Goal: Task Accomplishment & Management: Manage account settings

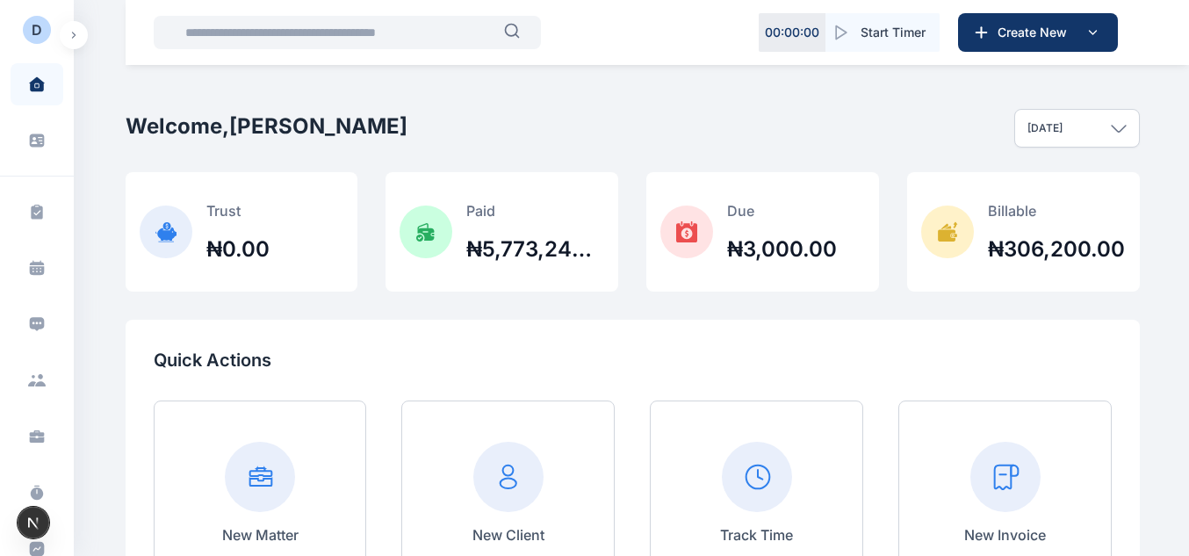
click at [79, 36] on button "button" at bounding box center [74, 35] width 28 height 28
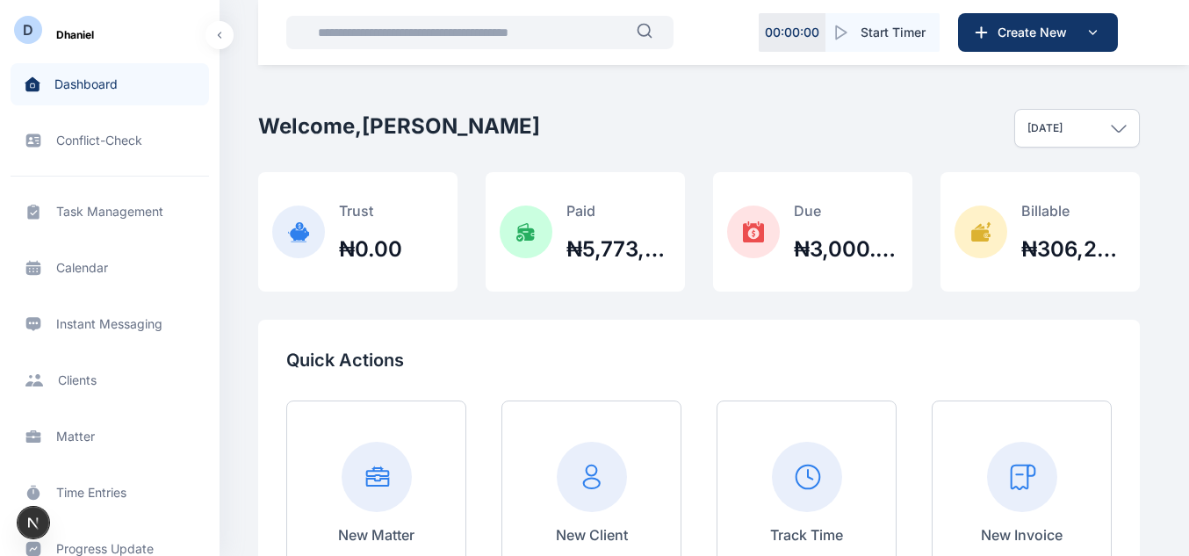
click at [75, 439] on span "Matter matter matter" at bounding box center [110, 436] width 198 height 42
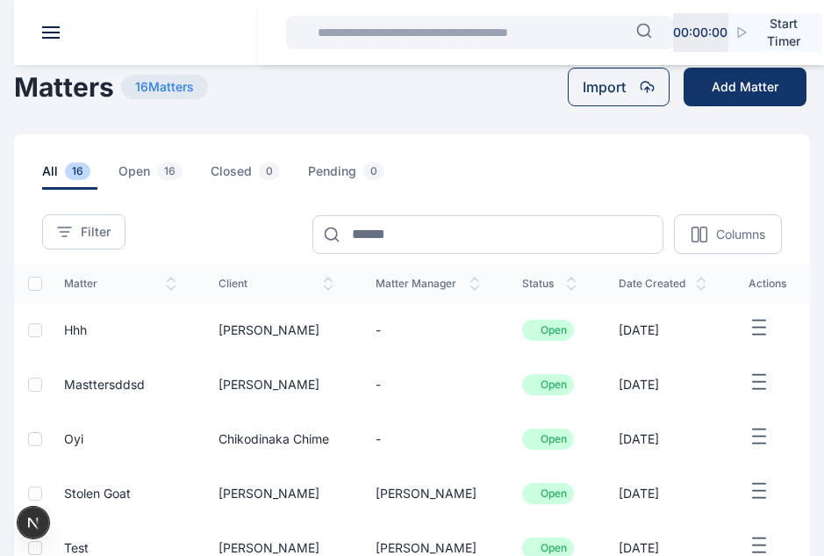
click at [83, 325] on span "hhh" at bounding box center [75, 329] width 23 height 15
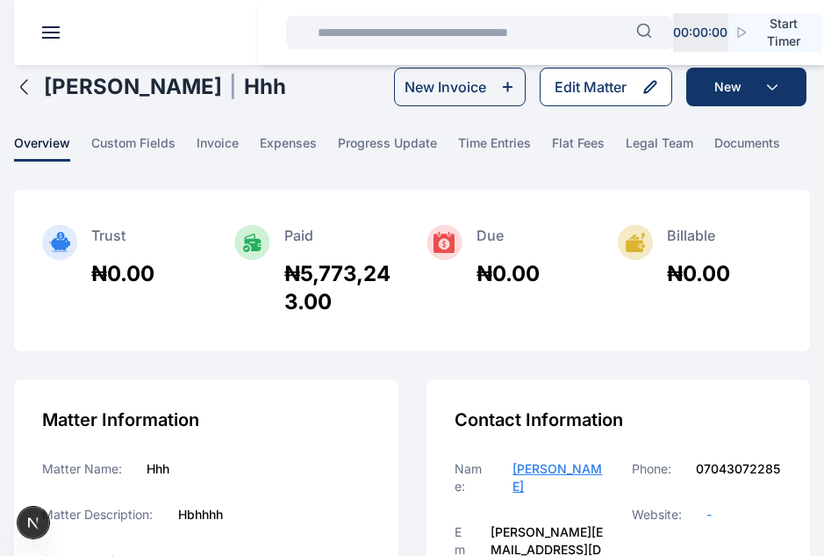
click at [604, 93] on div "Edit Matter" at bounding box center [591, 86] width 72 height 21
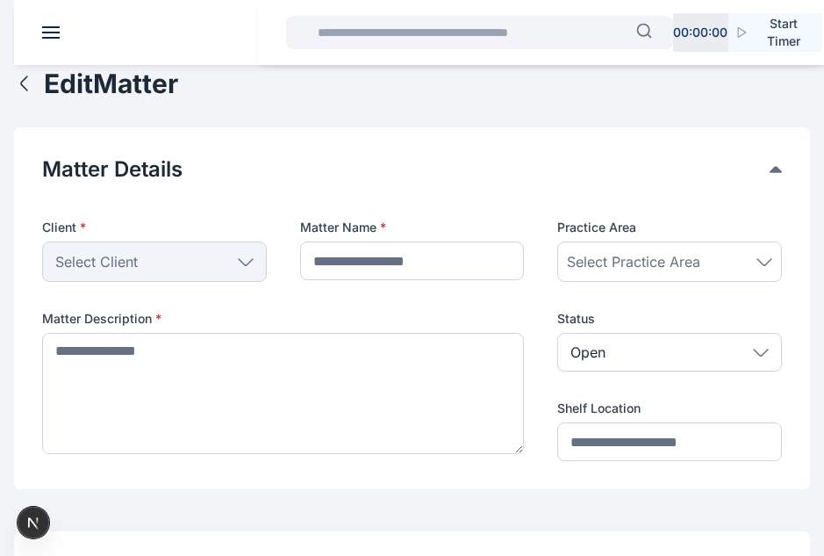
type input "***"
type textarea "******"
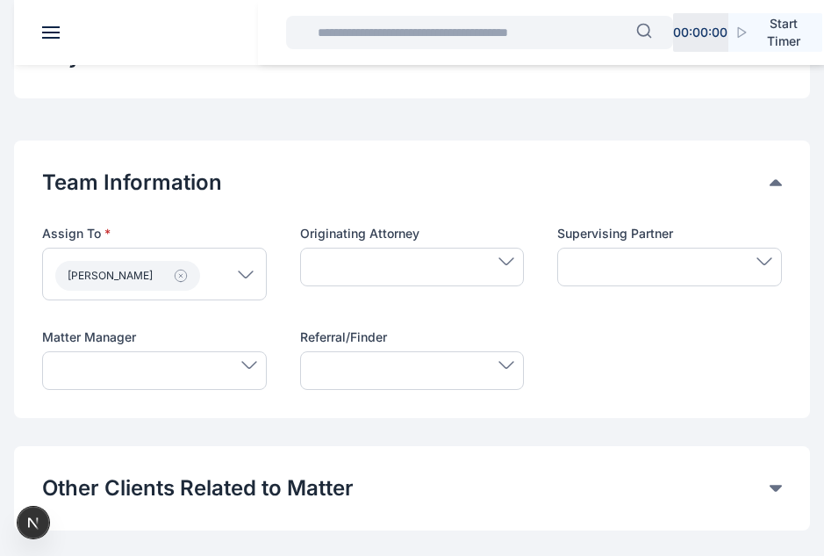
scroll to position [630, 0]
click at [236, 355] on div at bounding box center [154, 369] width 225 height 39
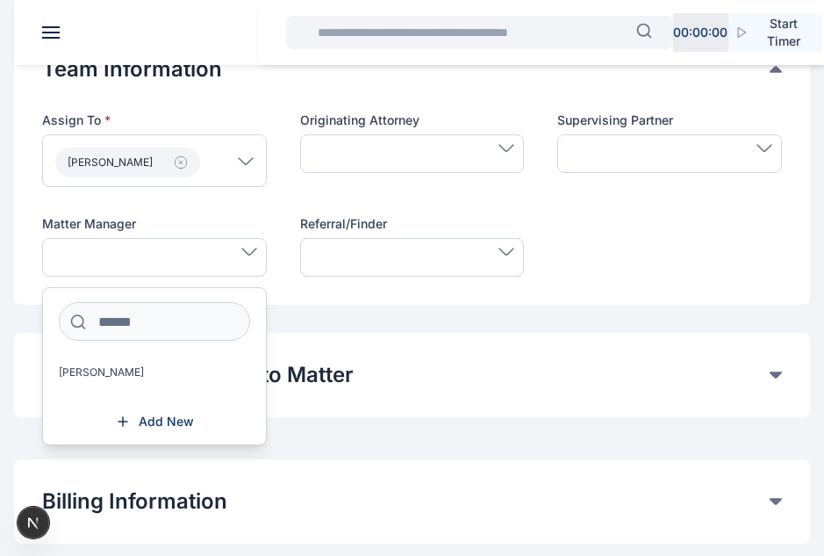
scroll to position [745, 0]
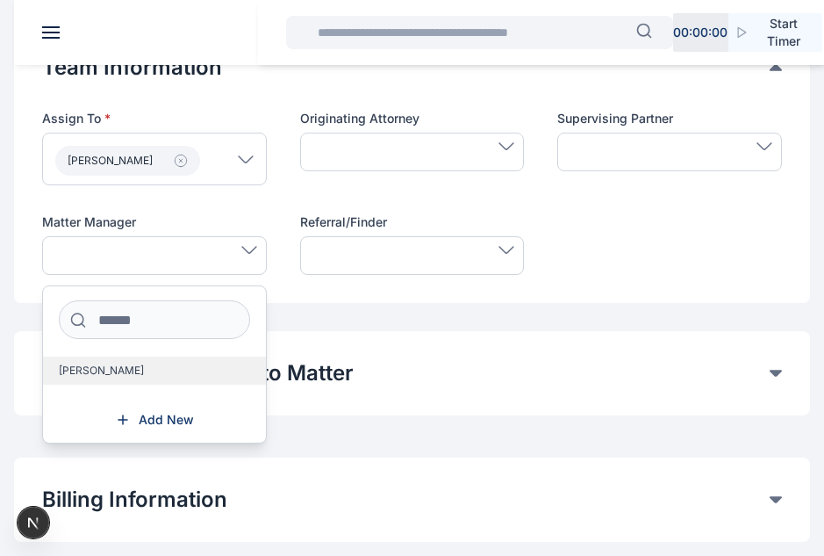
click at [95, 367] on span "[PERSON_NAME]" at bounding box center [101, 370] width 85 height 14
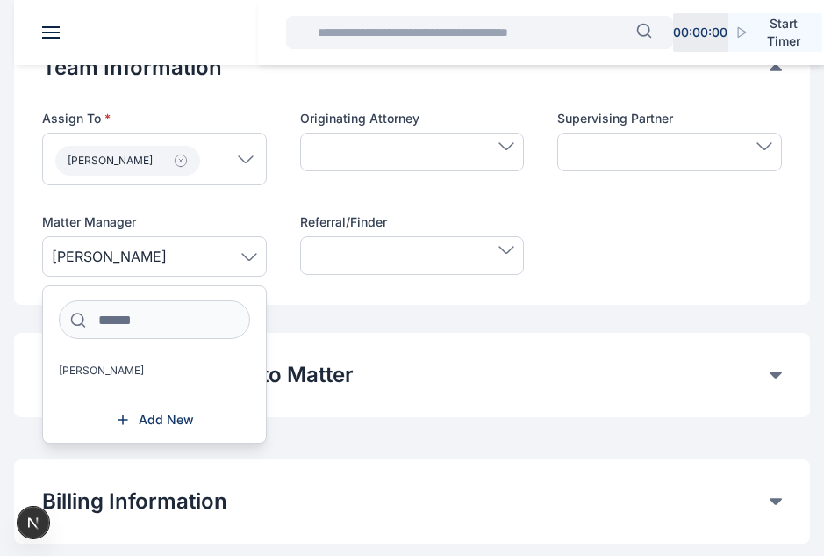
click at [236, 253] on span "[PERSON_NAME]" at bounding box center [154, 256] width 205 height 21
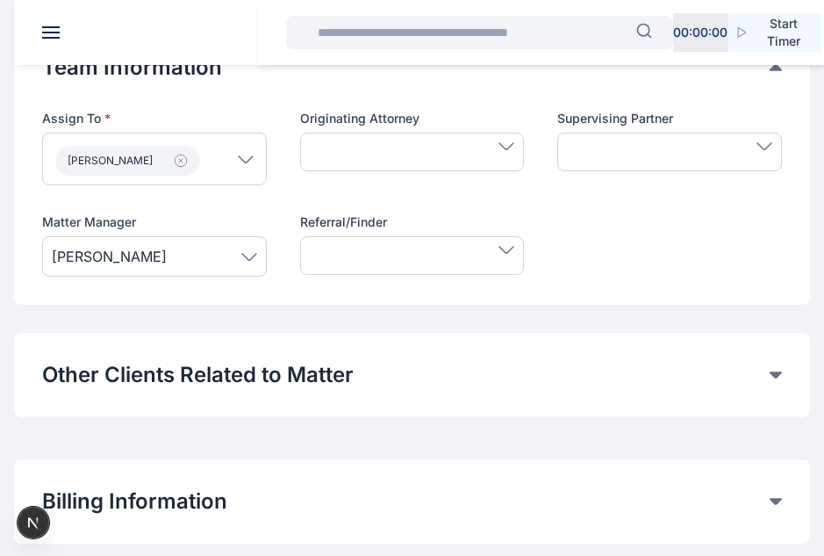
scroll to position [873, 0]
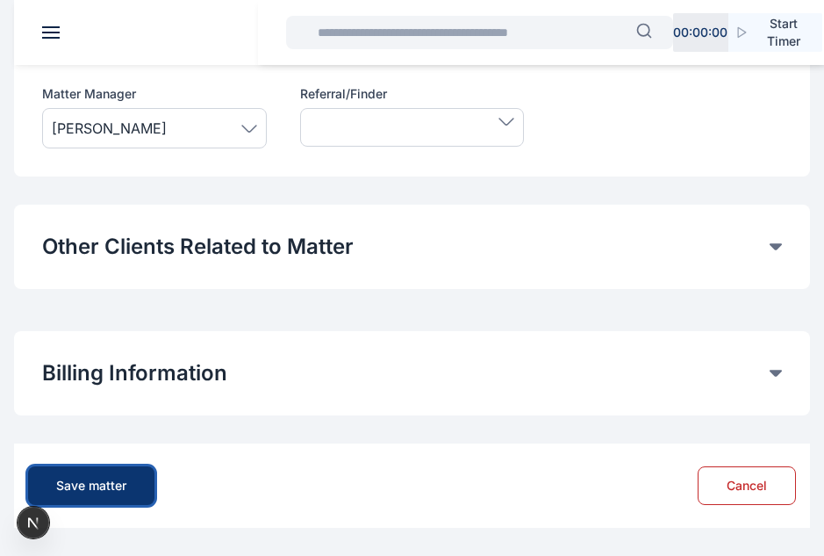
click at [113, 483] on div "Save matter" at bounding box center [91, 486] width 70 height 18
click at [109, 488] on div "Save matter" at bounding box center [91, 486] width 70 height 18
click at [99, 476] on button "Save matter" at bounding box center [91, 485] width 126 height 39
click at [119, 505] on div "Save matter Cancel" at bounding box center [412, 485] width 768 height 56
click at [107, 482] on div "Save matter" at bounding box center [91, 486] width 70 height 18
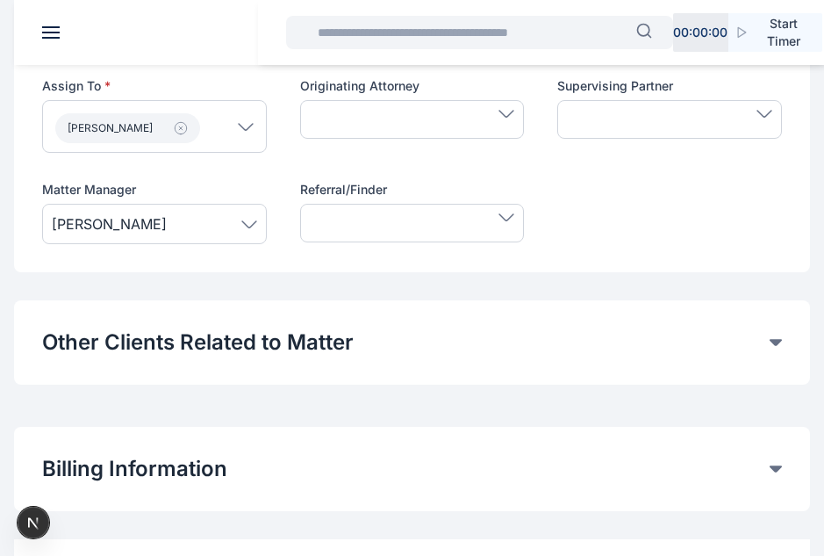
scroll to position [776, 0]
click at [243, 234] on span "[PERSON_NAME]" at bounding box center [154, 224] width 205 height 21
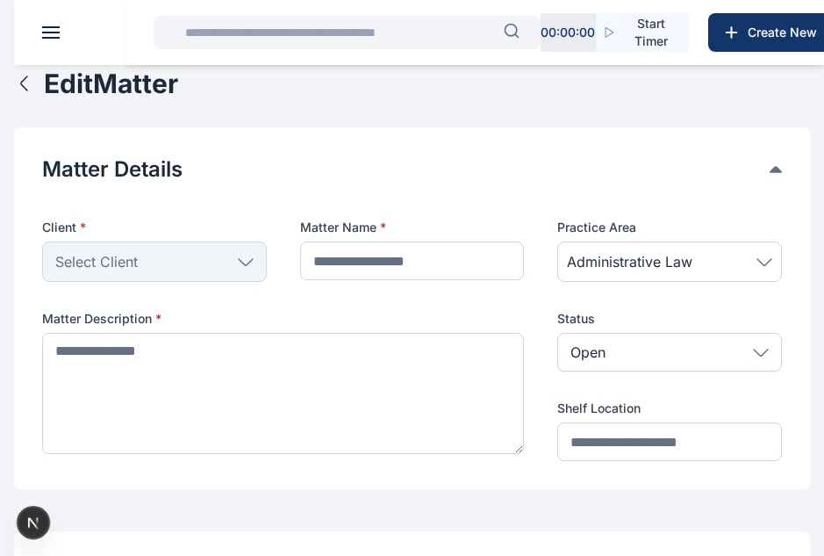
type input "***"
type textarea "******"
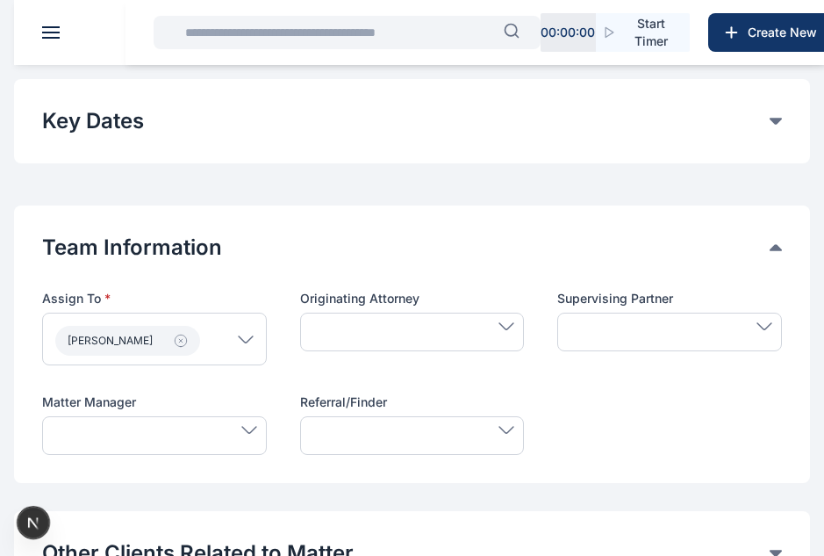
scroll to position [680, 0]
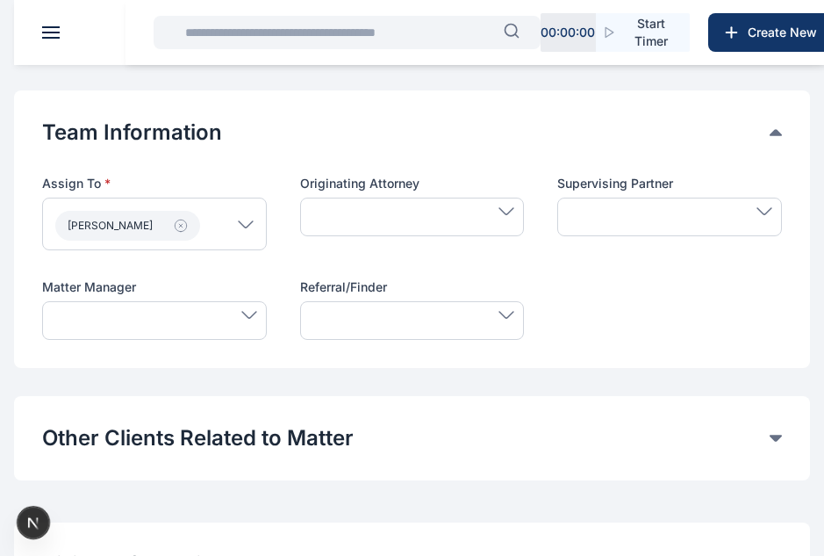
click at [417, 217] on div at bounding box center [412, 217] width 225 height 39
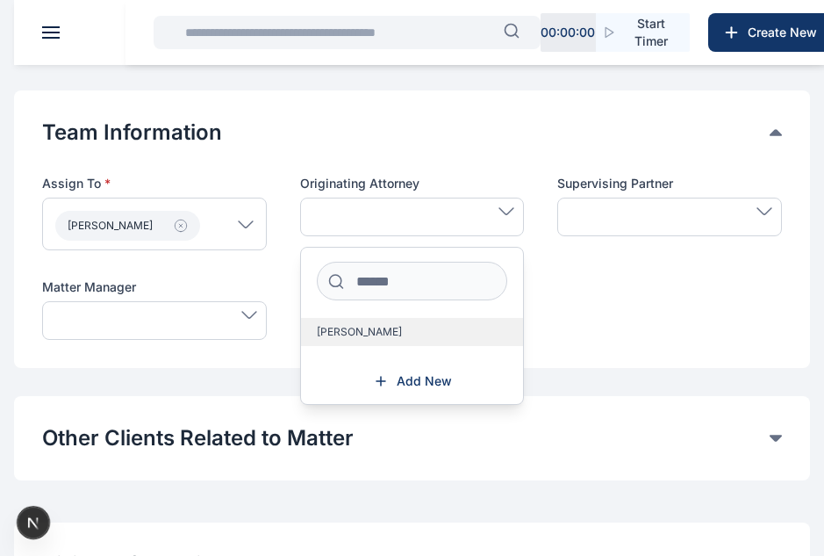
click at [374, 323] on label "[PERSON_NAME]" at bounding box center [412, 332] width 223 height 28
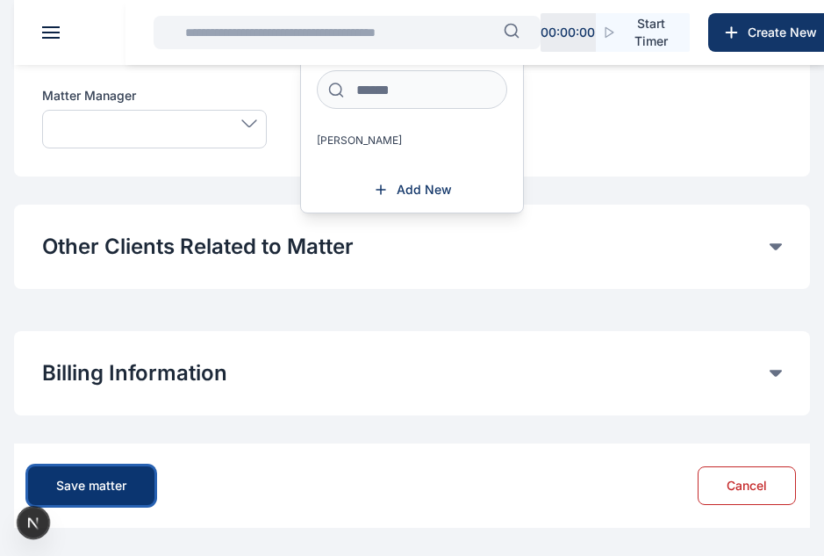
click at [142, 486] on button "Save matter" at bounding box center [91, 485] width 126 height 39
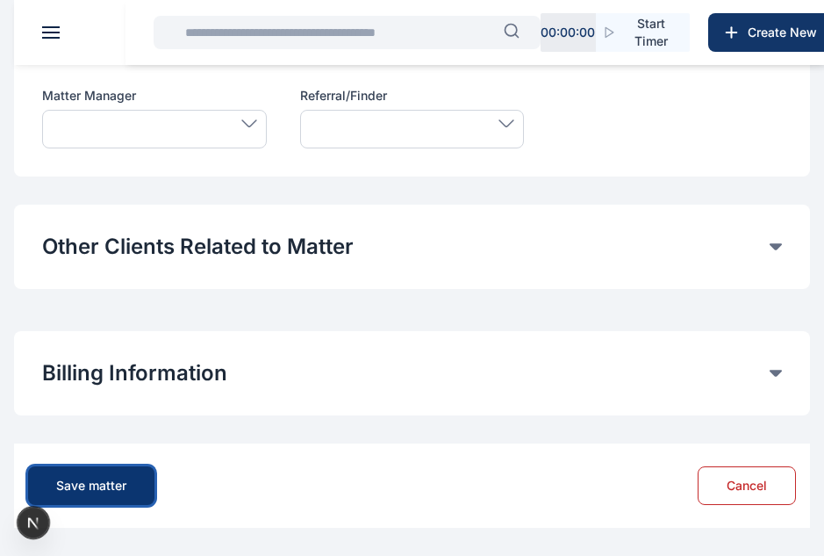
click at [142, 486] on button "Save matter" at bounding box center [91, 485] width 126 height 39
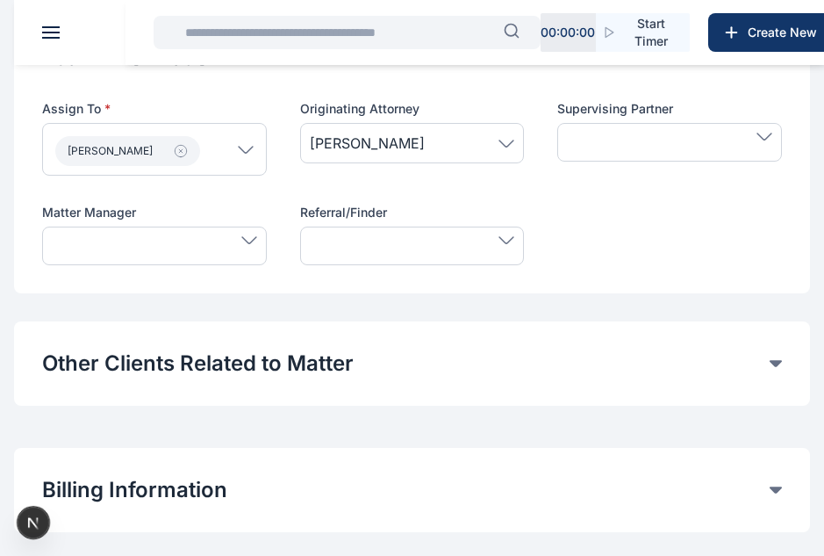
scroll to position [753, 0]
click at [416, 167] on div "Originating Attorney Adekoya Daniel" at bounding box center [412, 139] width 225 height 76
click at [425, 146] on span "[PERSON_NAME]" at bounding box center [412, 143] width 205 height 21
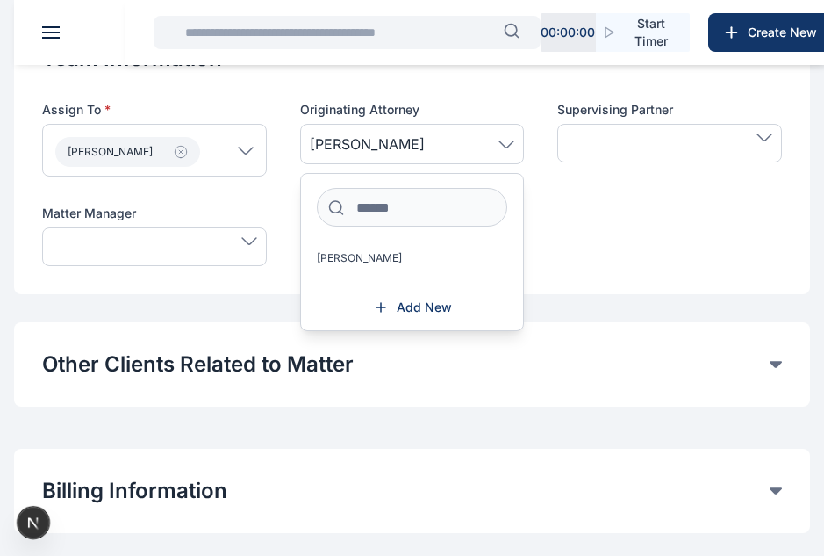
click at [558, 231] on div "Assign To * Adekoya Daniel Users Adekoya Daniel Work Group Originating Attorney…" at bounding box center [412, 183] width 740 height 165
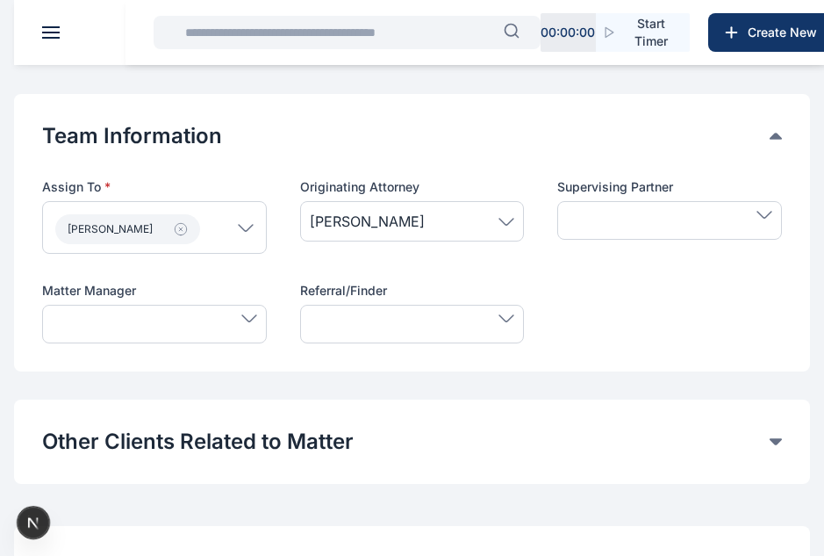
scroll to position [673, 0]
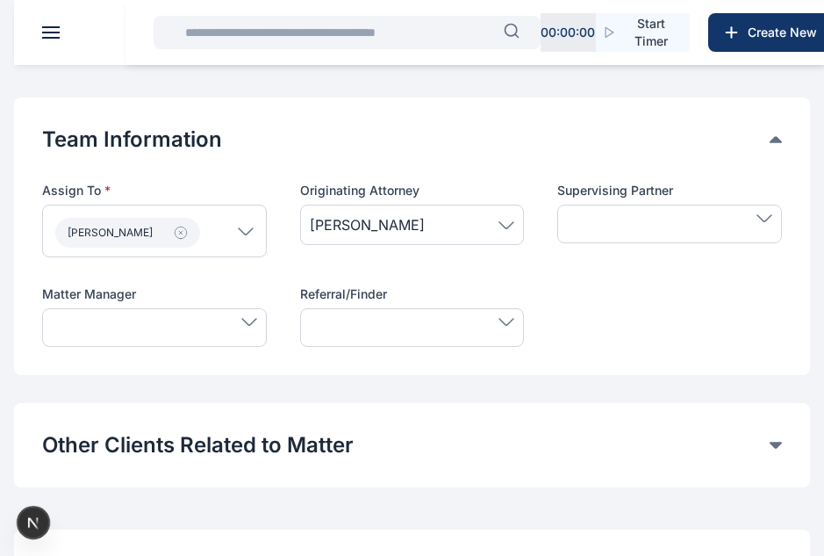
click at [446, 213] on div "[PERSON_NAME]" at bounding box center [412, 225] width 225 height 40
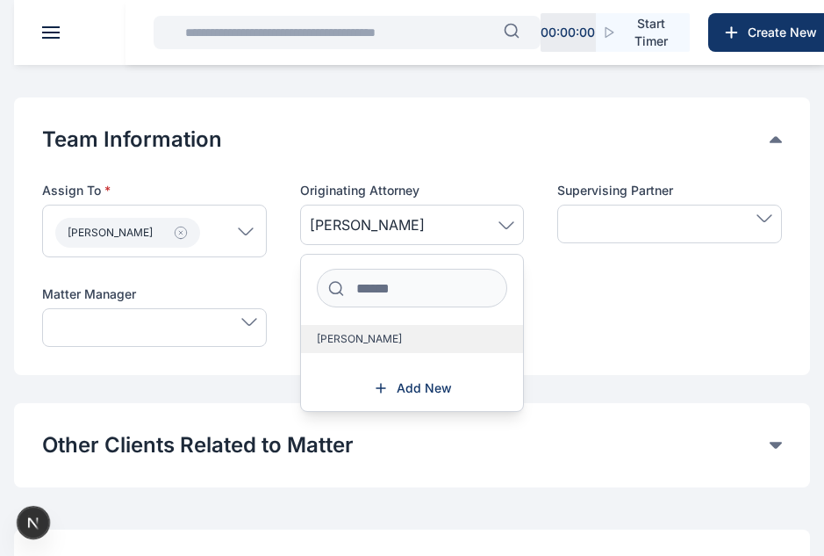
click at [349, 341] on span "[PERSON_NAME]" at bounding box center [359, 339] width 85 height 14
click at [558, 263] on div "Assign To * Adekoya Daniel Users Adekoya Daniel Work Group Originating Attorney…" at bounding box center [412, 264] width 740 height 165
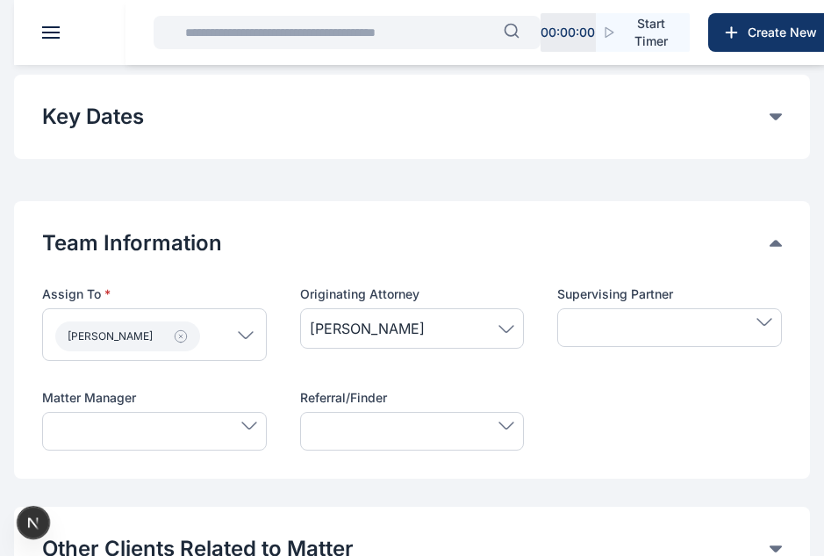
scroll to position [572, 0]
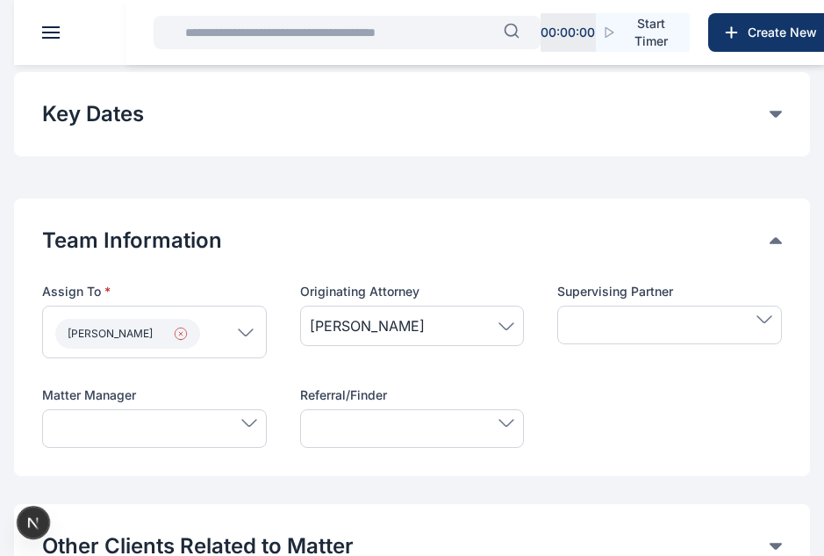
click at [179, 334] on icon "button" at bounding box center [180, 332] width 11 height 11
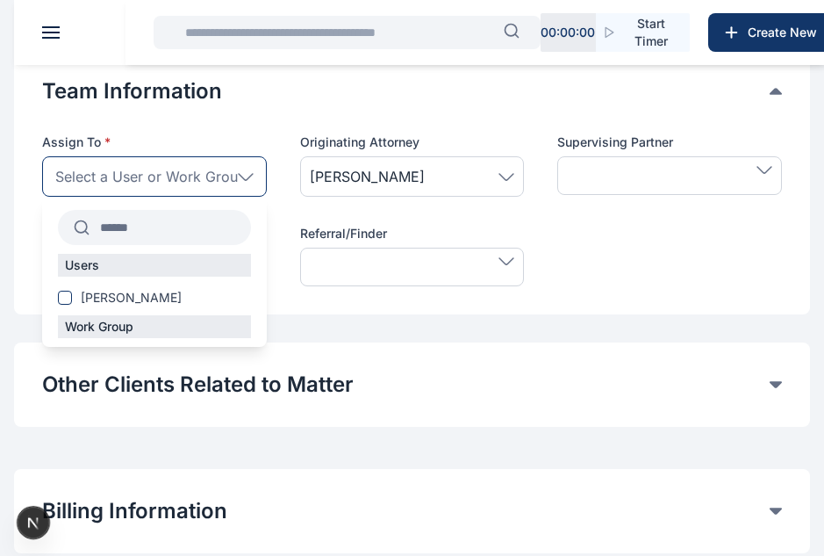
scroll to position [722, 0]
click at [162, 299] on span "[PERSON_NAME]" at bounding box center [131, 297] width 101 height 18
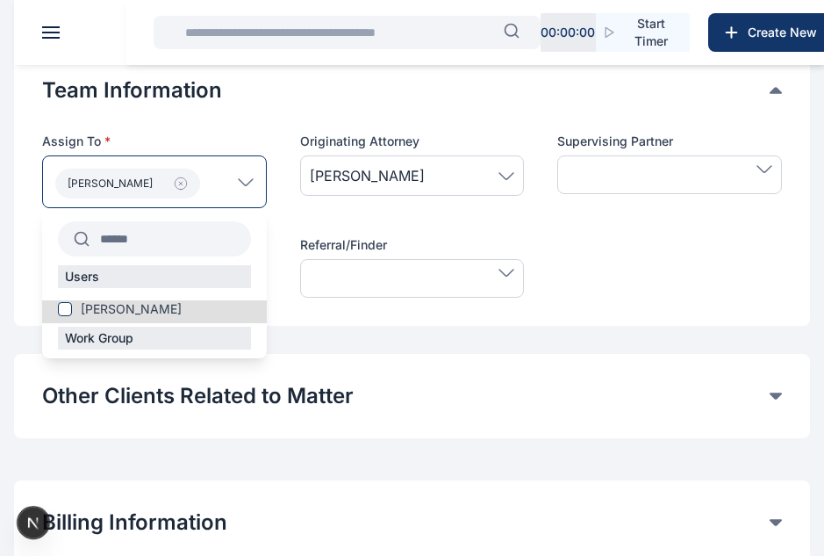
click at [257, 183] on div "[PERSON_NAME]" at bounding box center [154, 181] width 225 height 53
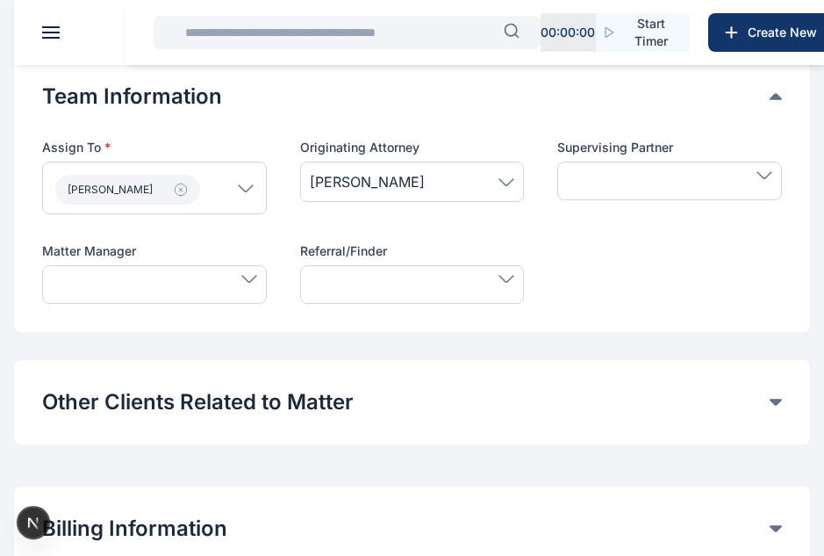
scroll to position [715, 0]
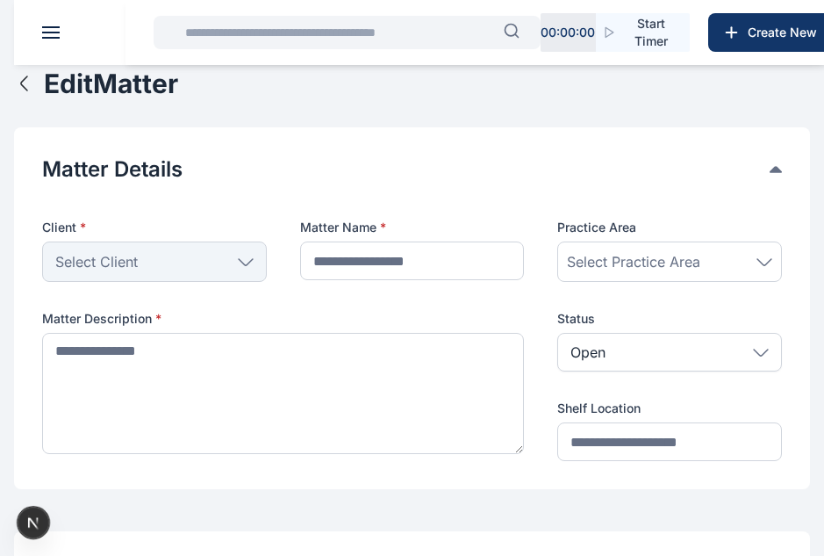
type input "***"
type textarea "******"
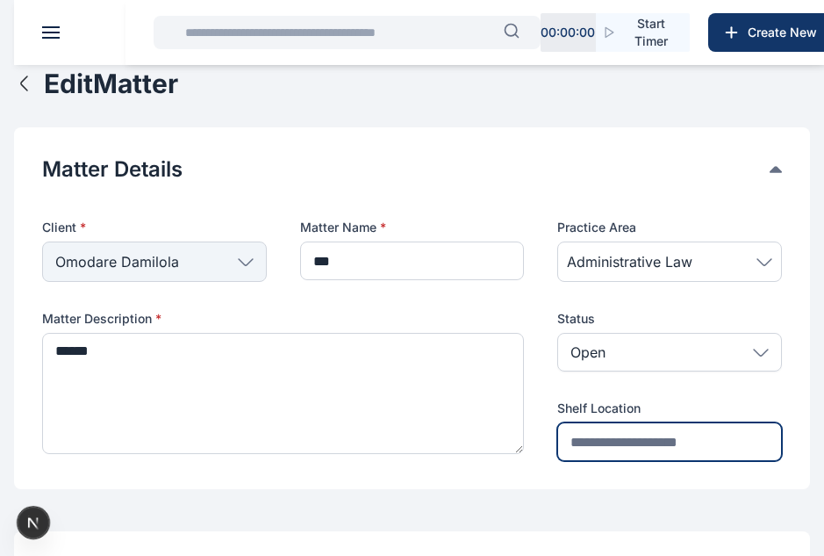
click at [630, 435] on input "text" at bounding box center [670, 441] width 225 height 39
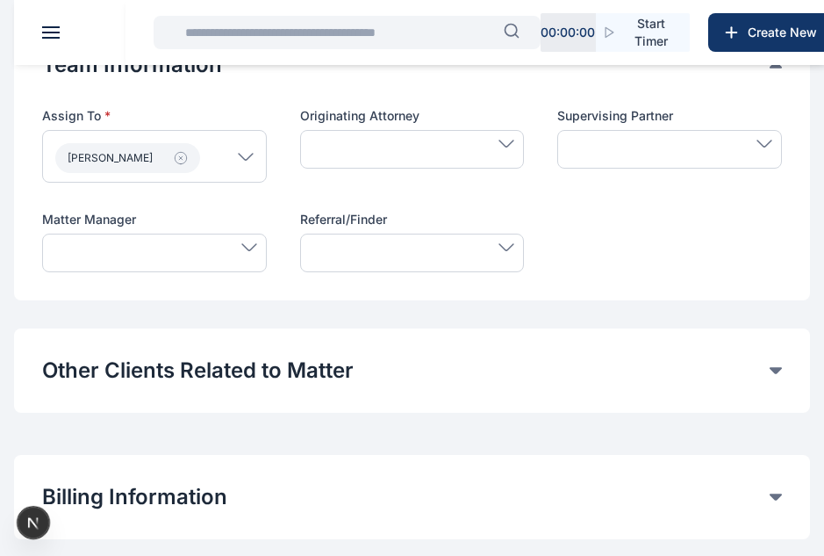
scroll to position [871, 0]
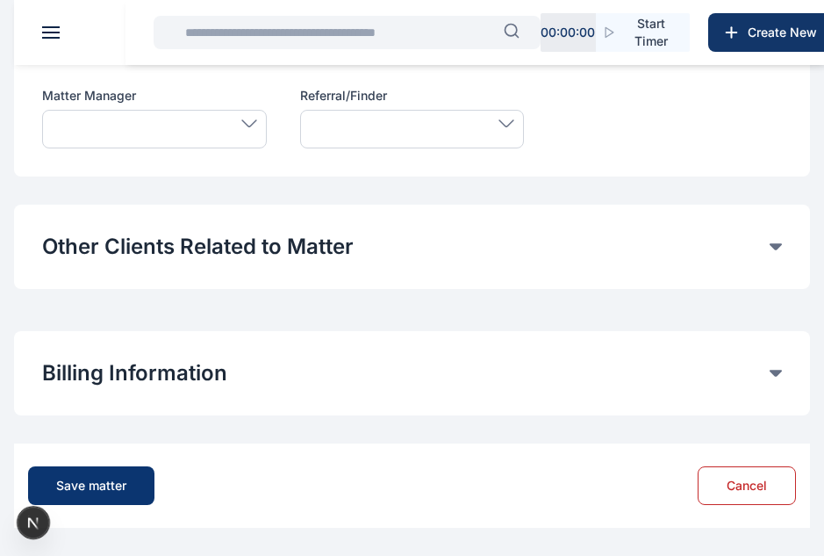
type input "****"
click at [105, 502] on button "Save matter" at bounding box center [91, 485] width 126 height 39
click at [94, 477] on div "Save matter" at bounding box center [91, 486] width 70 height 18
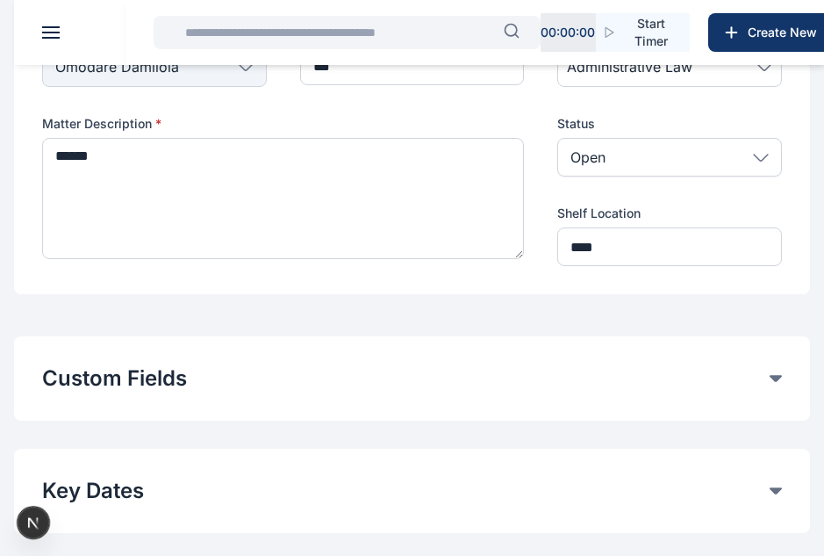
scroll to position [194, 0]
click at [246, 399] on div "Custom Fields General Fields Client Dropdown Select Client Individual Omodare D…" at bounding box center [412, 379] width 796 height 84
click at [235, 374] on button "Custom Fields" at bounding box center [406, 379] width 728 height 28
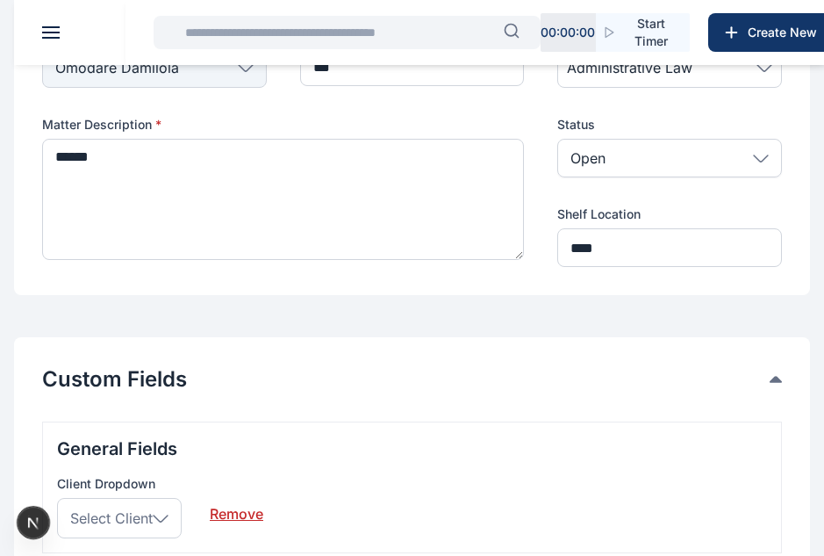
click at [240, 516] on link "Remove" at bounding box center [237, 506] width 54 height 35
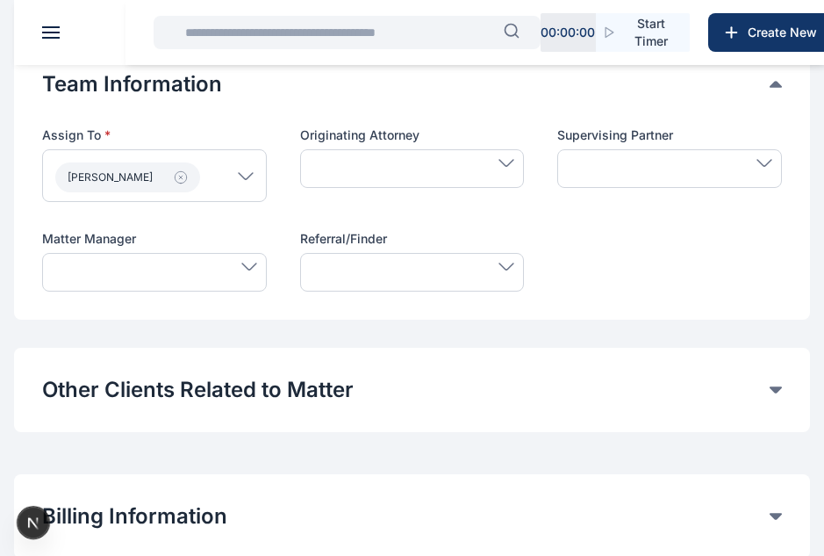
scroll to position [948, 0]
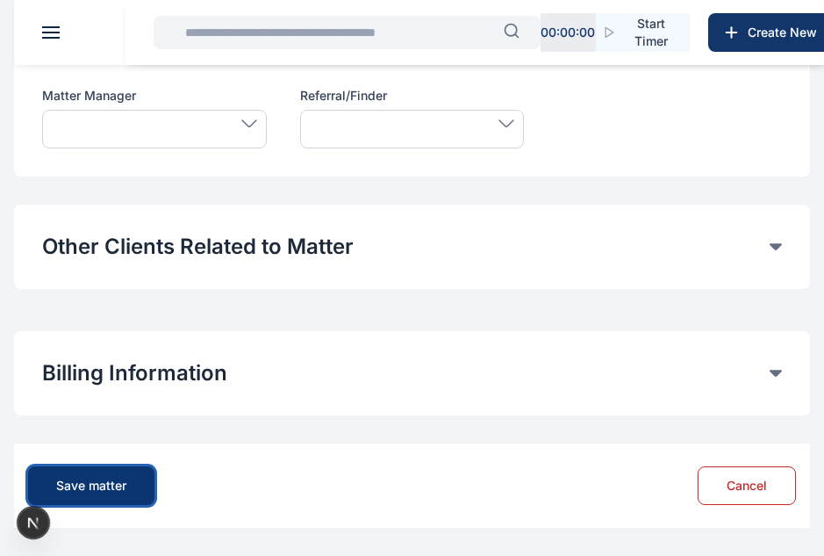
click at [117, 484] on div "Save matter" at bounding box center [91, 486] width 70 height 18
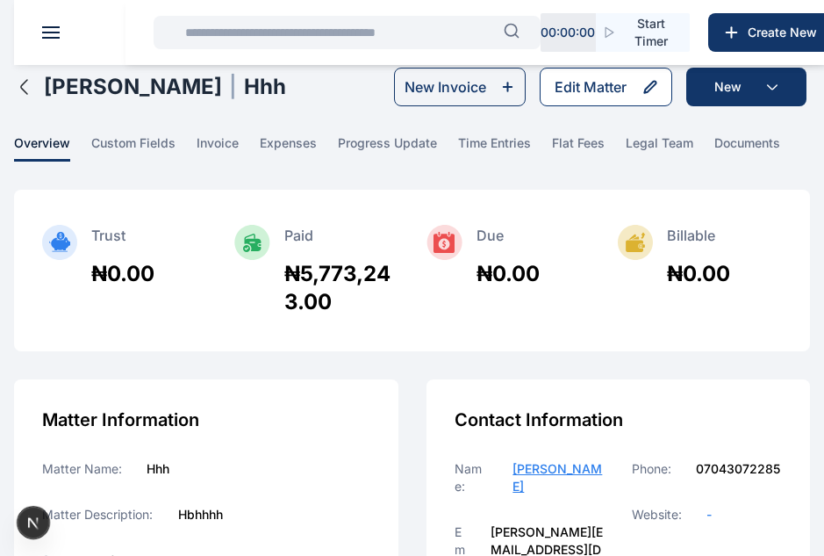
click at [597, 97] on button "Edit Matter" at bounding box center [606, 87] width 133 height 39
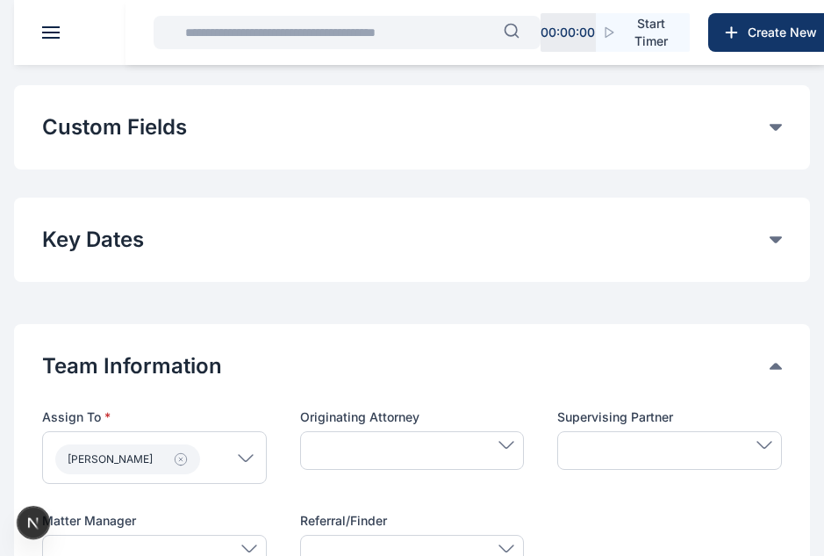
scroll to position [447, 0]
click at [493, 120] on button "Custom Fields" at bounding box center [406, 126] width 728 height 28
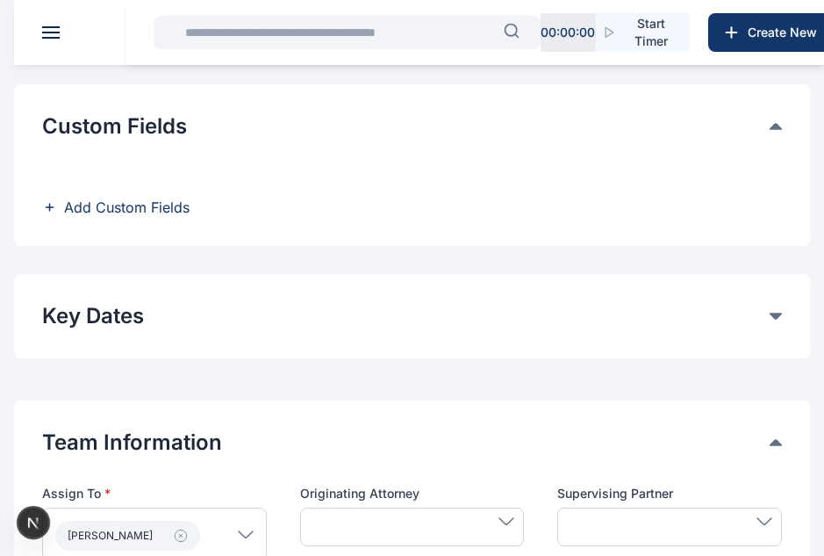
click at [170, 209] on span "Add Custom Fields" at bounding box center [127, 207] width 126 height 21
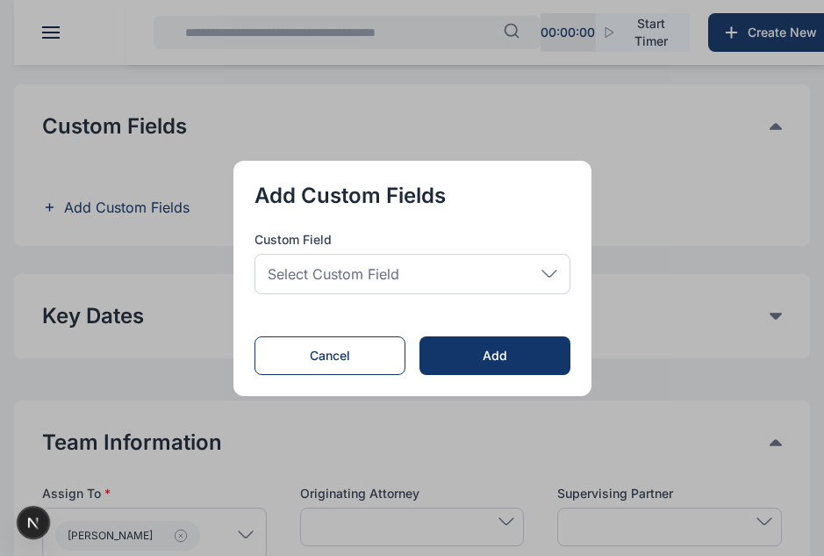
click at [347, 266] on span "Select Custom Field" at bounding box center [334, 273] width 132 height 21
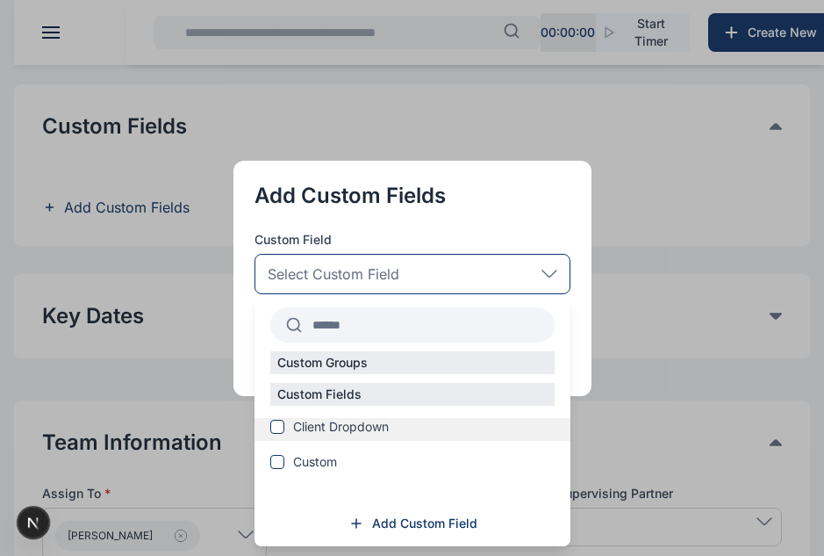
click at [311, 430] on span "Client Dropdown" at bounding box center [341, 427] width 96 height 18
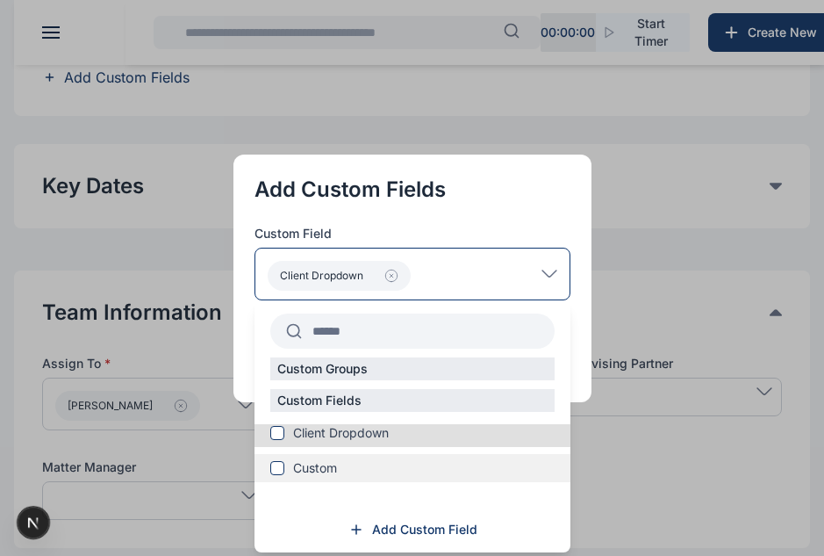
scroll to position [580, 0]
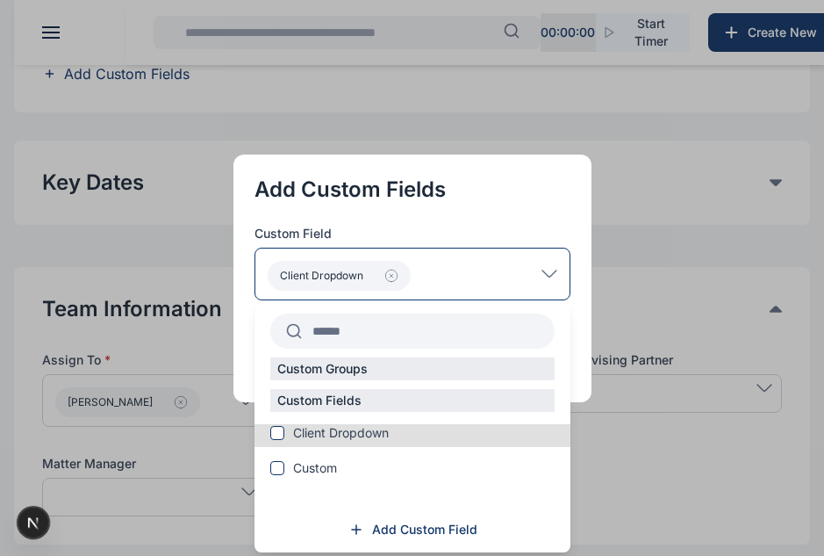
click at [443, 264] on div "Client Dropdown" at bounding box center [413, 274] width 316 height 53
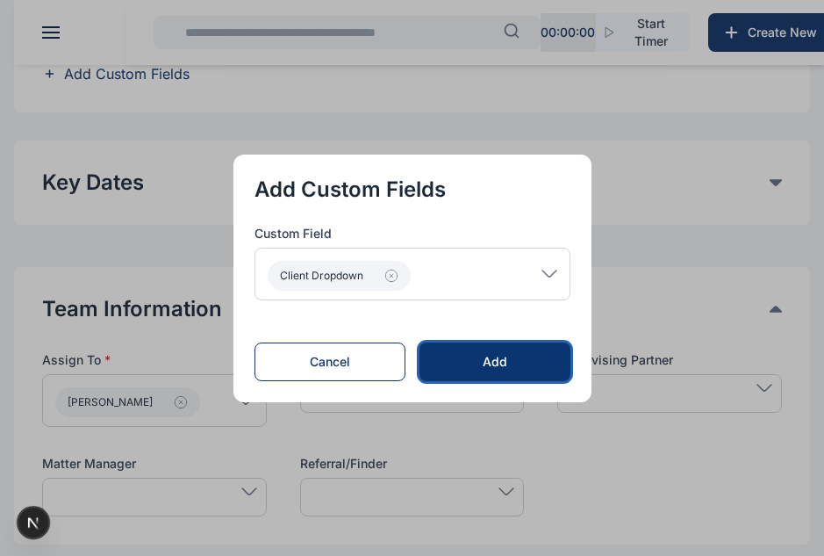
click at [519, 378] on button "Add" at bounding box center [495, 361] width 150 height 39
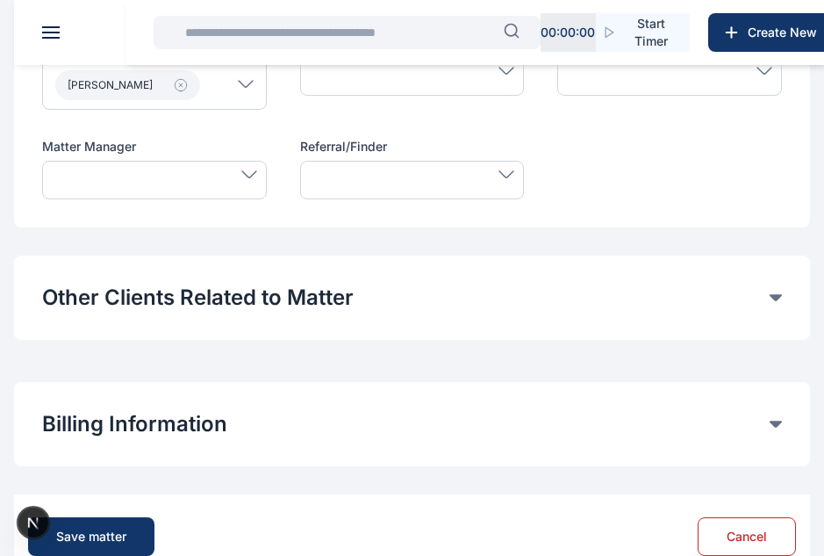
scroll to position [1094, 0]
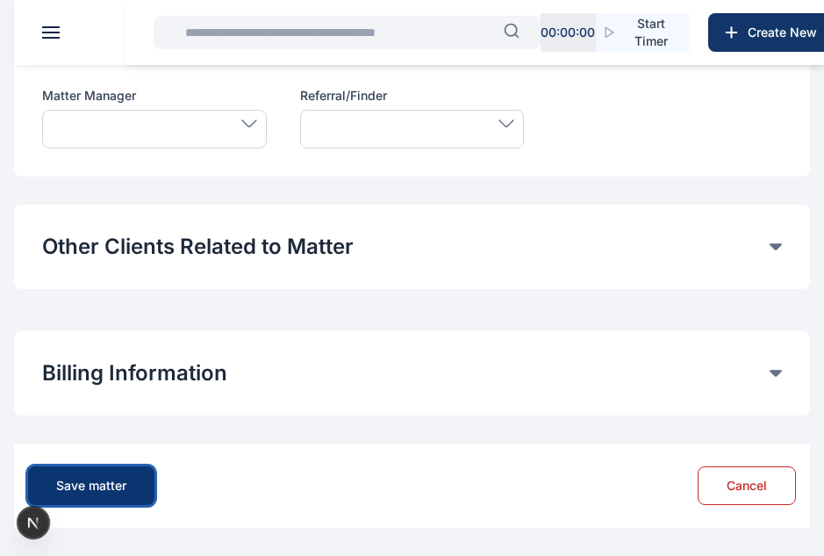
click at [84, 491] on div "Save matter" at bounding box center [91, 486] width 70 height 18
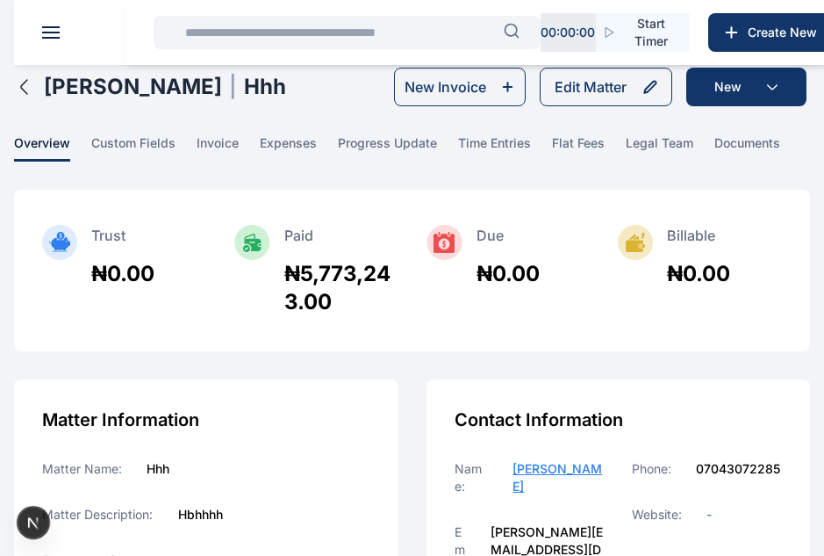
click at [606, 82] on div "Edit Matter" at bounding box center [591, 86] width 72 height 21
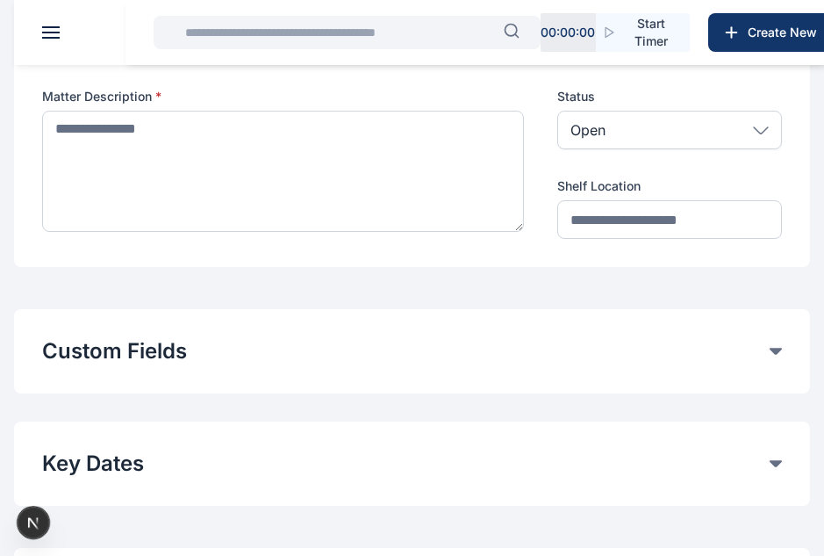
type input "***"
type textarea "******"
type input "****"
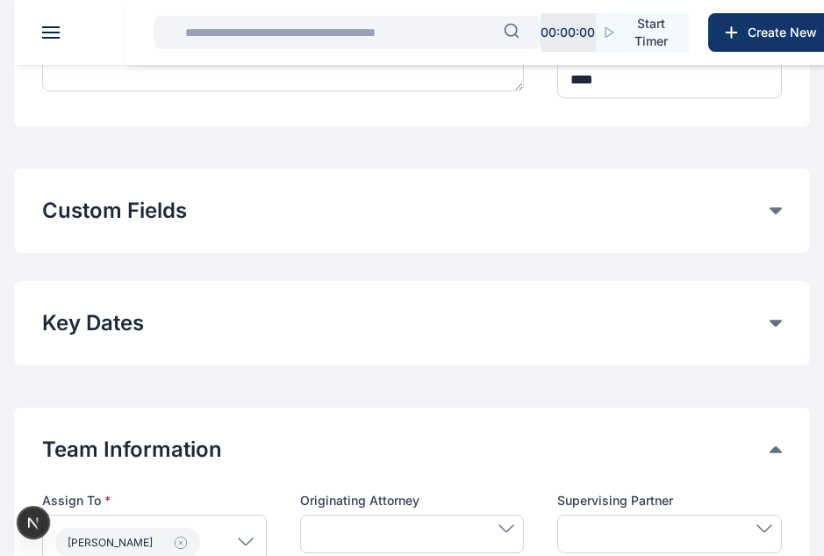
scroll to position [399, 0]
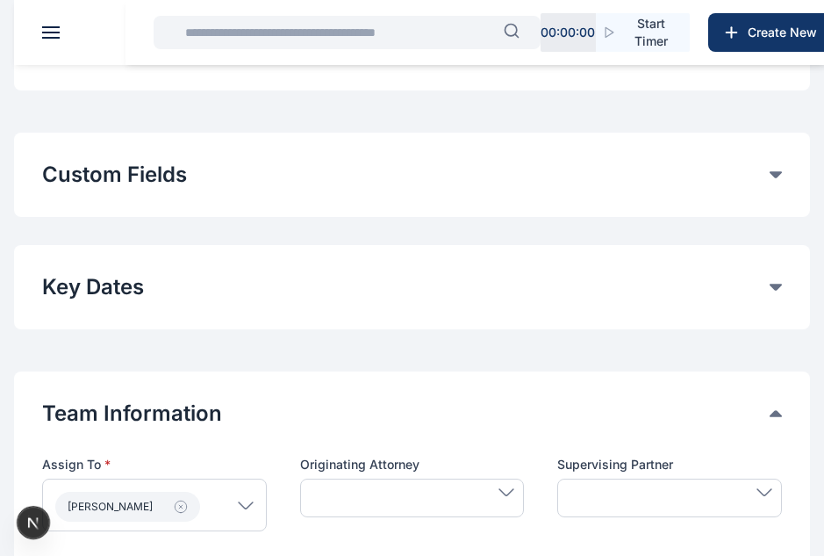
click at [284, 169] on button "Custom Fields" at bounding box center [406, 175] width 728 height 28
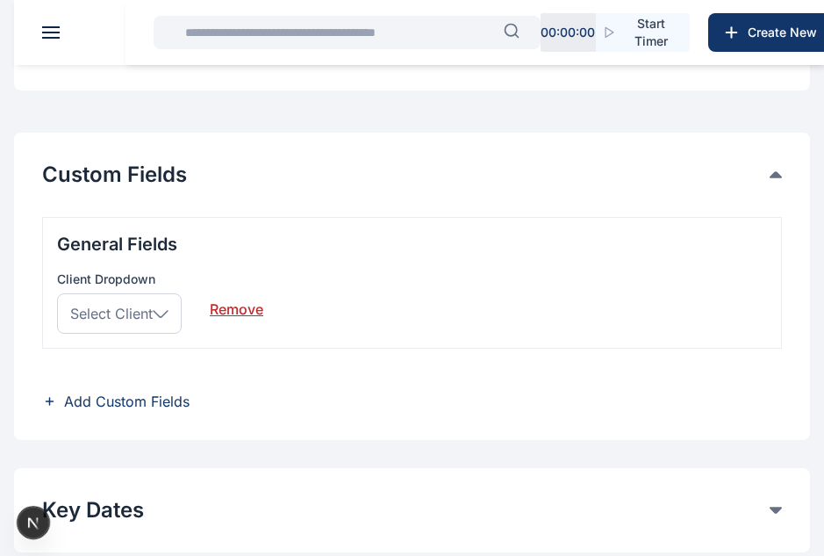
click at [284, 169] on button "Custom Fields" at bounding box center [406, 175] width 728 height 28
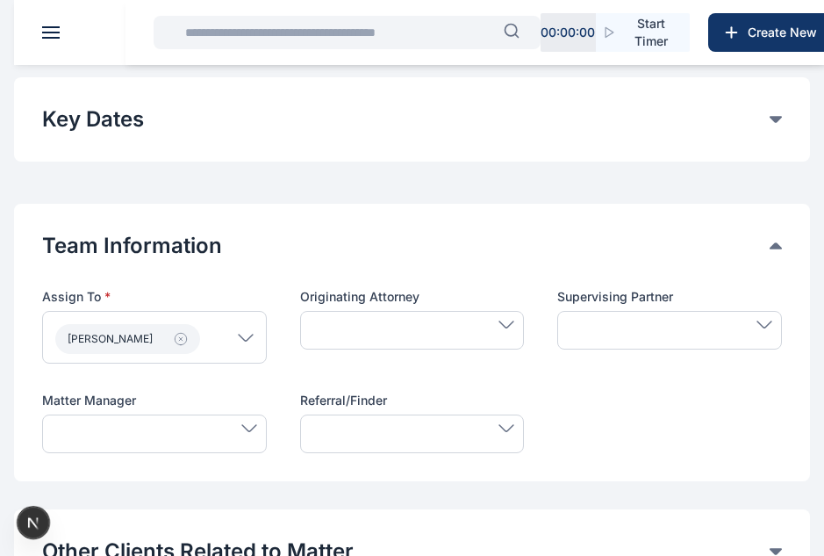
scroll to position [567, 0]
click at [198, 427] on span at bounding box center [154, 427] width 205 height 8
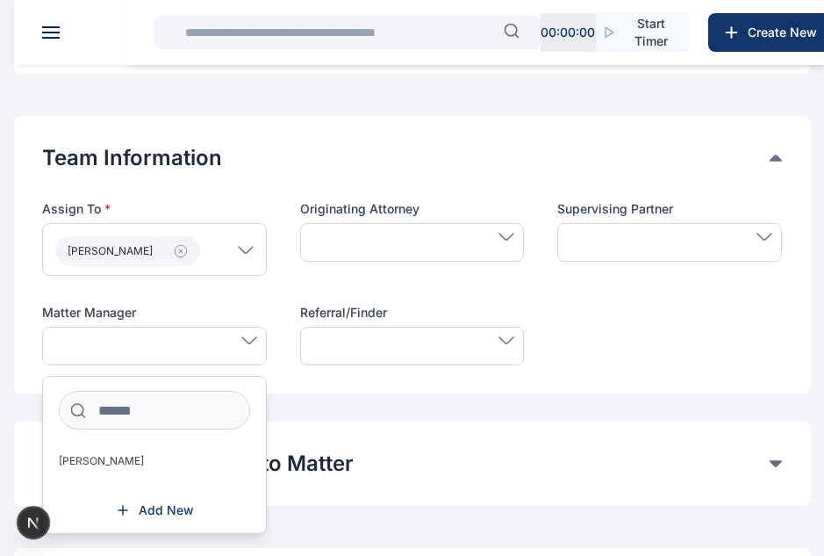
scroll to position [681, 0]
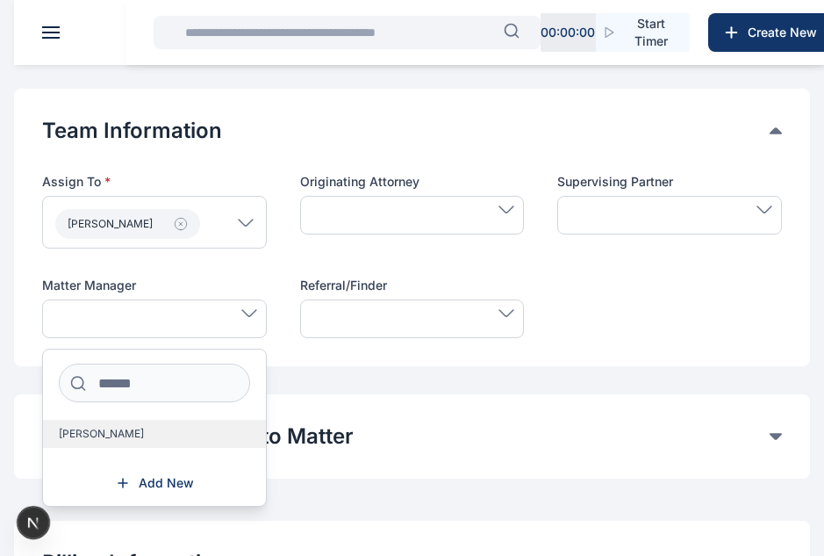
click at [114, 441] on label "[PERSON_NAME]" at bounding box center [154, 434] width 223 height 28
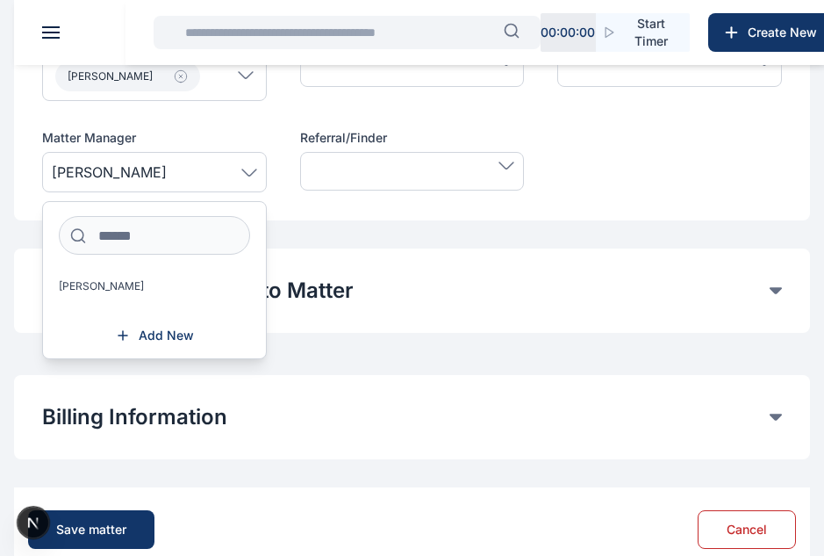
scroll to position [830, 0]
click at [243, 159] on div "[PERSON_NAME]" at bounding box center [154, 171] width 225 height 40
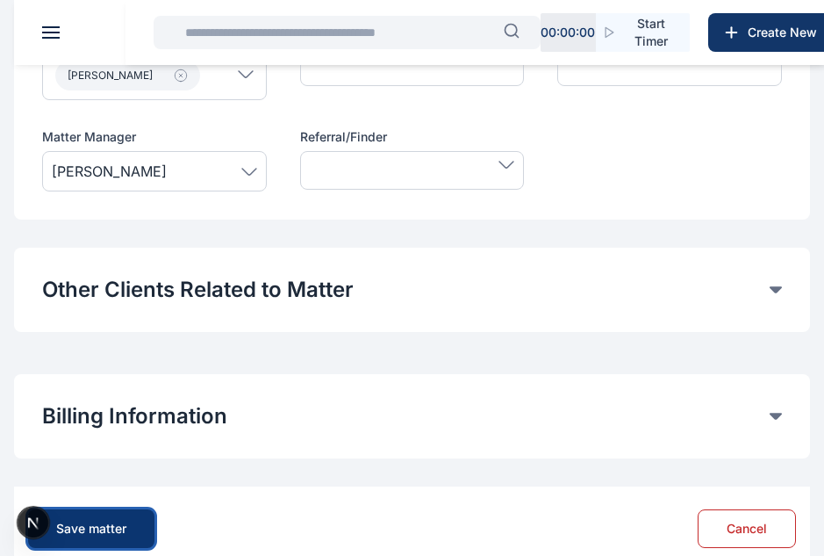
click at [125, 527] on div "Save matter" at bounding box center [91, 529] width 70 height 18
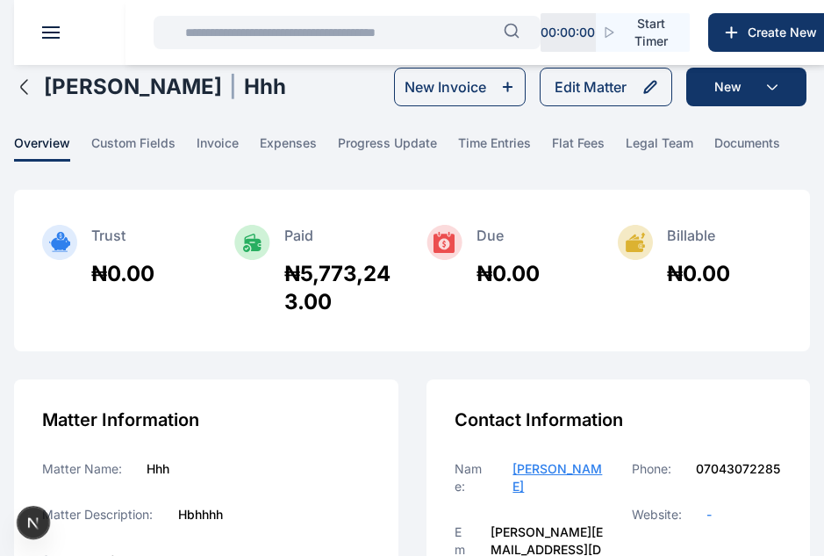
click at [591, 97] on div "success Changes has been saved!" at bounding box center [584, 58] width 457 height 93
click at [657, 92] on icon at bounding box center [651, 87] width 14 height 14
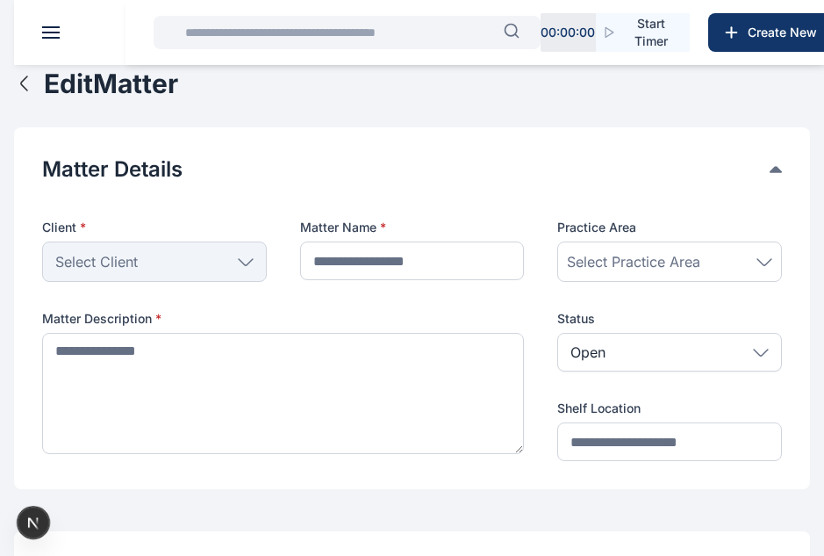
type input "***"
type textarea "******"
type input "****"
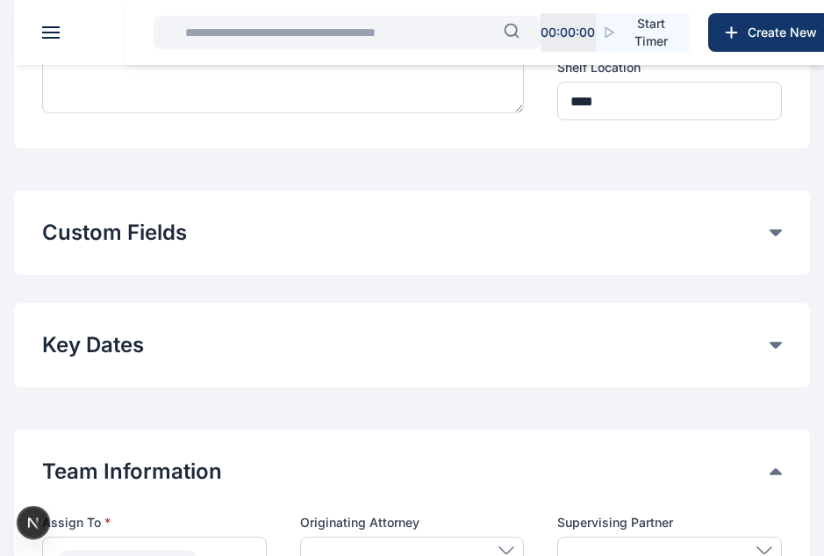
scroll to position [342, 0]
click at [219, 233] on button "Custom Fields" at bounding box center [406, 232] width 728 height 28
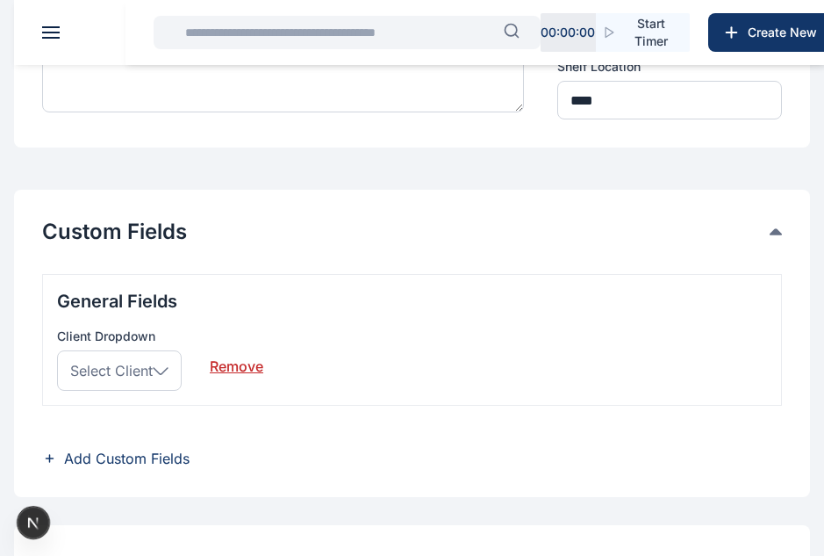
click at [238, 372] on link "Remove" at bounding box center [237, 359] width 54 height 35
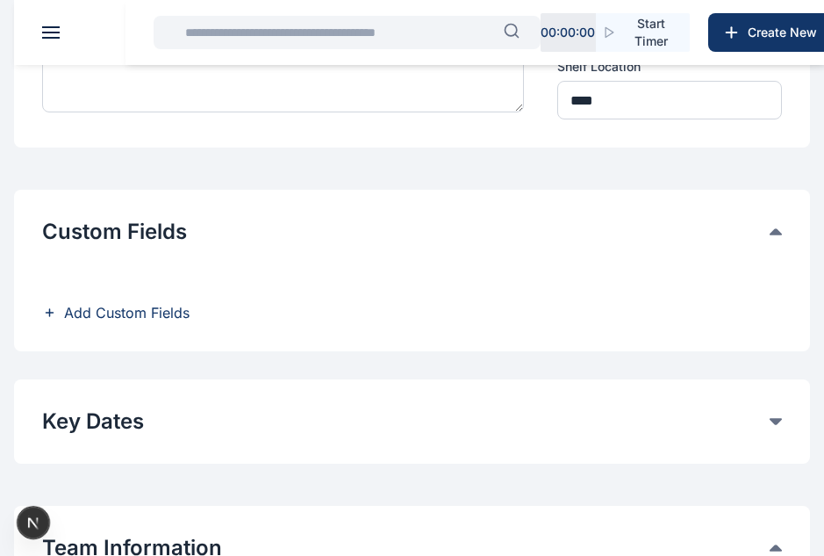
click at [139, 313] on span "Add Custom Fields" at bounding box center [127, 312] width 126 height 21
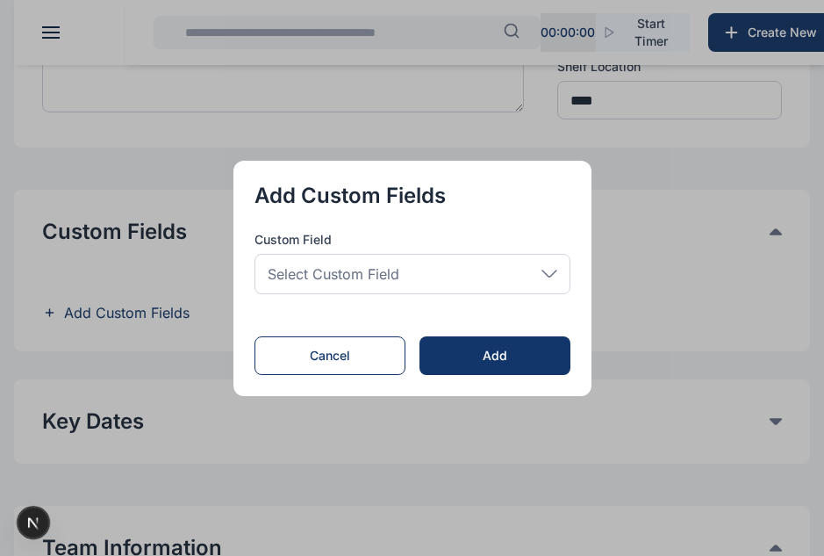
click at [333, 276] on span "Select Custom Field" at bounding box center [334, 273] width 132 height 21
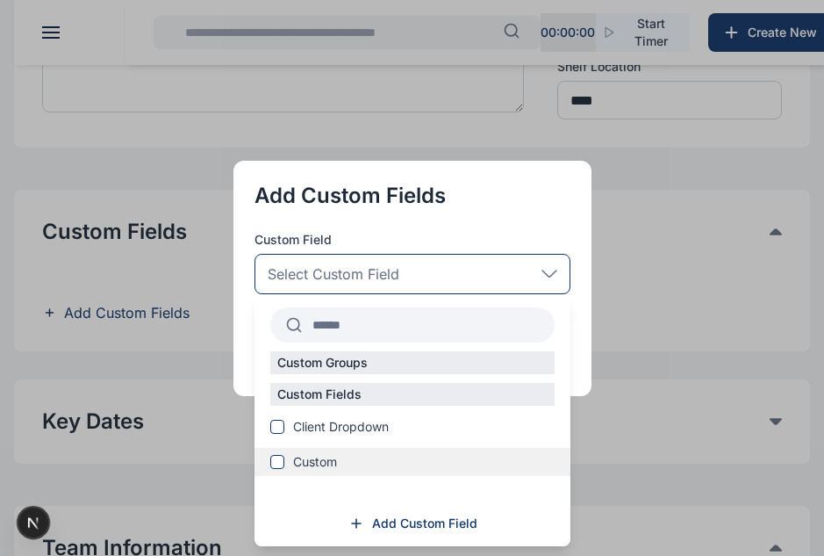
click at [327, 466] on span "Custom" at bounding box center [315, 462] width 44 height 18
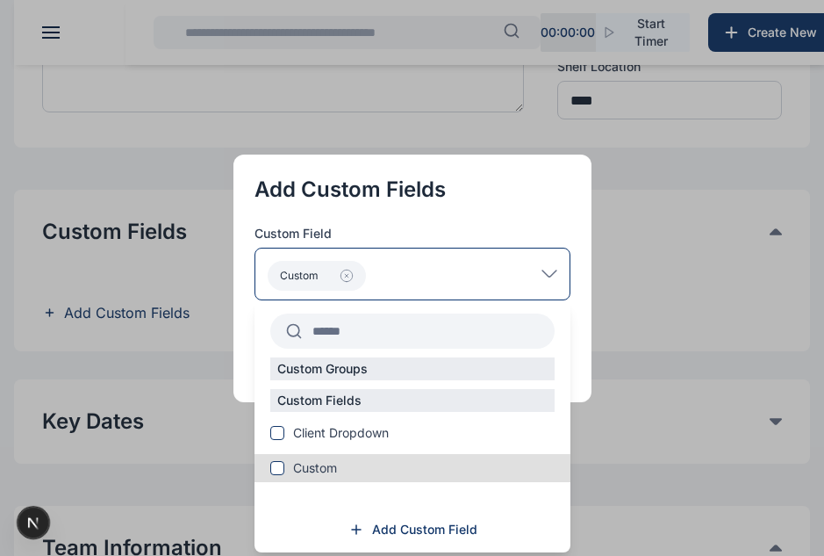
click at [534, 287] on div "Custom" at bounding box center [413, 274] width 316 height 53
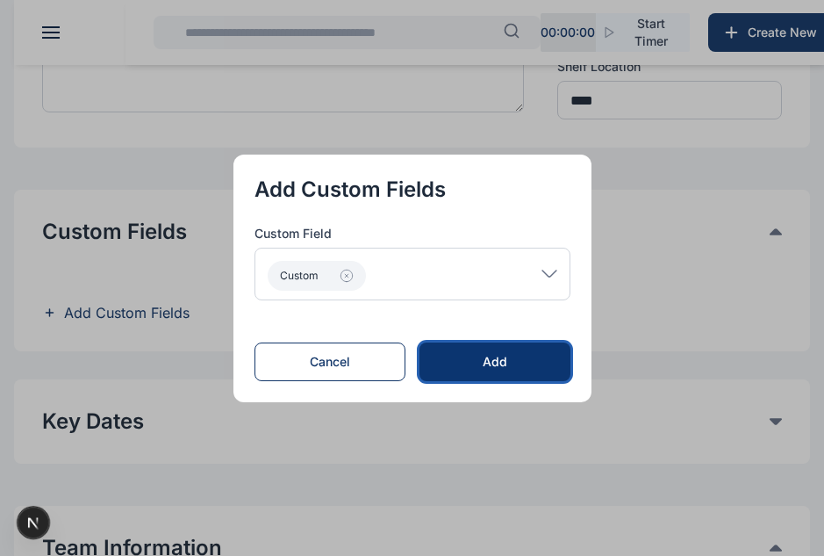
click at [498, 358] on div "Add" at bounding box center [495, 362] width 94 height 18
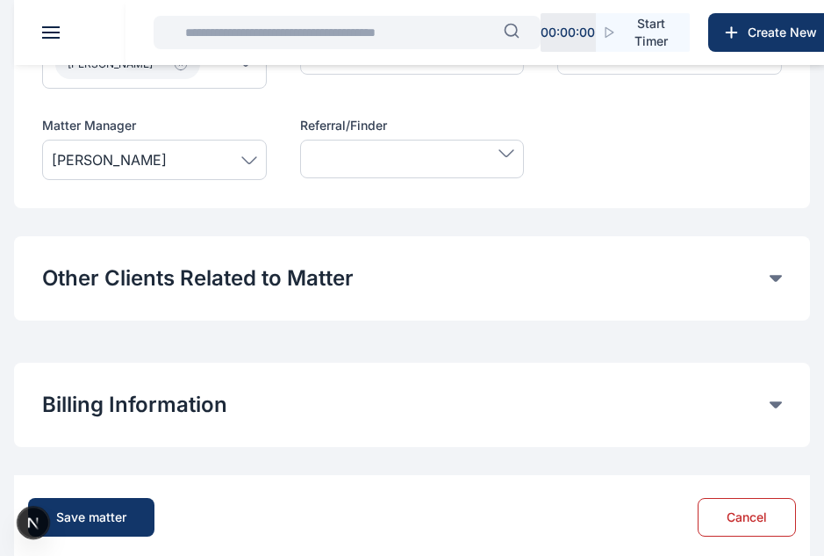
scroll to position [1096, 0]
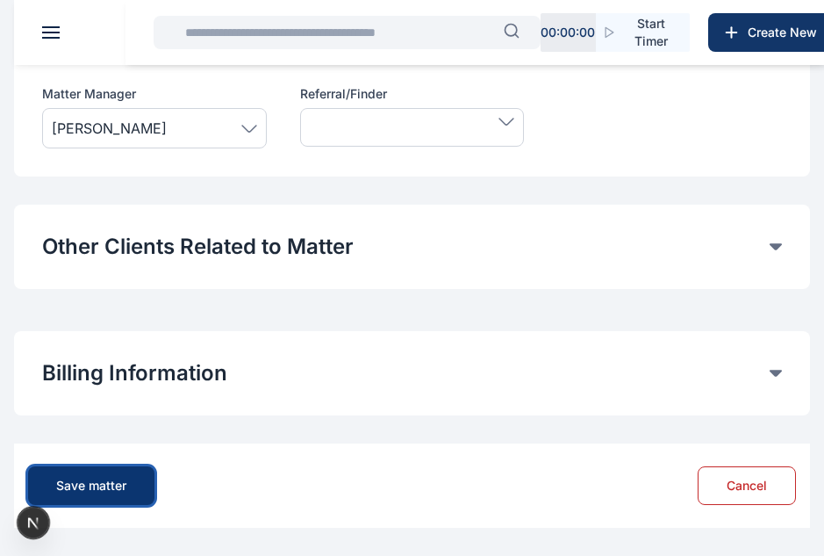
click at [130, 473] on button "Save matter" at bounding box center [91, 485] width 126 height 39
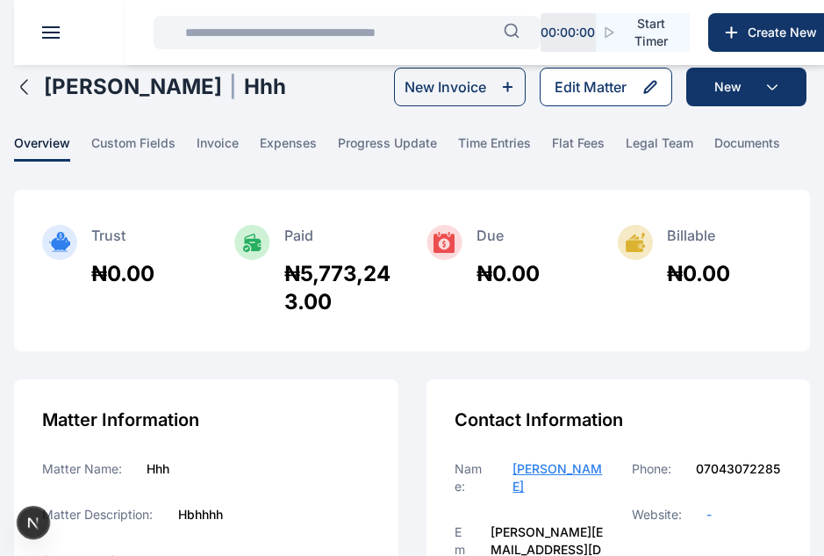
click at [583, 92] on div "Edit Matter" at bounding box center [591, 86] width 72 height 21
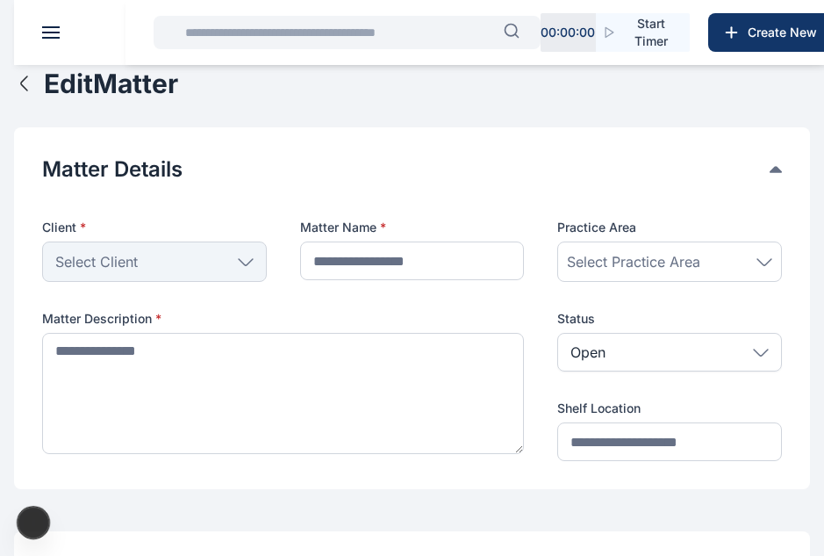
scroll to position [161, 0]
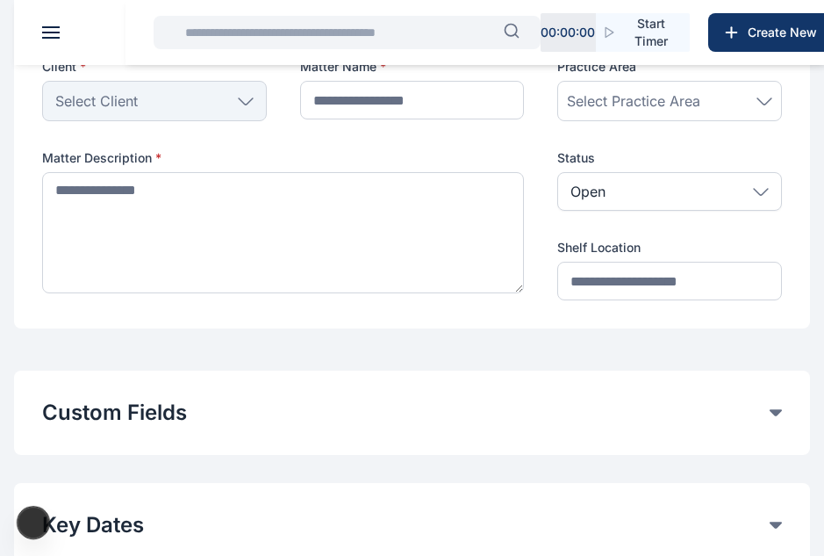
click at [155, 400] on button "Custom Fields" at bounding box center [406, 413] width 728 height 28
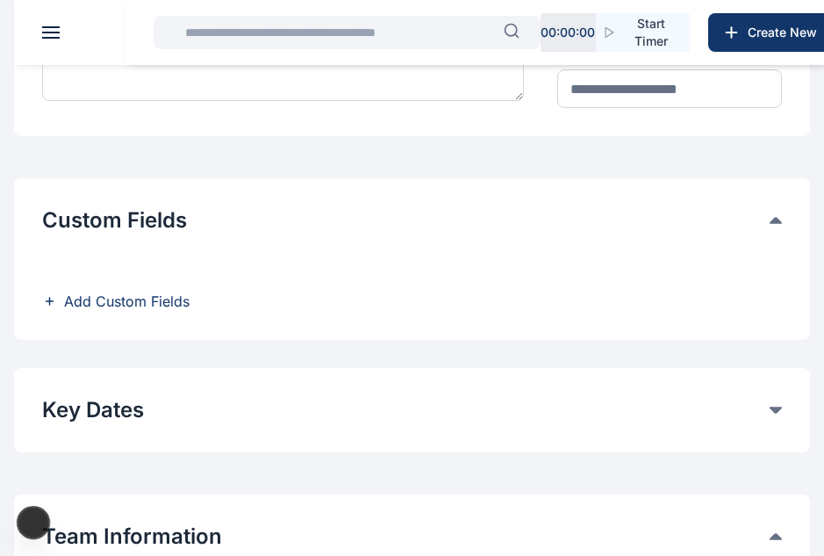
scroll to position [354, 0]
click at [146, 295] on span "Add Custom Fields" at bounding box center [127, 300] width 126 height 21
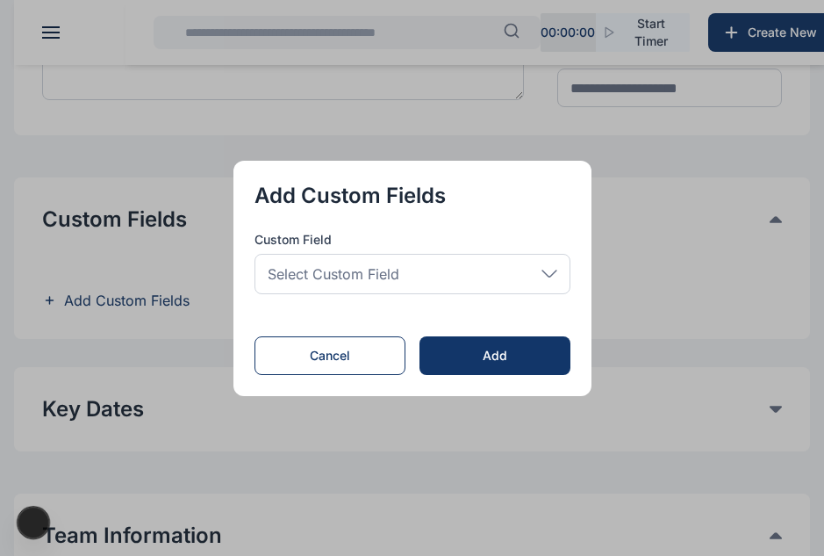
click at [335, 264] on span "Select Custom Field" at bounding box center [334, 273] width 132 height 21
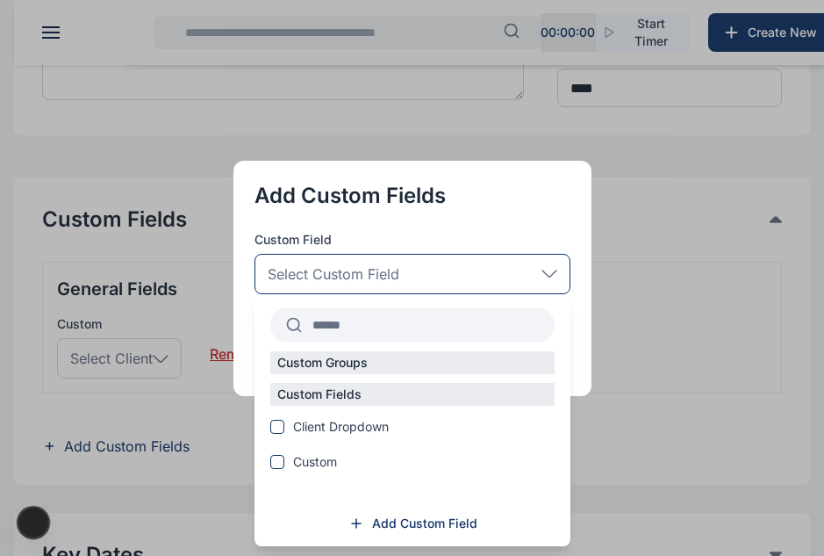
type input "***"
type textarea "******"
type input "****"
click at [322, 428] on span "Client Dropdown" at bounding box center [341, 427] width 96 height 18
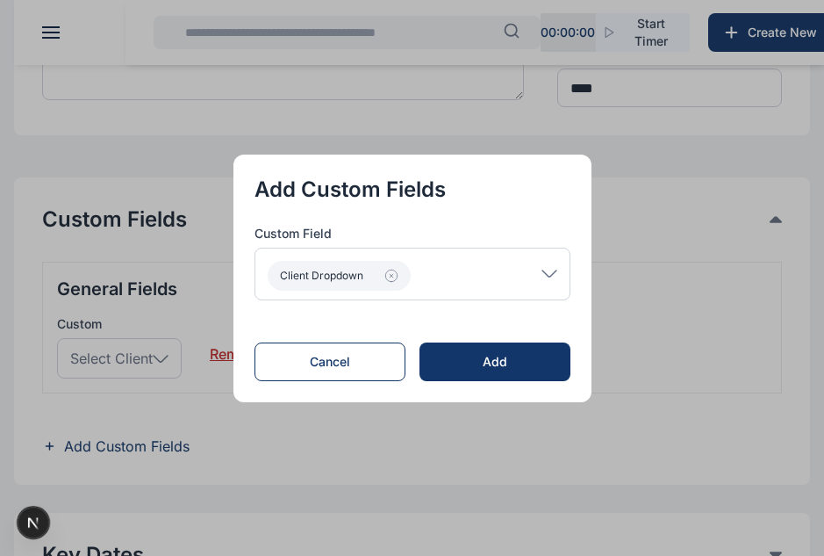
click at [640, 233] on button "button" at bounding box center [412, 278] width 824 height 556
click at [365, 360] on button "Cancel" at bounding box center [331, 361] width 152 height 39
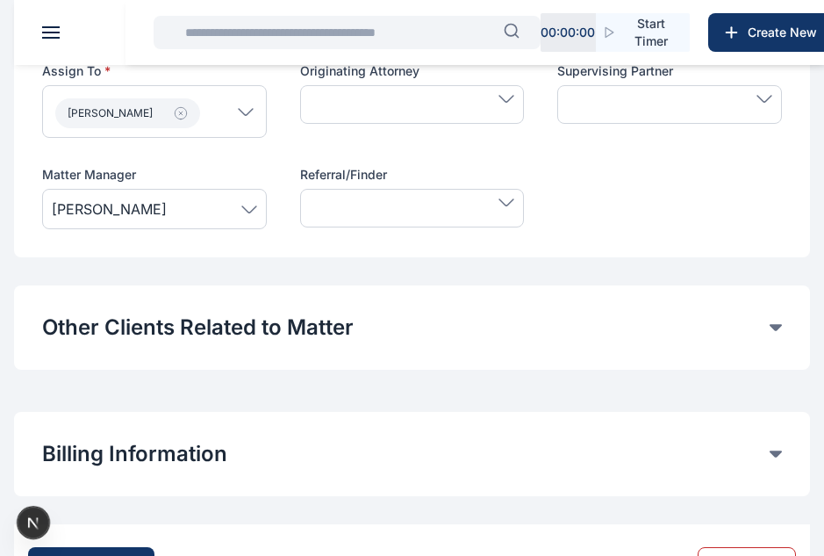
scroll to position [1096, 0]
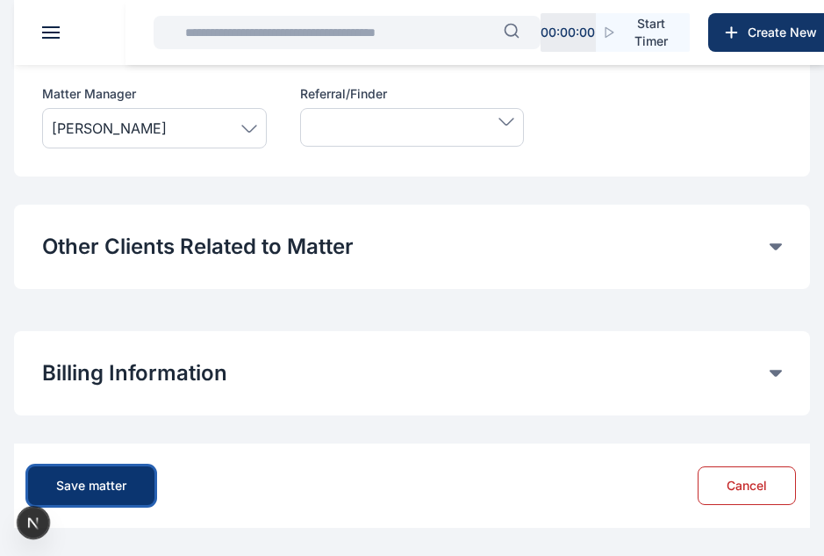
click at [92, 473] on button "Save matter" at bounding box center [91, 485] width 126 height 39
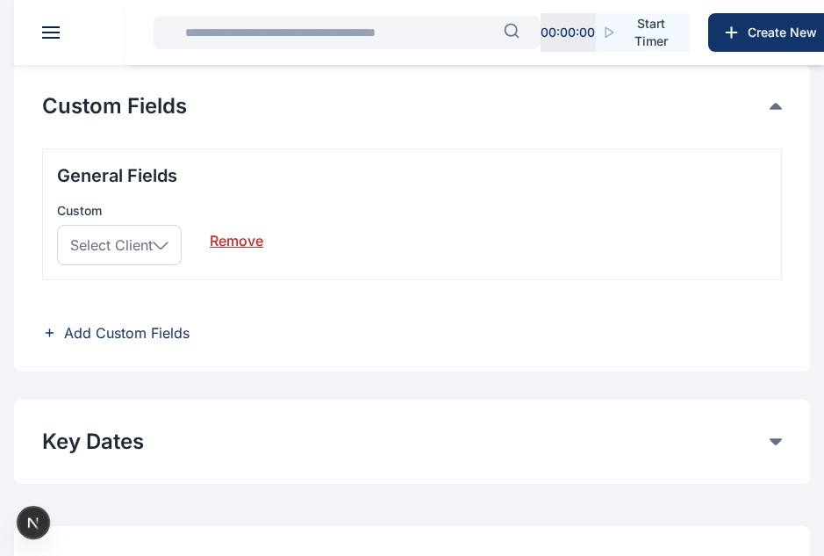
scroll to position [466, 0]
click at [149, 333] on span "Add Custom Fields" at bounding box center [127, 333] width 126 height 21
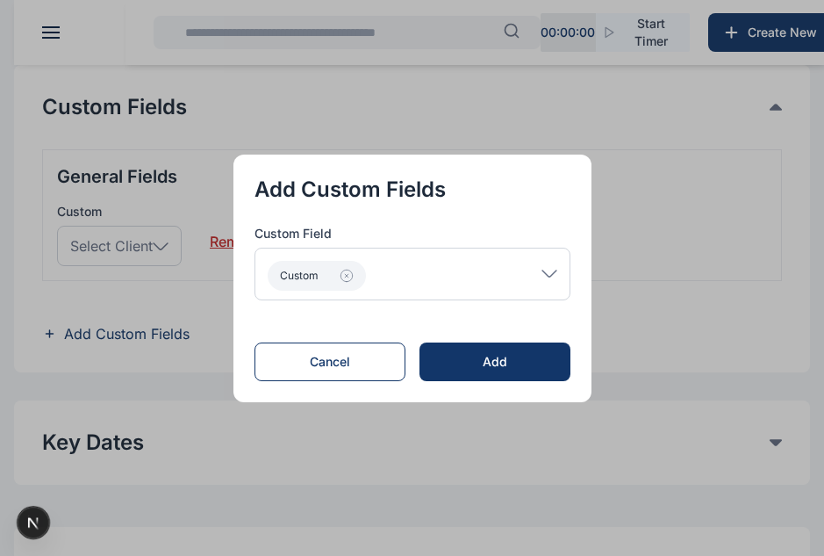
click at [471, 283] on div "Custom" at bounding box center [413, 274] width 316 height 53
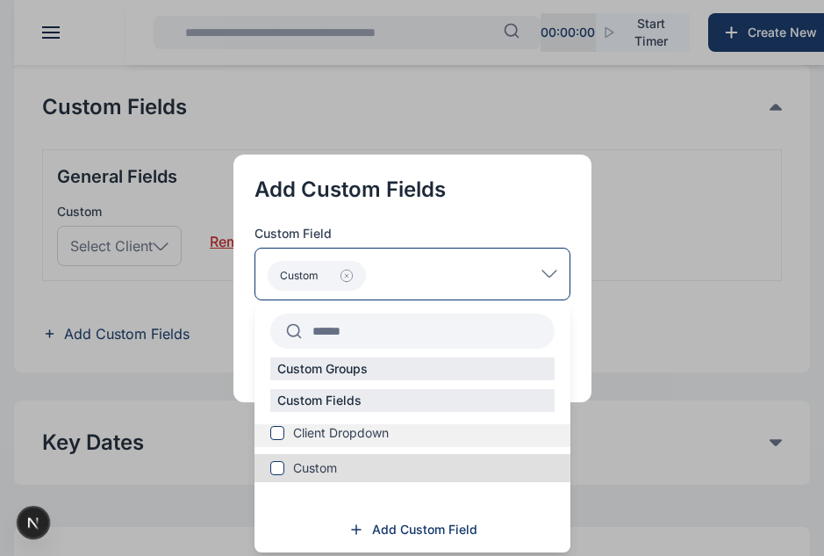
click at [364, 437] on span "Client Dropdown" at bounding box center [341, 433] width 96 height 18
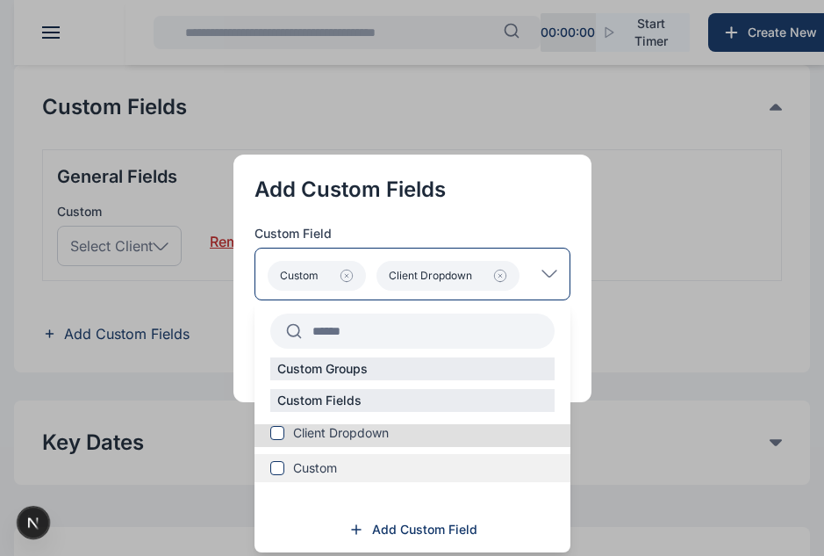
click at [308, 464] on span "Custom" at bounding box center [315, 468] width 44 height 18
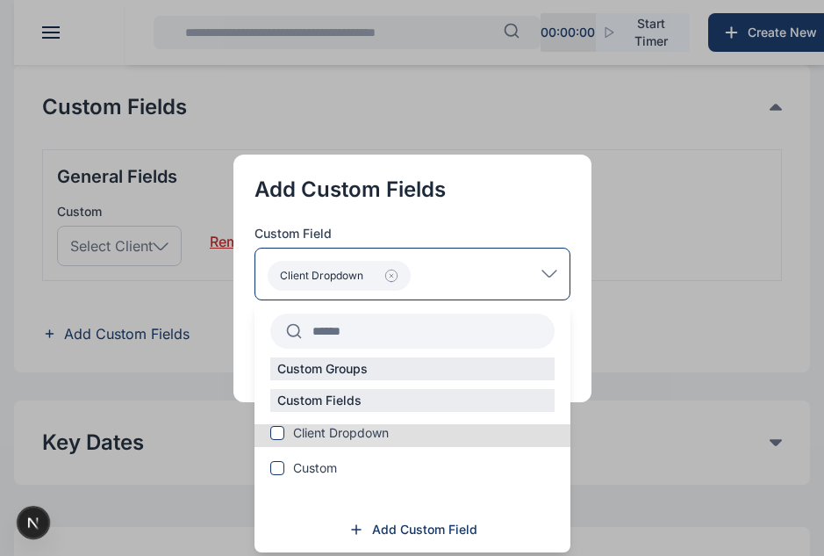
click at [557, 271] on icon at bounding box center [550, 274] width 16 height 8
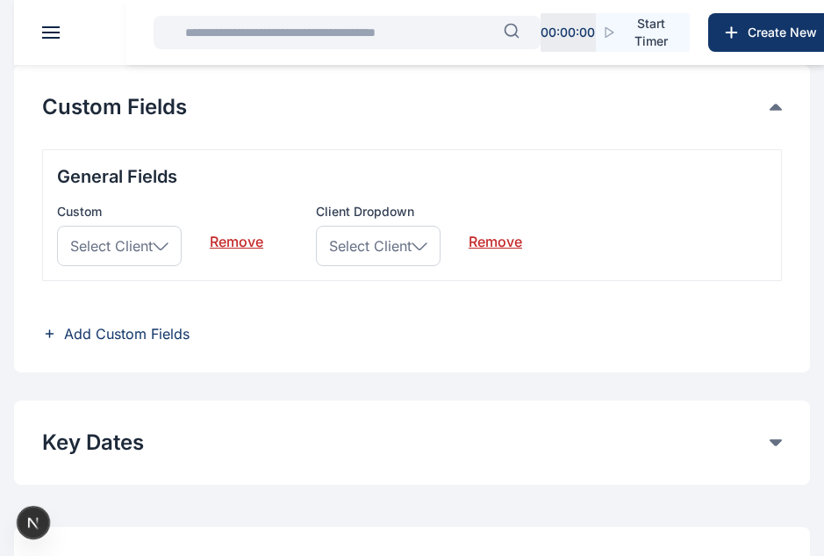
click at [237, 245] on link "Remove" at bounding box center [237, 234] width 54 height 35
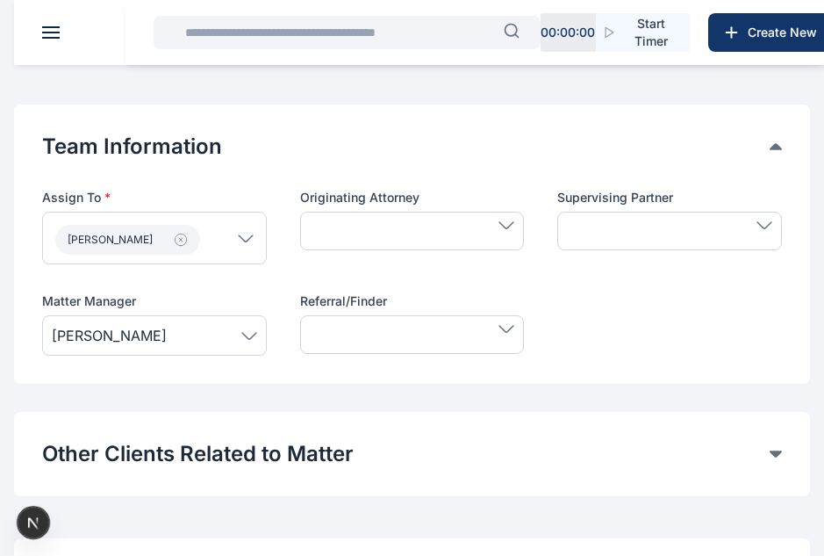
scroll to position [1096, 0]
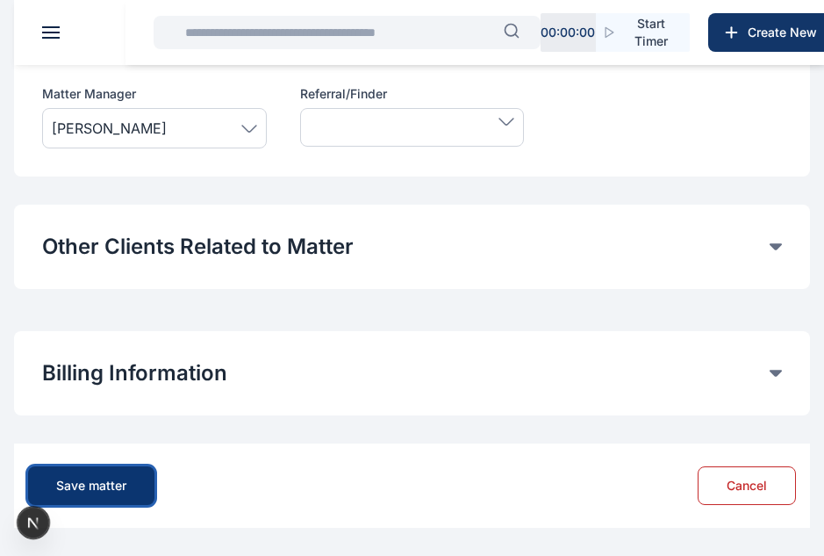
click at [116, 471] on button "Save matter" at bounding box center [91, 485] width 126 height 39
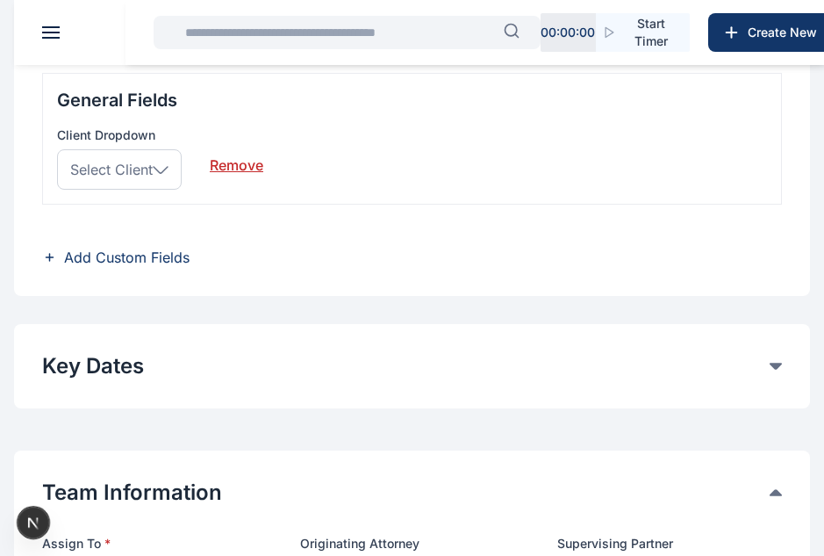
scroll to position [542, 0]
click at [151, 258] on span "Add Custom Fields" at bounding box center [127, 258] width 126 height 21
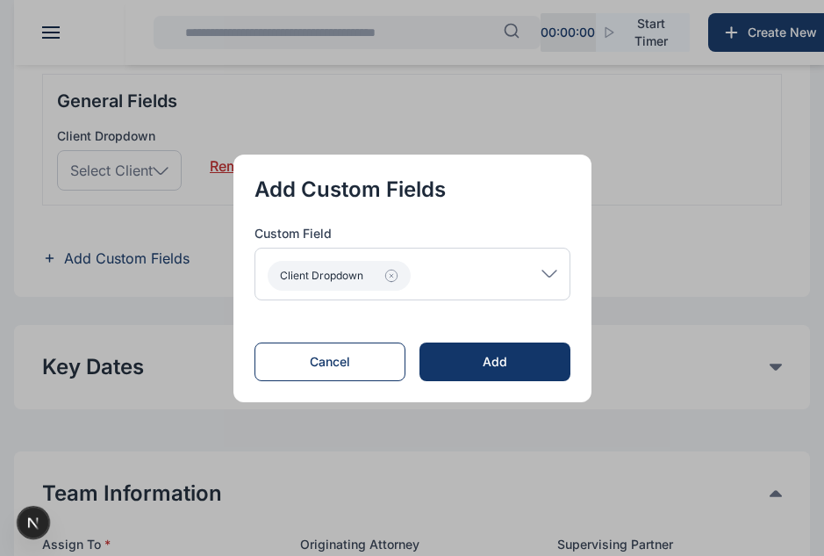
click at [471, 276] on div "Client Dropdown" at bounding box center [413, 274] width 316 height 53
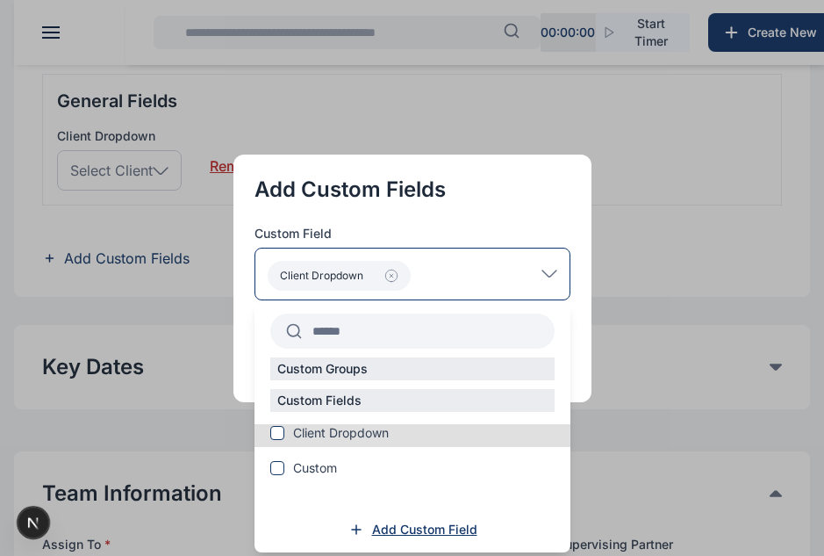
click at [417, 529] on span "Add Custom Field" at bounding box center [424, 530] width 105 height 18
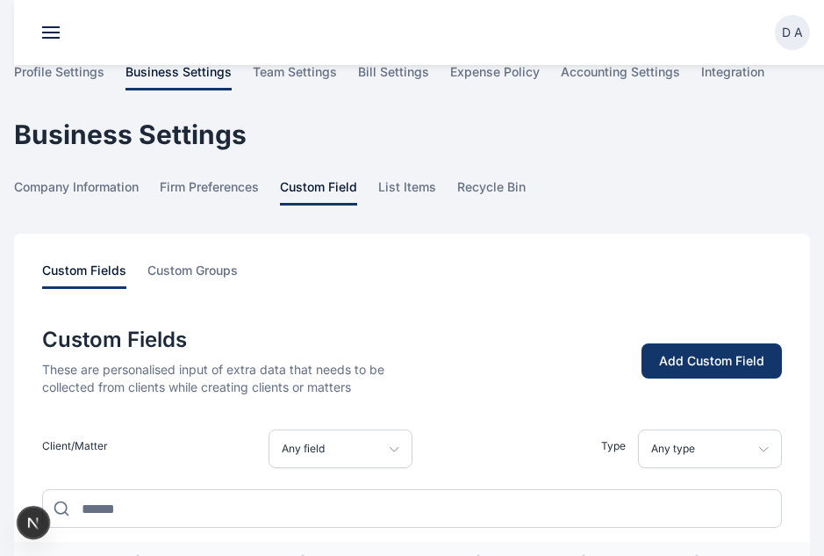
scroll to position [1, 0]
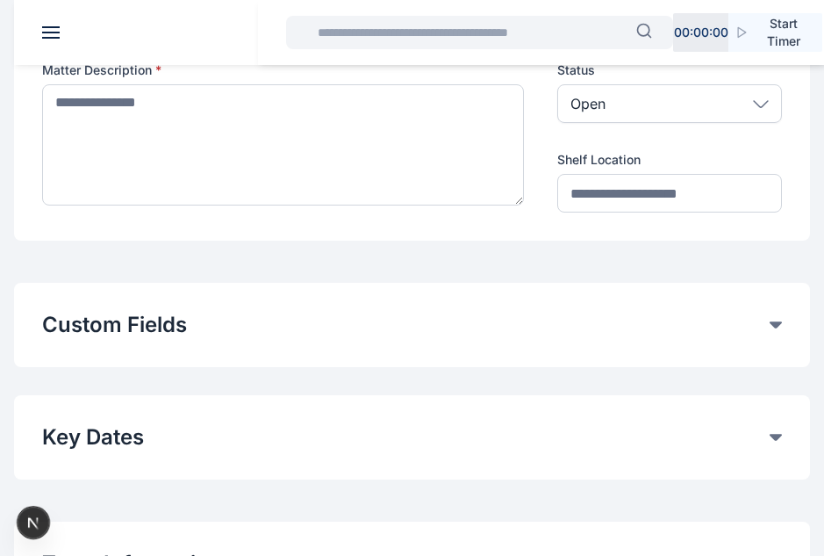
type input "***"
type textarea "******"
type input "****"
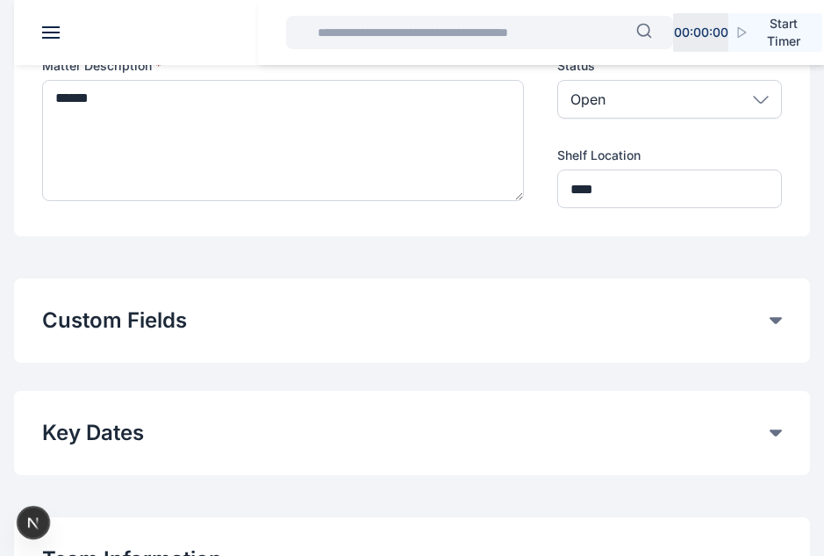
click at [337, 333] on button "Custom Fields" at bounding box center [406, 320] width 728 height 28
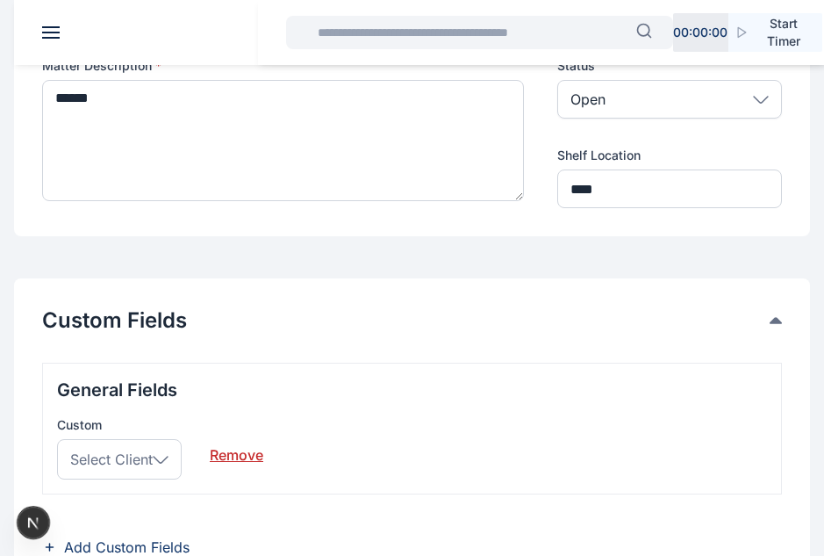
click at [162, 457] on icon at bounding box center [161, 460] width 16 height 8
click at [268, 377] on div "General Fields Custom Select Client Individual Omodare Damilola Oyeks Victor Ch…" at bounding box center [412, 429] width 740 height 132
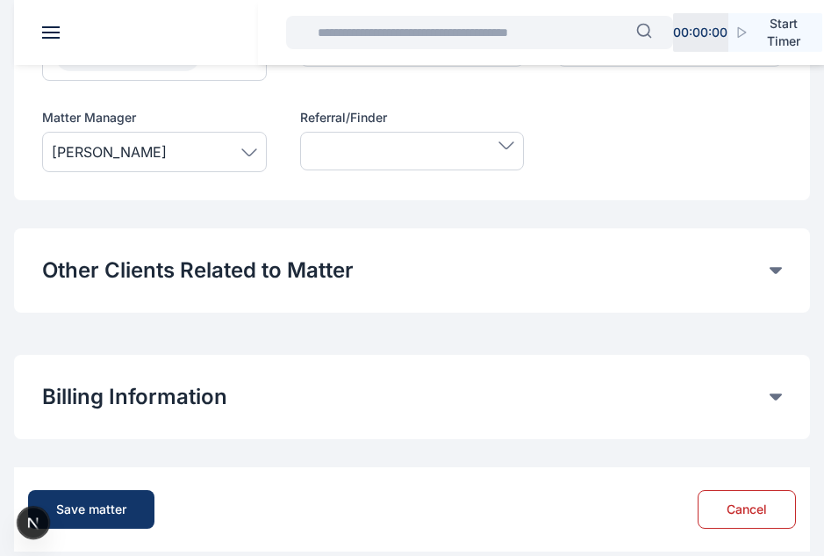
scroll to position [1096, 0]
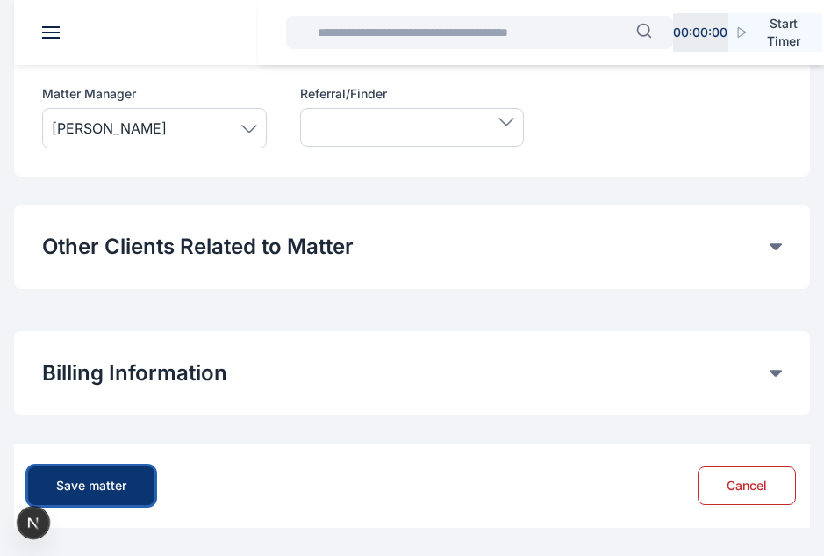
click at [72, 487] on div "Save matter" at bounding box center [91, 486] width 70 height 18
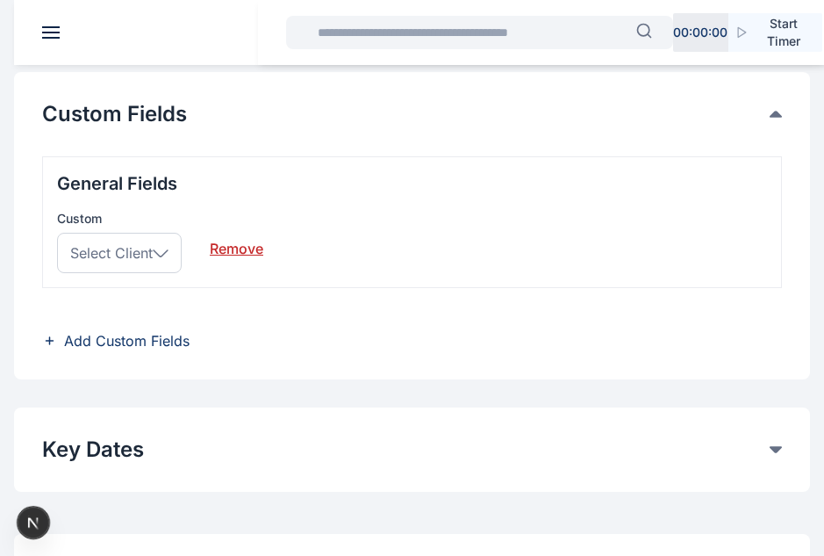
scroll to position [457, 0]
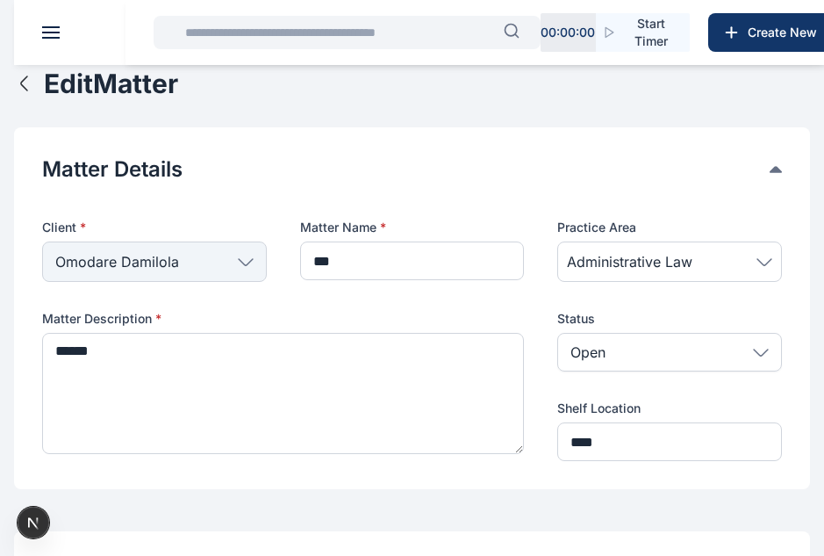
type input "***"
type textarea "******"
type input "****"
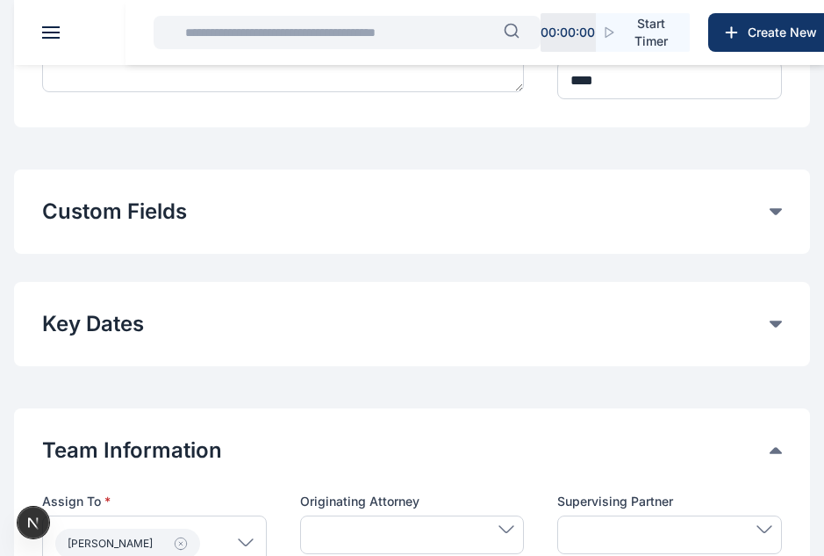
scroll to position [361, 0]
click at [343, 212] on button "Custom Fields" at bounding box center [406, 212] width 728 height 28
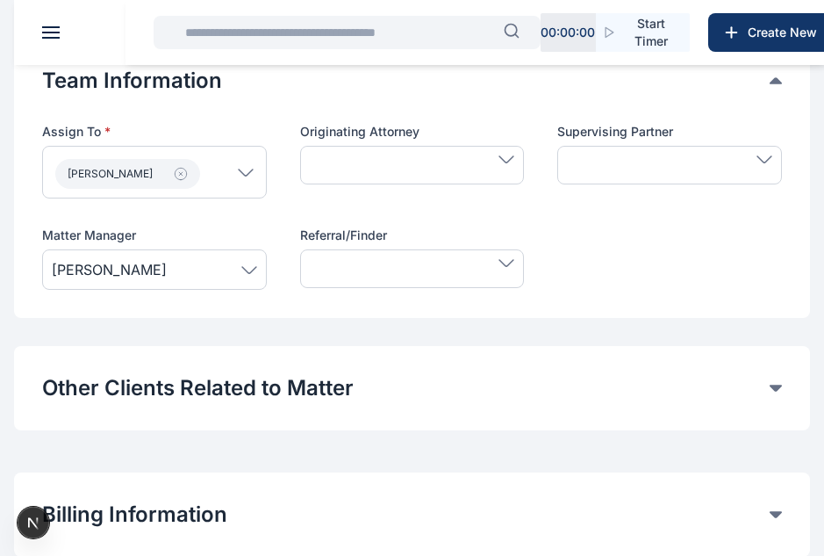
scroll to position [1096, 0]
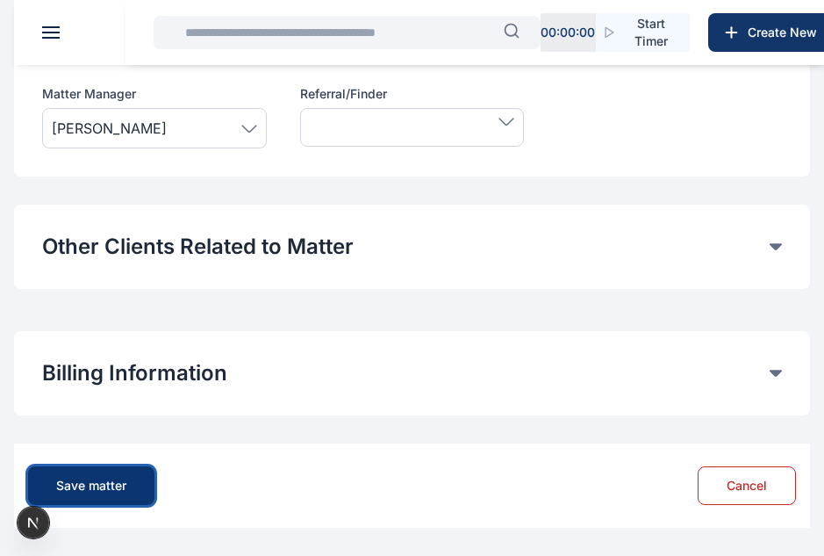
click at [101, 485] on div "Save matter" at bounding box center [91, 486] width 70 height 18
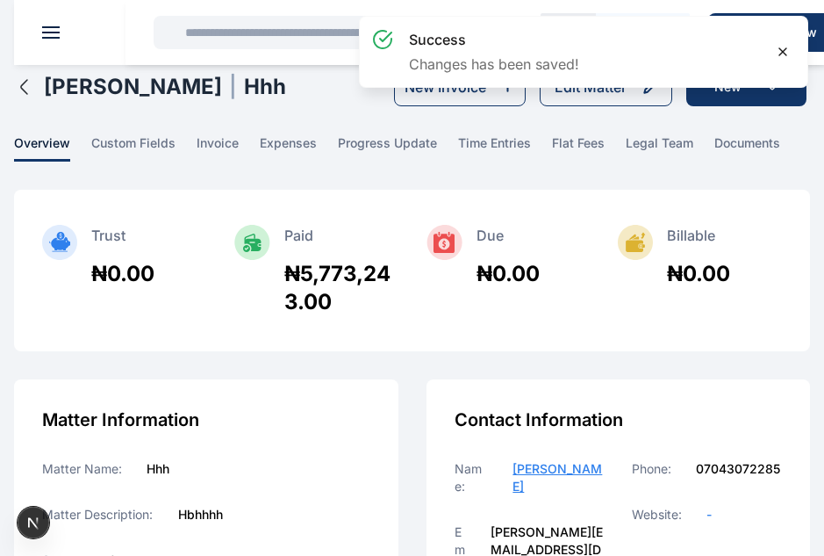
click at [784, 49] on icon at bounding box center [783, 52] width 14 height 14
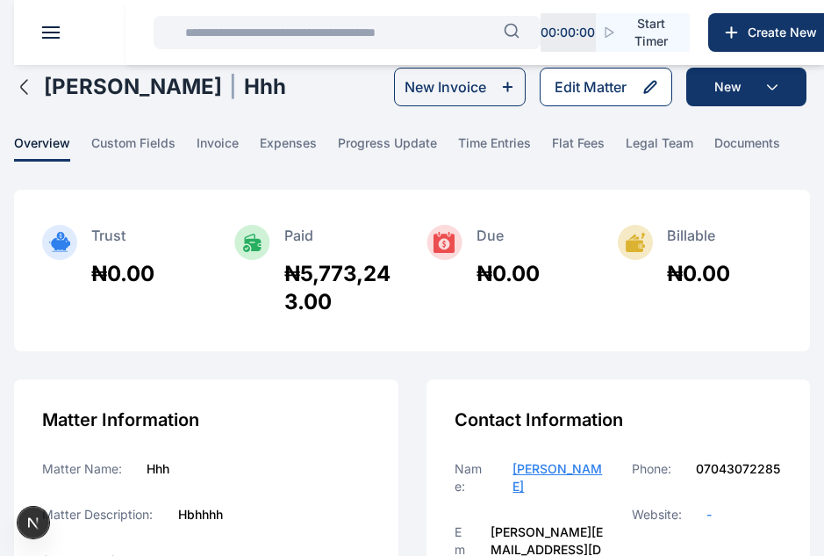
click at [635, 83] on button "Edit Matter" at bounding box center [606, 87] width 133 height 39
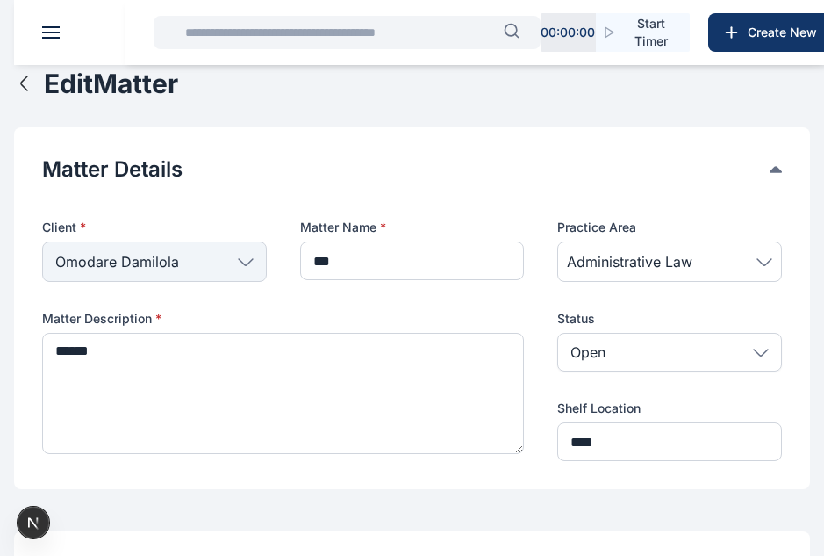
type input "***"
type textarea "******"
type input "****"
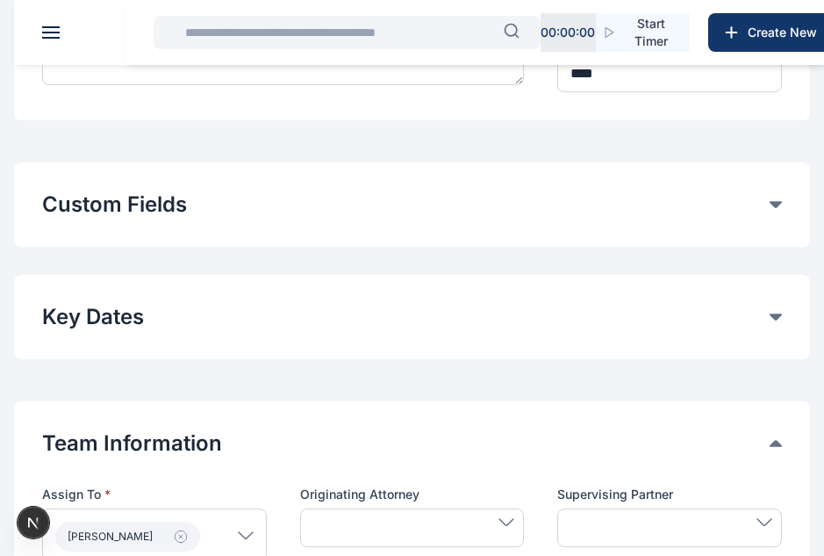
scroll to position [370, 0]
click at [572, 212] on button "Custom Fields" at bounding box center [406, 204] width 728 height 28
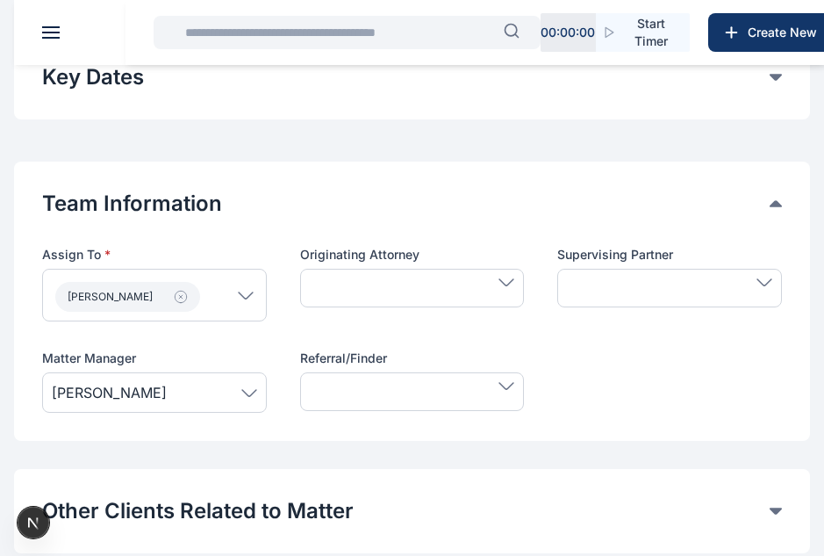
scroll to position [1096, 0]
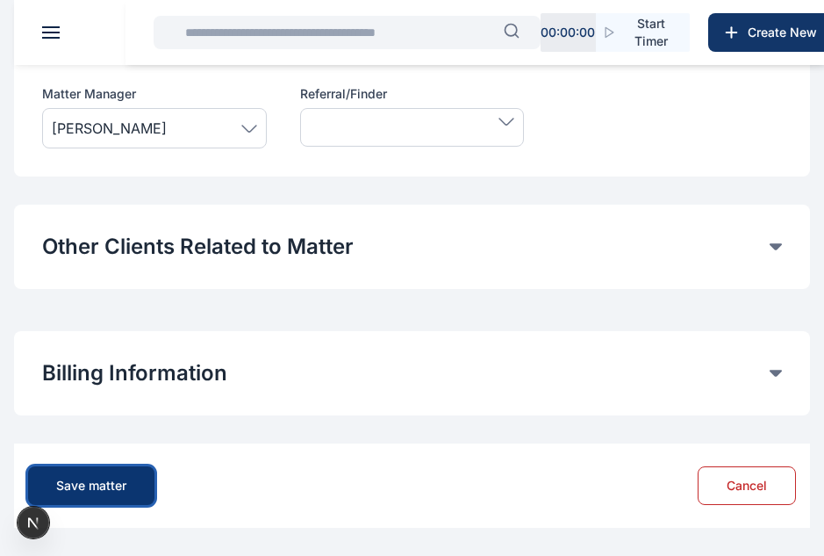
click at [66, 479] on div "Save matter" at bounding box center [91, 486] width 70 height 18
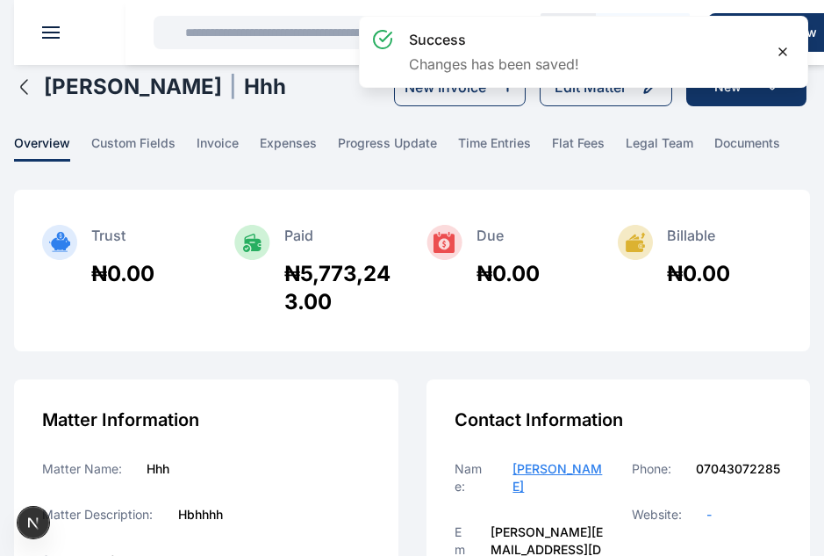
click at [784, 55] on icon at bounding box center [783, 52] width 14 height 14
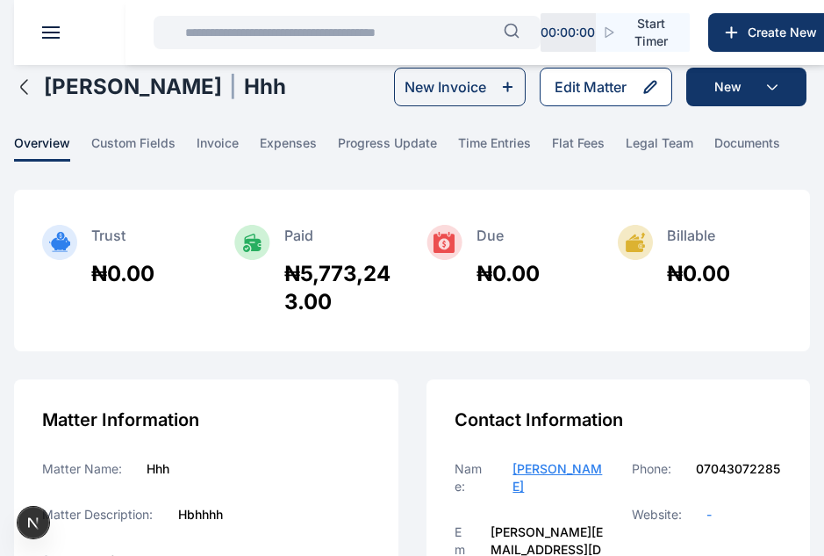
click at [614, 84] on div "Edit Matter" at bounding box center [591, 86] width 72 height 21
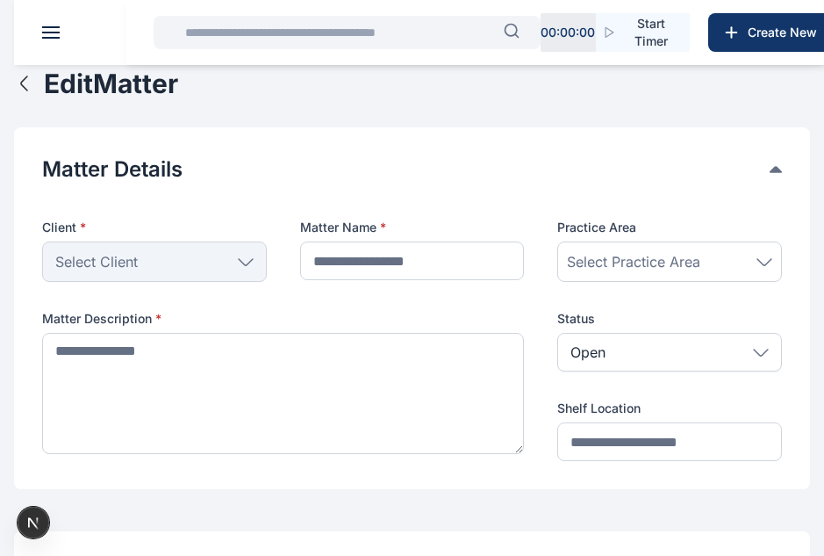
type input "***"
type textarea "******"
type input "****"
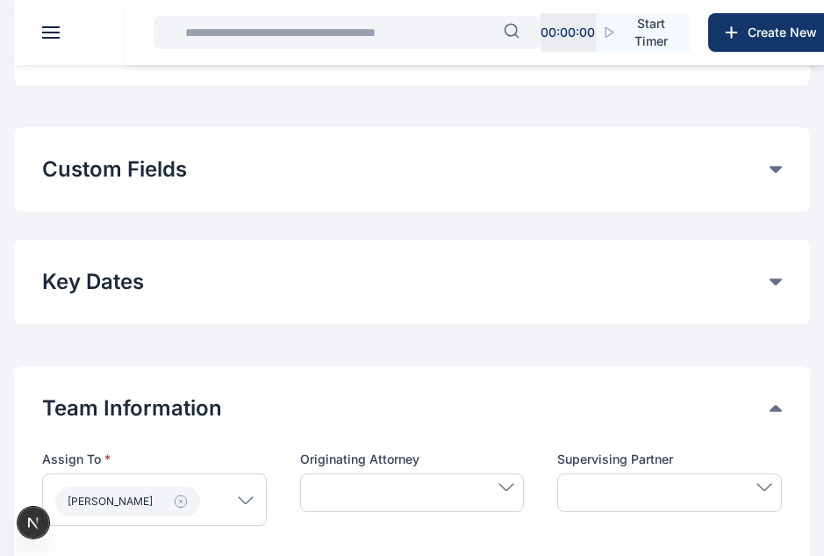
scroll to position [392, 0]
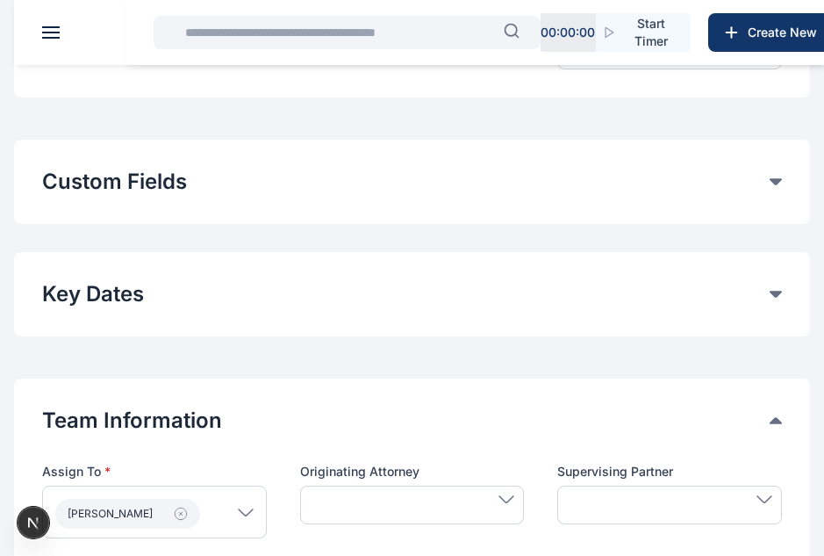
click at [320, 177] on button "Custom Fields" at bounding box center [406, 182] width 728 height 28
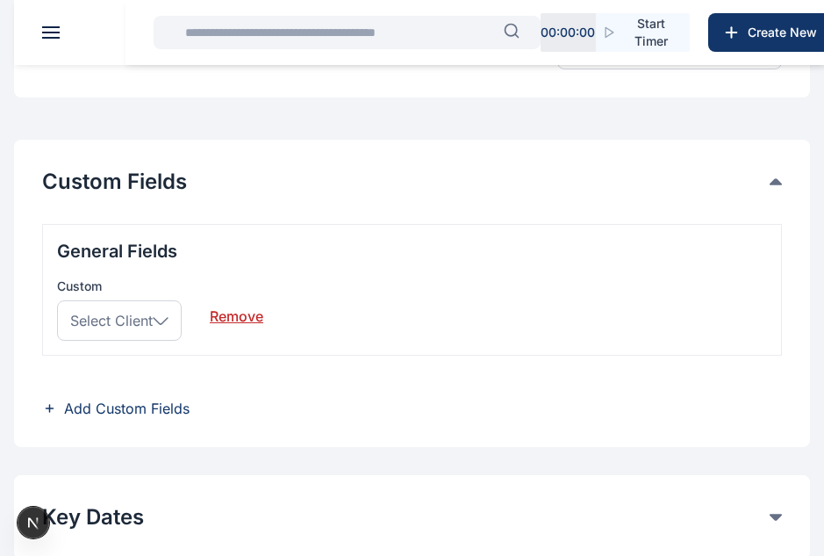
click at [158, 311] on div "Select Client" at bounding box center [119, 320] width 125 height 40
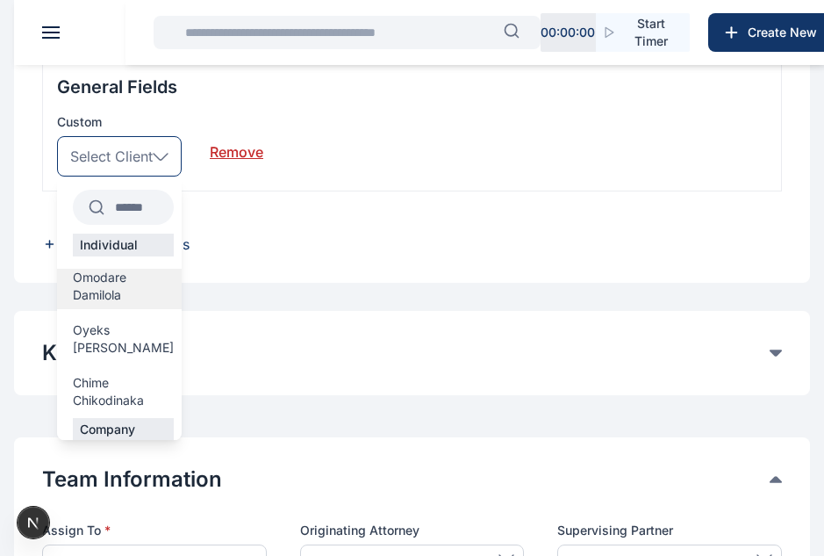
scroll to position [562, 0]
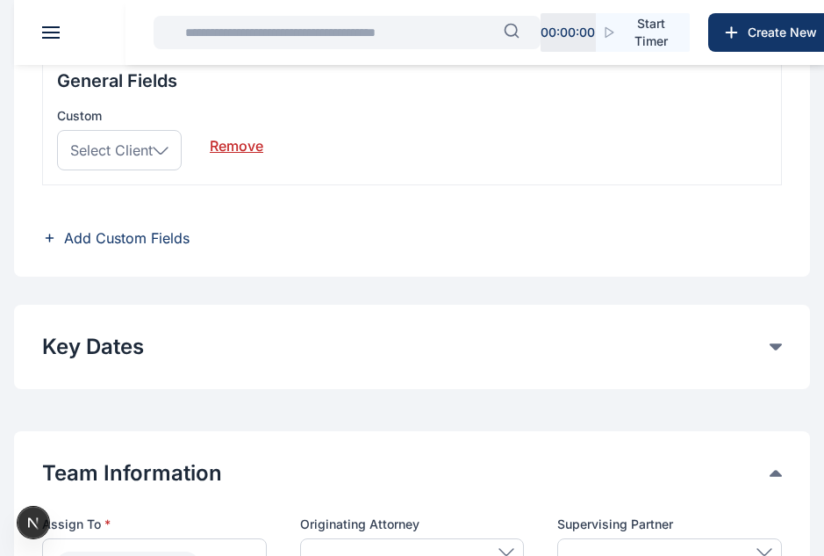
click at [246, 180] on div "General Fields Custom Select Client Individual Omodare Damilola Oyeks Victor Ch…" at bounding box center [412, 120] width 740 height 132
click at [227, 144] on link "Remove" at bounding box center [237, 138] width 54 height 35
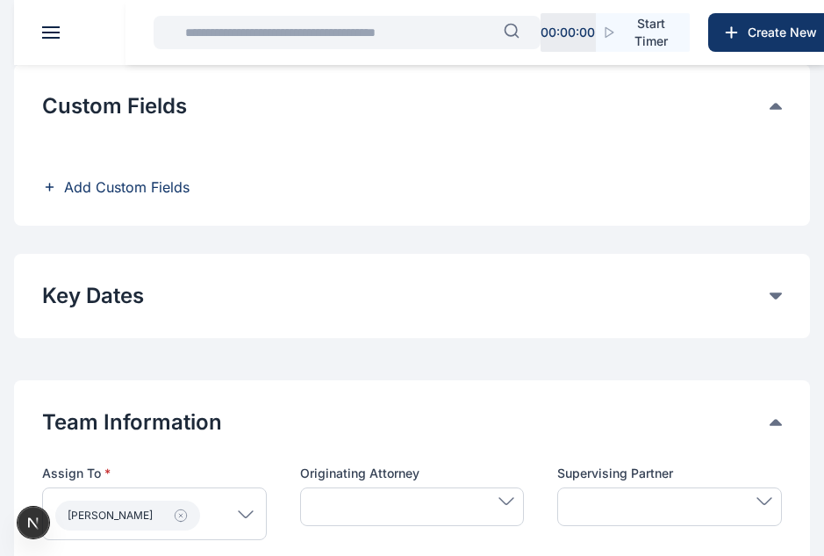
scroll to position [461, 0]
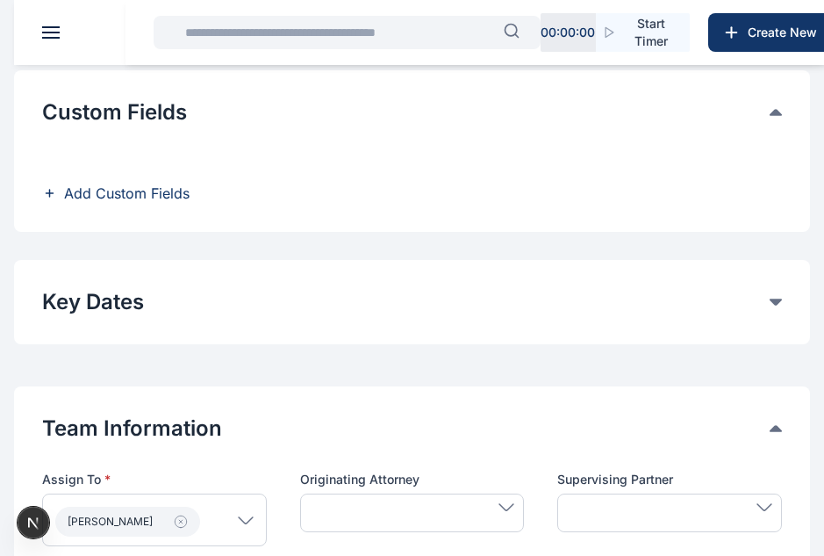
click at [178, 194] on span "Add Custom Fields" at bounding box center [127, 193] width 126 height 21
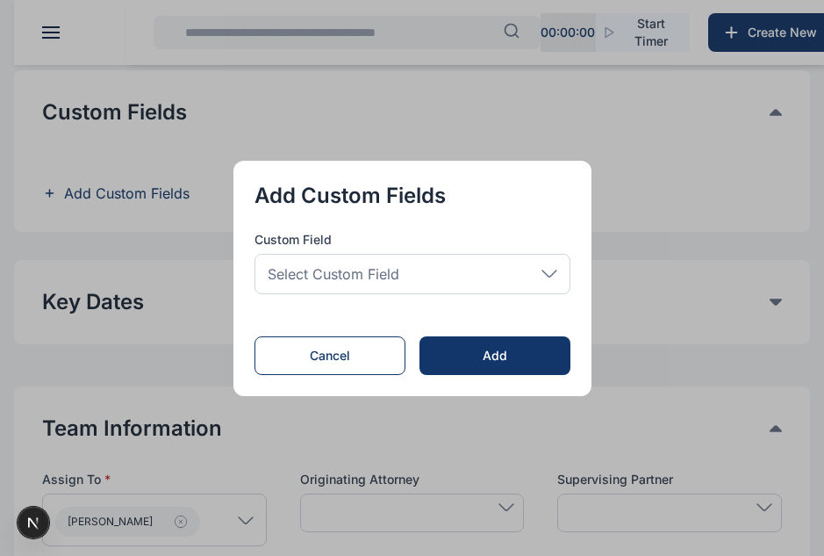
click at [382, 284] on span "Select Custom Field" at bounding box center [334, 273] width 132 height 21
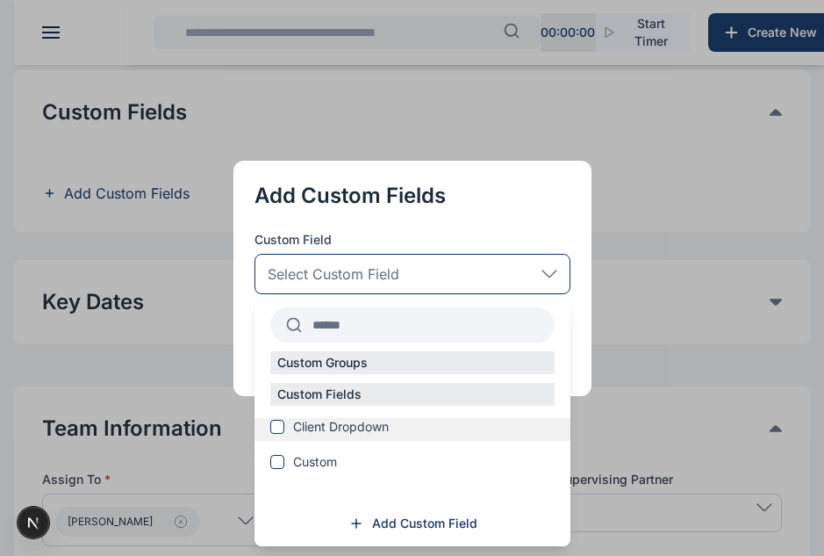
click at [335, 422] on span "Client Dropdown" at bounding box center [341, 427] width 96 height 18
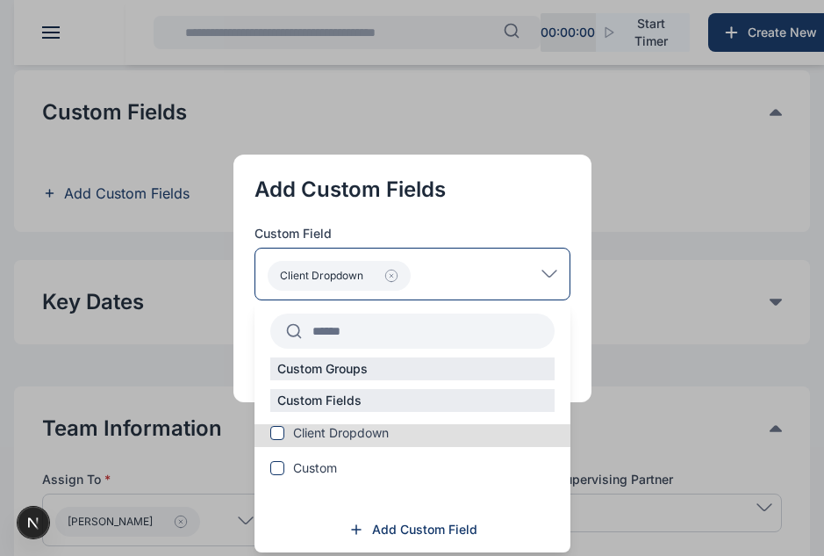
click at [497, 278] on div "Client Dropdown" at bounding box center [413, 274] width 316 height 53
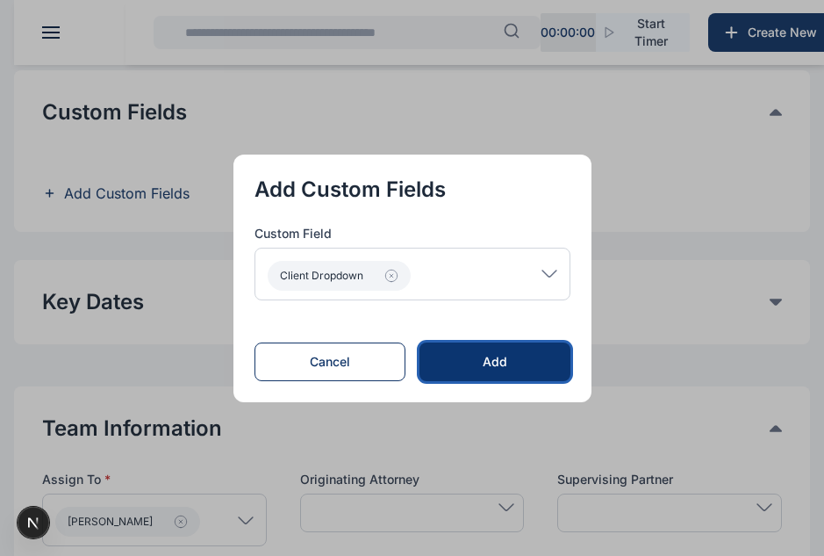
click at [482, 349] on button "Add" at bounding box center [495, 361] width 150 height 39
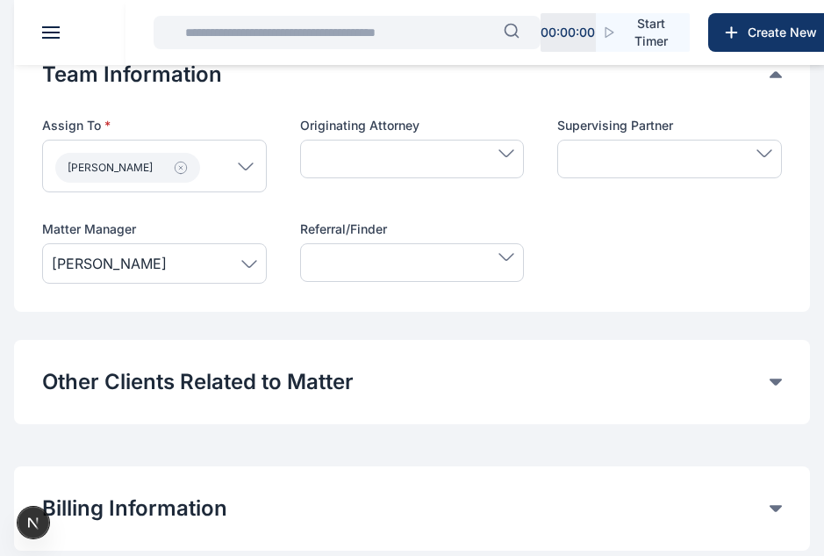
scroll to position [1096, 0]
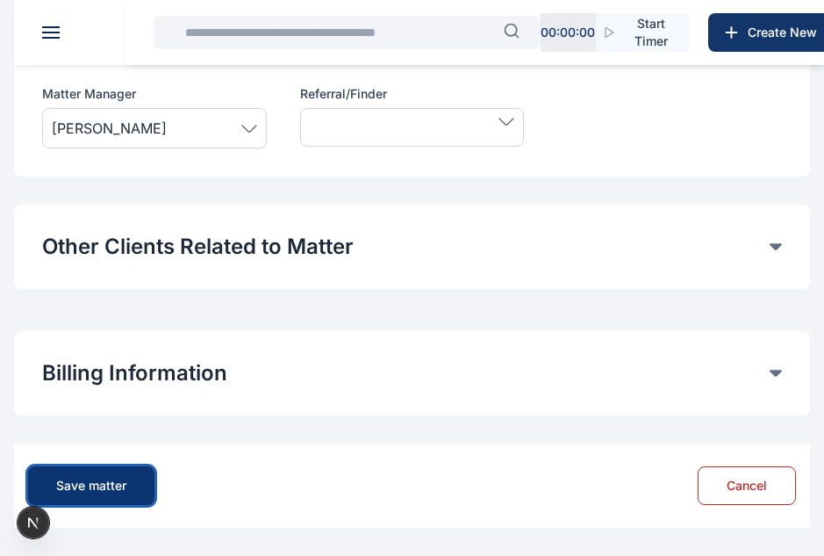
click at [119, 474] on button "Save matter" at bounding box center [91, 485] width 126 height 39
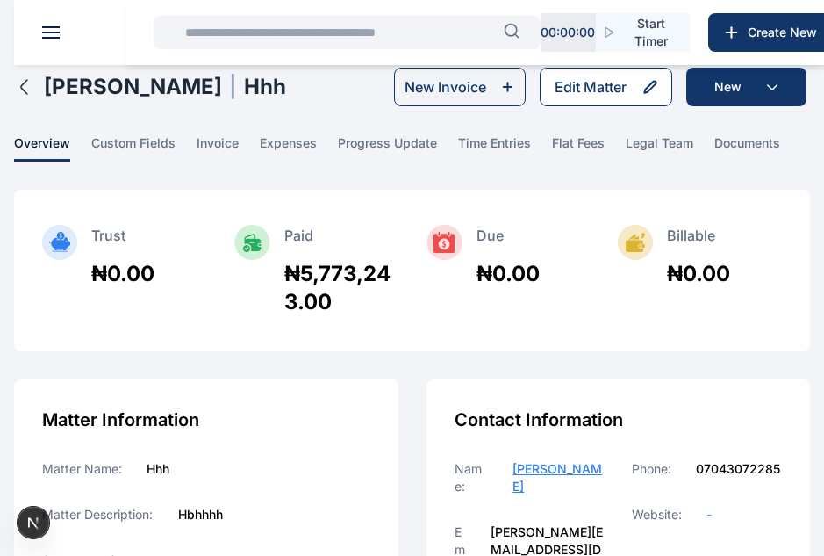
click at [563, 83] on div "Edit Matter" at bounding box center [591, 86] width 72 height 21
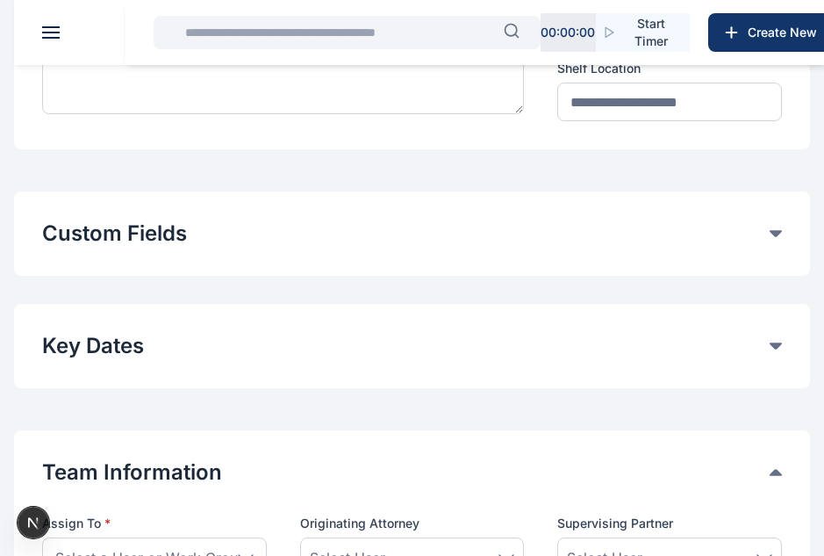
type input "***"
type textarea "******"
type input "****"
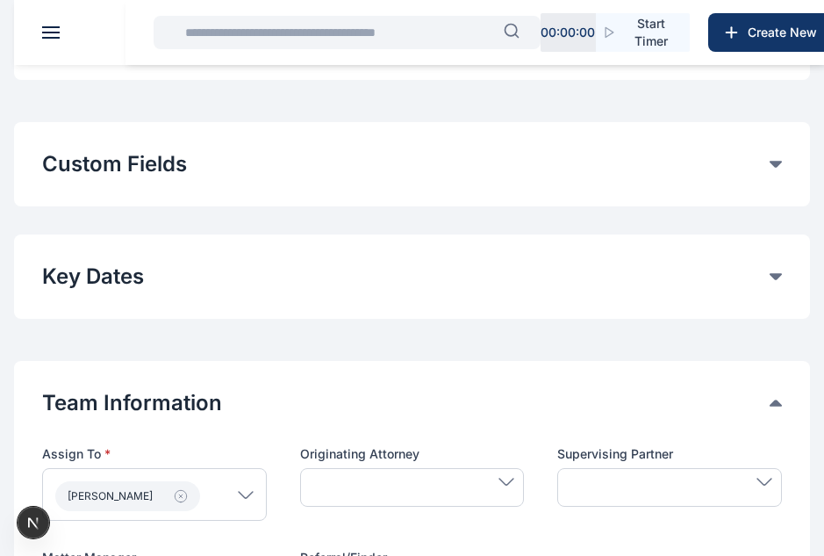
scroll to position [410, 0]
click at [328, 168] on button "Custom Fields" at bounding box center [406, 163] width 728 height 28
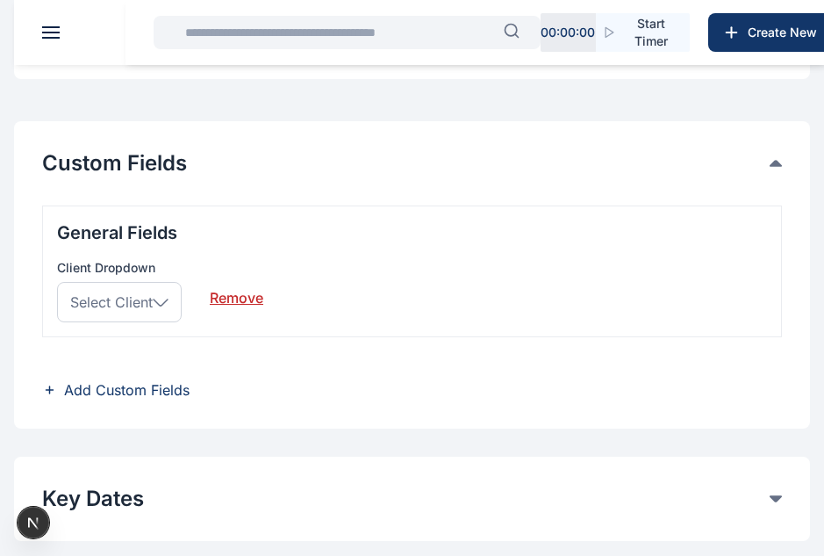
click at [230, 299] on link "Remove" at bounding box center [237, 290] width 54 height 35
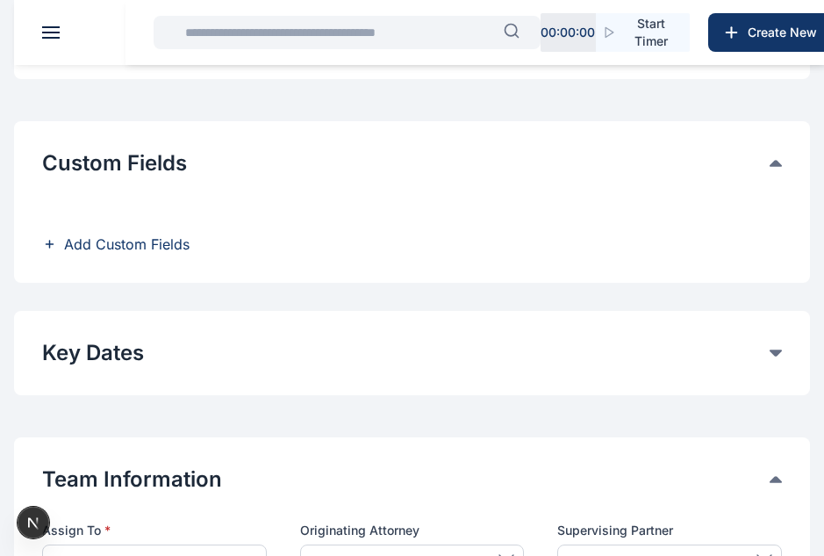
click at [137, 249] on span "Add Custom Fields" at bounding box center [127, 244] width 126 height 21
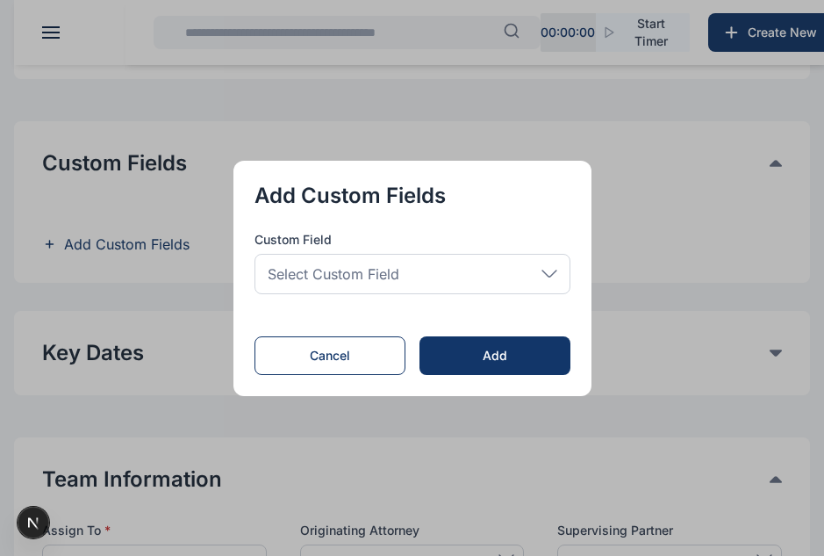
click at [420, 284] on div "Select Custom Field" at bounding box center [413, 274] width 316 height 40
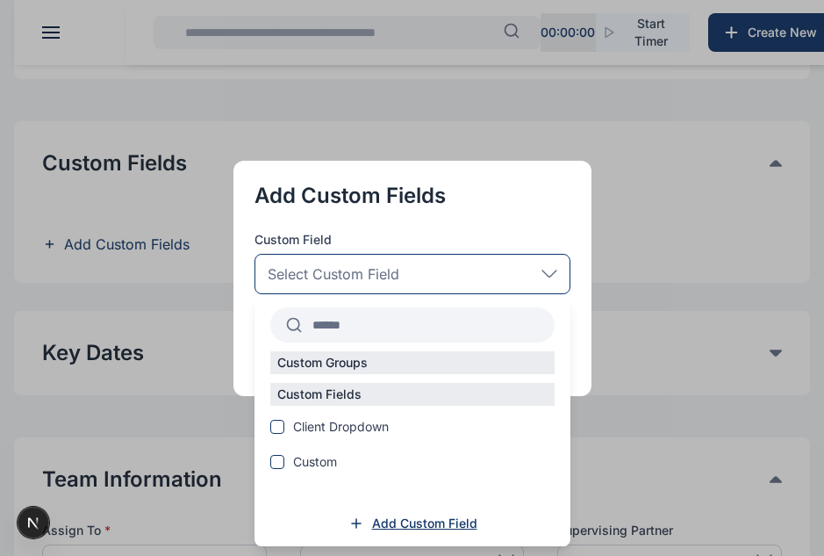
click at [394, 520] on span "Add Custom Field" at bounding box center [424, 524] width 105 height 18
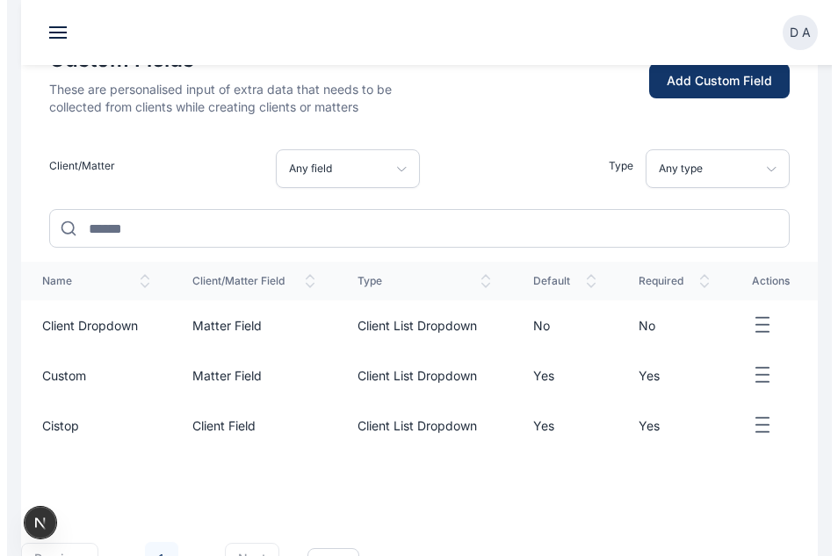
scroll to position [285, 0]
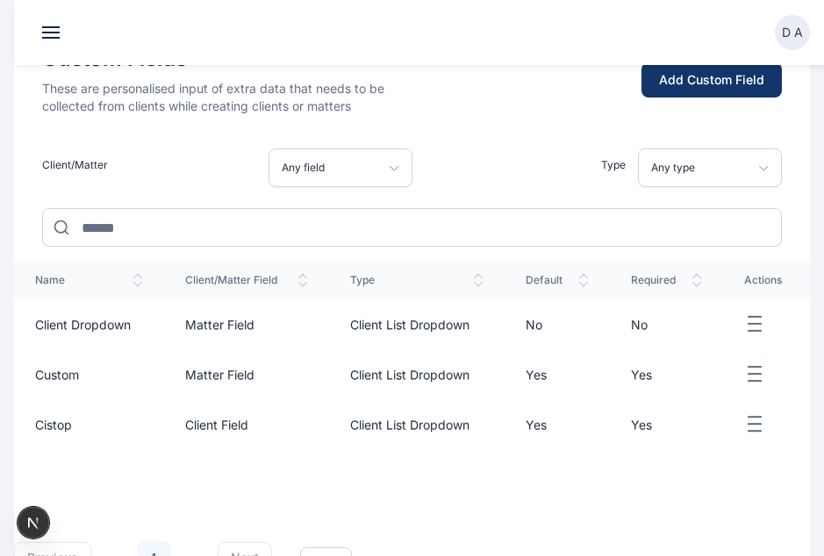
click at [698, 82] on div "Add Custom Field" at bounding box center [711, 80] width 105 height 18
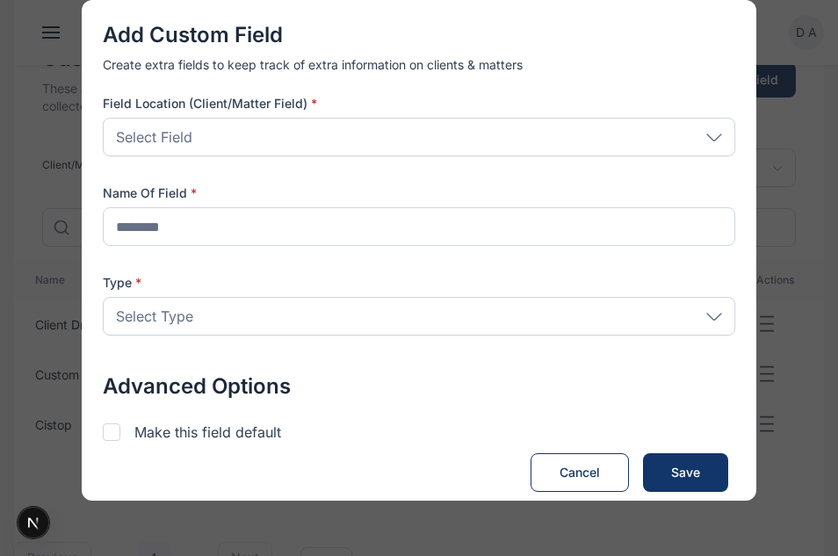
click at [209, 133] on div "Select Field" at bounding box center [419, 137] width 632 height 39
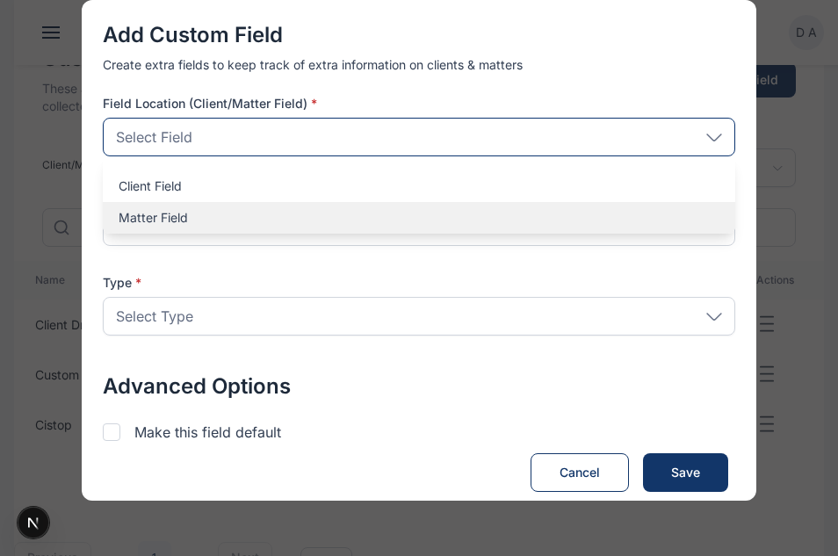
click at [209, 218] on p "Matter Field" at bounding box center [419, 218] width 601 height 18
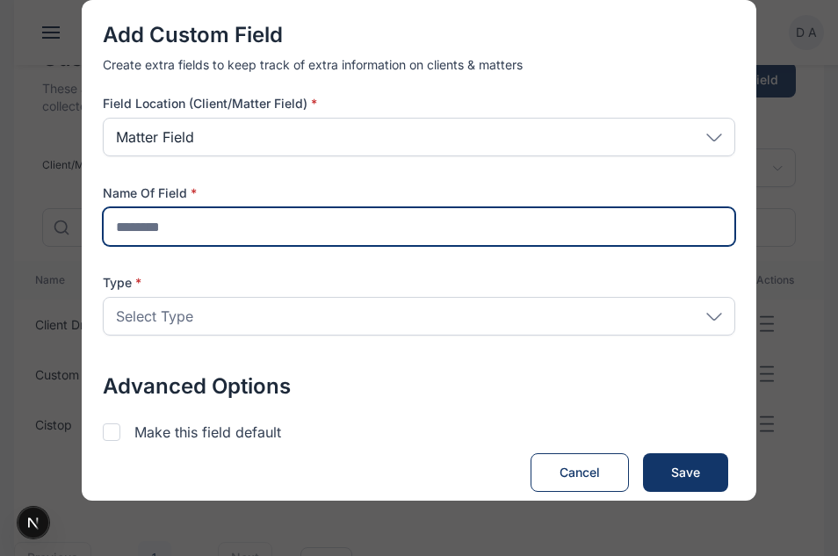
click at [207, 227] on input "text" at bounding box center [419, 226] width 632 height 39
type input "*******"
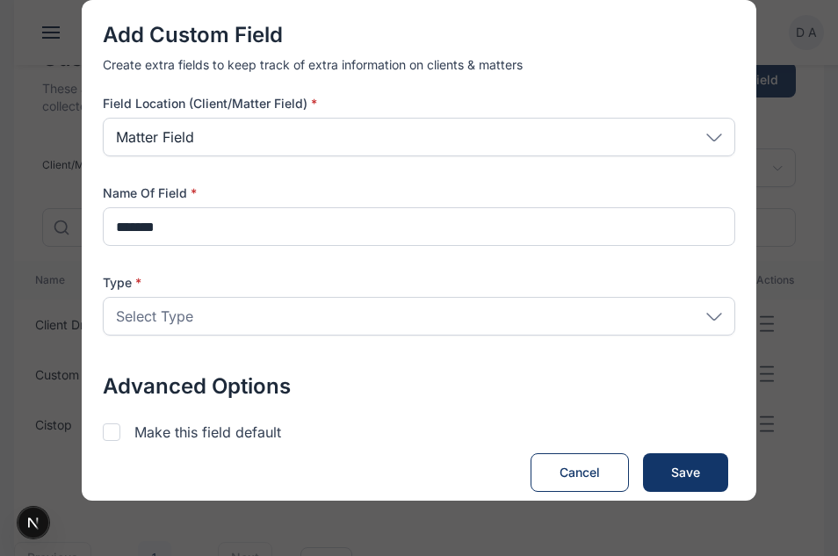
click at [241, 322] on div "Select Type" at bounding box center [419, 316] width 632 height 39
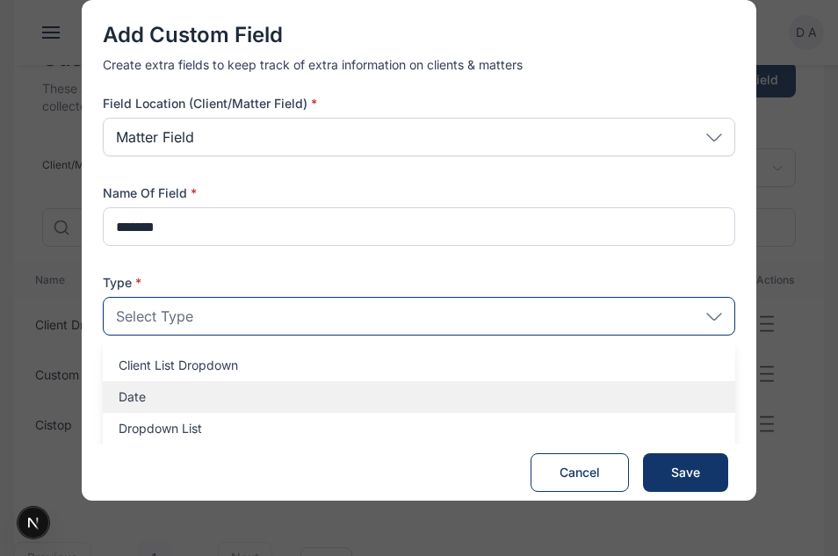
click at [223, 394] on p "Date" at bounding box center [419, 397] width 601 height 18
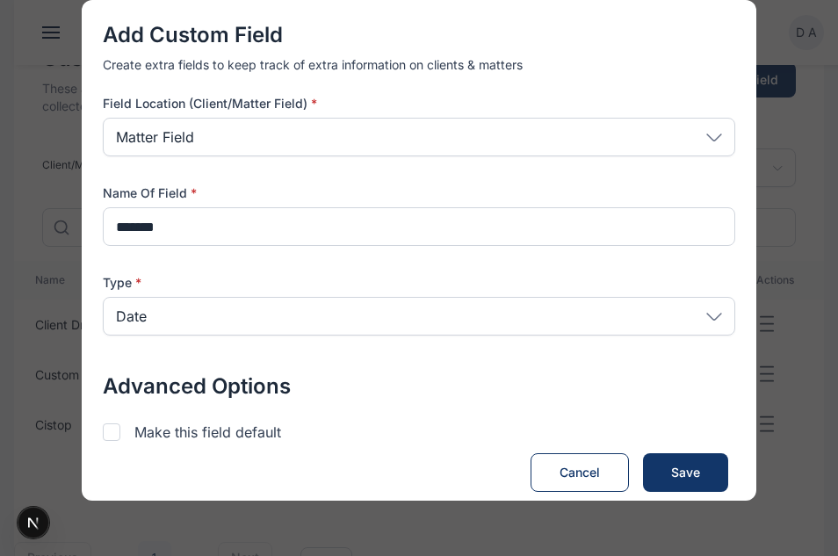
scroll to position [97, 0]
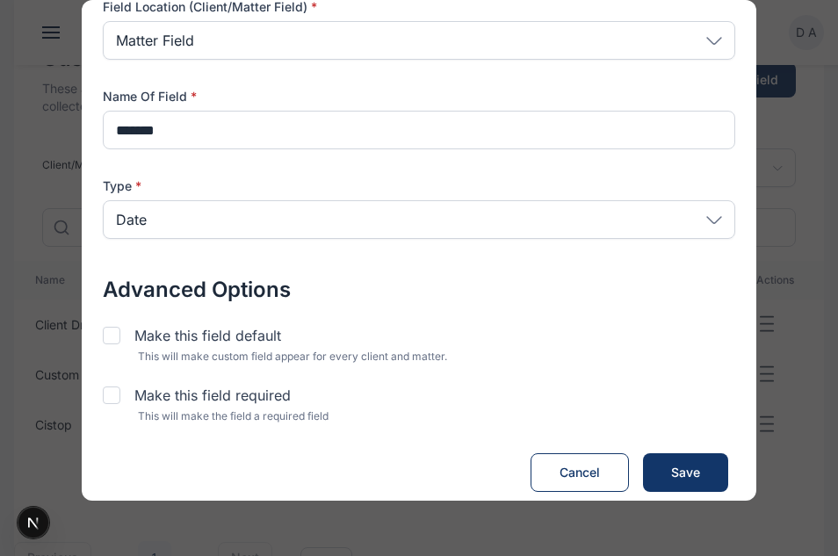
click at [220, 397] on p "Make this field required" at bounding box center [212, 395] width 156 height 21
click at [661, 471] on button "Create Field Save" at bounding box center [685, 472] width 85 height 39
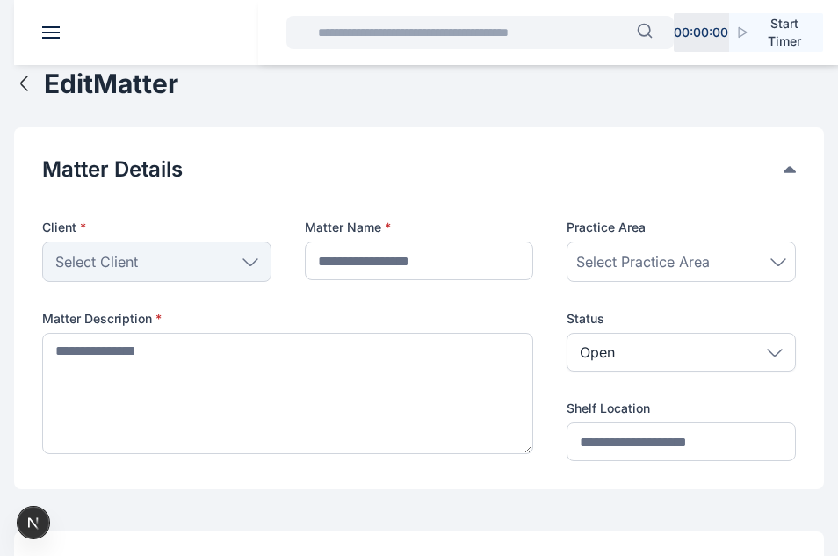
type input "***"
type textarea "******"
type input "****"
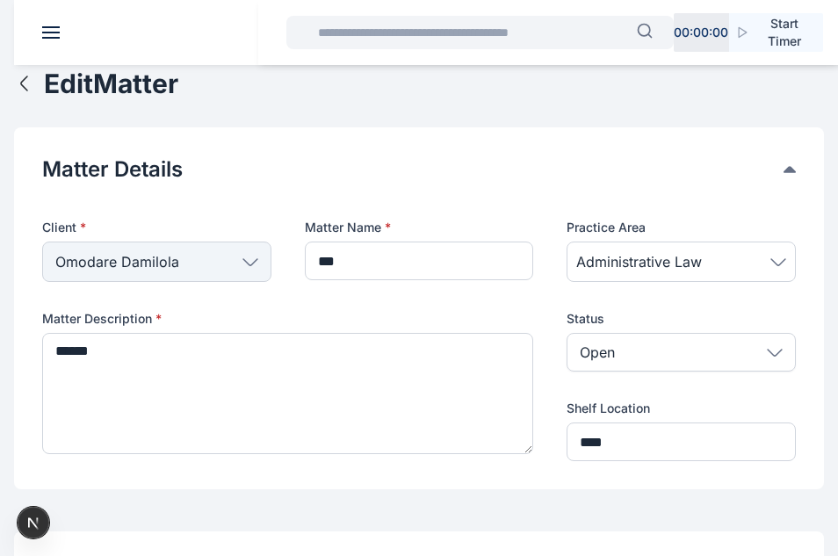
type input "***"
type textarea "******"
type input "****"
click at [18, 84] on icon "button" at bounding box center [24, 83] width 21 height 21
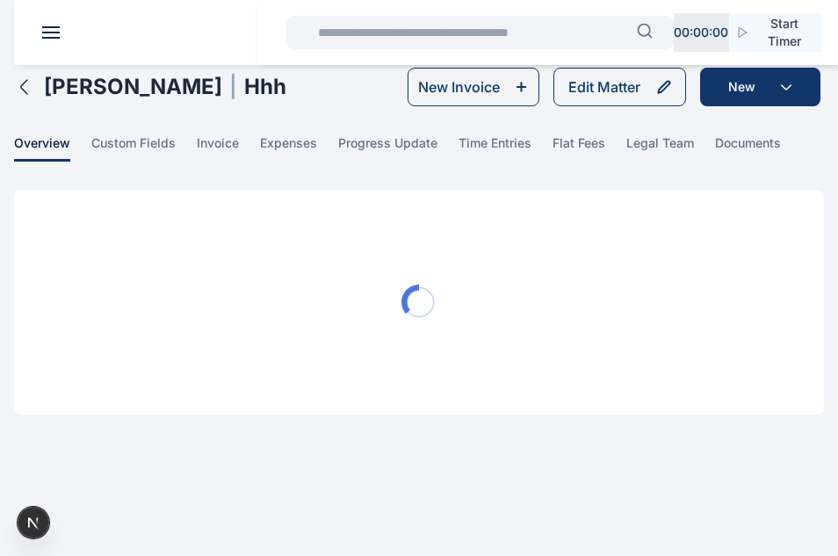
click at [29, 88] on icon "button" at bounding box center [24, 86] width 21 height 21
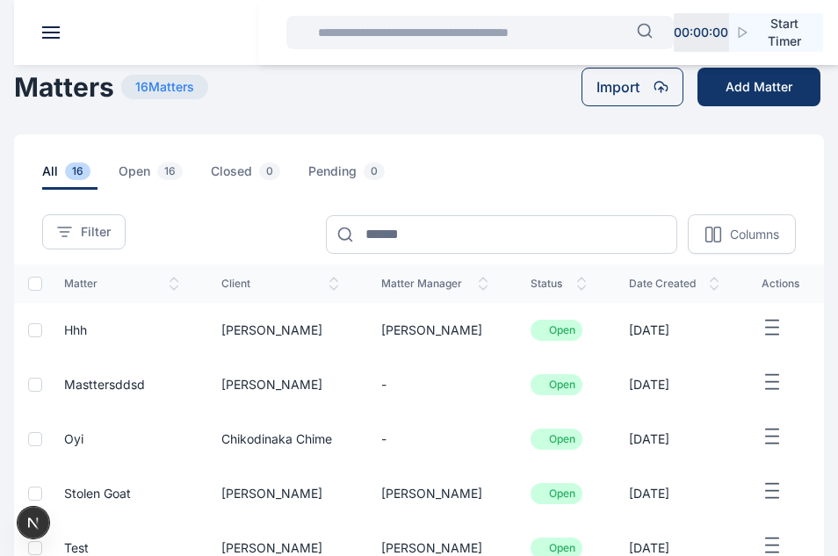
click at [123, 379] on span "Masttersddsd" at bounding box center [104, 384] width 81 height 15
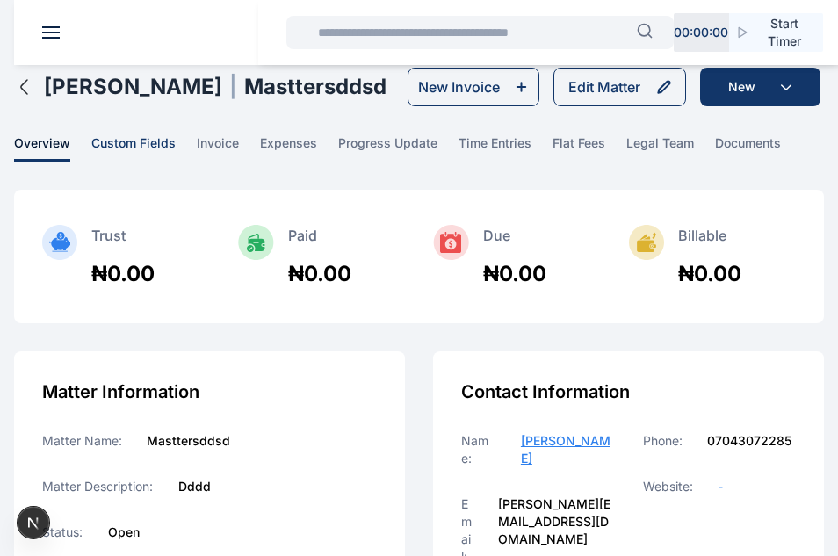
click at [171, 142] on span "custom fields" at bounding box center [133, 147] width 84 height 27
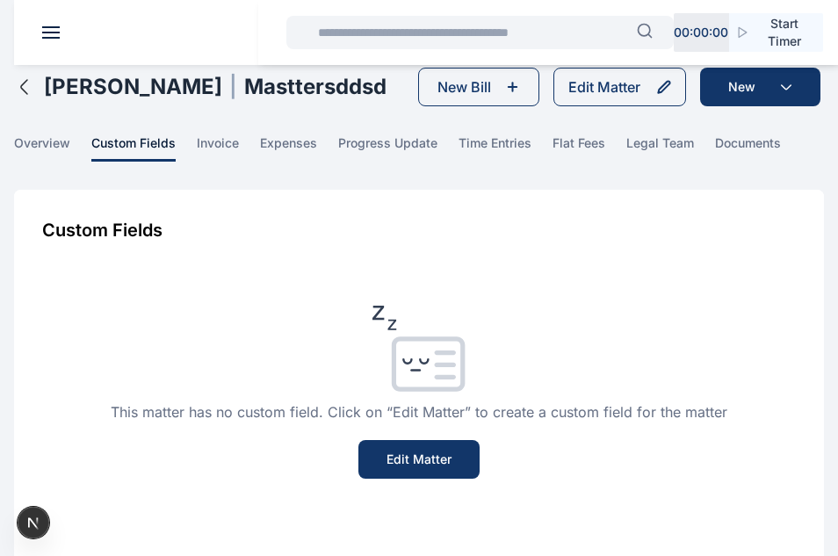
click at [652, 91] on button "Edit Matter" at bounding box center [619, 87] width 133 height 39
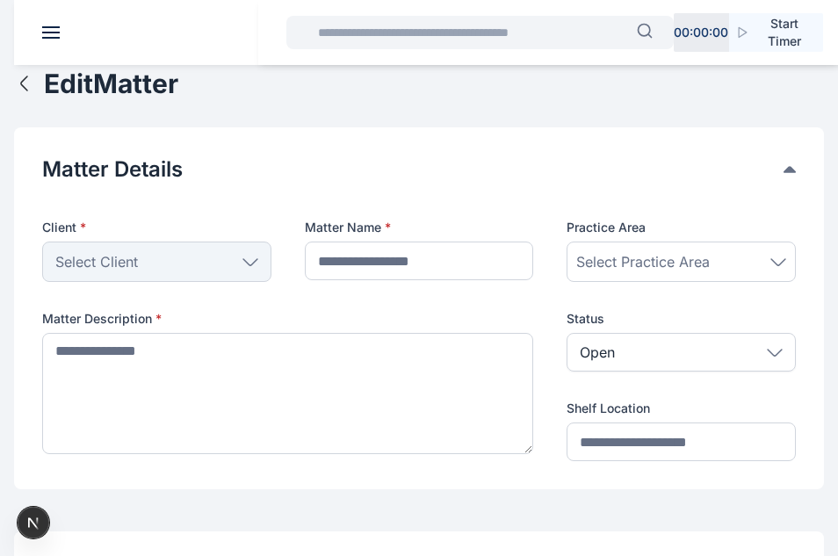
type input "**********"
type textarea "****"
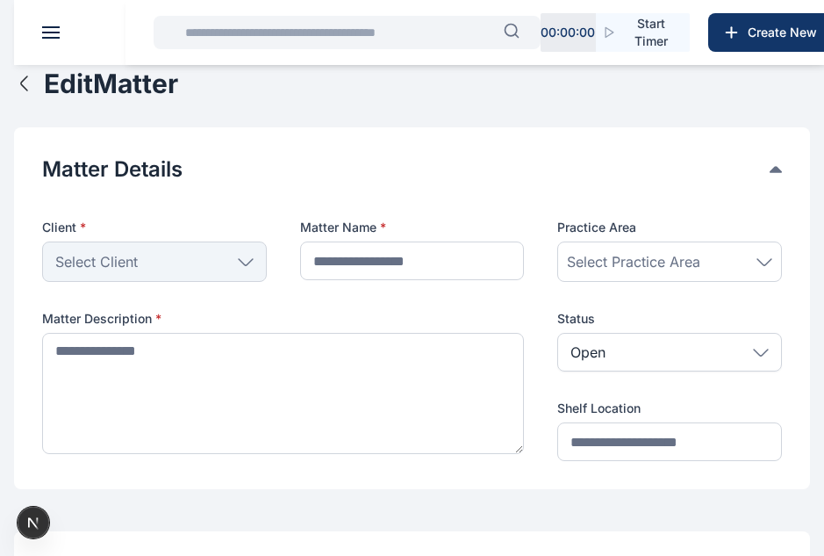
type input "**********"
type textarea "****"
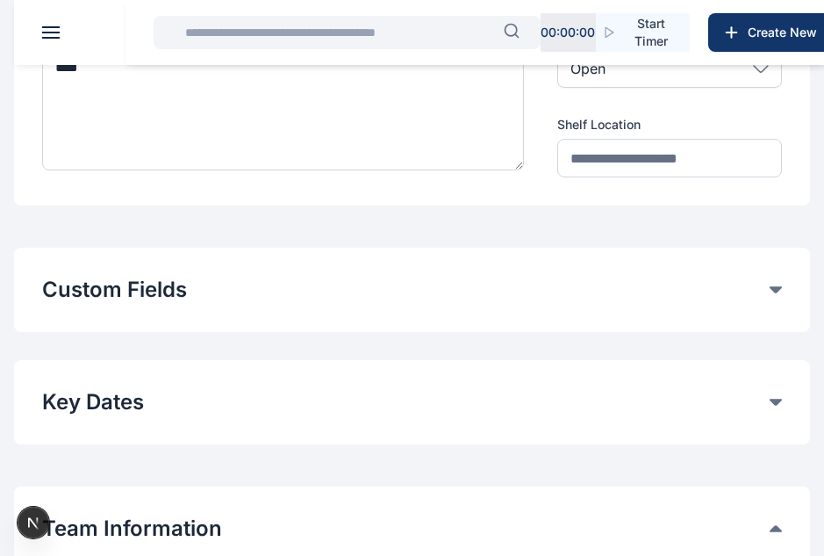
scroll to position [285, 0]
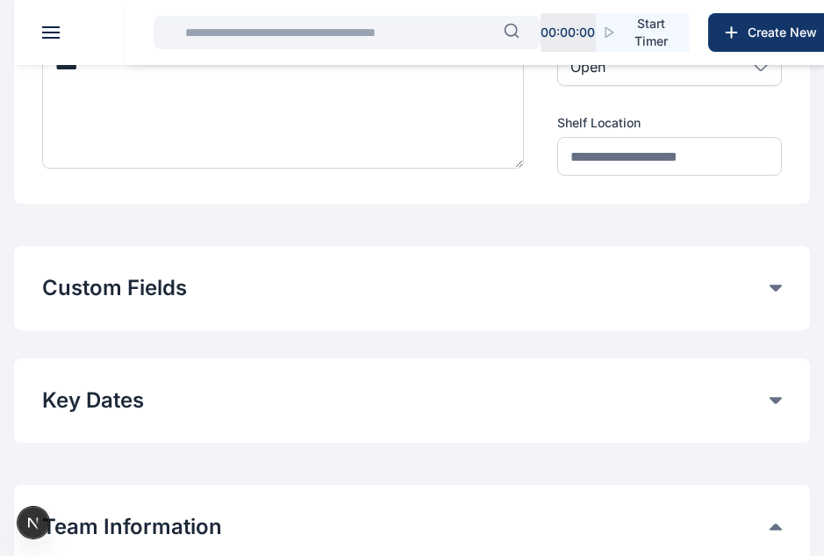
click at [331, 288] on button "Custom Fields" at bounding box center [406, 288] width 728 height 28
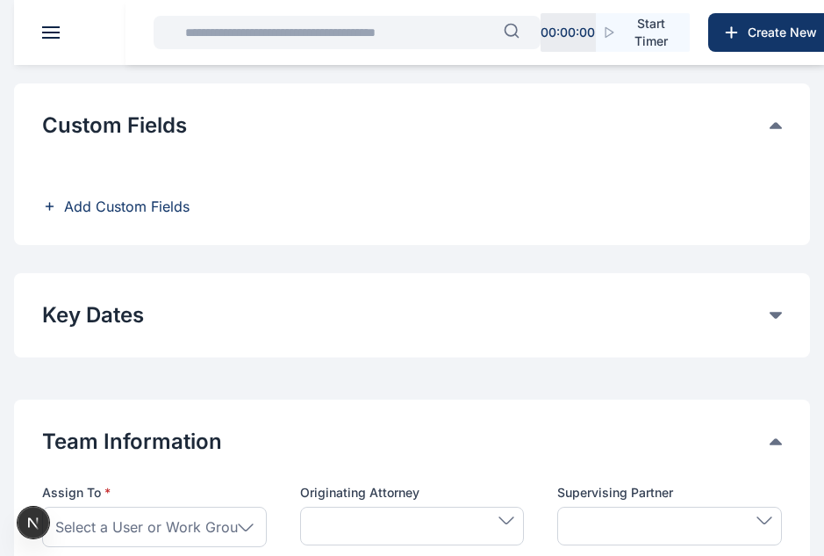
scroll to position [509, 0]
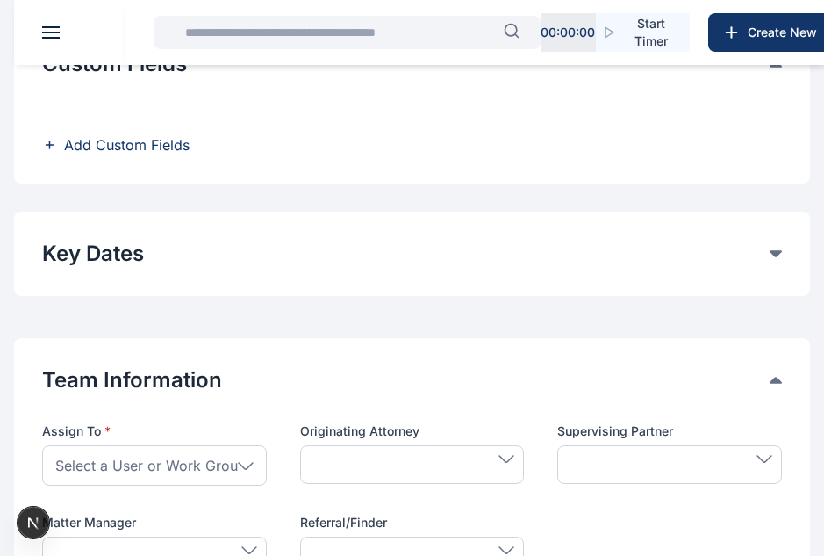
click at [162, 154] on span "Add Custom Fields" at bounding box center [127, 144] width 126 height 21
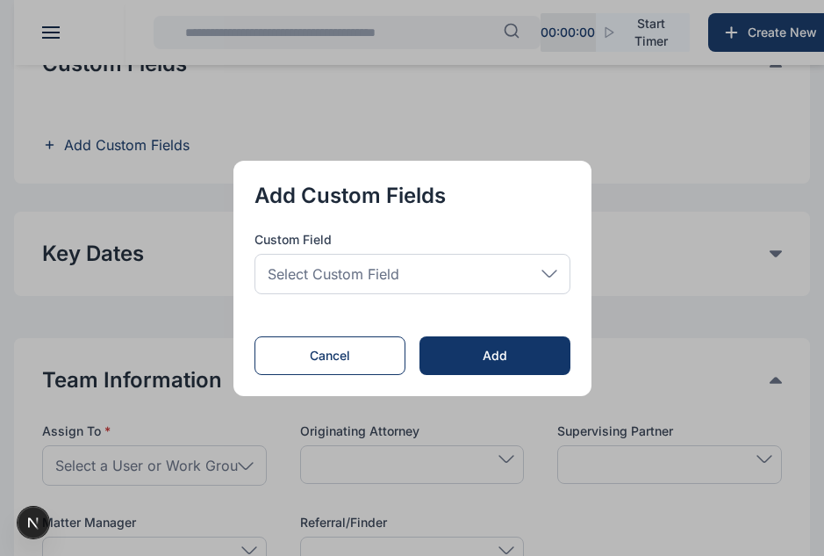
click at [329, 277] on span "Select Custom Field" at bounding box center [334, 273] width 132 height 21
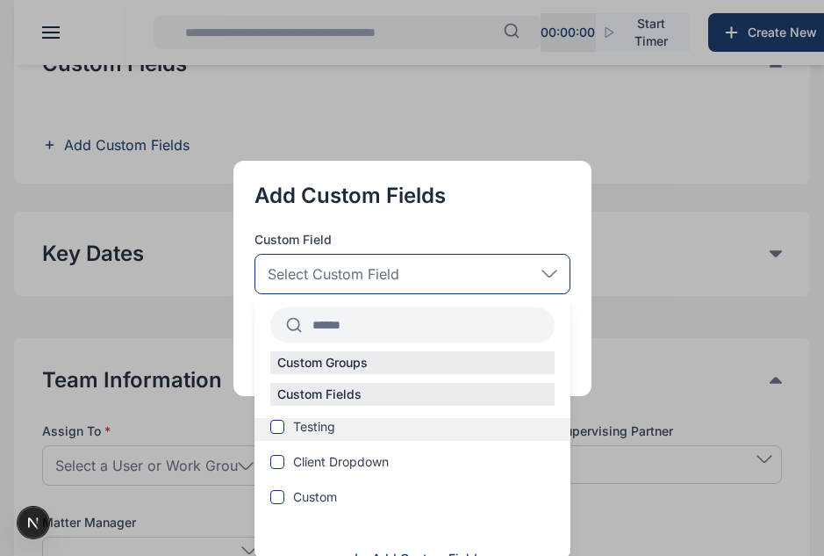
click at [351, 430] on label "Testing" at bounding box center [413, 427] width 316 height 18
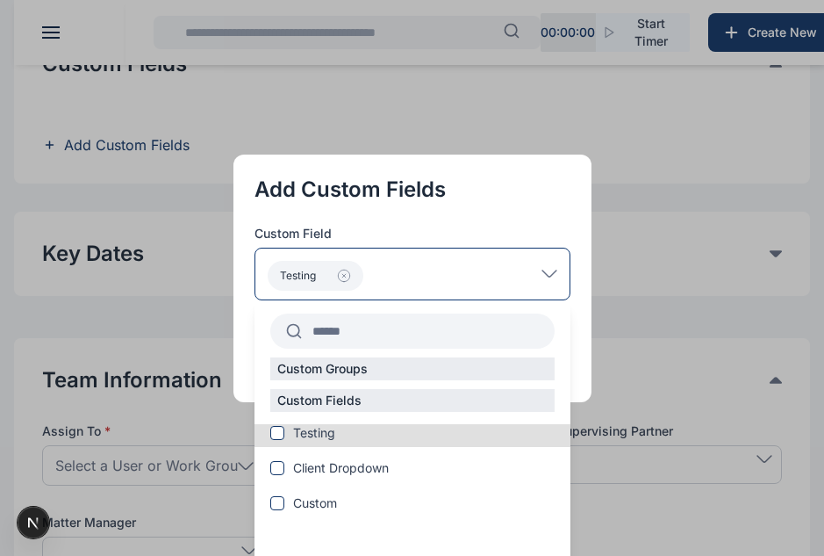
click at [549, 277] on icon at bounding box center [550, 274] width 16 height 8
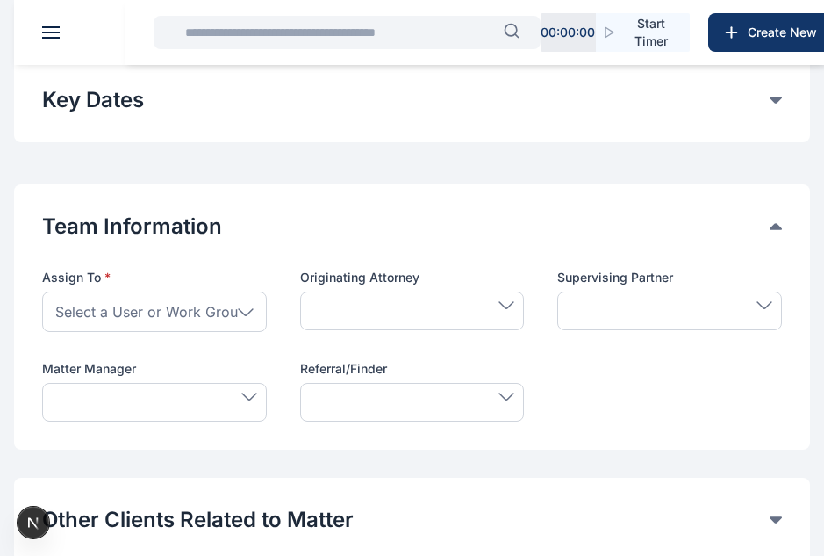
scroll to position [808, 0]
click at [238, 397] on span at bounding box center [154, 396] width 205 height 8
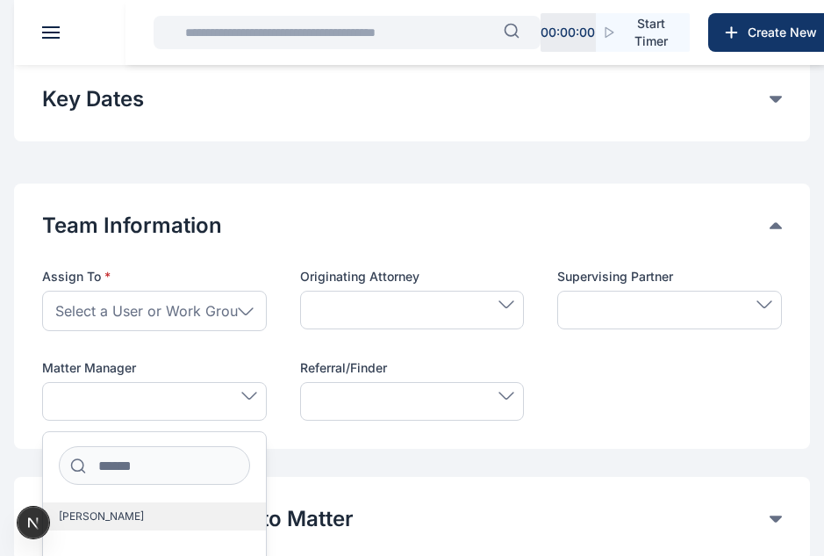
click at [137, 510] on label "[PERSON_NAME]" at bounding box center [154, 516] width 223 height 28
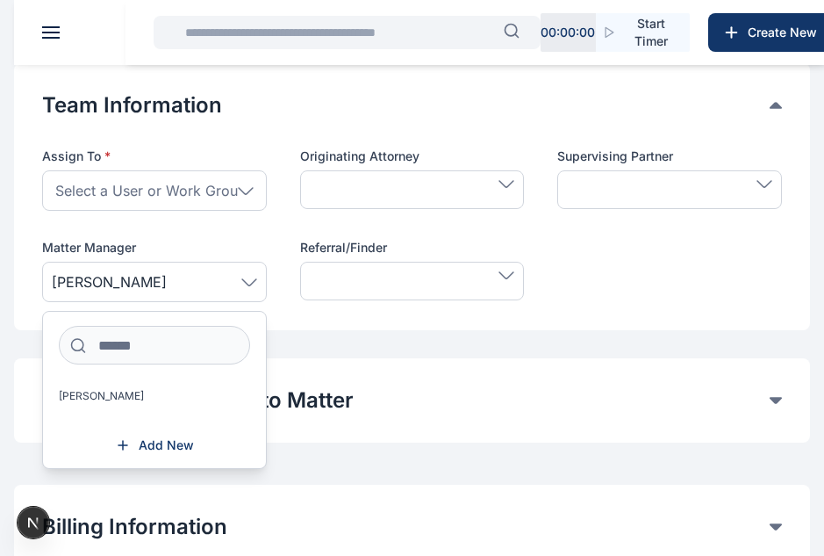
scroll to position [929, 0]
click at [255, 283] on icon at bounding box center [249, 281] width 16 height 8
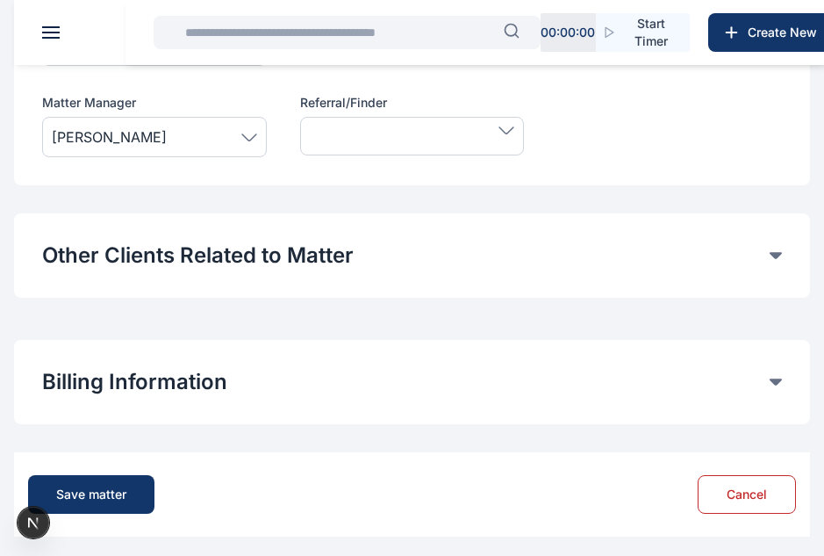
scroll to position [1074, 0]
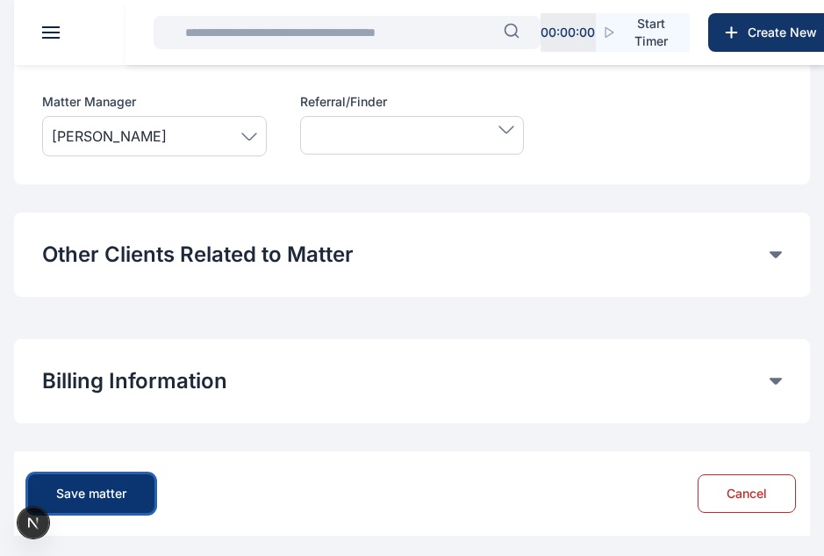
click at [119, 481] on button "Save matter" at bounding box center [91, 493] width 126 height 39
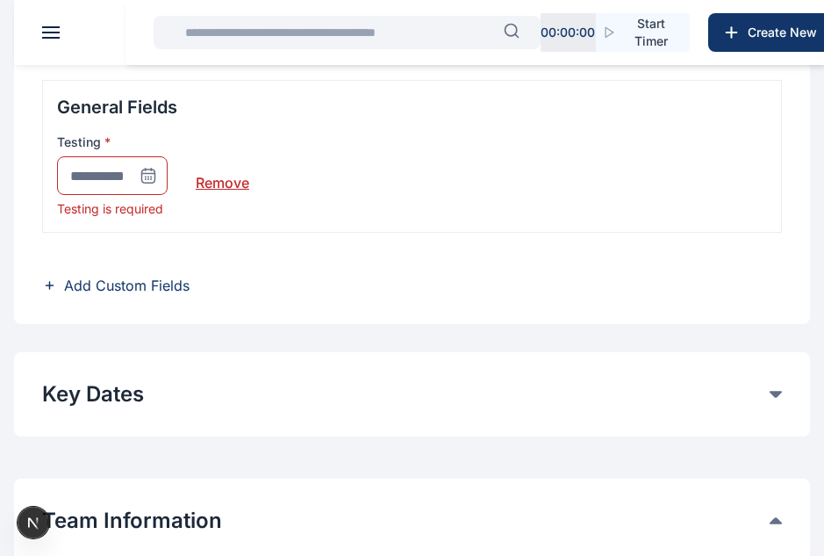
scroll to position [434, 0]
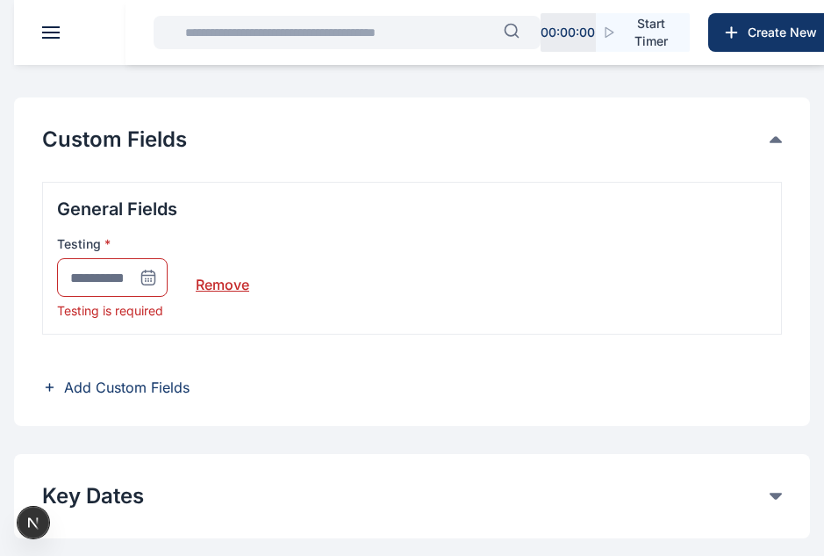
click at [149, 279] on icon at bounding box center [149, 278] width 18 height 18
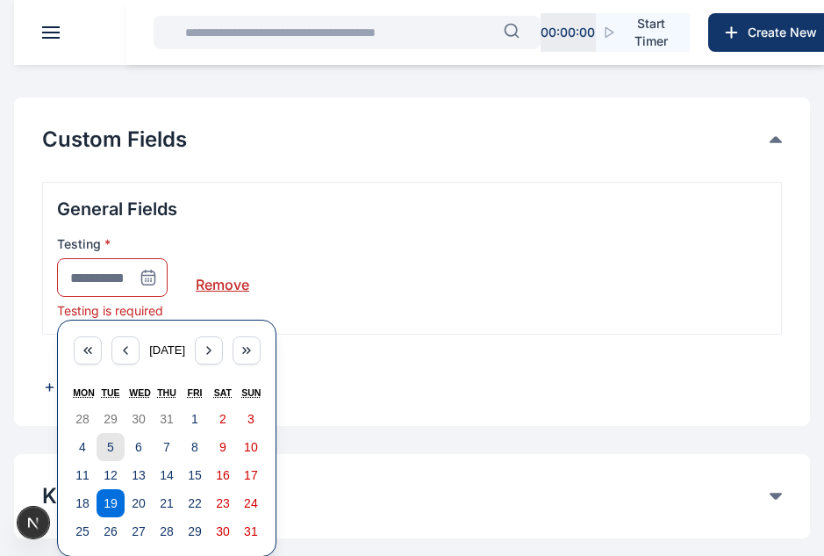
click at [119, 443] on button "5" at bounding box center [111, 447] width 28 height 28
type input "**********"
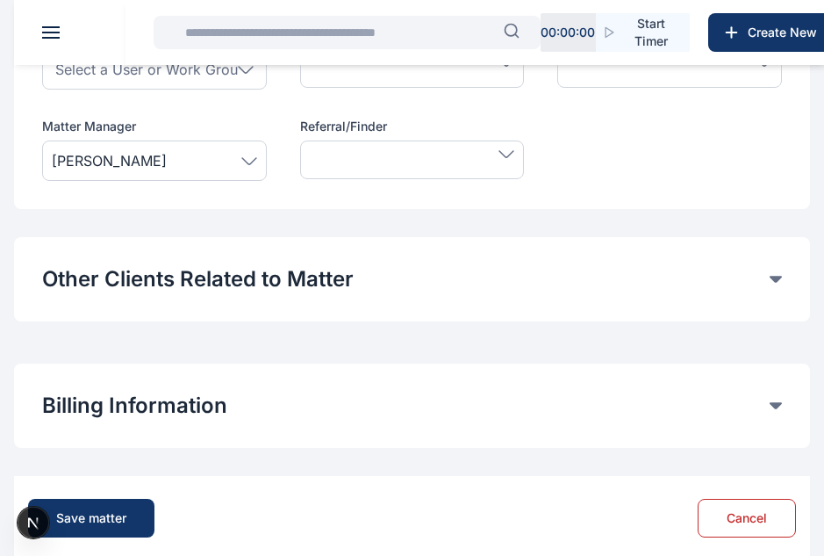
scroll to position [1105, 0]
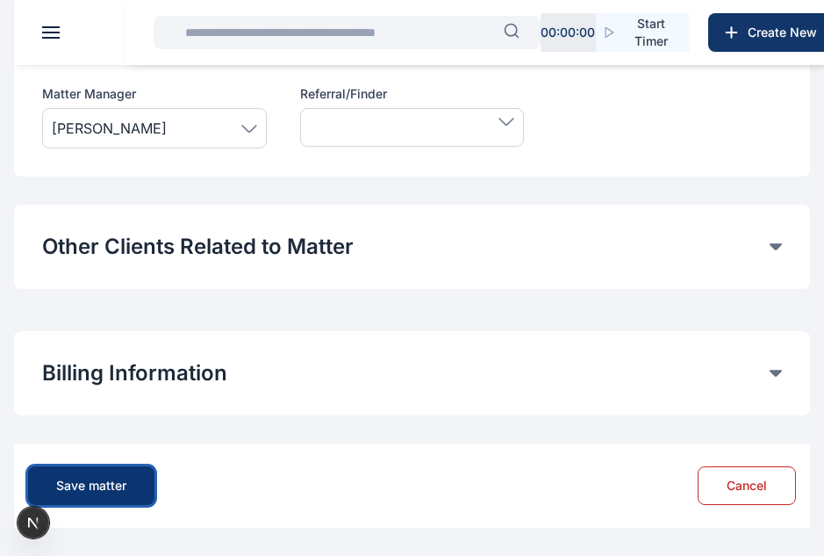
click at [119, 473] on button "Save matter" at bounding box center [91, 485] width 126 height 39
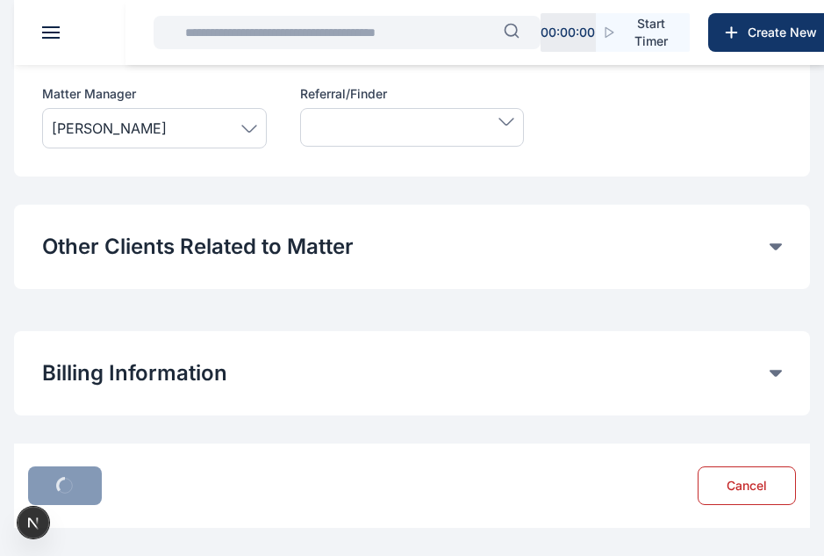
scroll to position [1082, 0]
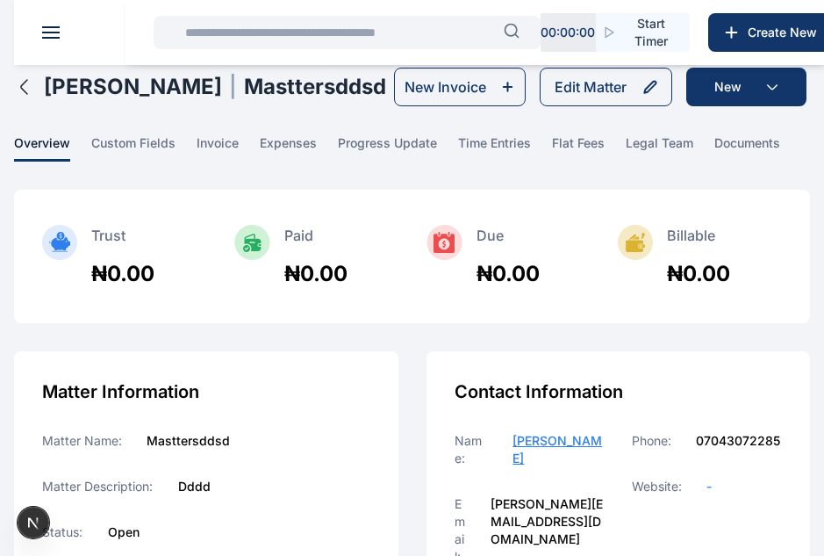
click at [22, 81] on icon "button" at bounding box center [24, 87] width 6 height 14
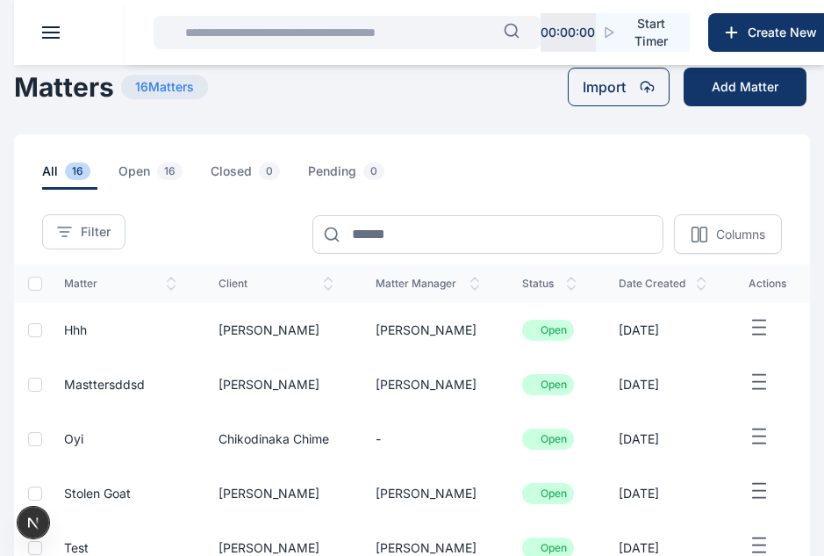
click at [76, 435] on span "Oyi" at bounding box center [73, 438] width 19 height 15
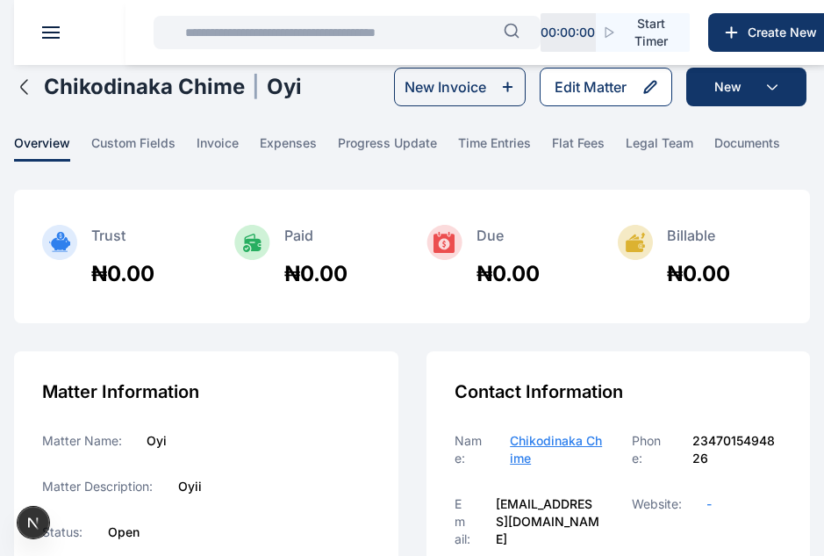
click at [579, 78] on div "Edit Matter" at bounding box center [591, 86] width 72 height 21
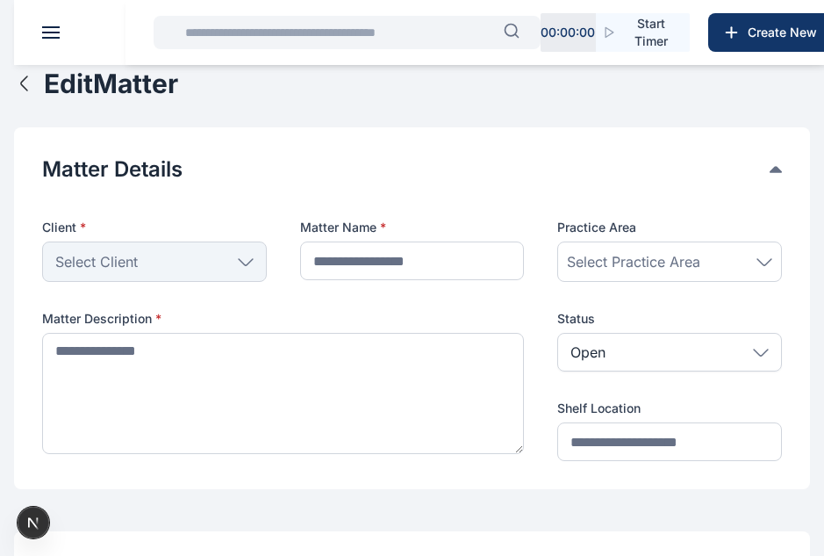
type input "***"
type textarea "****"
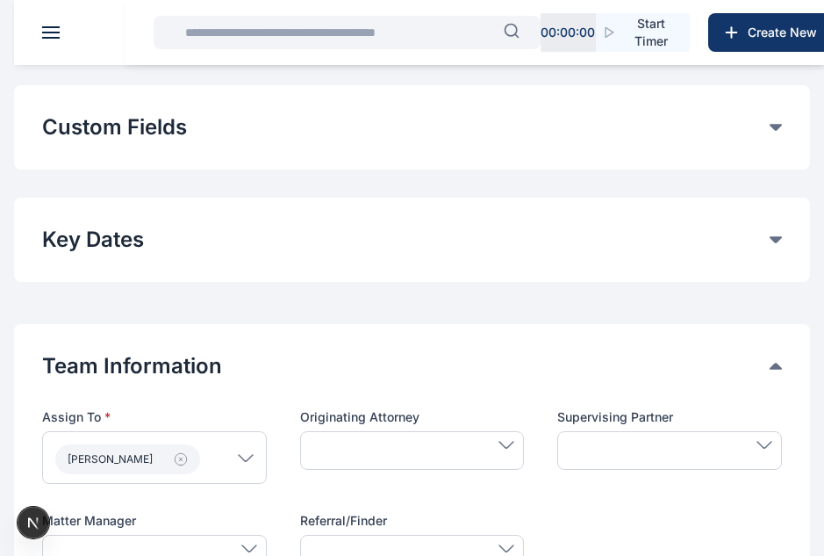
scroll to position [445, 0]
click at [246, 121] on button "Custom Fields" at bounding box center [406, 128] width 728 height 28
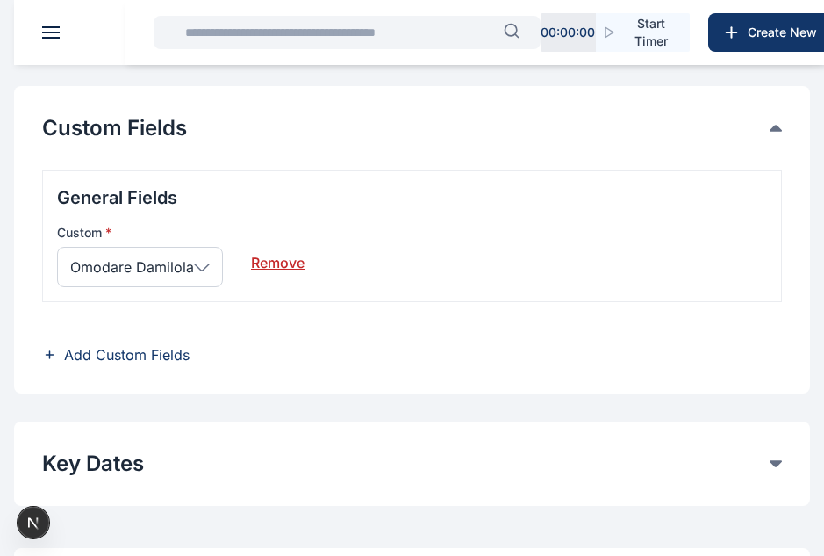
click at [202, 267] on icon at bounding box center [202, 267] width 16 height 8
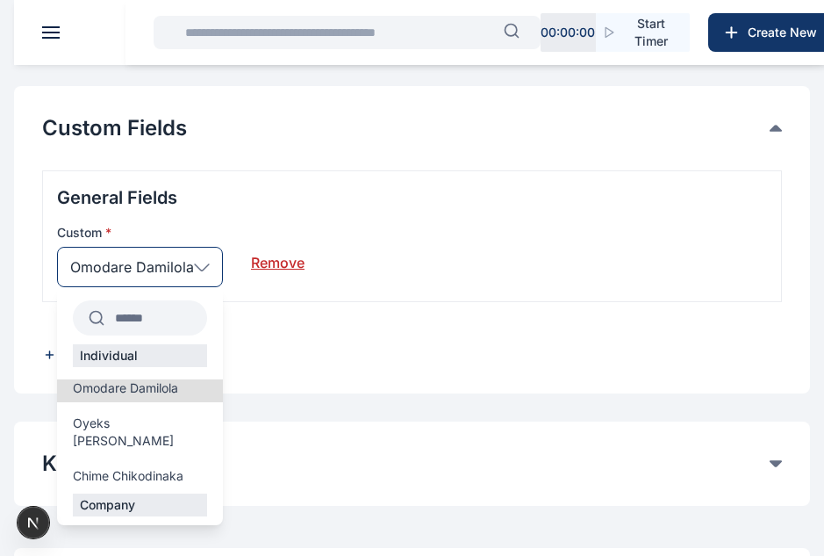
click at [202, 267] on icon at bounding box center [202, 267] width 16 height 8
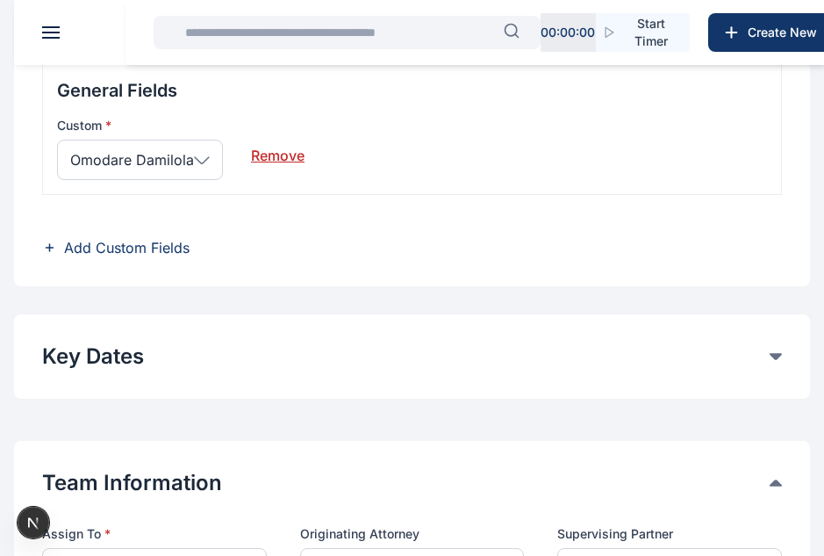
scroll to position [549, 0]
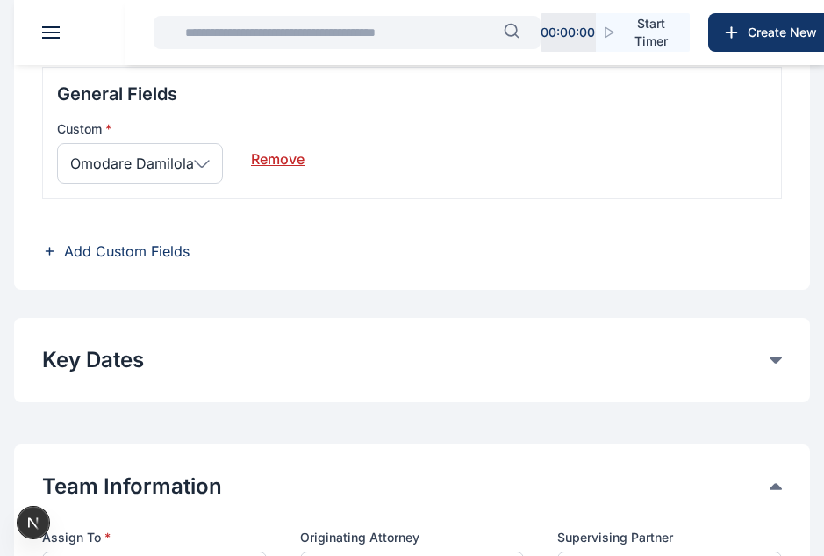
click at [278, 162] on link "Remove" at bounding box center [278, 151] width 54 height 35
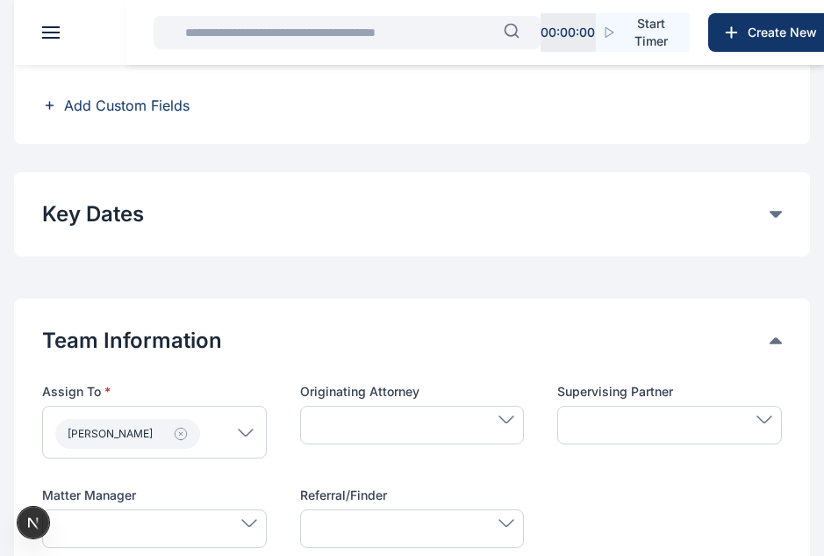
click at [135, 106] on span "Add Custom Fields" at bounding box center [127, 105] width 126 height 21
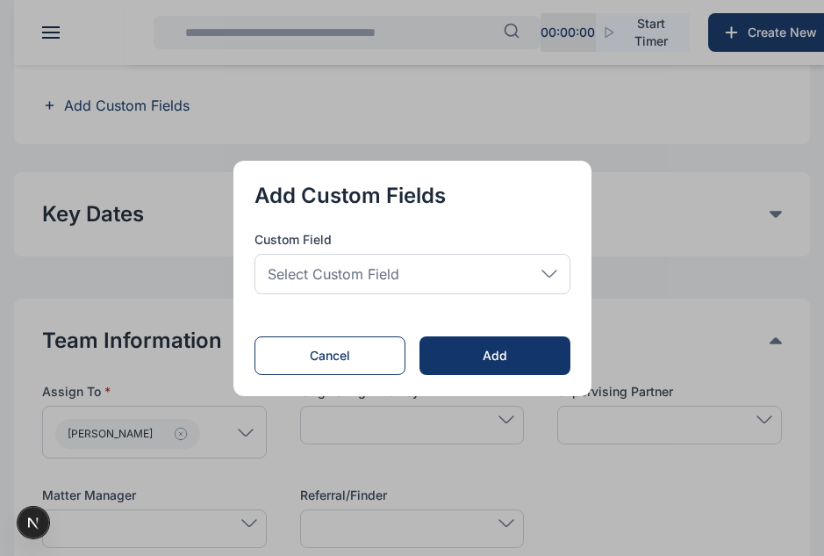
click at [315, 264] on span "Select Custom Field" at bounding box center [334, 273] width 132 height 21
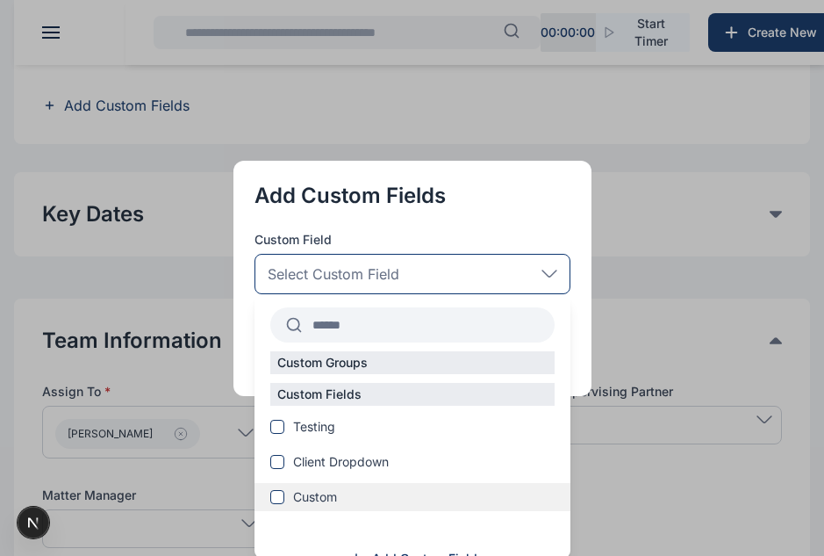
click at [329, 496] on span "Custom" at bounding box center [315, 497] width 44 height 18
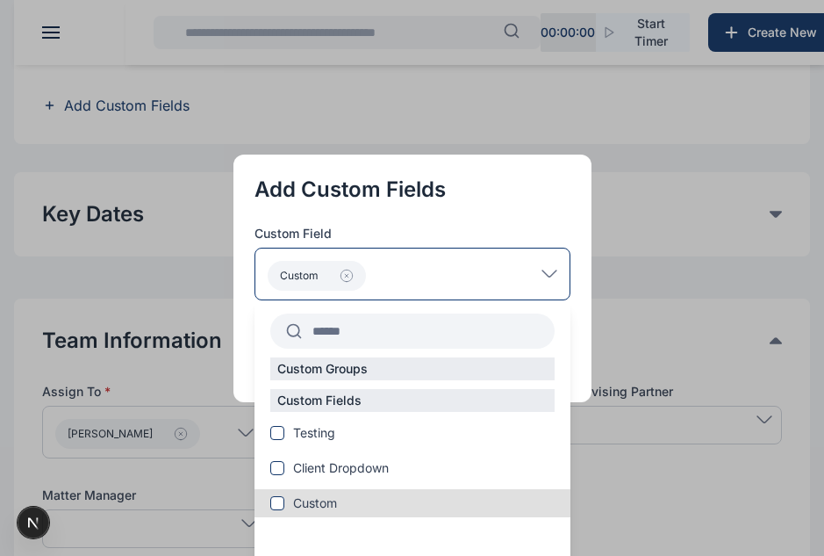
click at [546, 265] on div "Custom" at bounding box center [413, 274] width 316 height 53
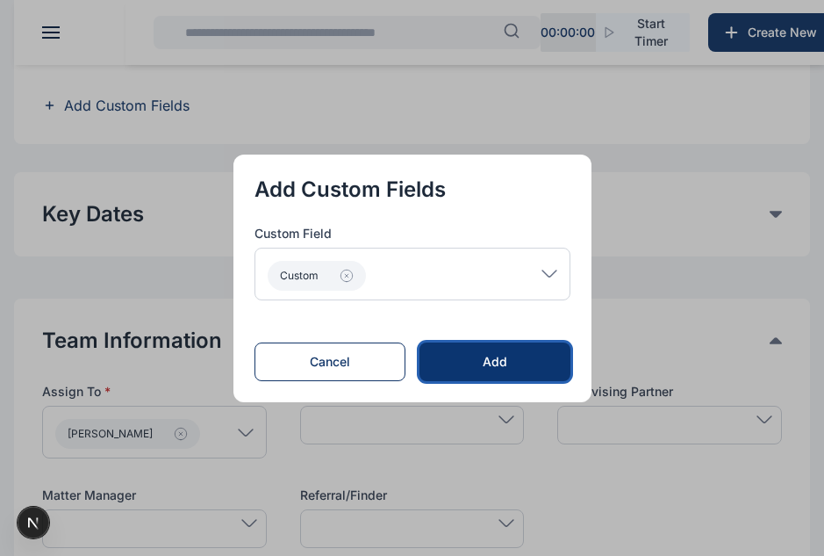
click at [515, 365] on div "Add" at bounding box center [495, 362] width 94 height 18
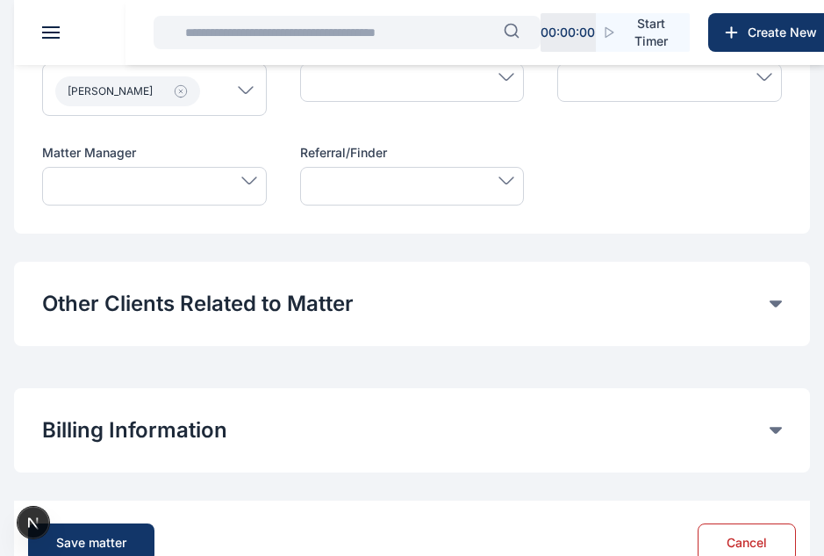
scroll to position [1094, 0]
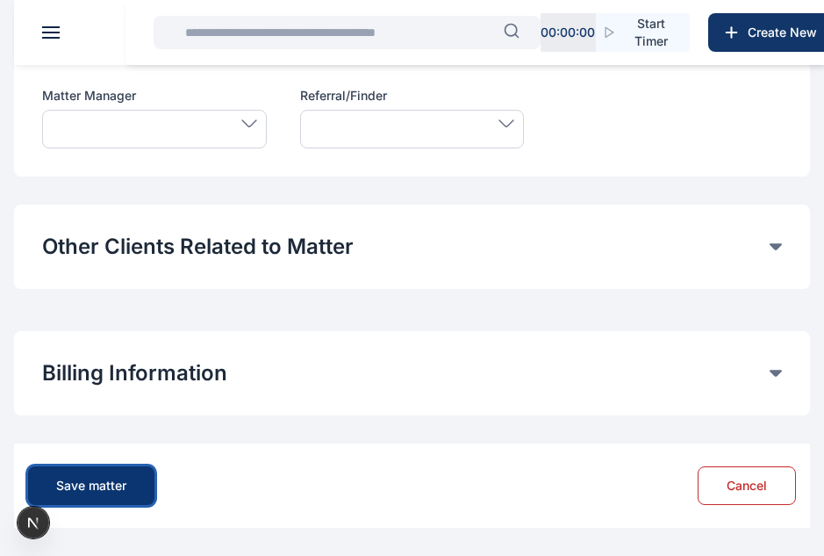
click at [100, 492] on div "Save matter" at bounding box center [91, 486] width 70 height 18
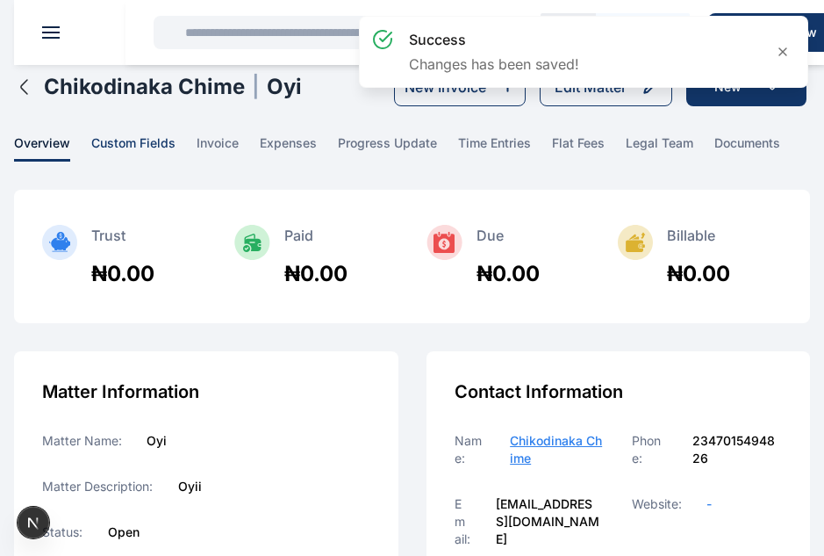
click at [148, 142] on span "custom fields" at bounding box center [133, 147] width 84 height 27
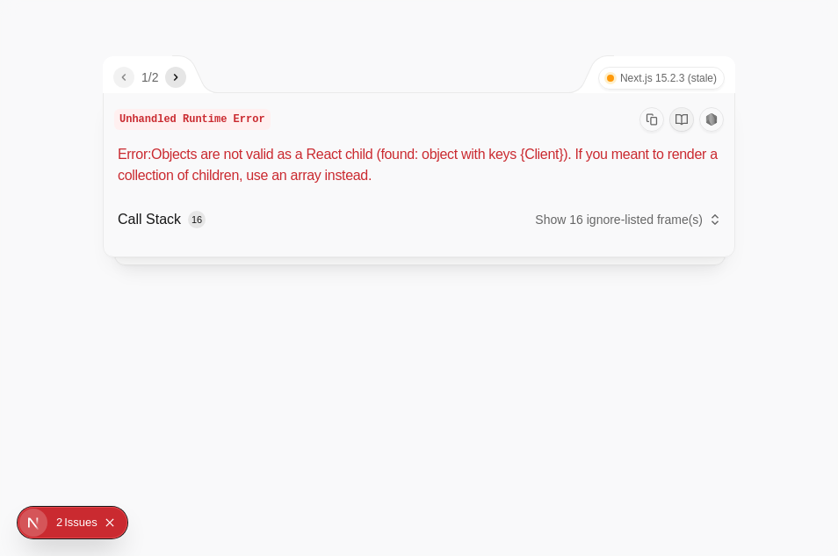
click at [649, 117] on icon "Copy Stack Trace" at bounding box center [651, 119] width 12 height 12
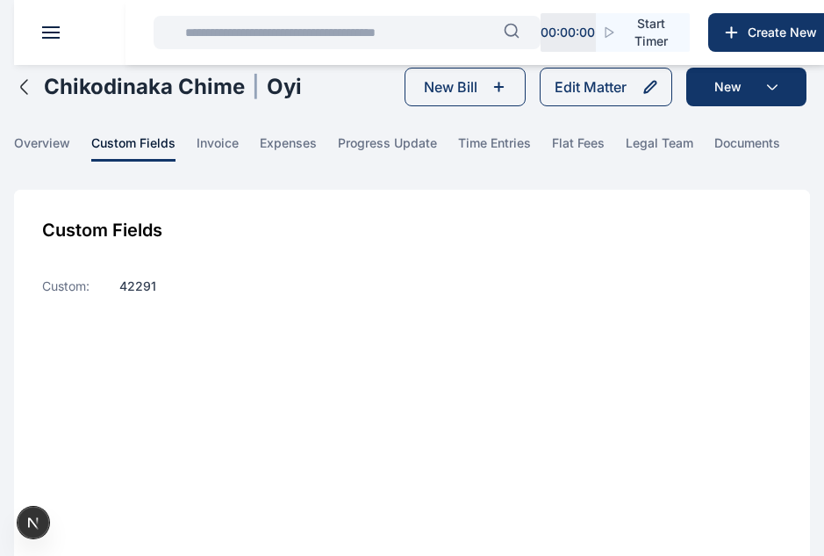
click at [23, 94] on icon "button" at bounding box center [24, 86] width 21 height 21
click at [564, 86] on div "Edit Matter" at bounding box center [591, 86] width 72 height 21
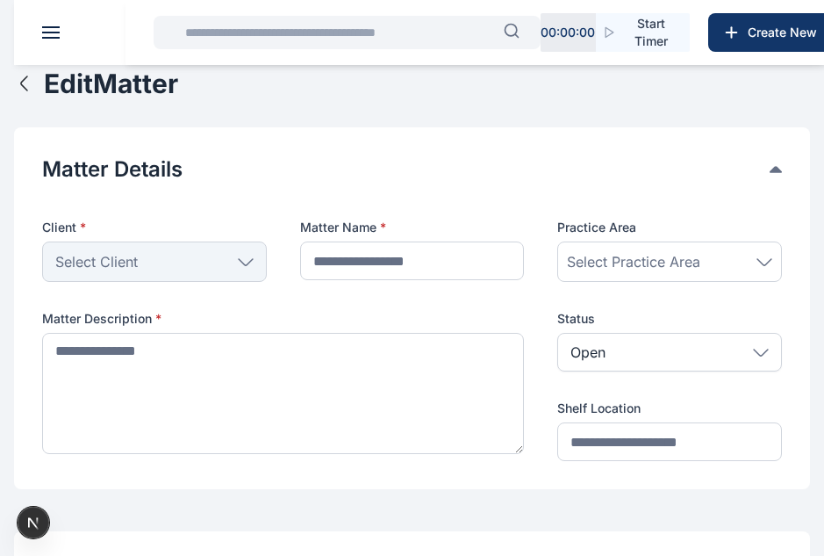
type input "***"
type textarea "****"
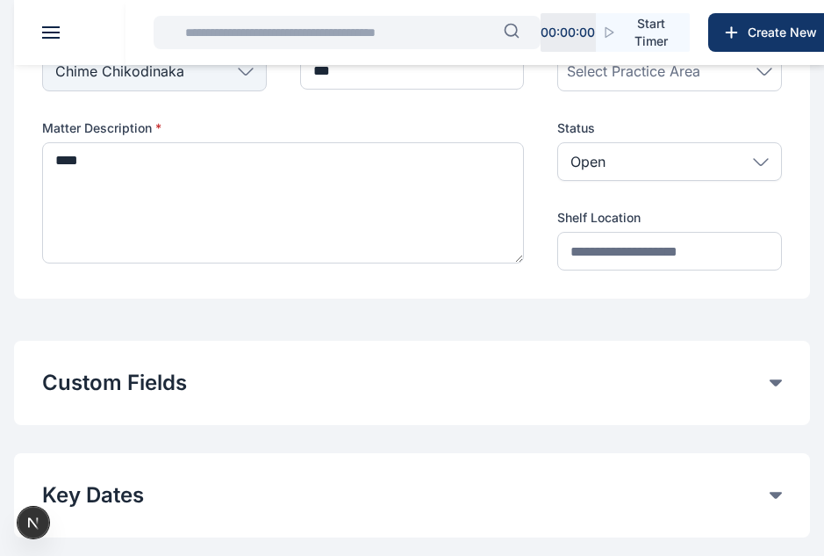
scroll to position [257, 0]
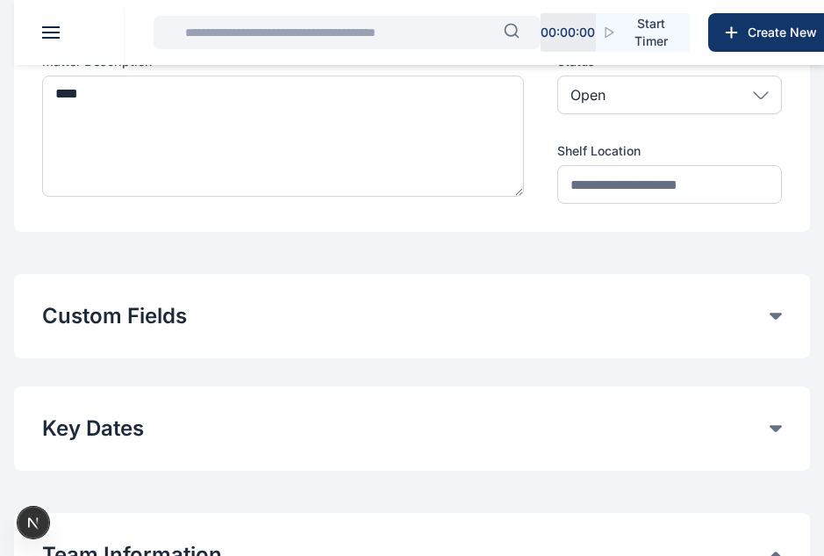
click at [462, 320] on button "Custom Fields" at bounding box center [406, 316] width 728 height 28
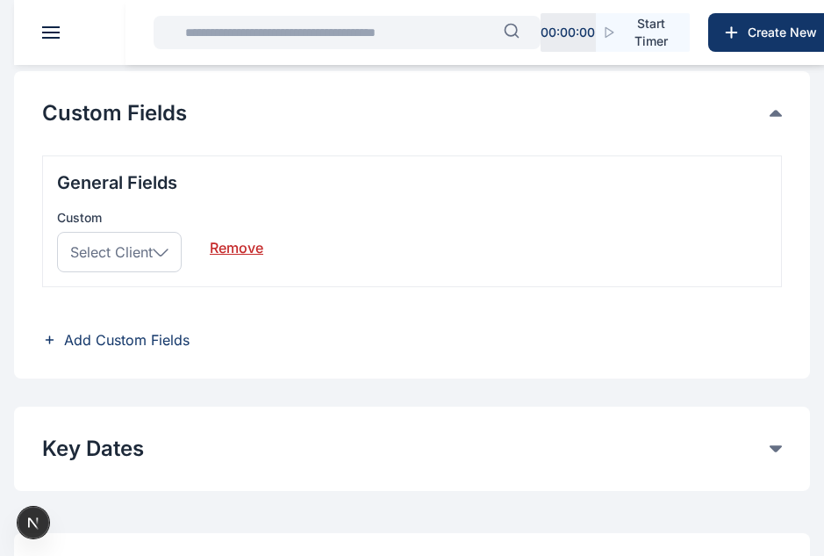
scroll to position [459, 0]
click at [153, 253] on span "Select Client" at bounding box center [111, 252] width 83 height 21
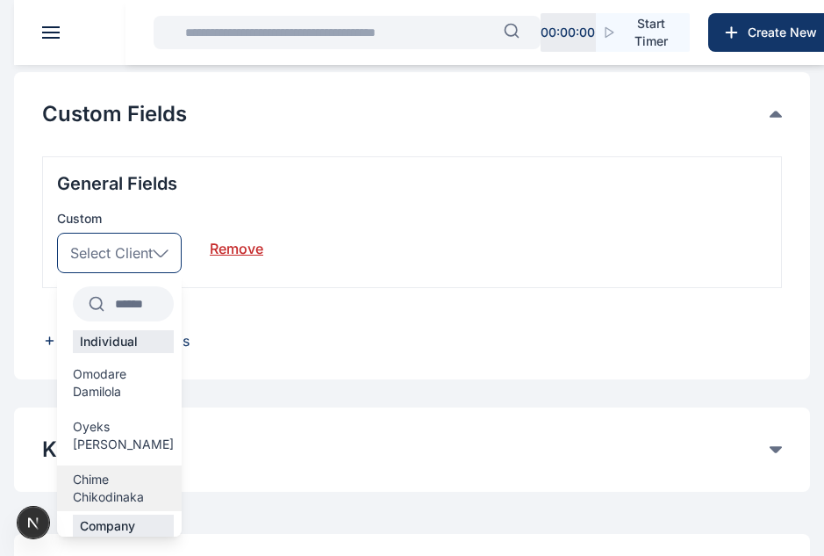
click at [114, 471] on span "Chime Chikodinaka" at bounding box center [123, 488] width 101 height 35
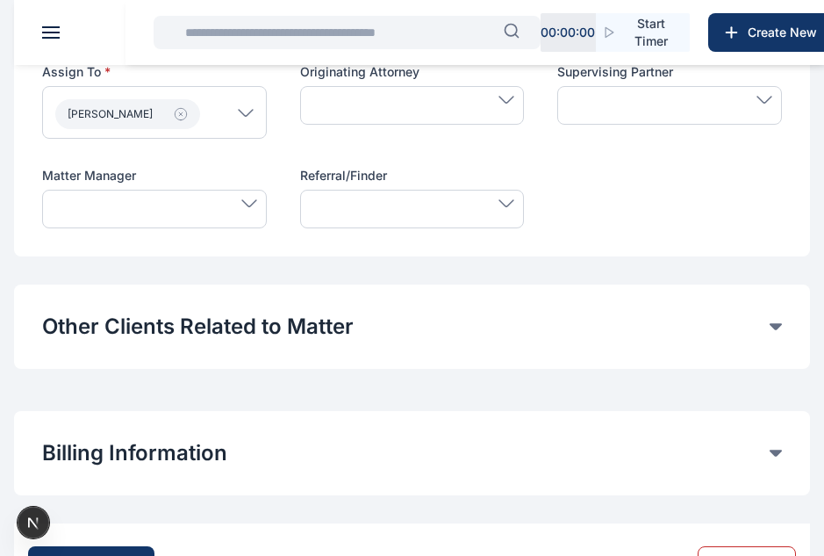
scroll to position [1094, 0]
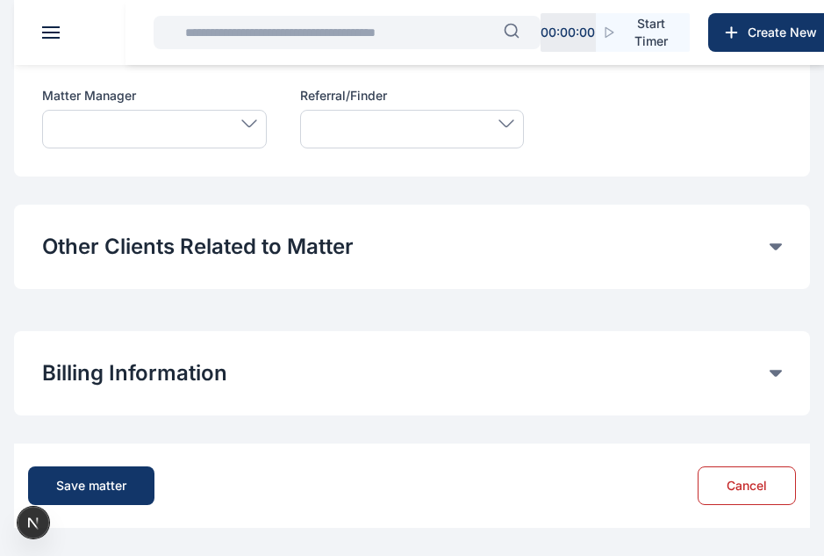
click at [220, 133] on div at bounding box center [154, 129] width 225 height 39
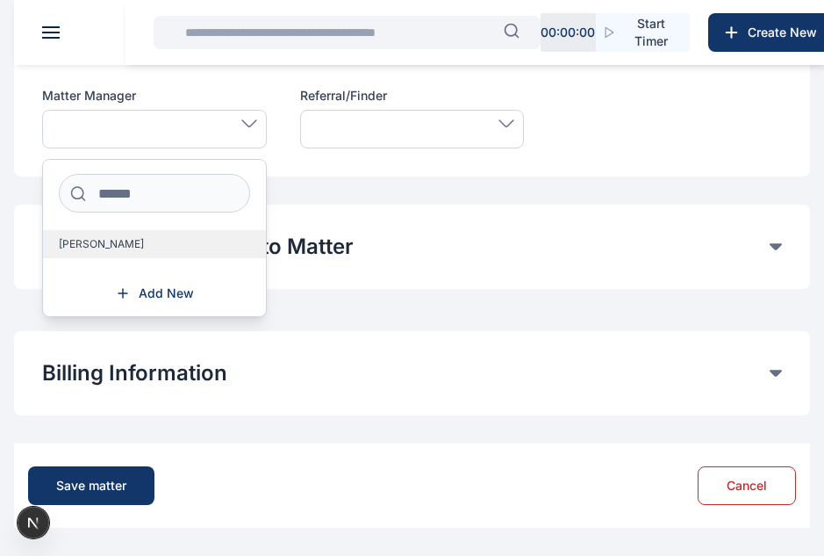
click at [123, 249] on span "Adekoya Daniel" at bounding box center [101, 244] width 85 height 14
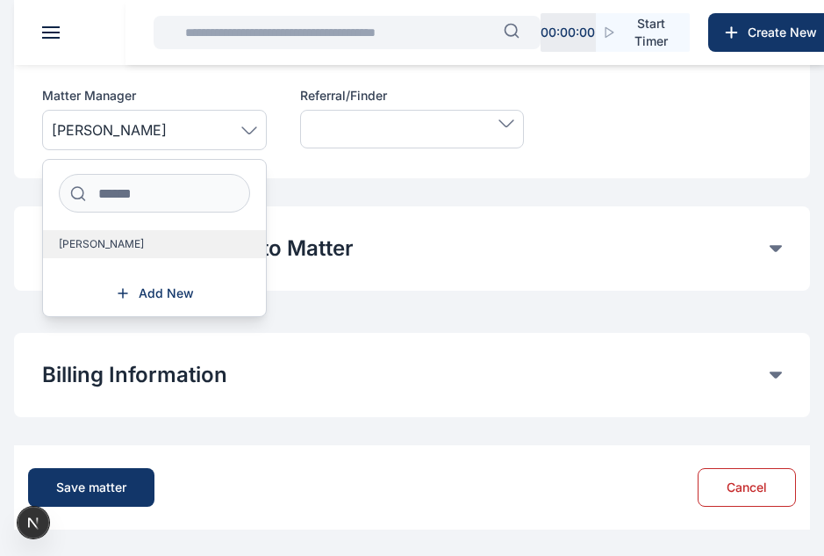
click at [95, 240] on span "[PERSON_NAME]" at bounding box center [101, 244] width 85 height 14
click at [248, 126] on icon at bounding box center [249, 130] width 16 height 8
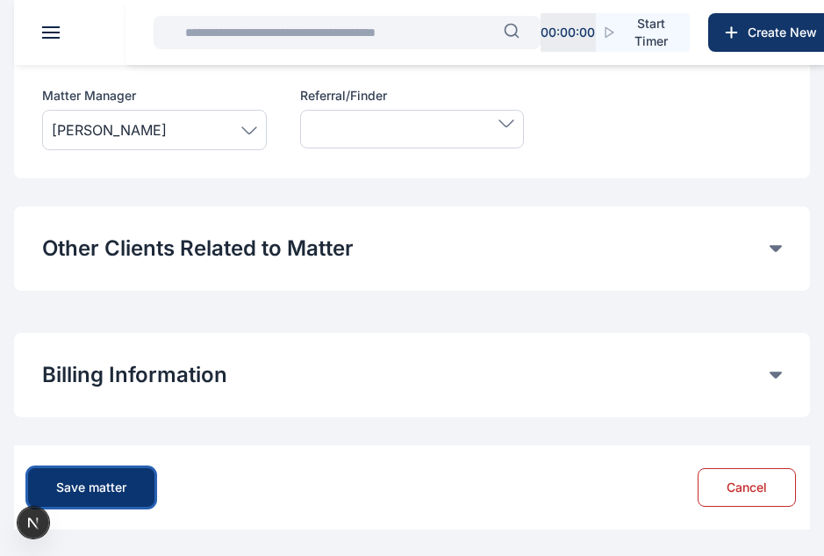
click at [129, 486] on button "Save matter" at bounding box center [91, 487] width 126 height 39
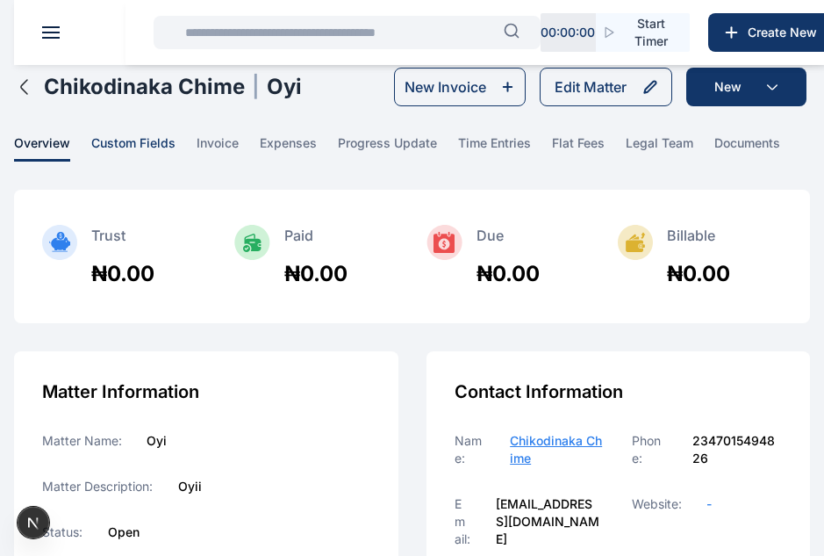
click at [166, 143] on span "custom fields" at bounding box center [133, 147] width 84 height 27
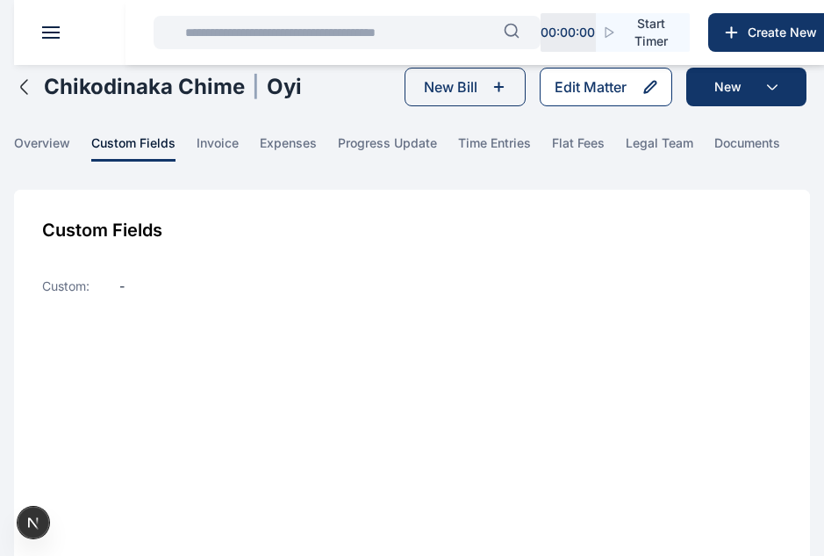
click at [593, 92] on div "Edit Matter" at bounding box center [591, 86] width 72 height 21
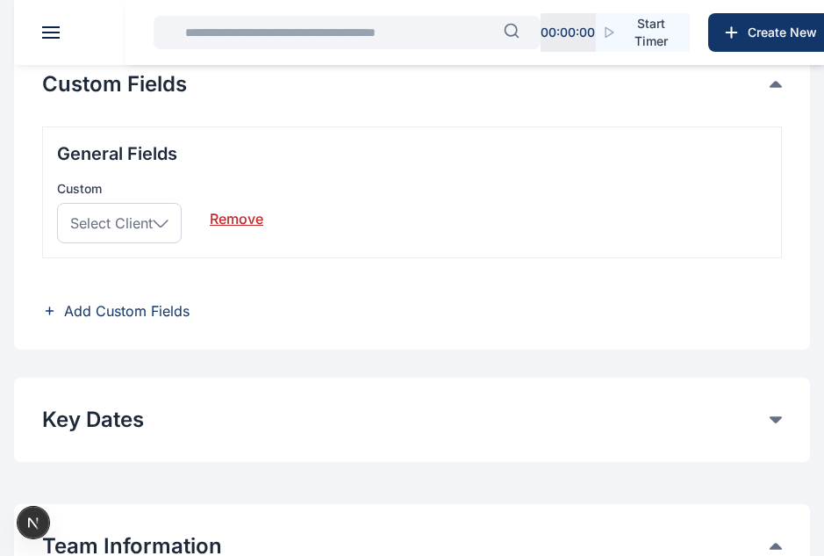
scroll to position [490, 0]
click at [143, 229] on span "Select Client" at bounding box center [111, 222] width 83 height 21
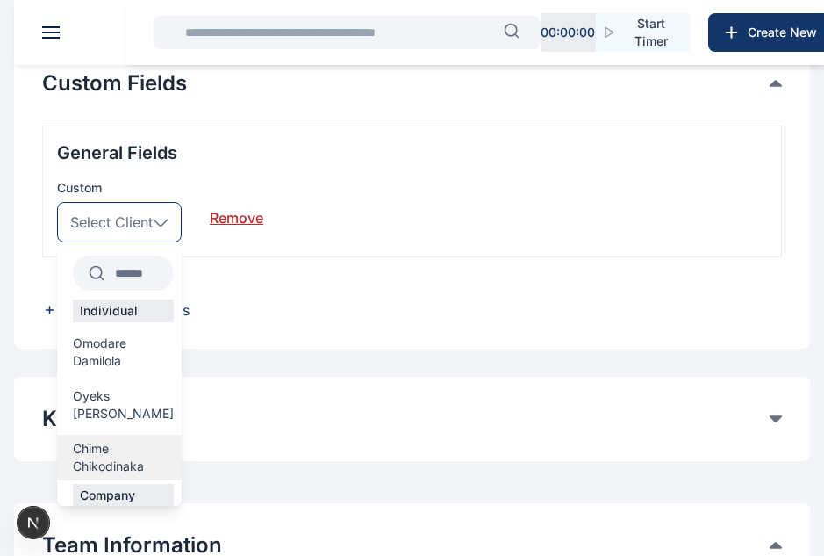
click at [95, 440] on span "Chime Chikodinaka" at bounding box center [123, 457] width 101 height 35
click at [90, 439] on div "**********" at bounding box center [412, 419] width 796 height 84
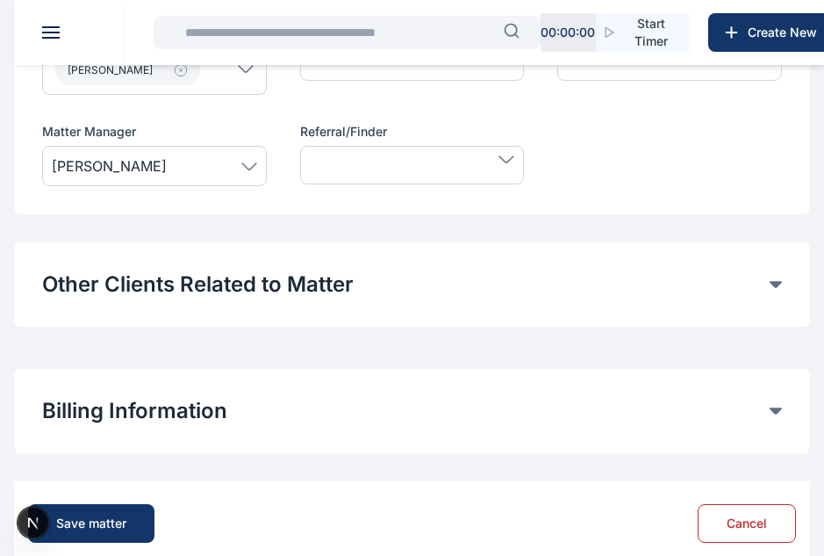
scroll to position [1096, 0]
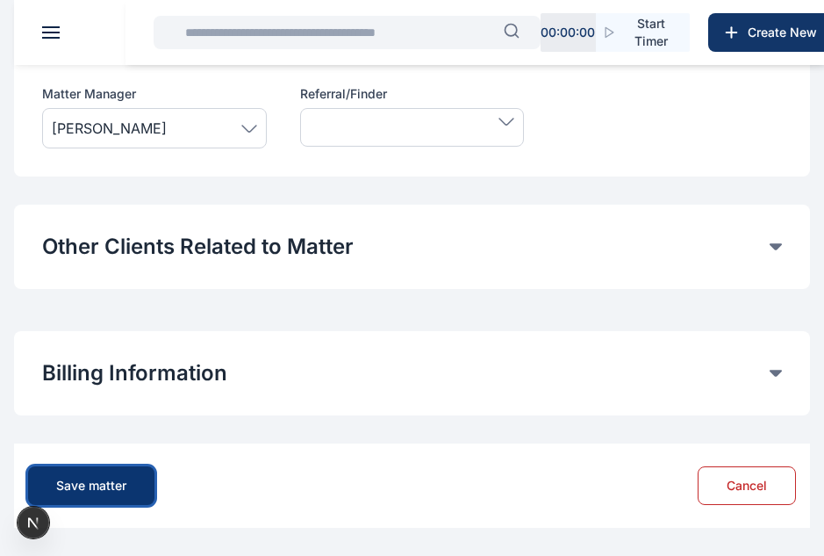
click at [99, 482] on div "Save matter" at bounding box center [91, 486] width 70 height 18
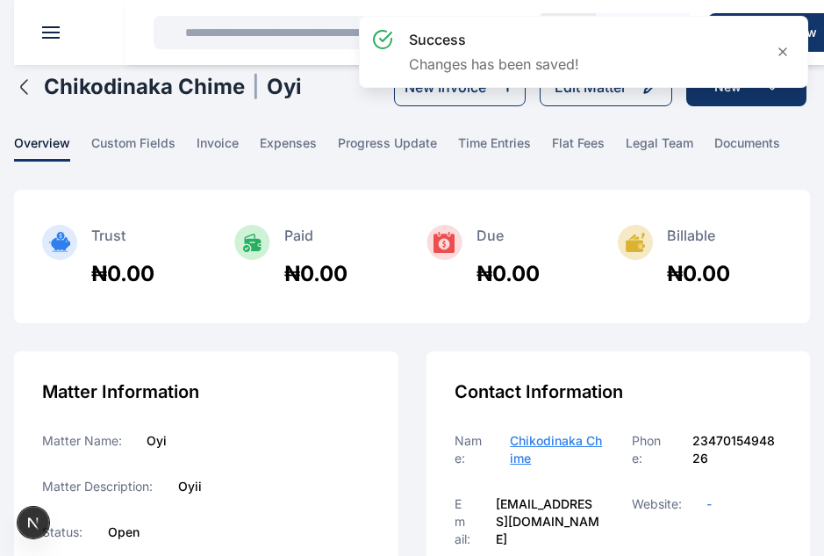
click at [26, 94] on icon "button" at bounding box center [24, 86] width 21 height 21
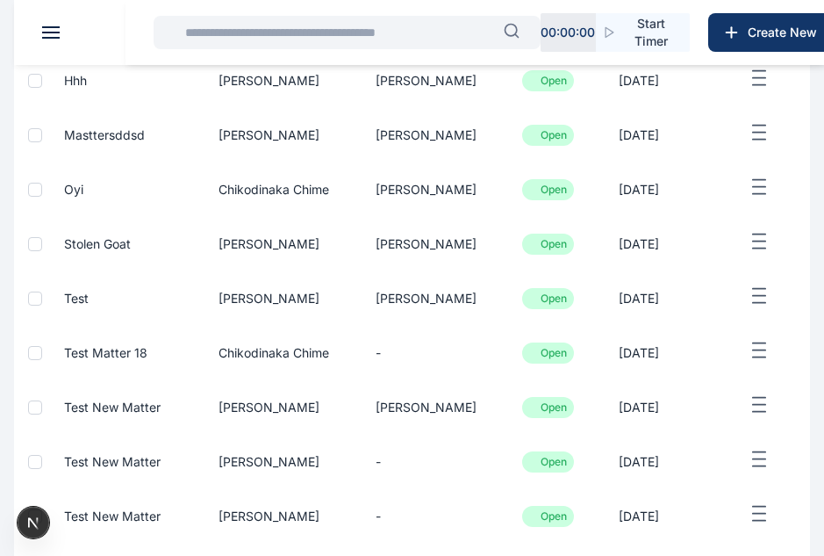
scroll to position [313, 0]
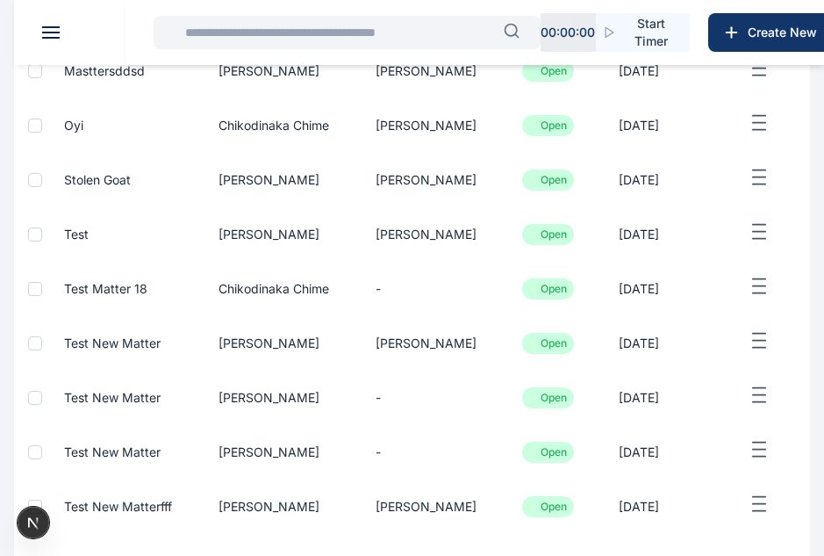
click at [135, 291] on span "Test Matter 18" at bounding box center [105, 288] width 83 height 15
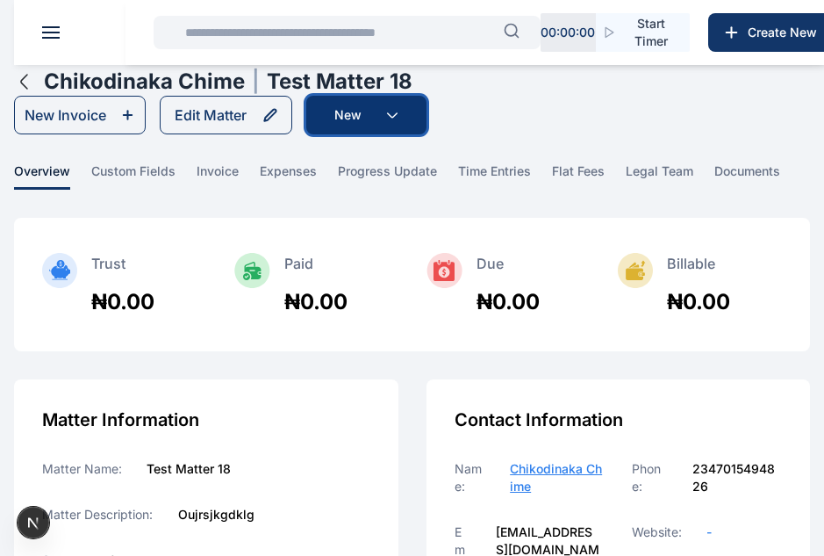
click at [356, 118] on button "New" at bounding box center [366, 115] width 120 height 39
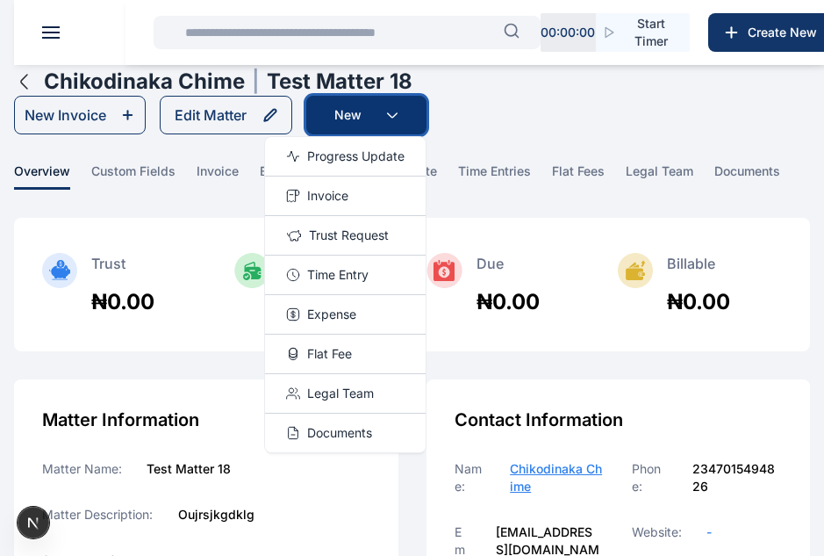
click at [356, 118] on button "New" at bounding box center [366, 115] width 120 height 39
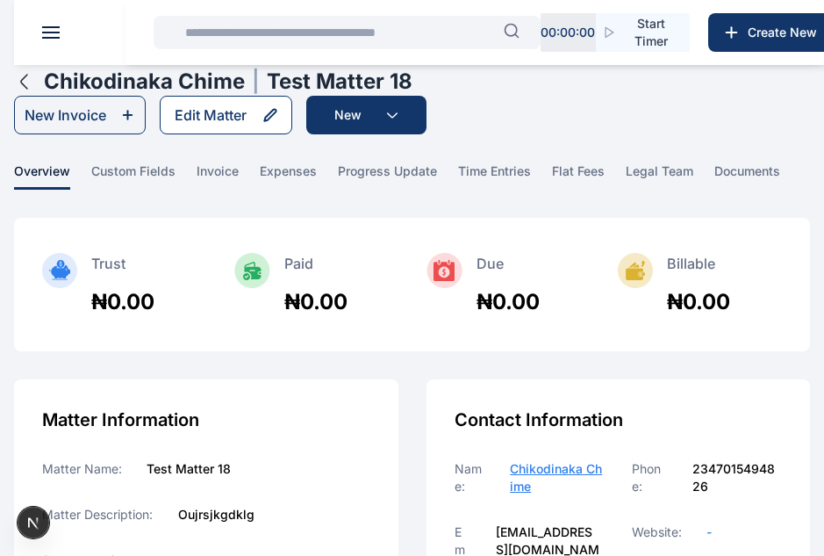
click at [225, 126] on button "Edit Matter" at bounding box center [226, 115] width 133 height 39
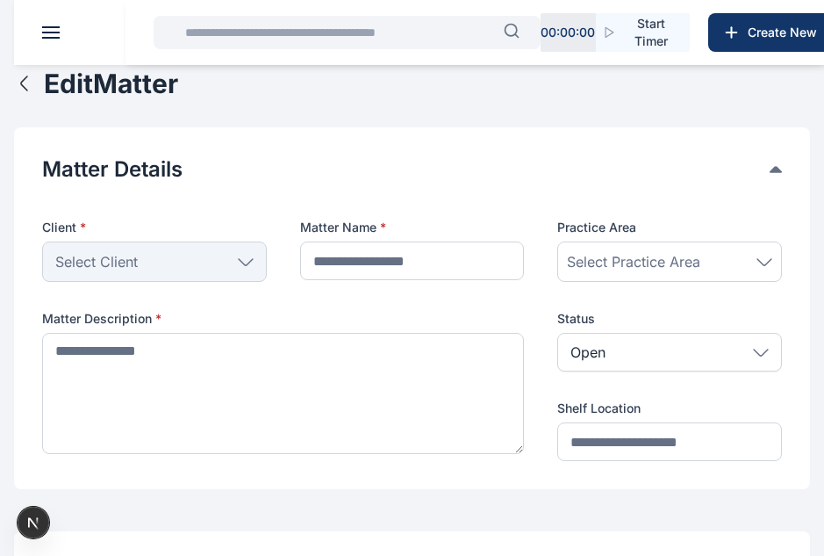
type input "**********"
type textarea "**********"
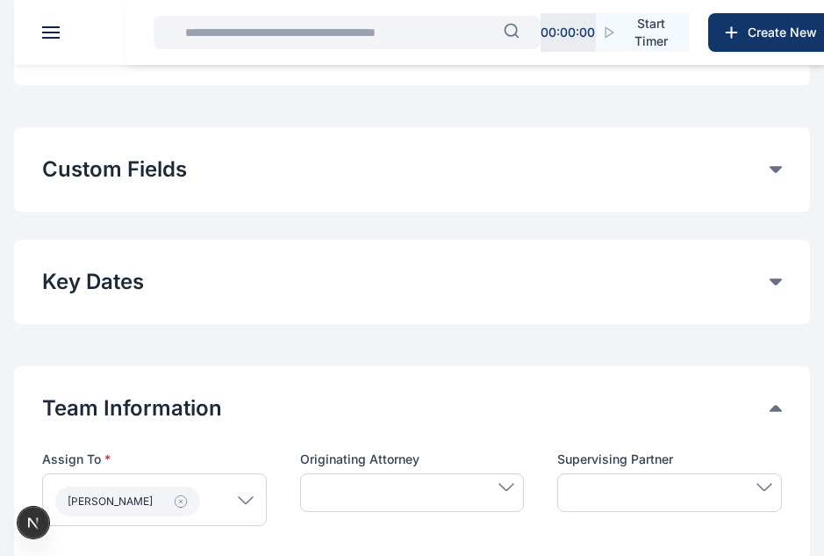
scroll to position [486, 0]
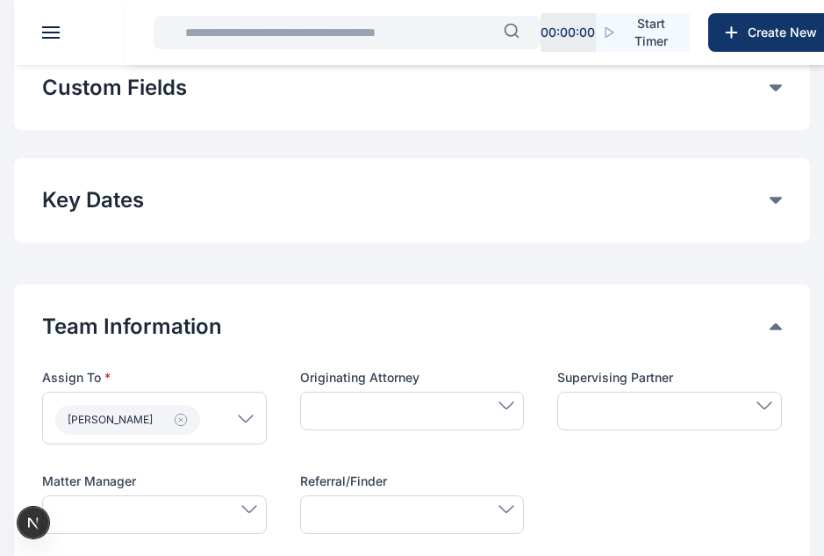
click at [345, 88] on button "Custom Fields" at bounding box center [406, 88] width 728 height 28
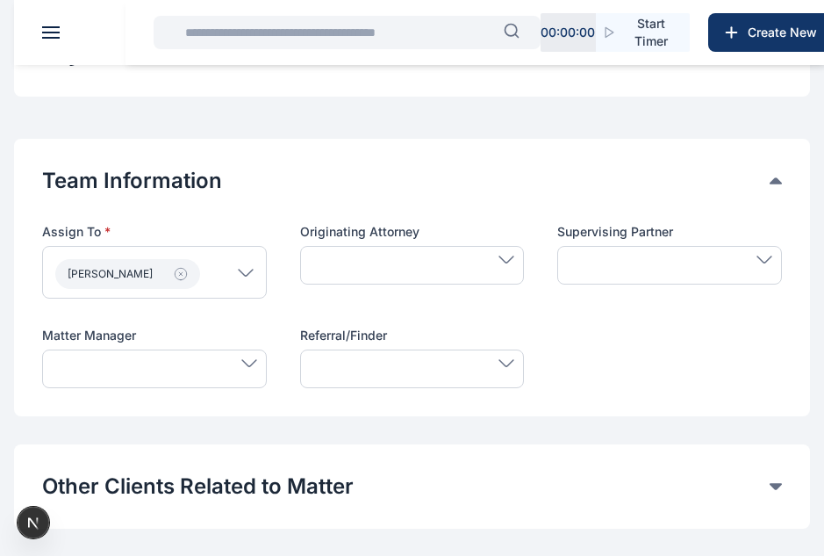
scroll to position [1094, 0]
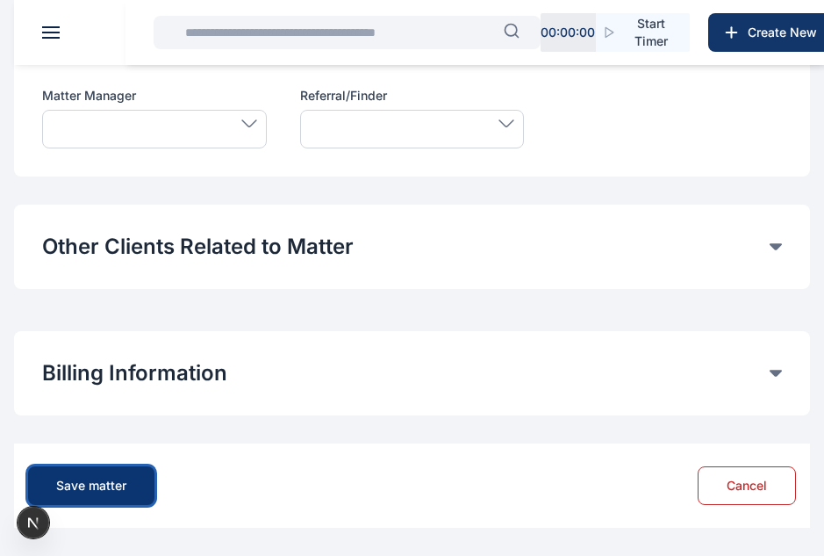
click at [116, 484] on div "Save matter" at bounding box center [91, 486] width 70 height 18
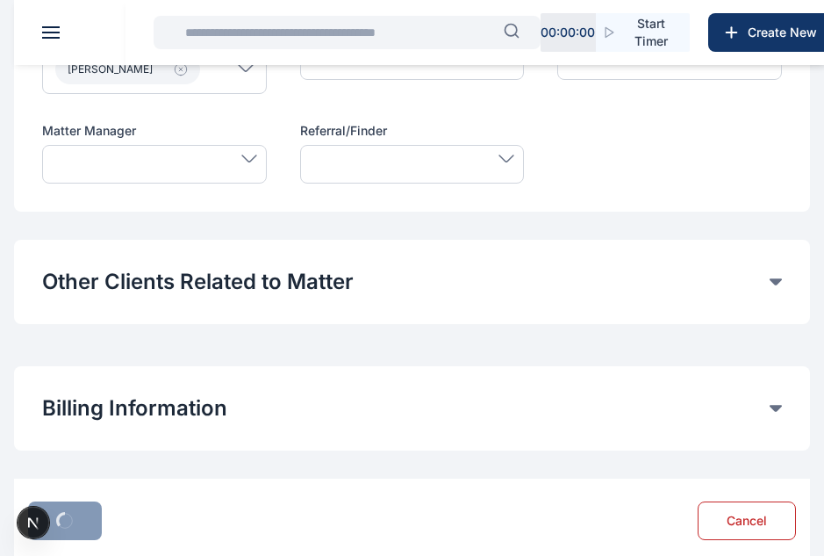
scroll to position [1058, 0]
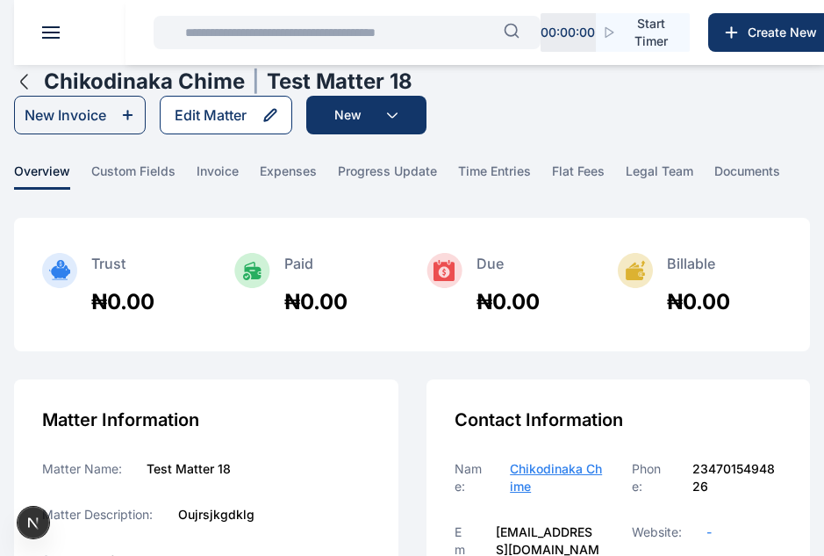
click at [226, 116] on div "Edit Matter" at bounding box center [211, 114] width 72 height 21
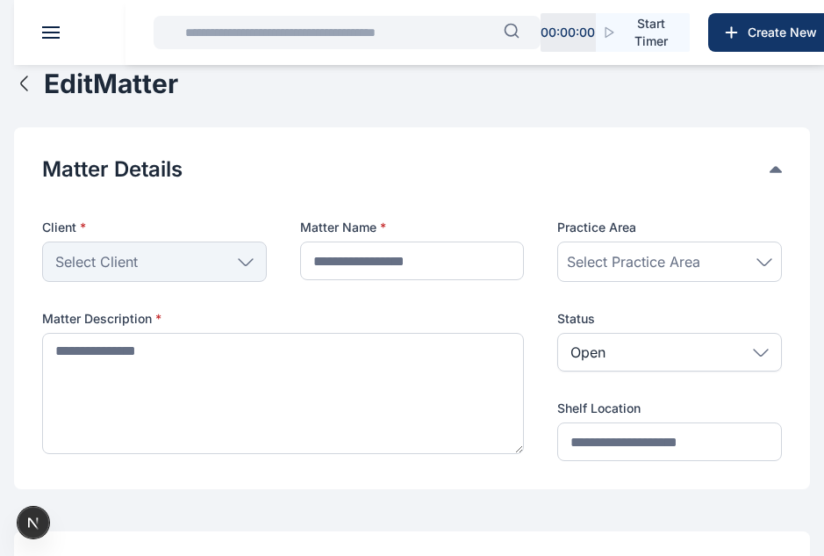
type input "**********"
type textarea "**********"
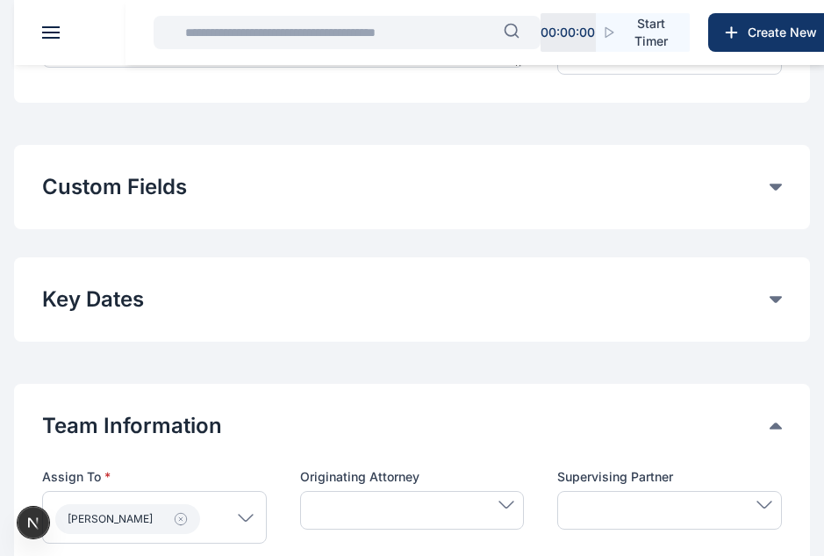
scroll to position [388, 0]
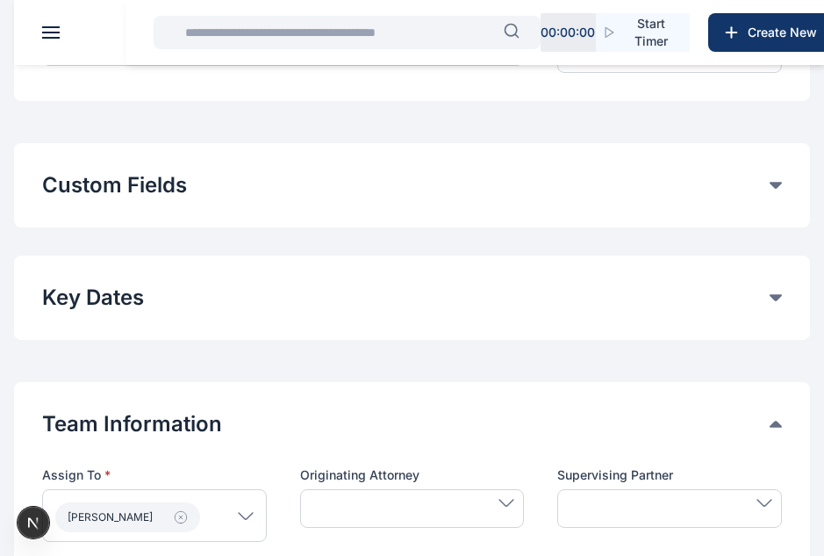
click at [211, 187] on button "Custom Fields" at bounding box center [406, 185] width 728 height 28
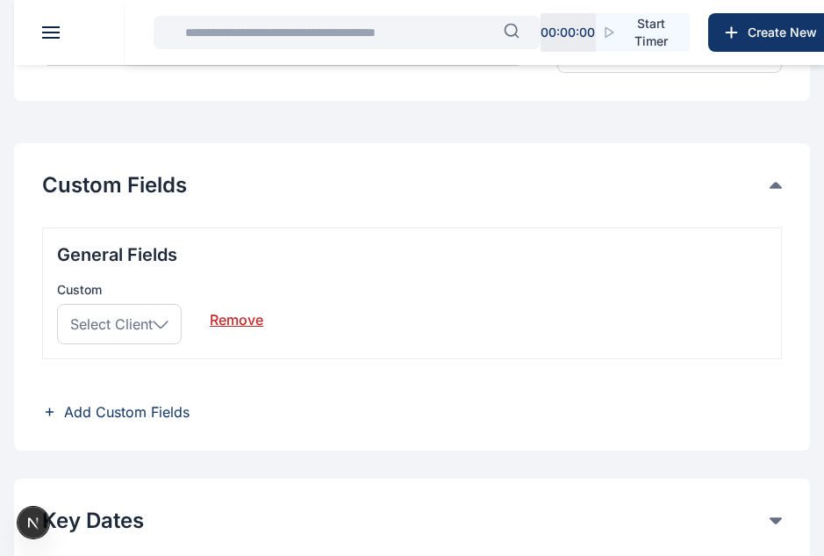
click at [226, 320] on link "Remove" at bounding box center [237, 312] width 54 height 35
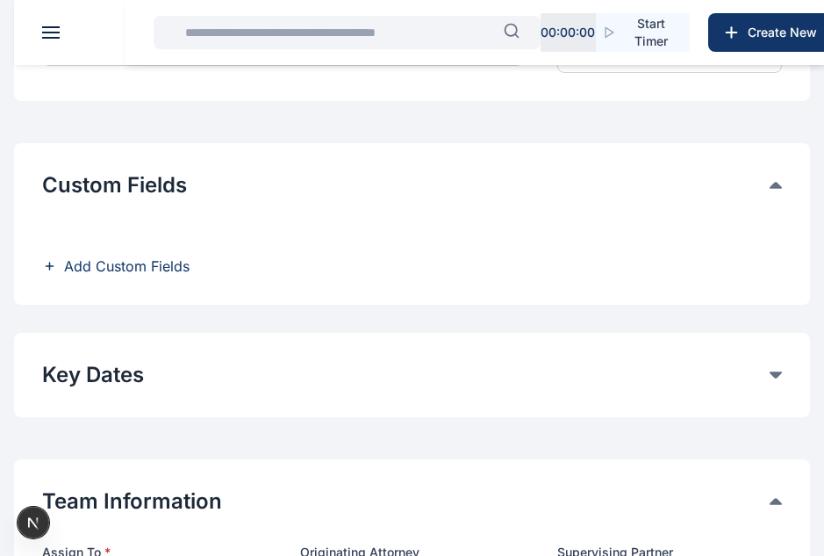
click at [125, 269] on span "Add Custom Fields" at bounding box center [127, 265] width 126 height 21
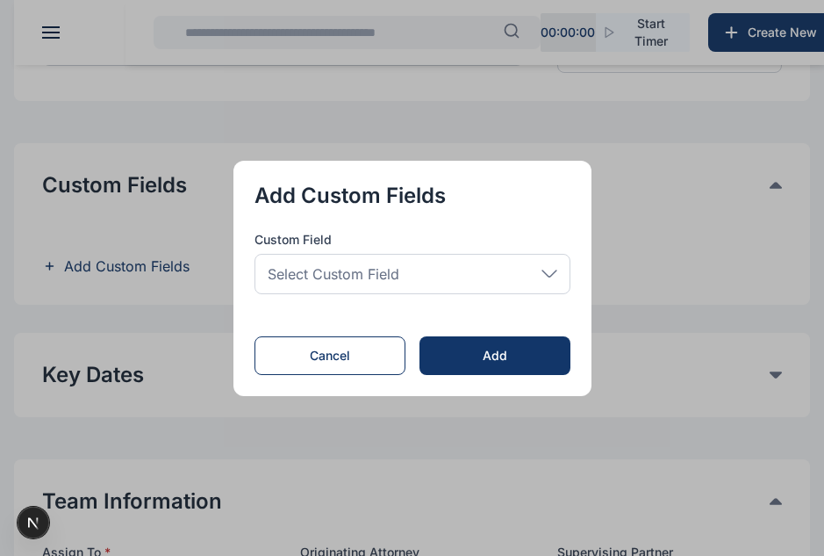
click at [351, 267] on span "Select Custom Field" at bounding box center [334, 273] width 132 height 21
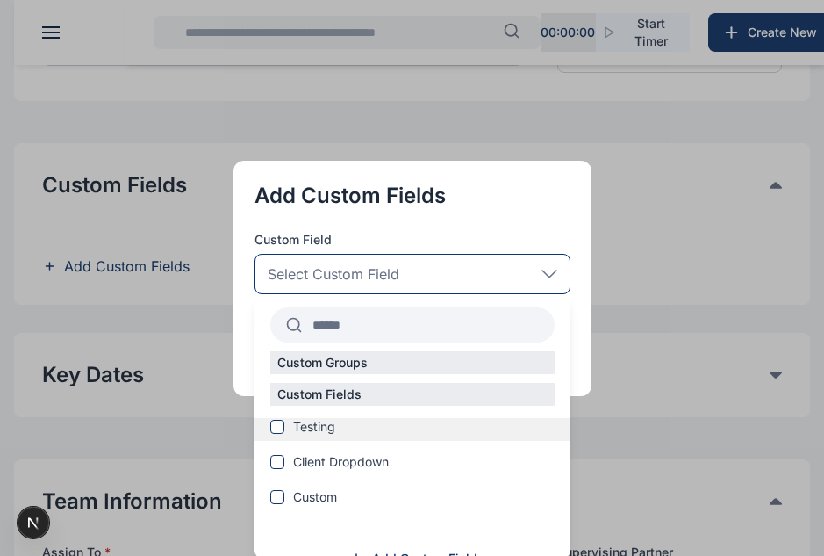
click at [310, 425] on span "Testing" at bounding box center [314, 427] width 42 height 18
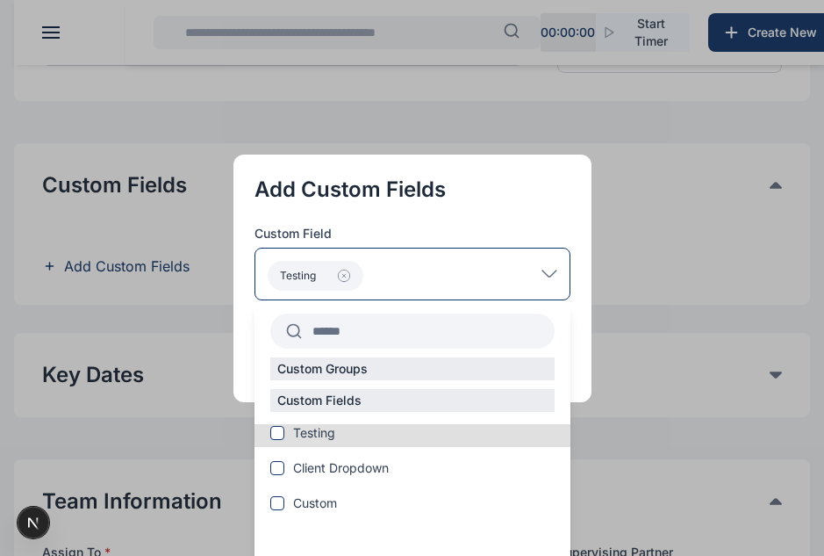
click at [552, 261] on div "Testing" at bounding box center [413, 274] width 316 height 53
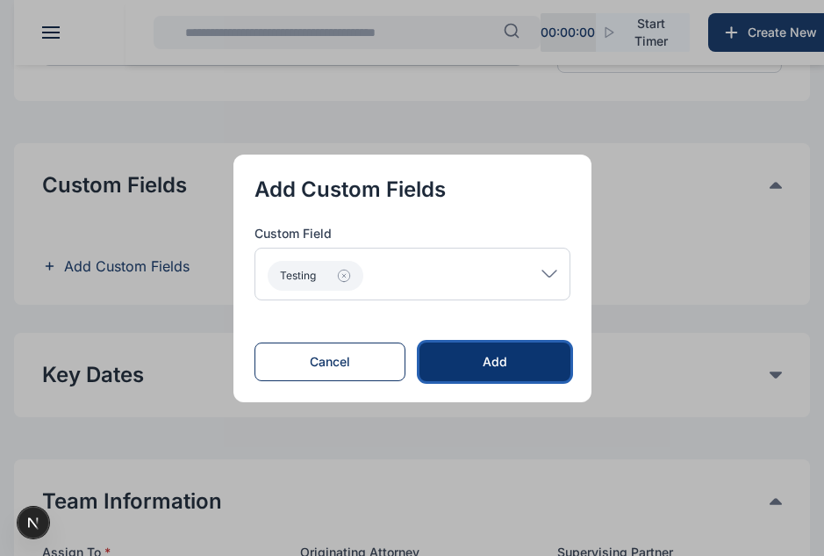
click at [527, 362] on div "Add" at bounding box center [495, 362] width 94 height 18
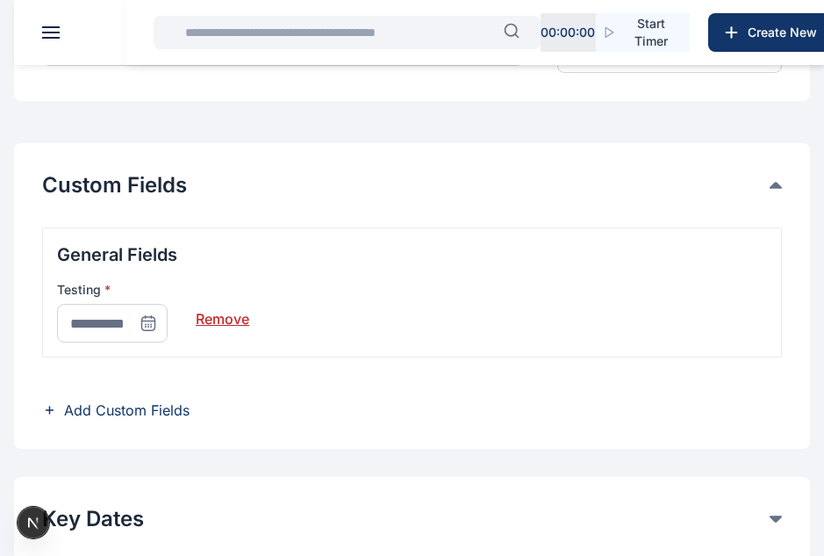
click at [149, 322] on icon at bounding box center [149, 323] width 18 height 18
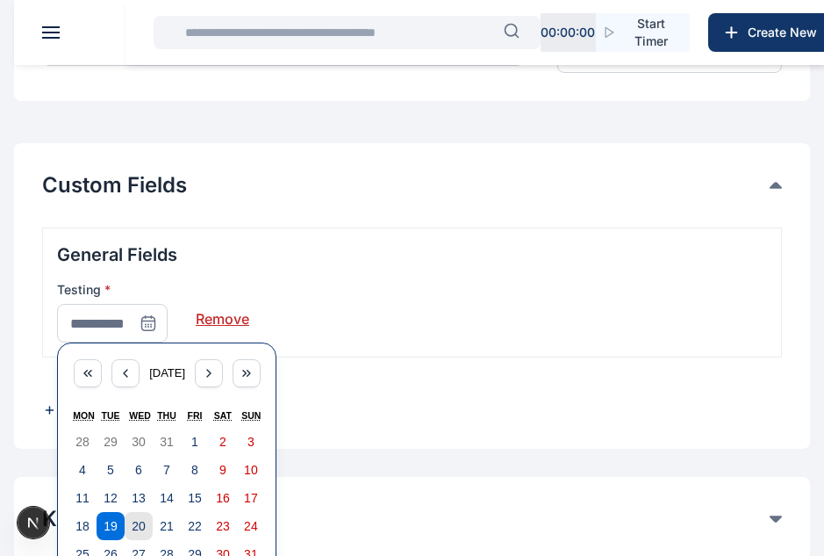
click at [147, 524] on button "20" at bounding box center [139, 526] width 28 height 28
type input "**********"
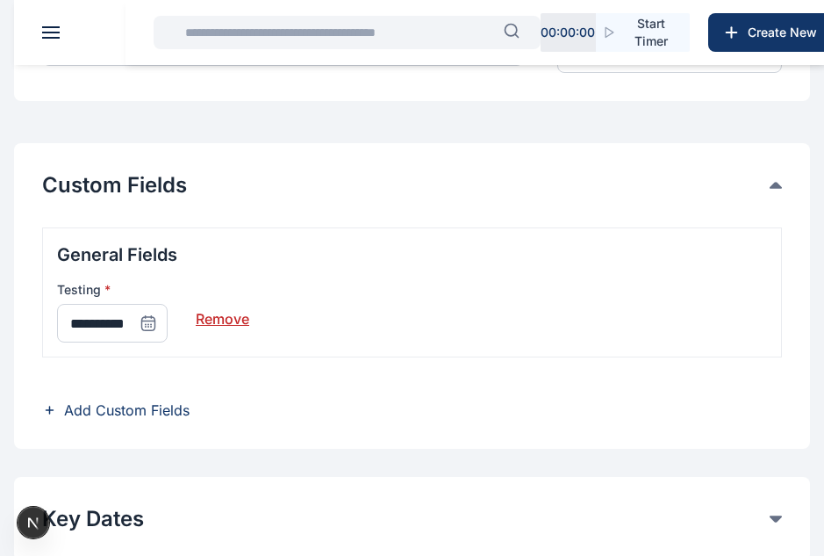
click at [150, 405] on span "Add Custom Fields" at bounding box center [127, 409] width 126 height 21
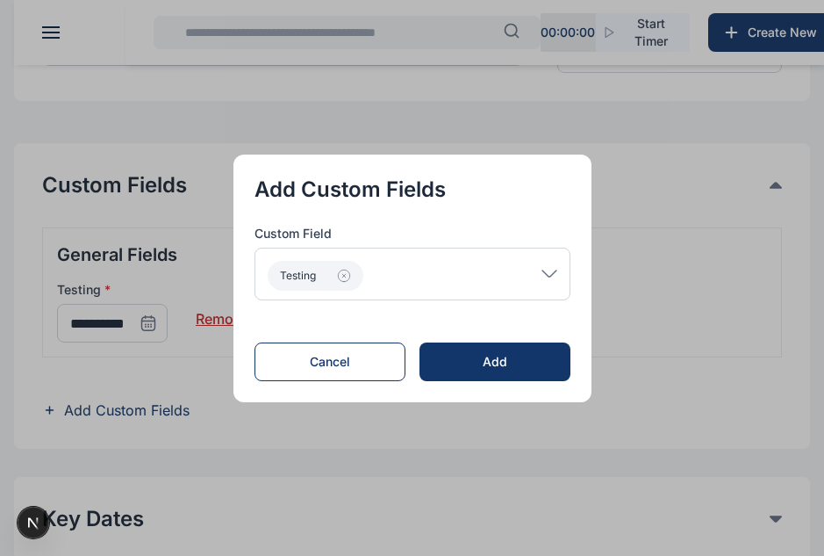
click at [502, 274] on div "Testing" at bounding box center [413, 274] width 316 height 53
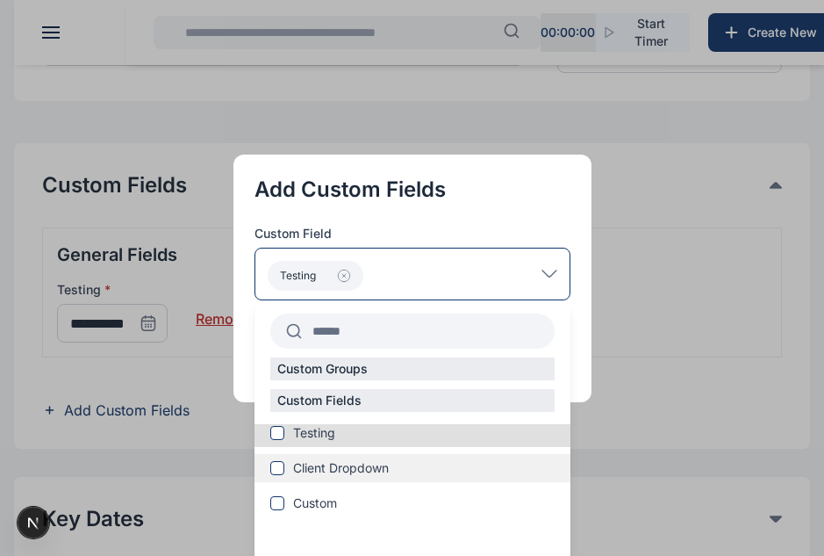
click at [340, 471] on span "Client Dropdown" at bounding box center [341, 468] width 96 height 18
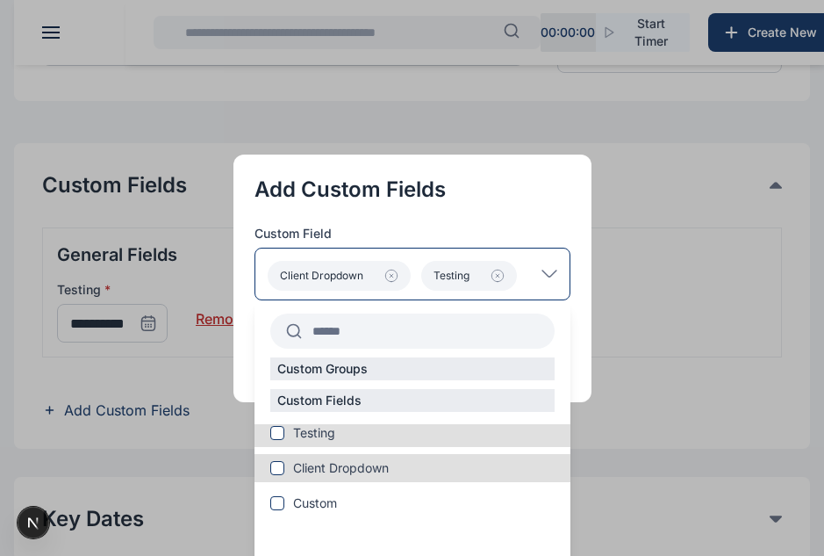
click at [552, 267] on div "Client Dropdown Testing" at bounding box center [413, 274] width 316 height 53
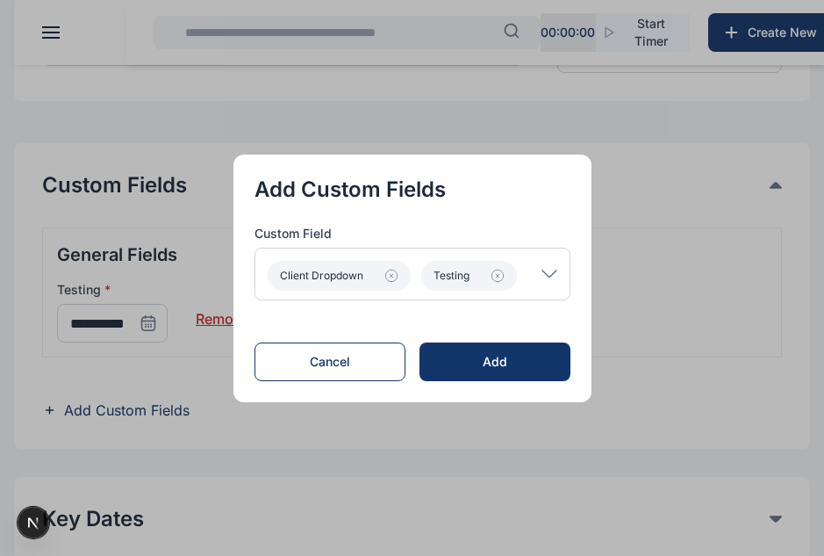
click at [565, 267] on div "Client Dropdown Testing" at bounding box center [413, 274] width 316 height 53
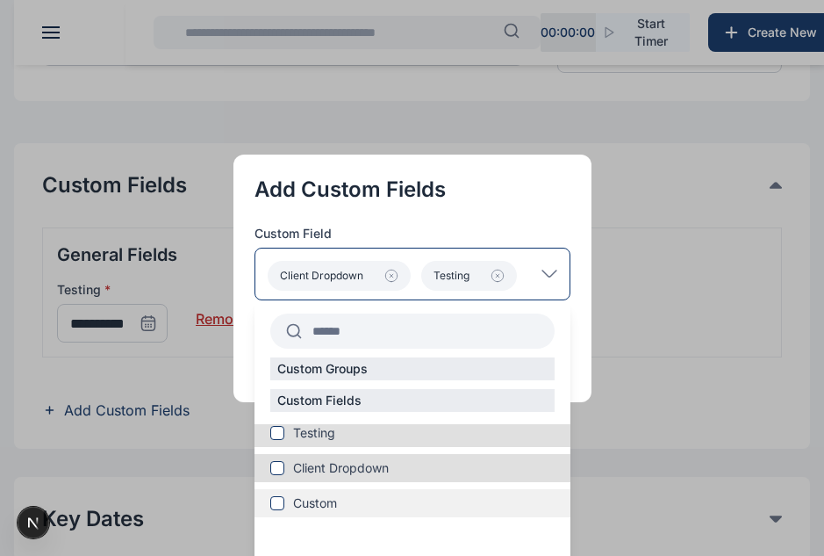
click at [298, 498] on label "Custom" at bounding box center [413, 503] width 316 height 18
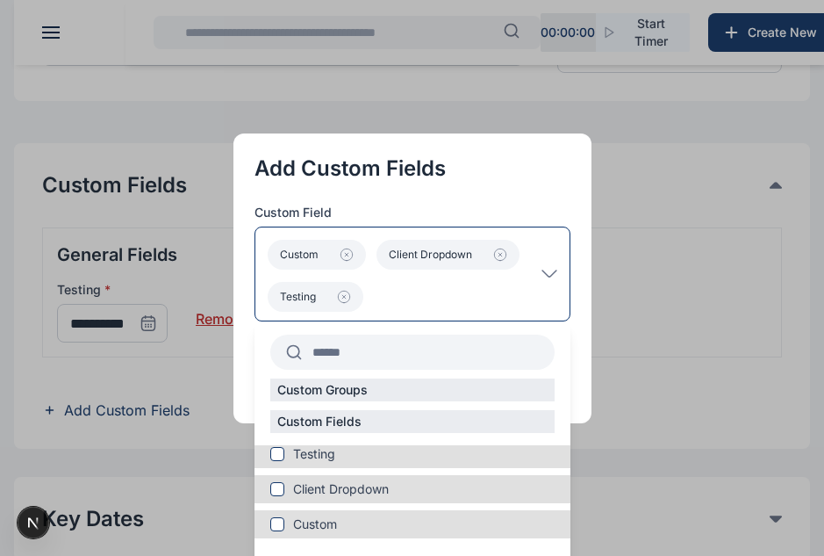
click at [554, 263] on div "Custom Client Dropdown Testing" at bounding box center [413, 274] width 316 height 95
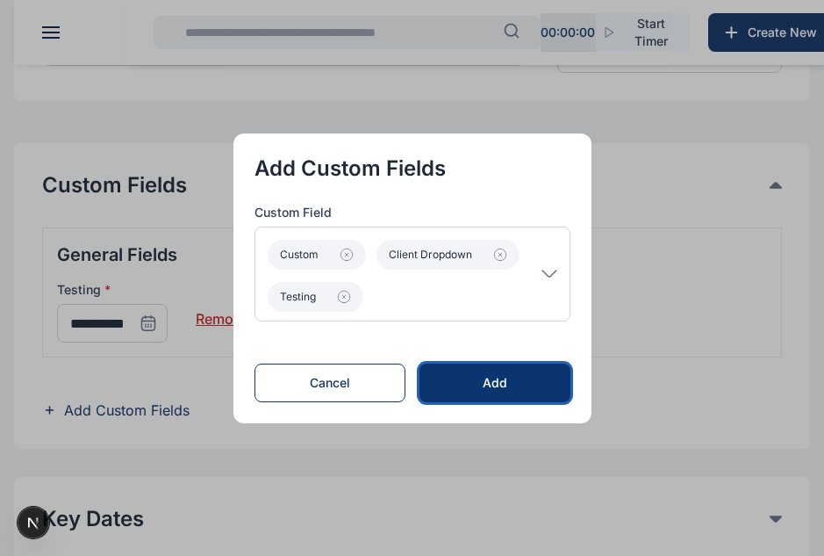
click at [531, 378] on div "Add" at bounding box center [495, 383] width 94 height 18
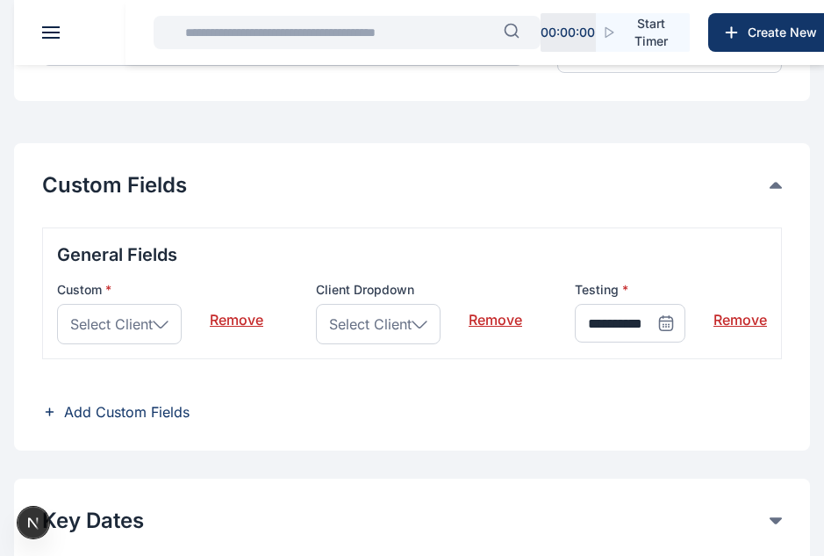
click at [127, 335] on div "Select Client" at bounding box center [119, 324] width 125 height 40
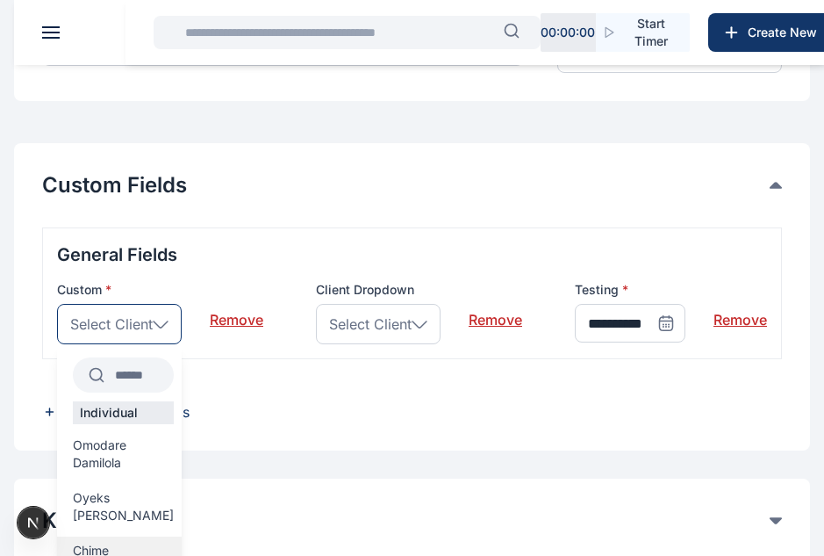
click at [110, 542] on span "Chime Chikodinaka" at bounding box center [123, 559] width 101 height 35
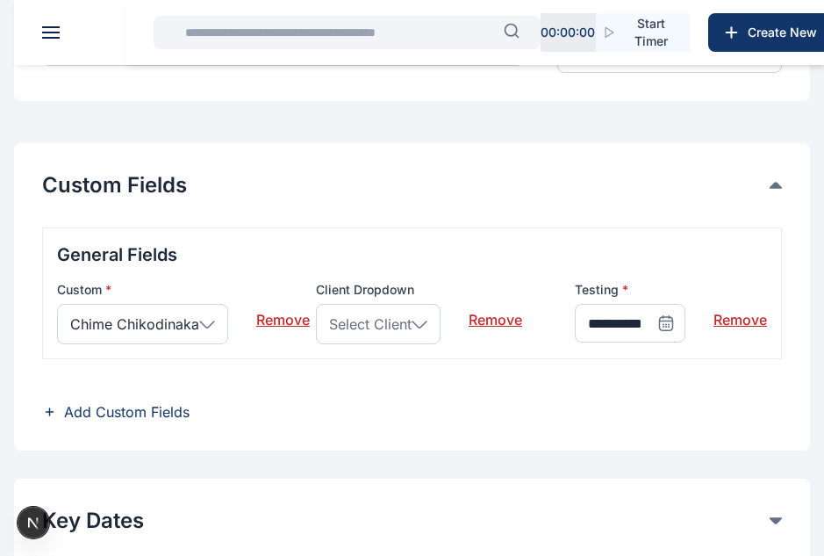
click at [417, 326] on icon at bounding box center [420, 324] width 16 height 8
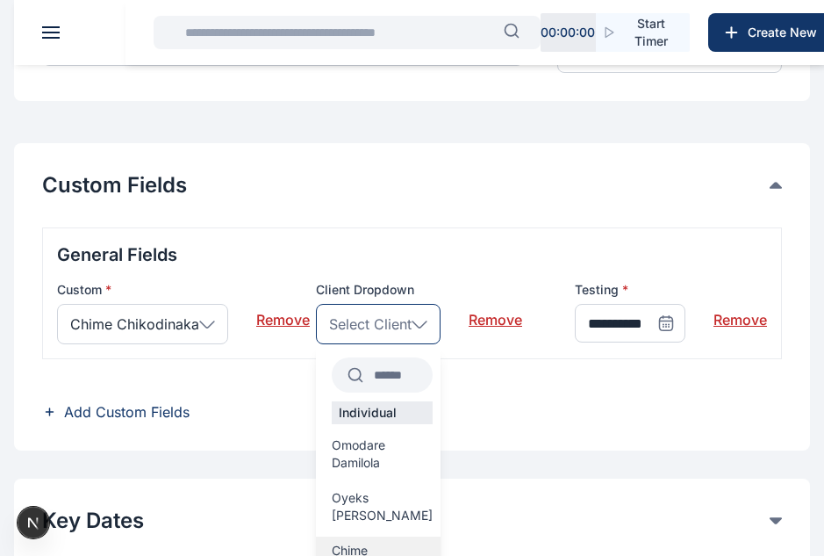
click at [383, 542] on span "Chime Chikodinaka" at bounding box center [382, 559] width 101 height 35
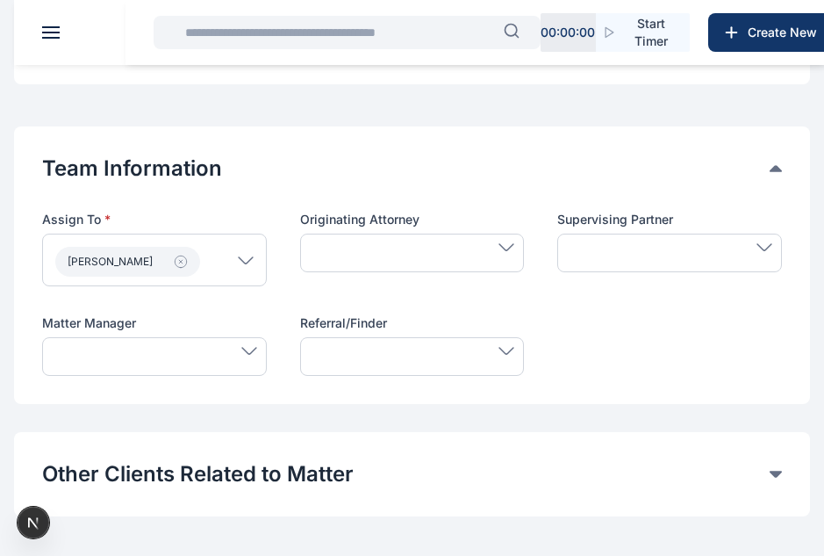
scroll to position [868, 0]
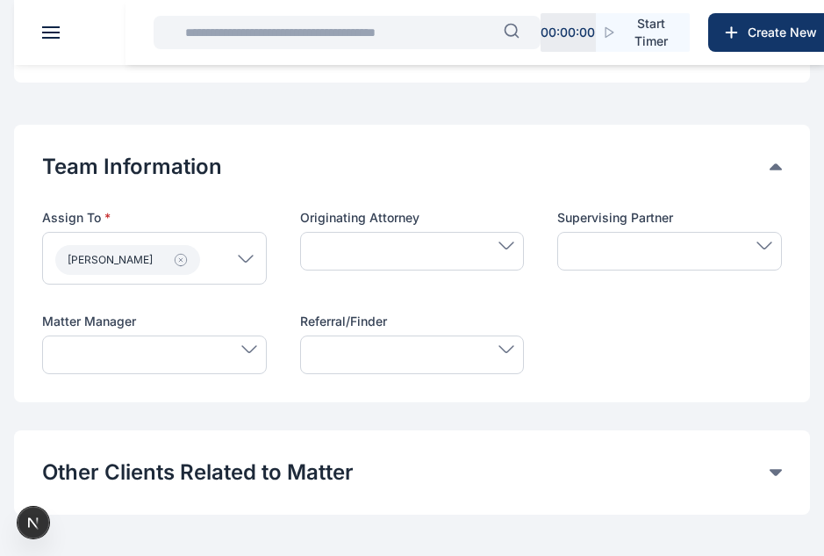
click at [195, 345] on span at bounding box center [154, 349] width 205 height 8
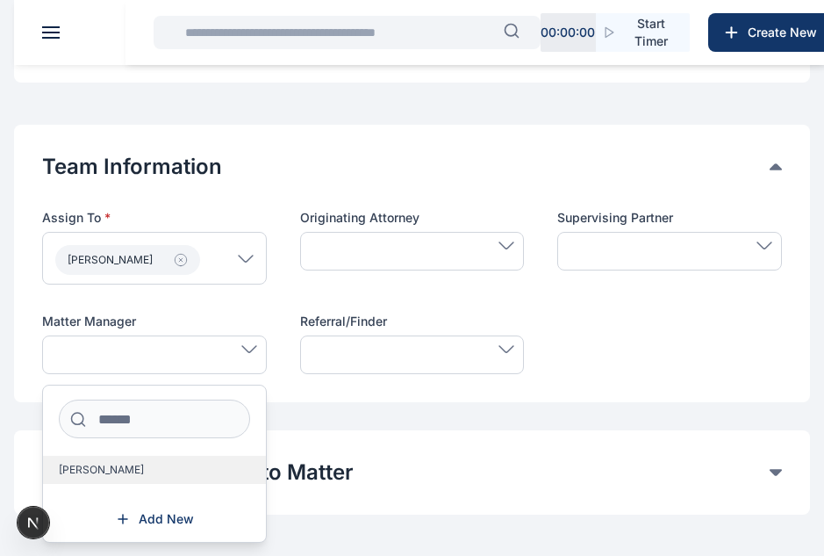
click at [119, 471] on span "[PERSON_NAME]" at bounding box center [101, 470] width 85 height 14
click at [103, 471] on span "[PERSON_NAME]" at bounding box center [101, 470] width 85 height 14
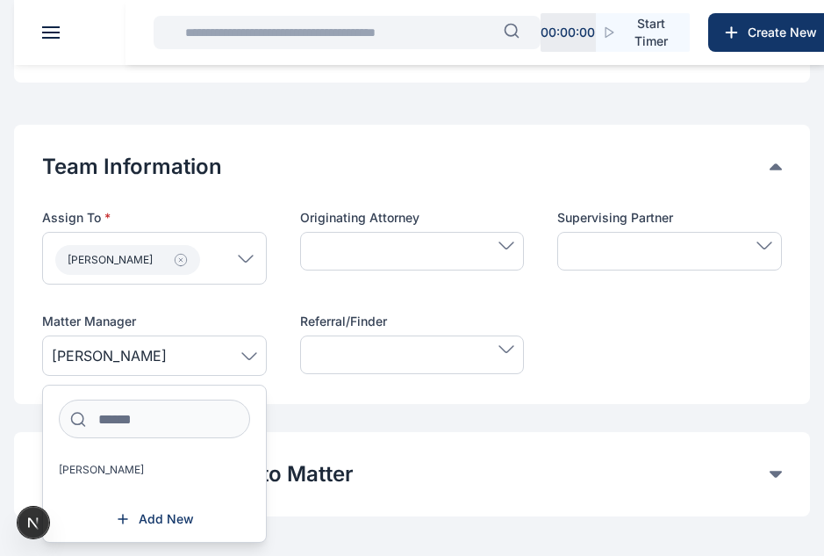
click at [241, 356] on icon at bounding box center [249, 356] width 16 height 8
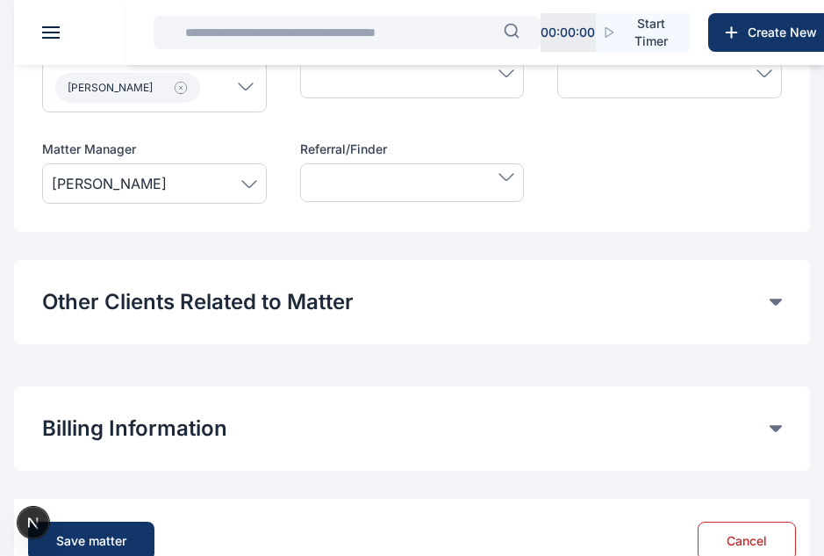
scroll to position [1096, 0]
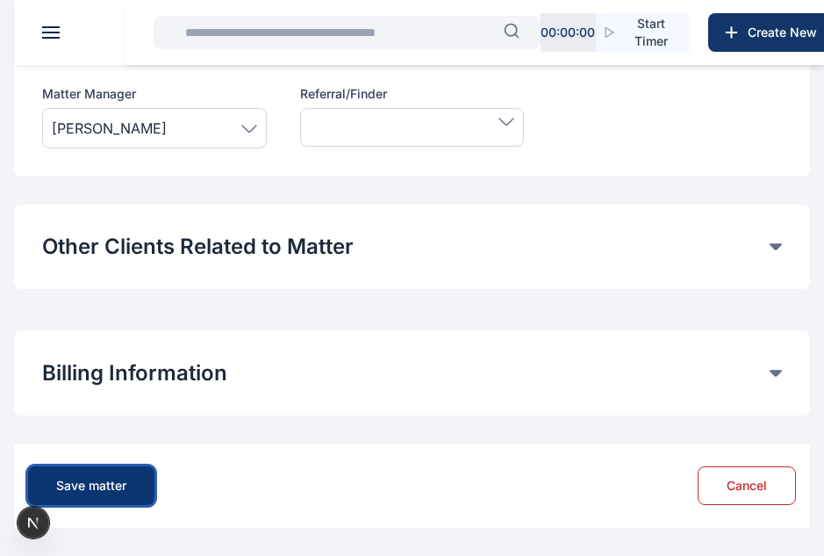
click at [104, 475] on button "Save matter" at bounding box center [91, 485] width 126 height 39
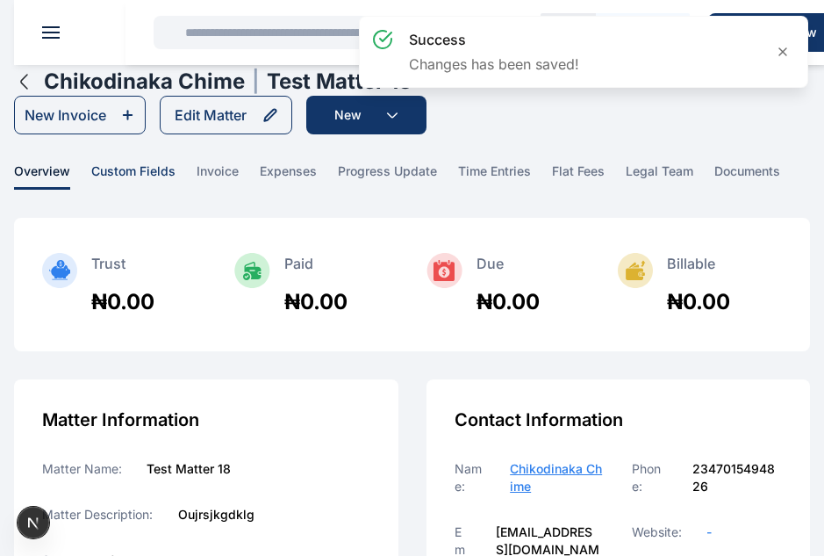
click at [156, 162] on span "custom fields" at bounding box center [133, 175] width 84 height 27
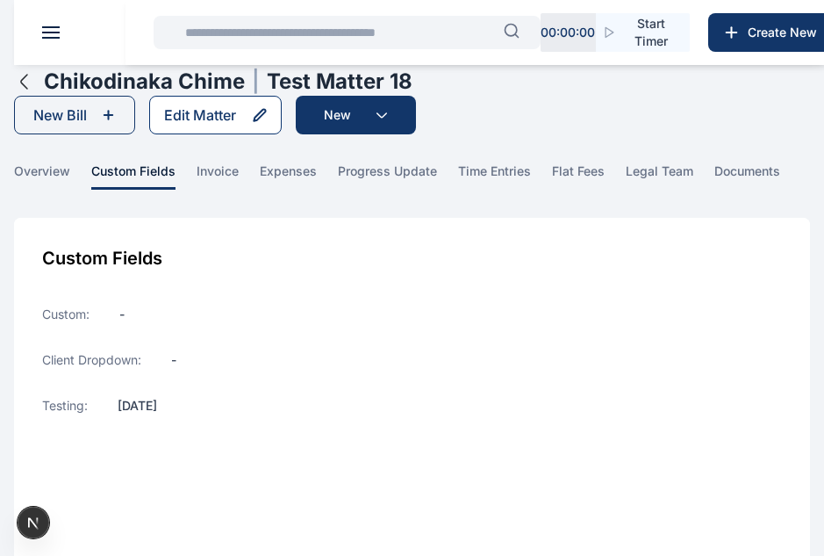
click at [184, 125] on div "Edit Matter" at bounding box center [200, 114] width 72 height 21
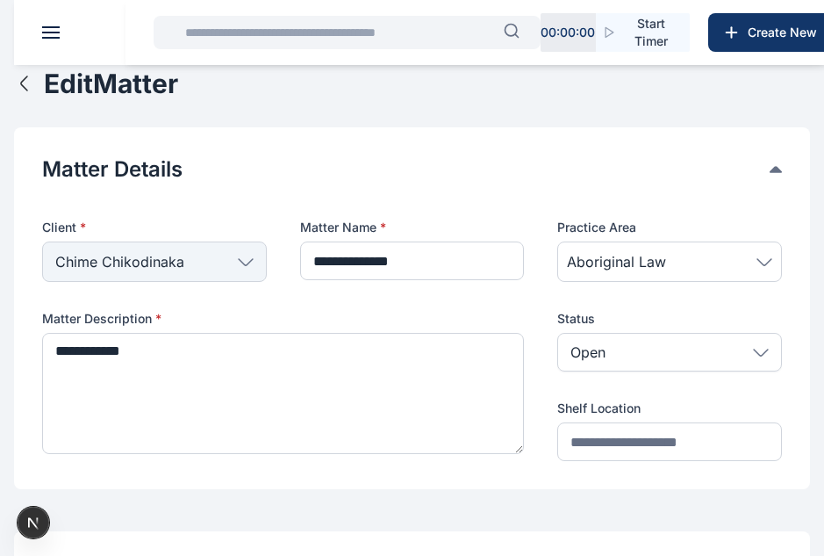
type input "**********"
type textarea "**********"
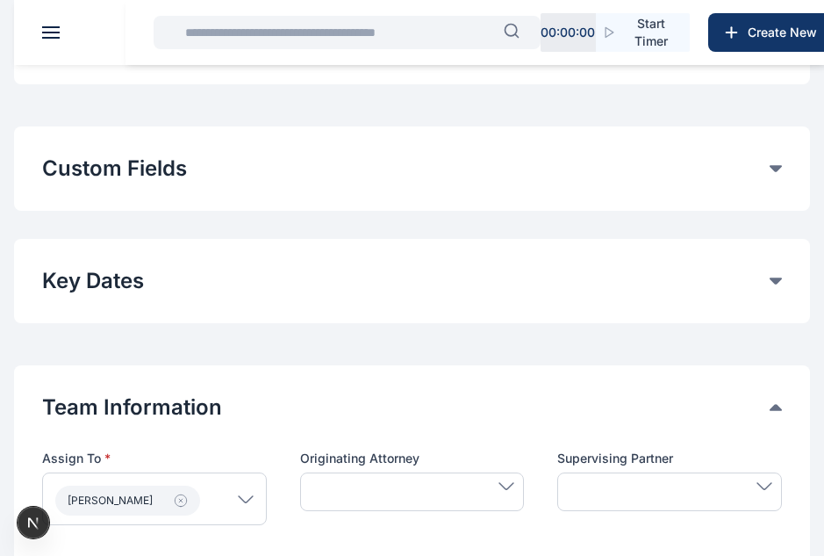
scroll to position [503, 0]
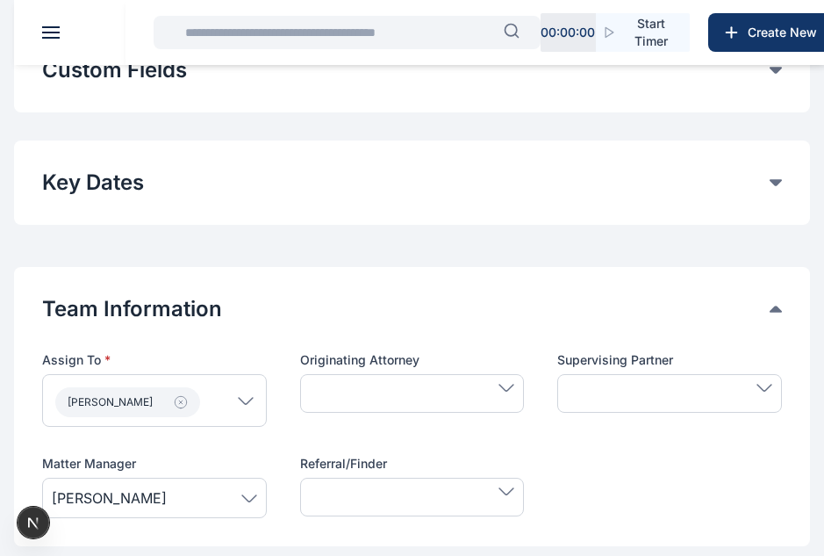
click at [329, 94] on div "**********" at bounding box center [412, 70] width 796 height 84
click at [177, 66] on button "Custom Fields" at bounding box center [406, 70] width 728 height 28
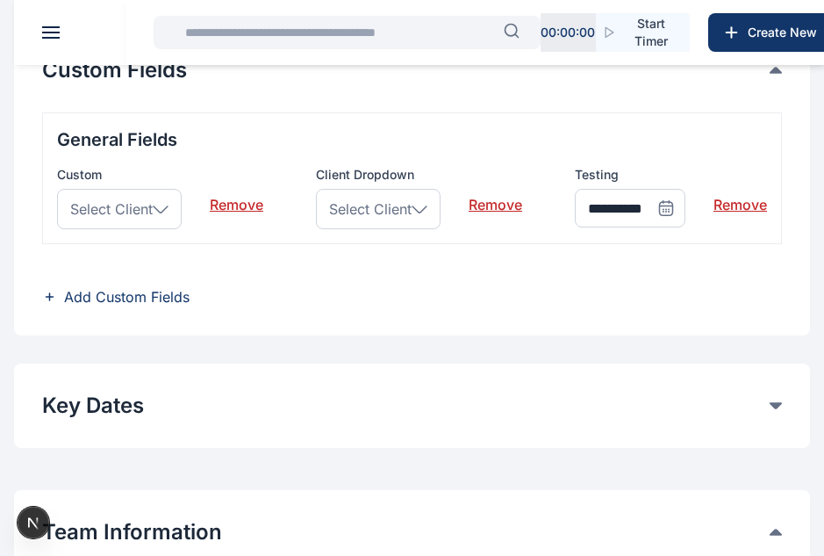
click at [148, 297] on span "Add Custom Fields" at bounding box center [127, 296] width 126 height 21
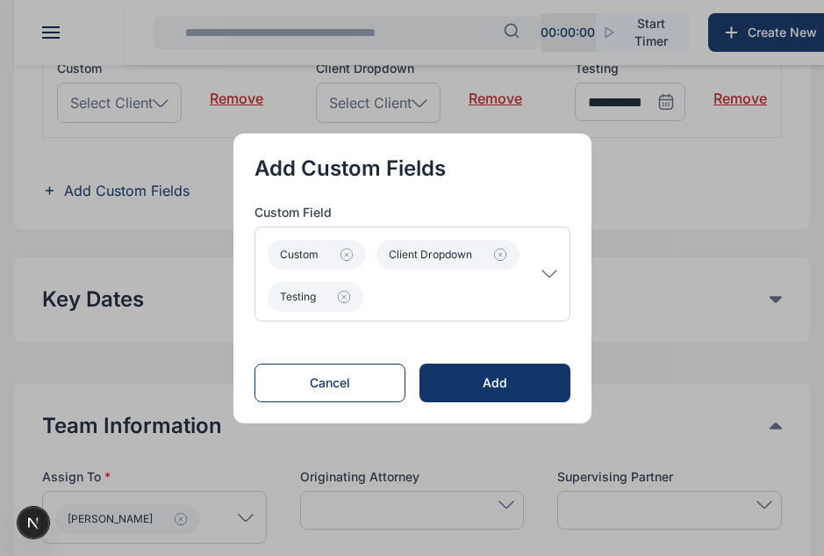
scroll to position [615, 0]
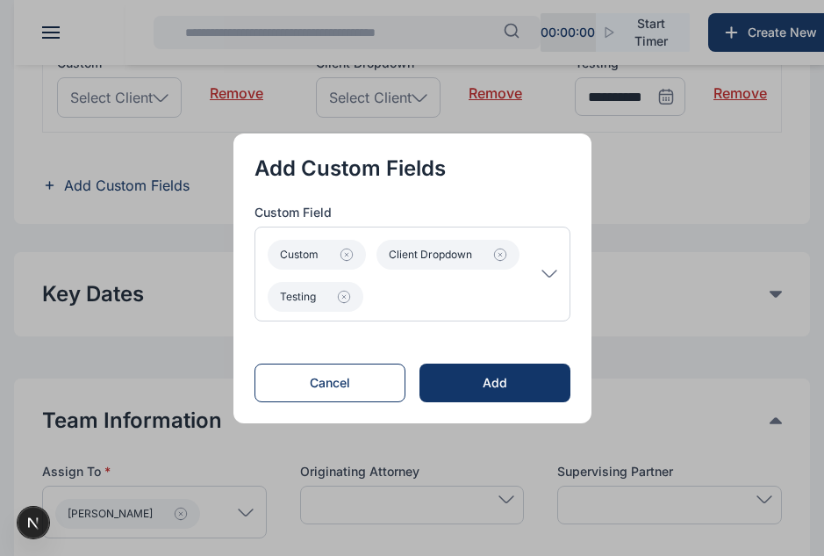
click at [455, 284] on p "Custom Client Dropdown Testing" at bounding box center [405, 274] width 274 height 76
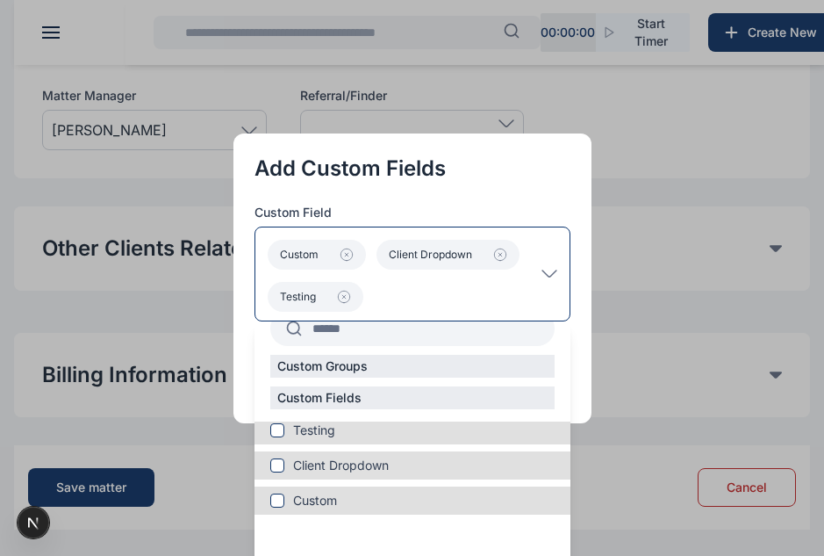
scroll to position [1096, 0]
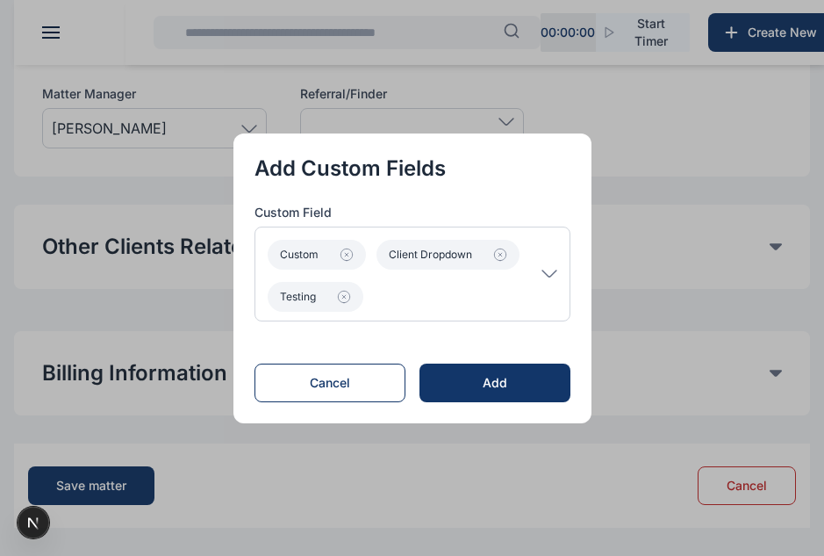
click at [544, 169] on p "Add Custom Fields" at bounding box center [413, 169] width 316 height 28
click at [542, 273] on p "Custom Client Dropdown Testing" at bounding box center [405, 274] width 274 height 76
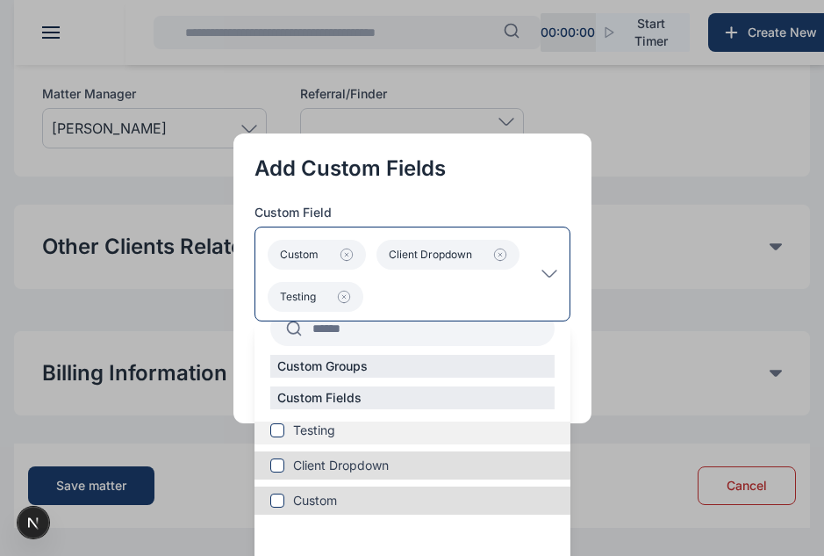
click at [284, 428] on span at bounding box center [277, 430] width 14 height 14
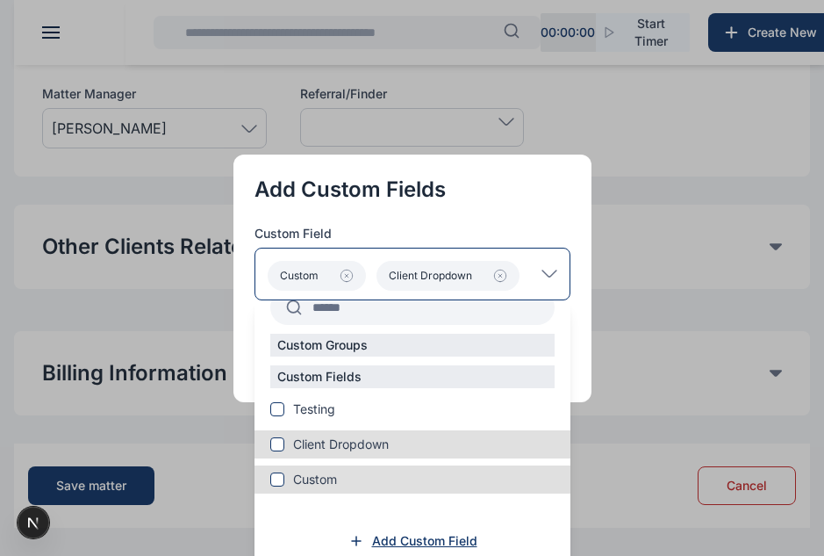
click at [426, 540] on span "Add Custom Field" at bounding box center [424, 541] width 105 height 18
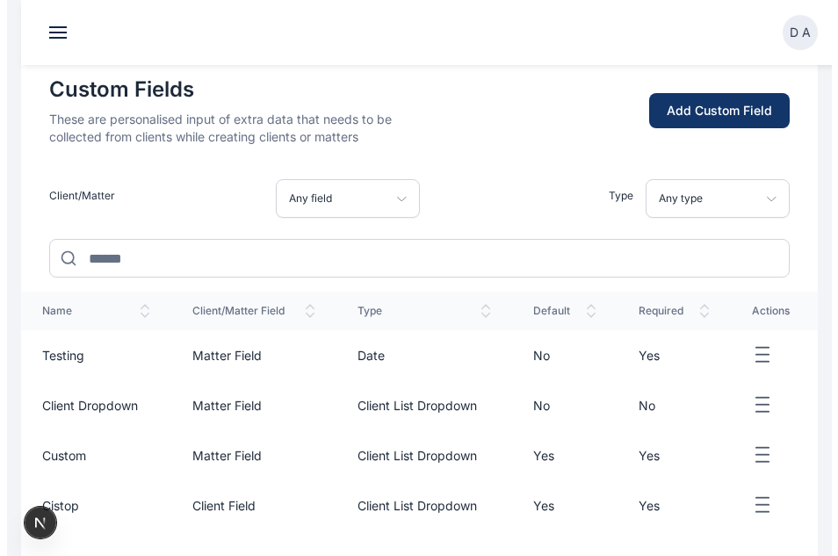
scroll to position [256, 0]
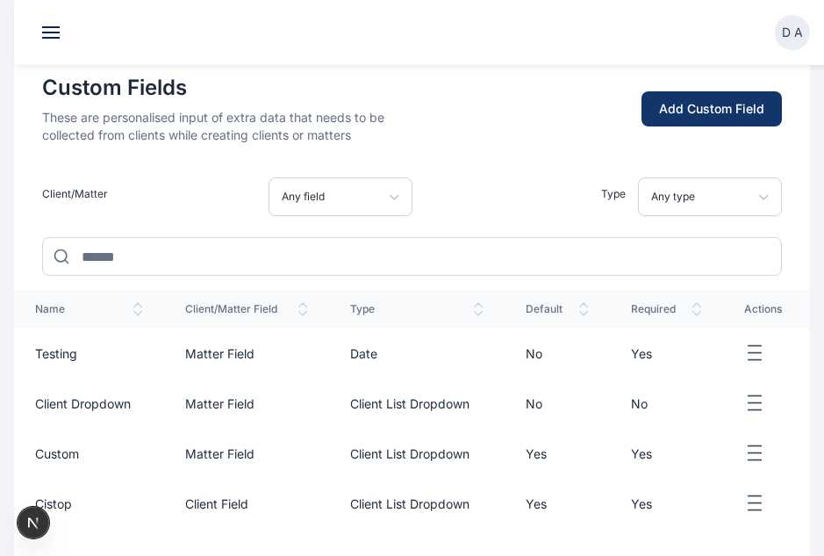
click at [686, 120] on button "Add Custom Field" at bounding box center [712, 109] width 140 height 36
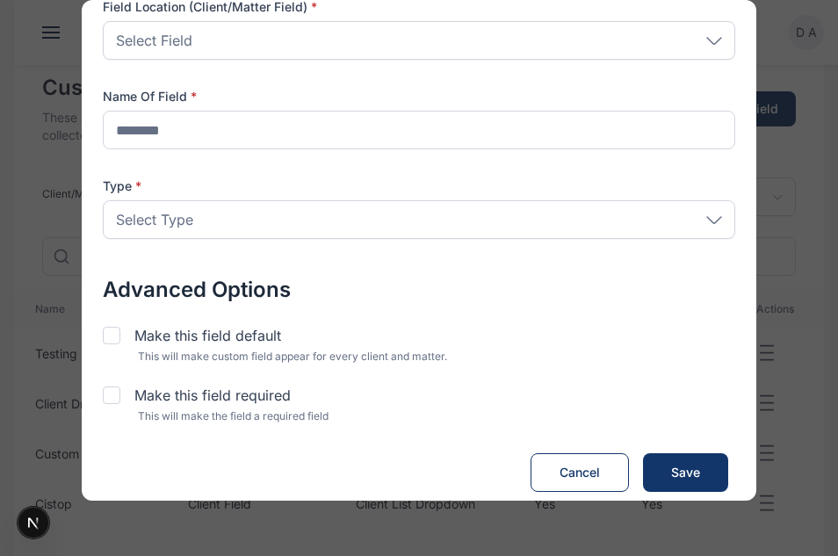
scroll to position [0, 0]
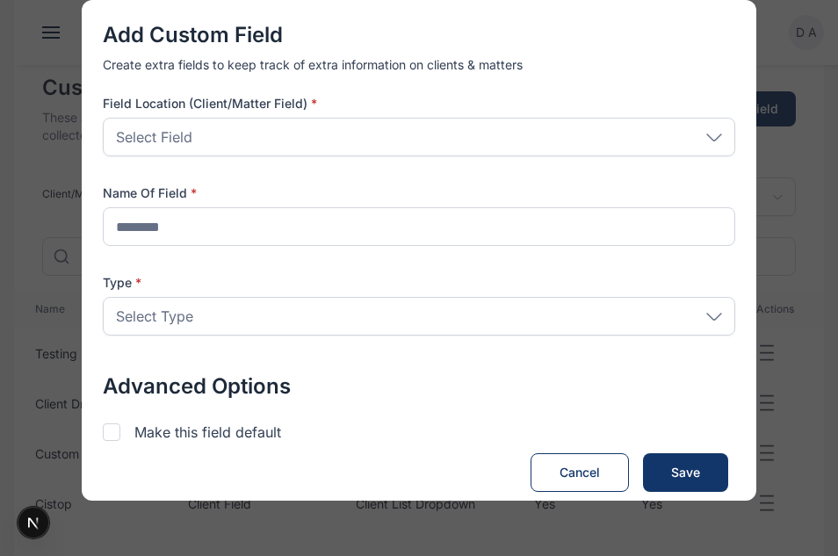
click at [256, 329] on div "Select Type" at bounding box center [419, 316] width 632 height 39
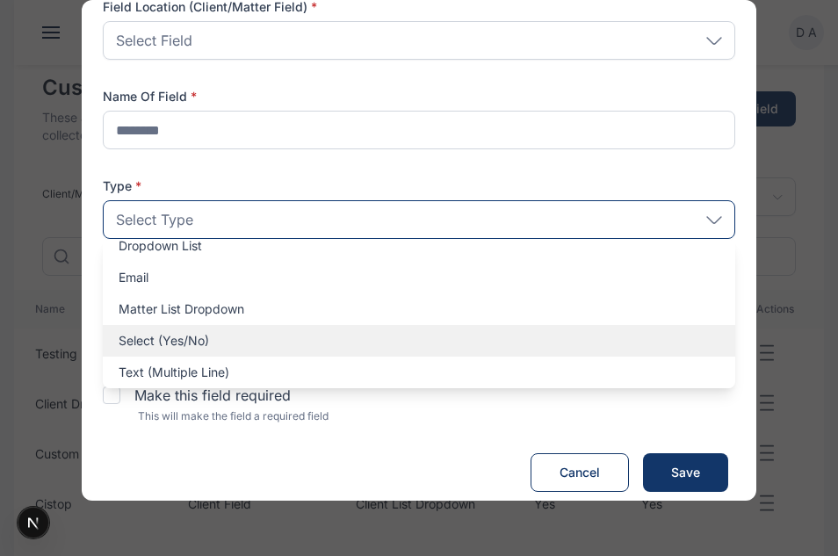
scroll to position [85, 0]
click at [202, 341] on p "Select (Yes/No)" at bounding box center [419, 342] width 601 height 18
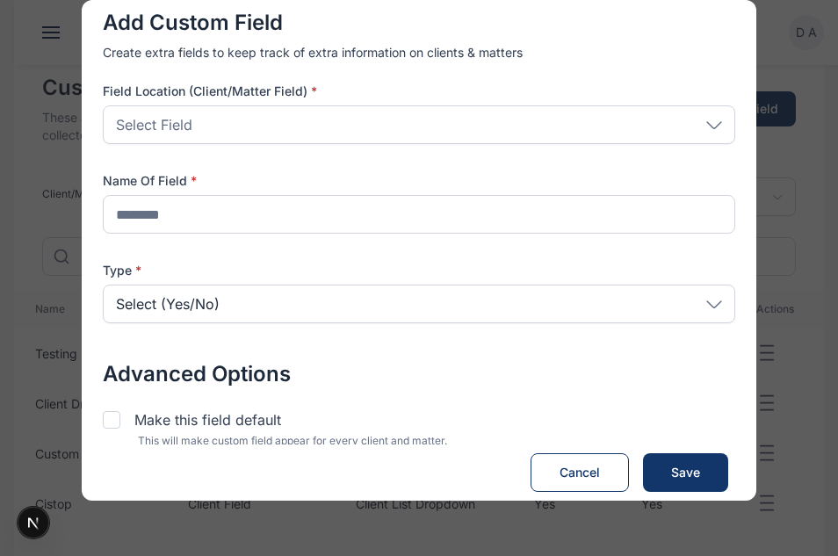
scroll to position [0, 0]
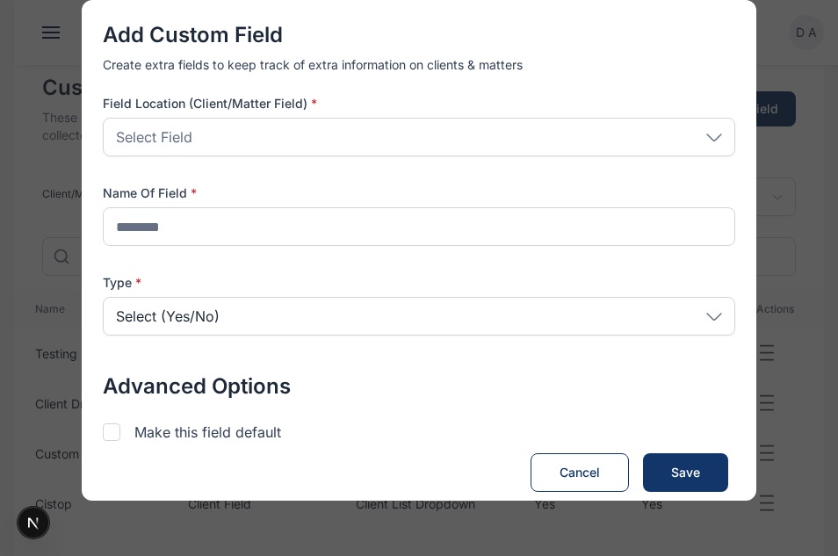
click at [299, 126] on div "Select Field" at bounding box center [419, 137] width 632 height 39
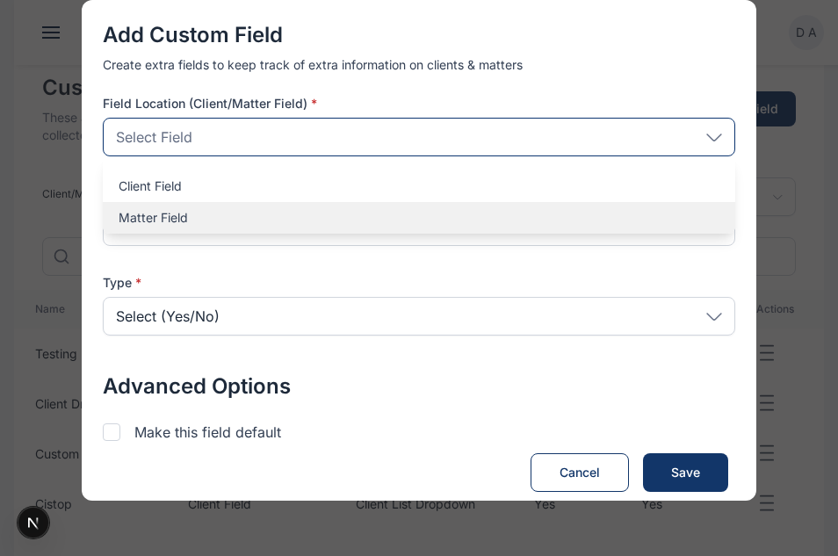
click at [240, 218] on p "Matter Field" at bounding box center [419, 218] width 601 height 18
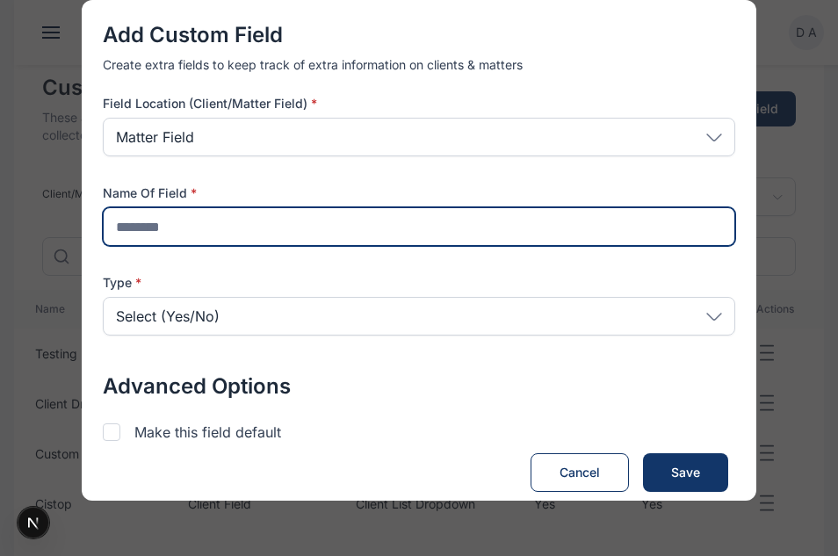
click at [240, 226] on input "text" at bounding box center [419, 226] width 632 height 39
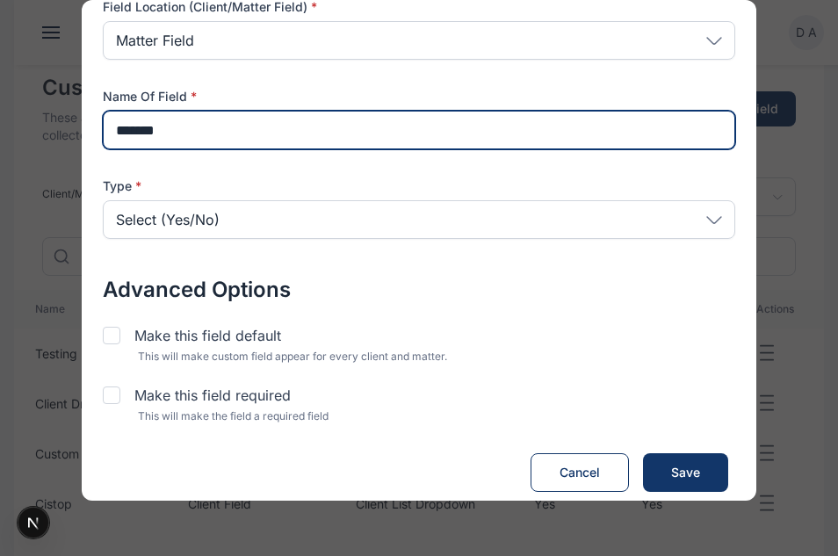
type input "*******"
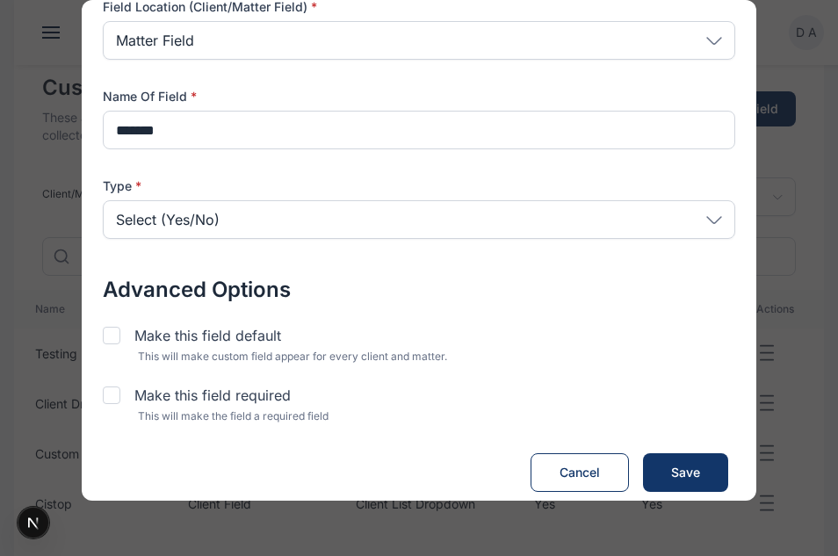
click at [227, 389] on p "Make this field required" at bounding box center [212, 395] width 156 height 21
click at [694, 465] on span "Save" at bounding box center [685, 473] width 29 height 18
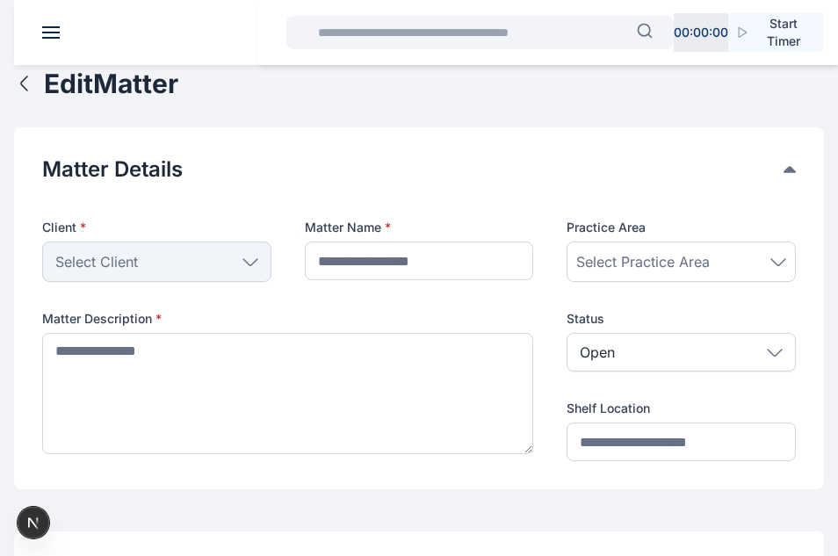
type input "**********"
type textarea "**********"
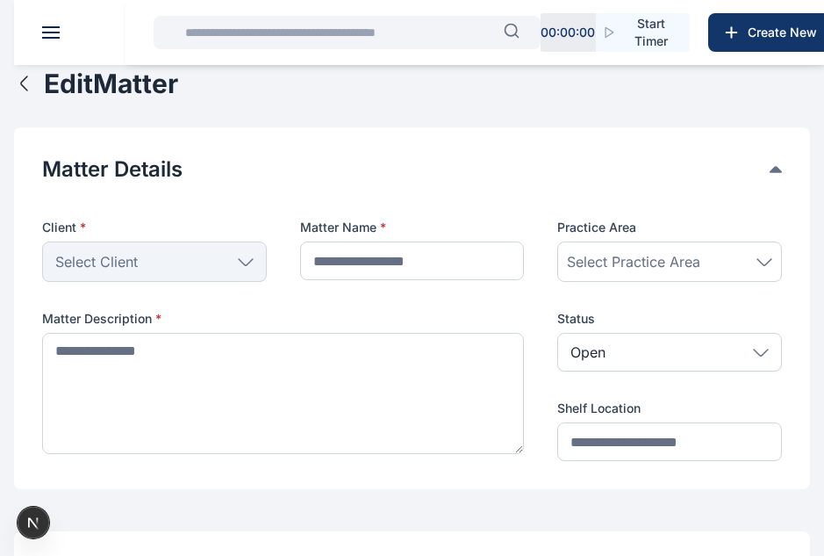
type input "**********"
type textarea "**********"
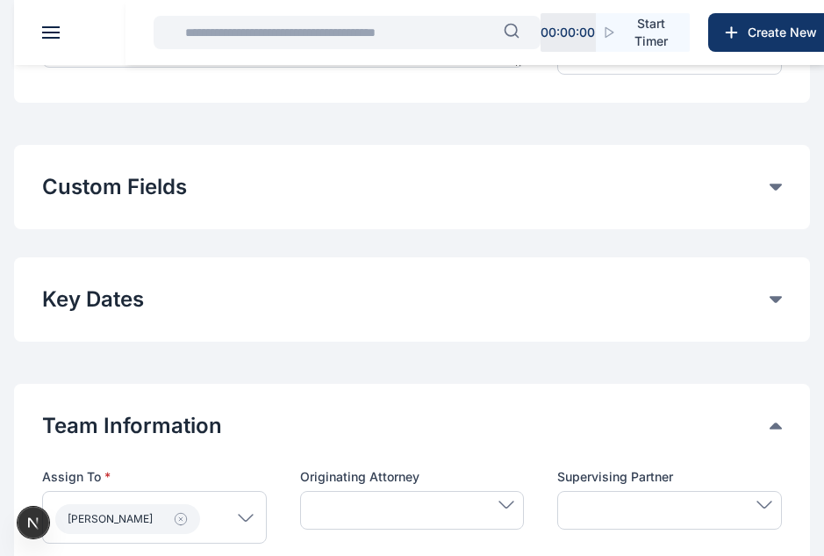
scroll to position [387, 0]
click at [329, 198] on button "Custom Fields" at bounding box center [406, 186] width 728 height 28
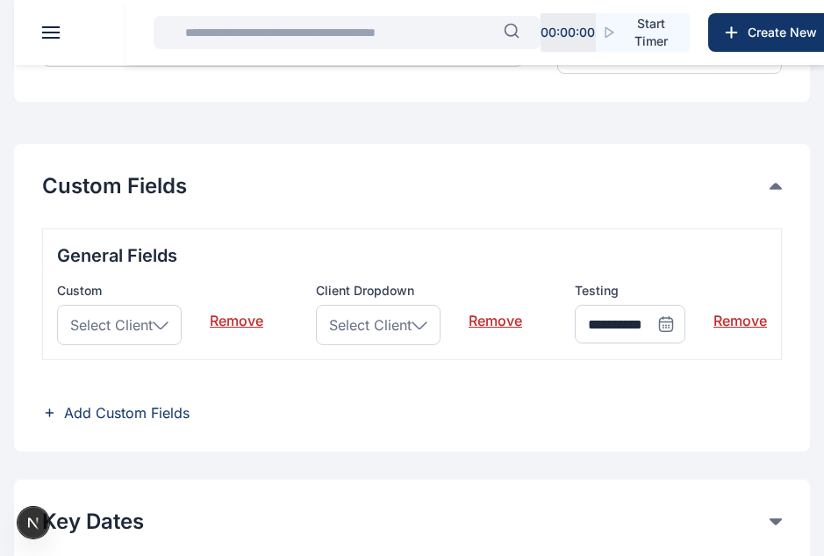
click at [165, 407] on span "Add Custom Fields" at bounding box center [127, 412] width 126 height 21
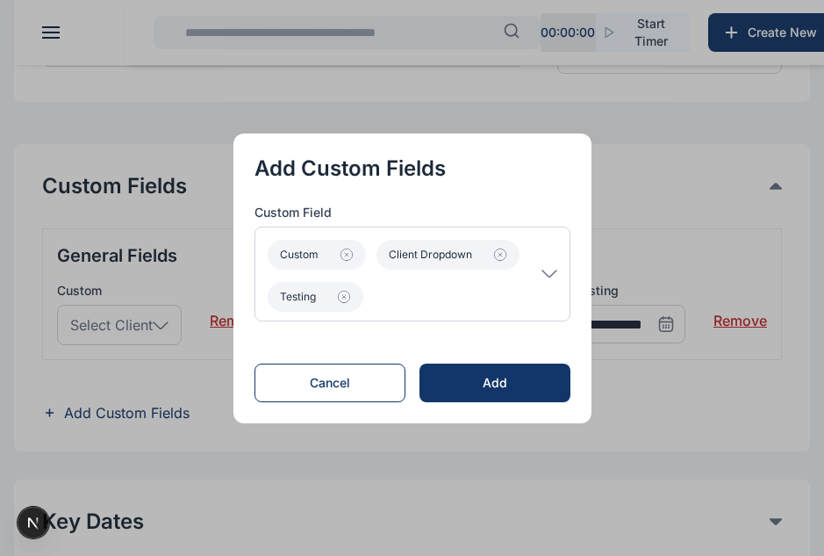
click at [553, 274] on icon at bounding box center [550, 273] width 14 height 6
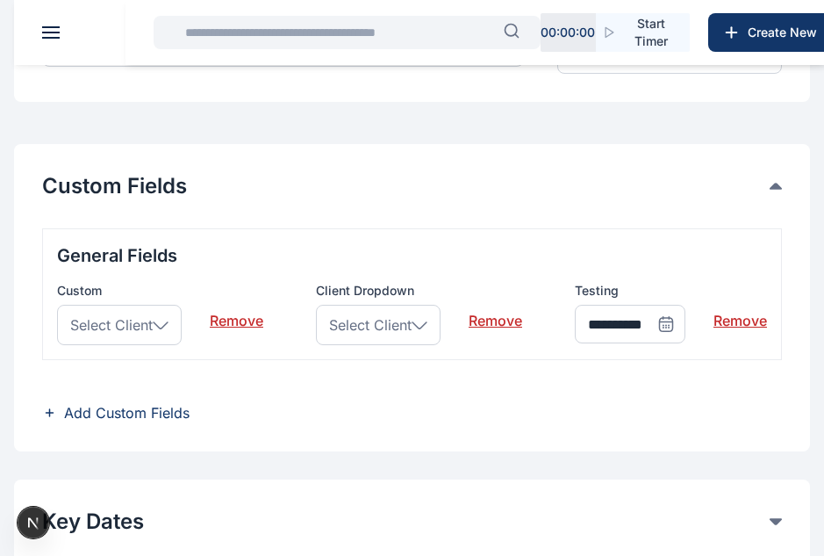
click at [550, 276] on div "**********" at bounding box center [412, 294] width 740 height 132
click at [143, 412] on span "Add Custom Fields" at bounding box center [127, 412] width 126 height 21
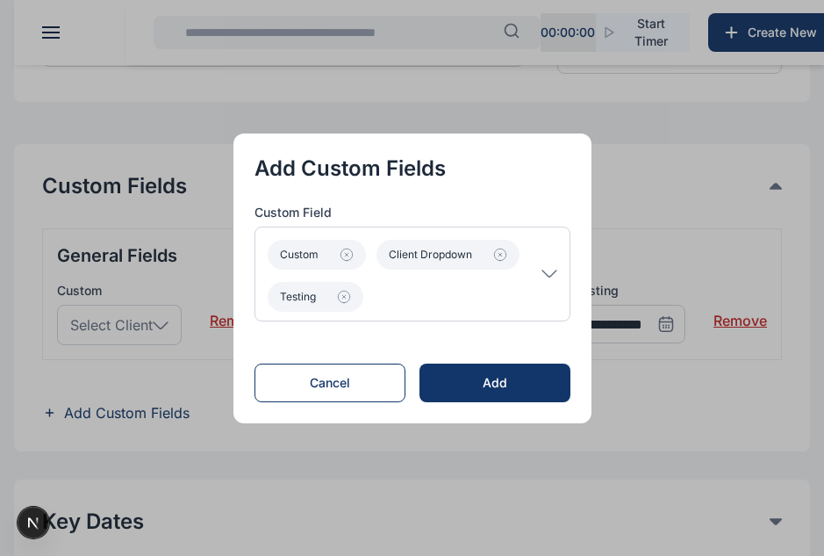
click at [464, 303] on p "Custom Client Dropdown Testing" at bounding box center [405, 274] width 274 height 76
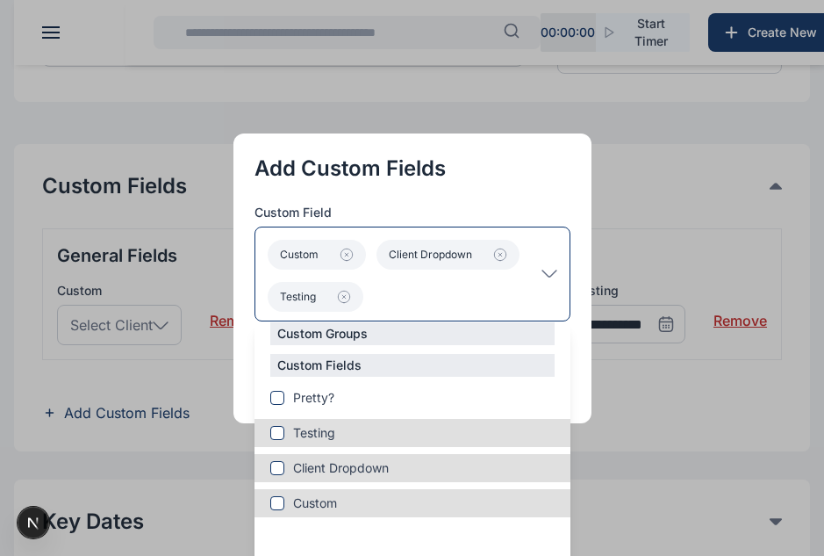
scroll to position [59, 0]
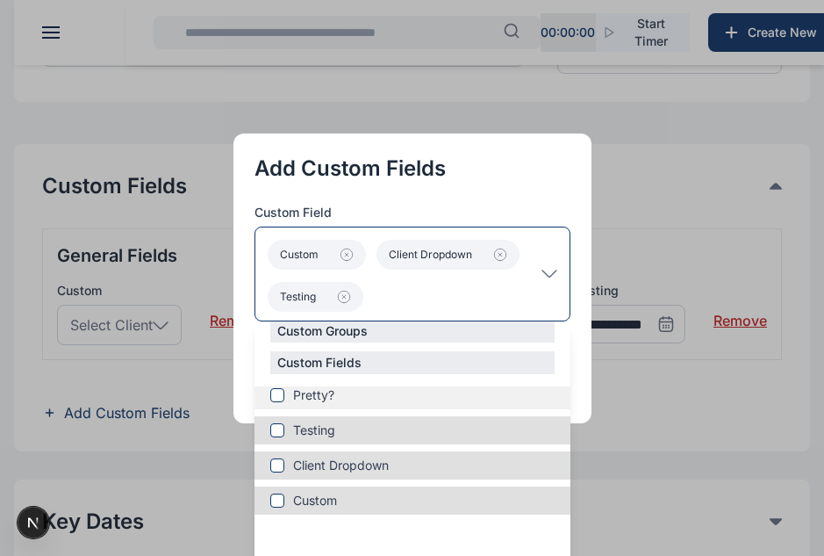
click at [306, 401] on span "Pretty?" at bounding box center [313, 395] width 41 height 18
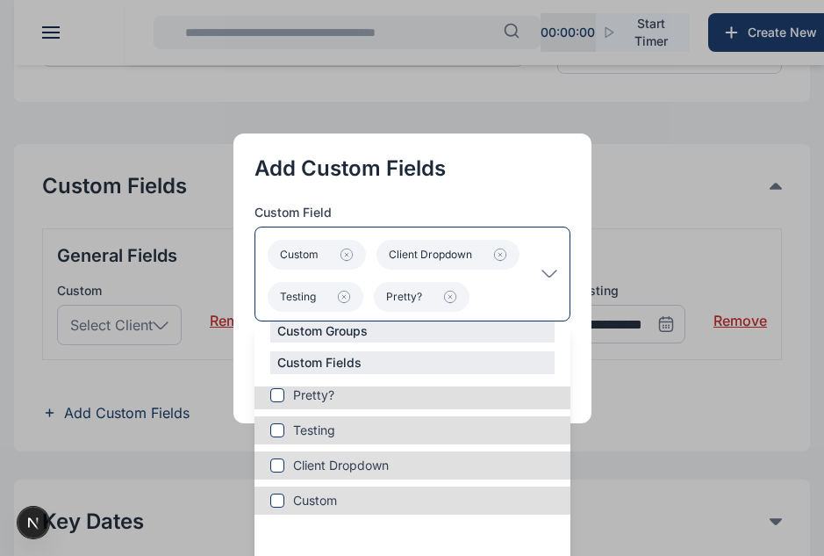
click at [540, 270] on p "Custom Client Dropdown Testing Pretty?" at bounding box center [405, 274] width 274 height 76
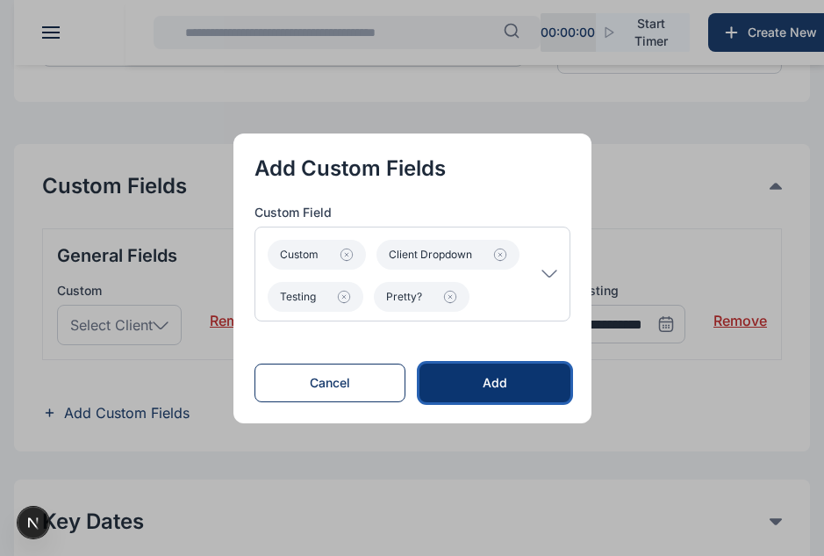
click at [486, 385] on div "Add" at bounding box center [495, 383] width 94 height 18
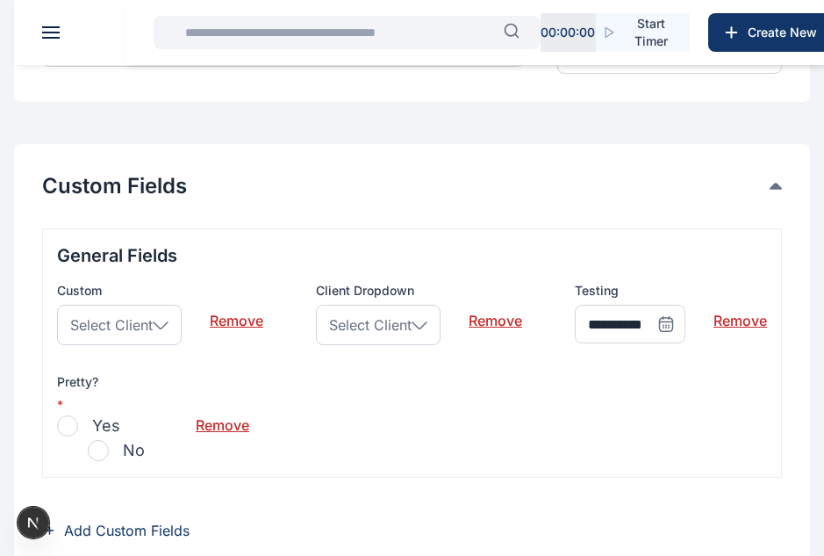
click at [69, 427] on span "button" at bounding box center [67, 425] width 21 height 21
click at [167, 320] on div "Select Client" at bounding box center [119, 325] width 125 height 40
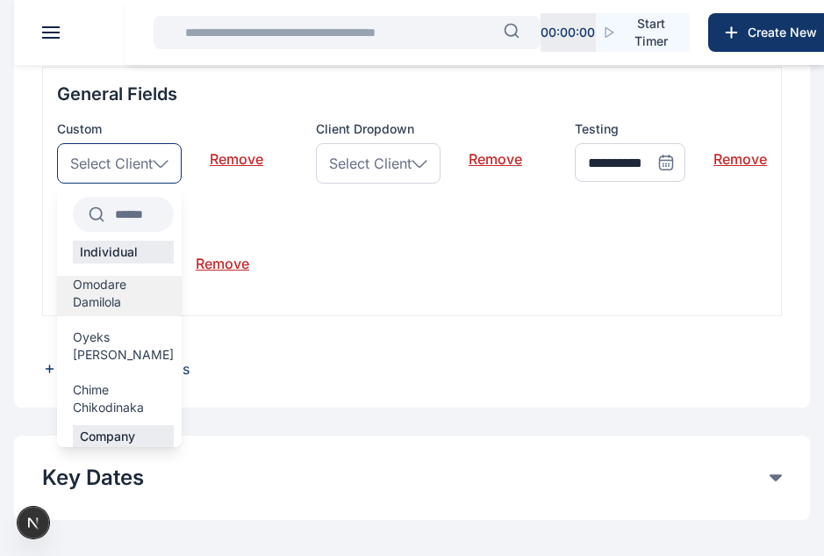
scroll to position [550, 0]
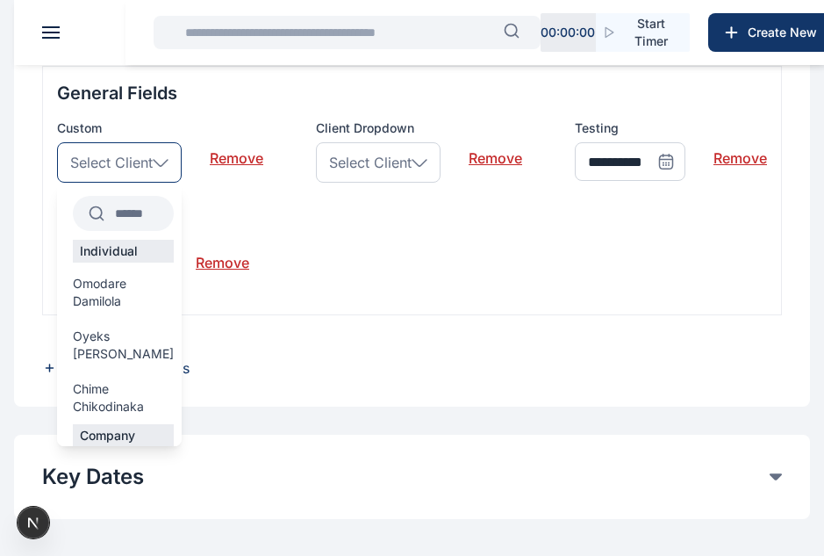
click at [158, 167] on div "Select Client" at bounding box center [119, 162] width 125 height 40
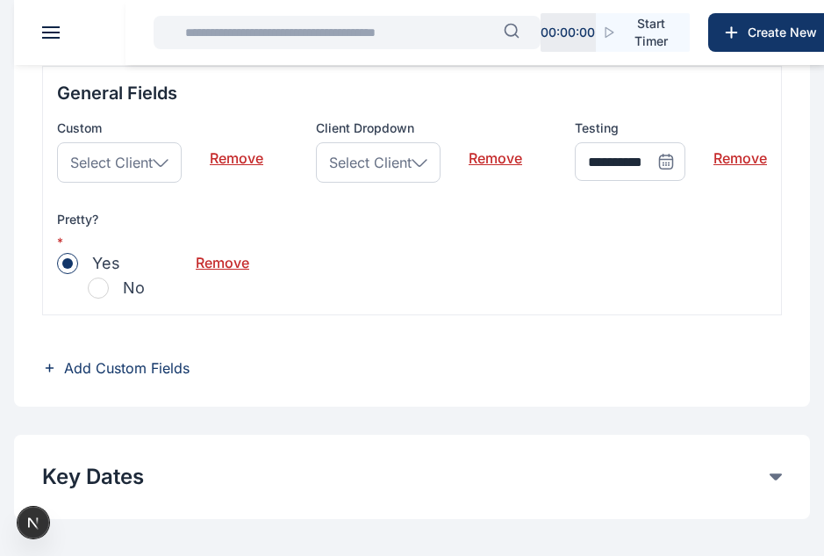
click at [158, 167] on div "Select Client" at bounding box center [119, 162] width 125 height 40
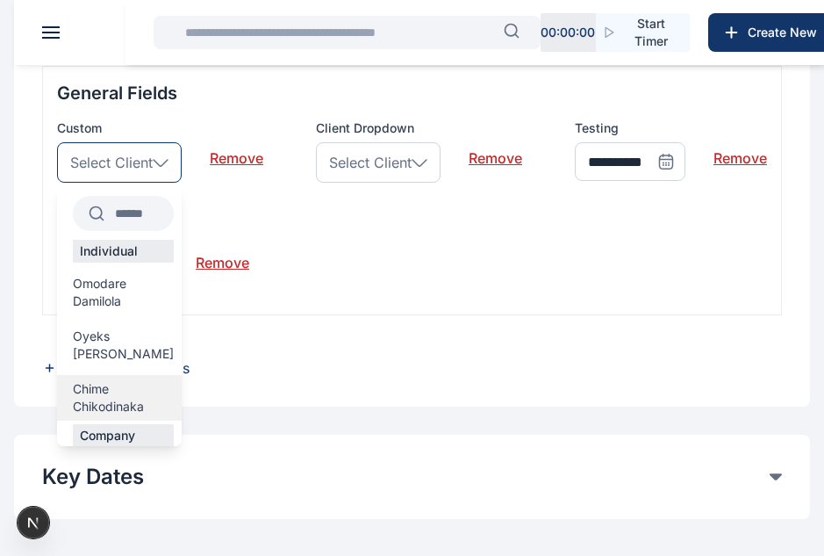
click at [119, 380] on span "Chime Chikodinaka" at bounding box center [123, 397] width 101 height 35
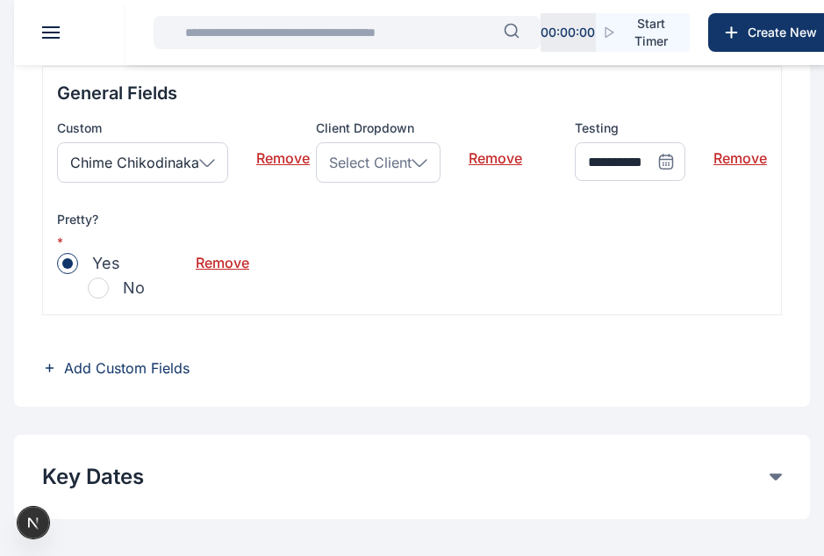
click at [380, 169] on span "Select Client" at bounding box center [370, 162] width 83 height 21
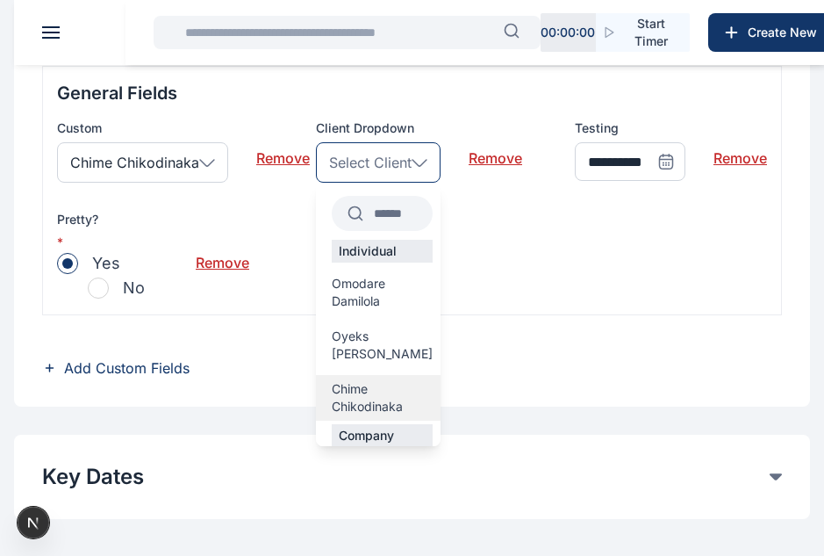
click at [378, 380] on span "Chime Chikodinaka" at bounding box center [382, 397] width 101 height 35
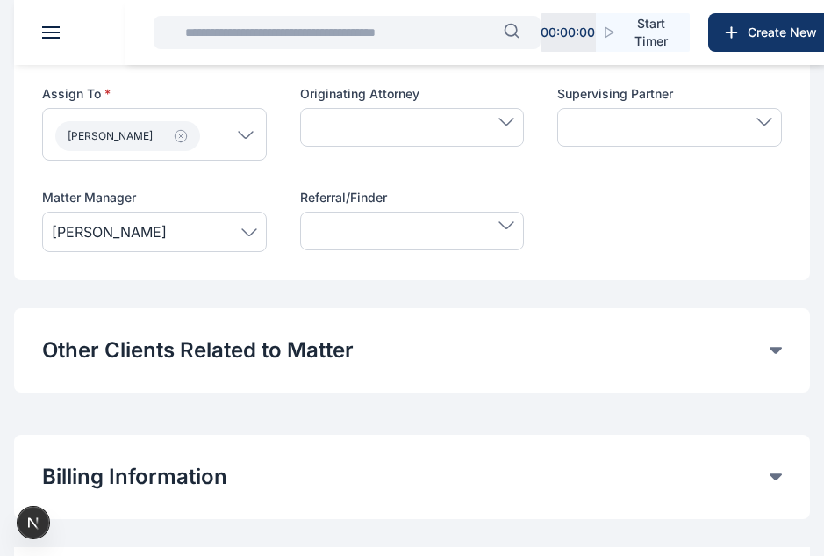
scroll to position [1213, 0]
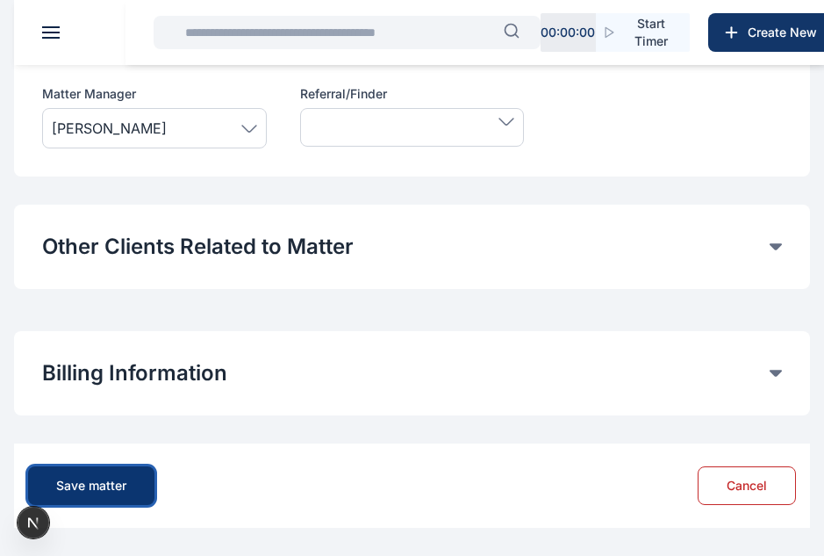
click at [111, 485] on div "Save matter" at bounding box center [91, 486] width 70 height 18
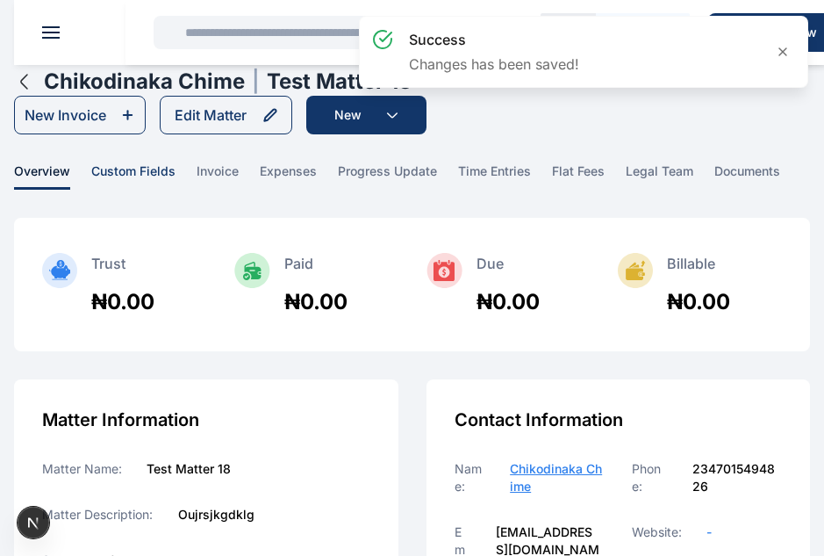
click at [118, 174] on span "custom fields" at bounding box center [133, 175] width 84 height 27
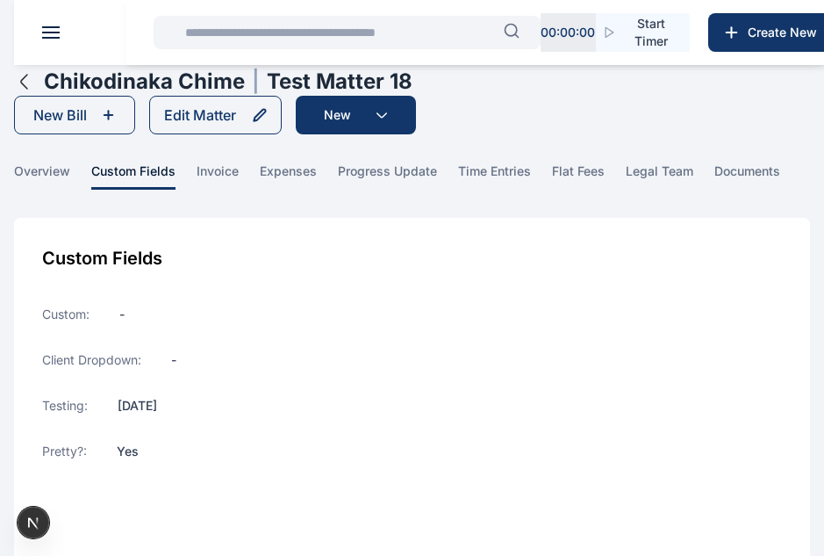
click at [23, 84] on icon "button" at bounding box center [24, 82] width 6 height 14
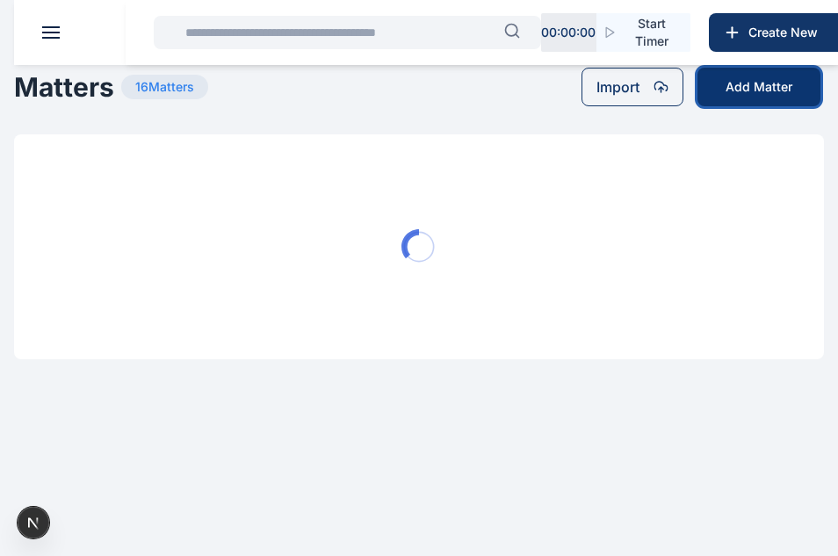
click at [753, 99] on button "Add Matter" at bounding box center [758, 87] width 123 height 39
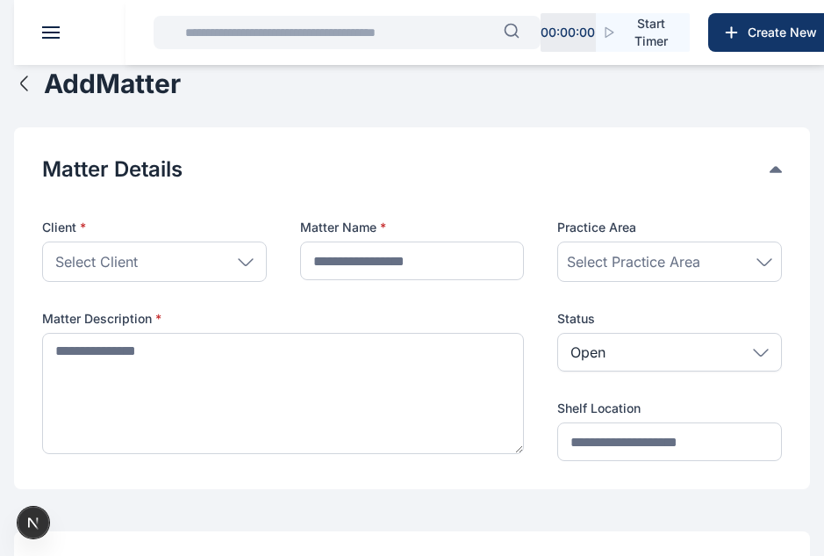
click at [124, 251] on span "Select Client" at bounding box center [96, 261] width 83 height 21
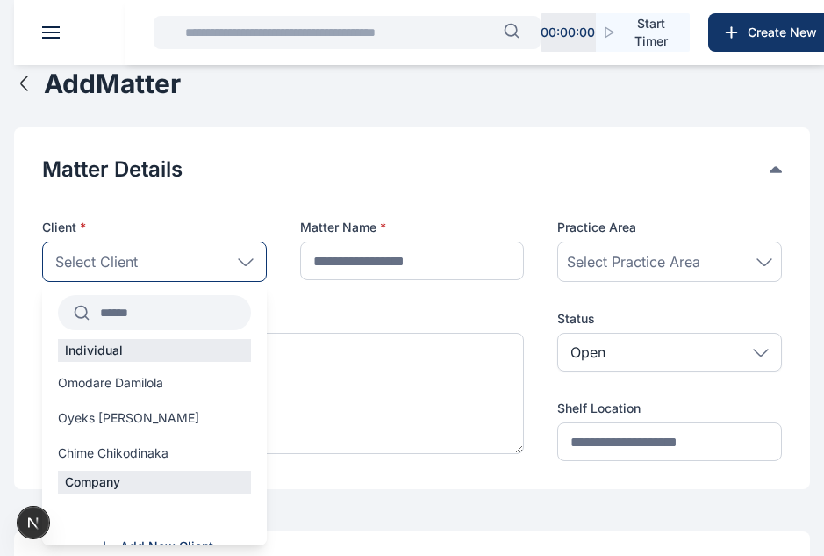
click at [149, 262] on div "Select Client" at bounding box center [154, 261] width 225 height 40
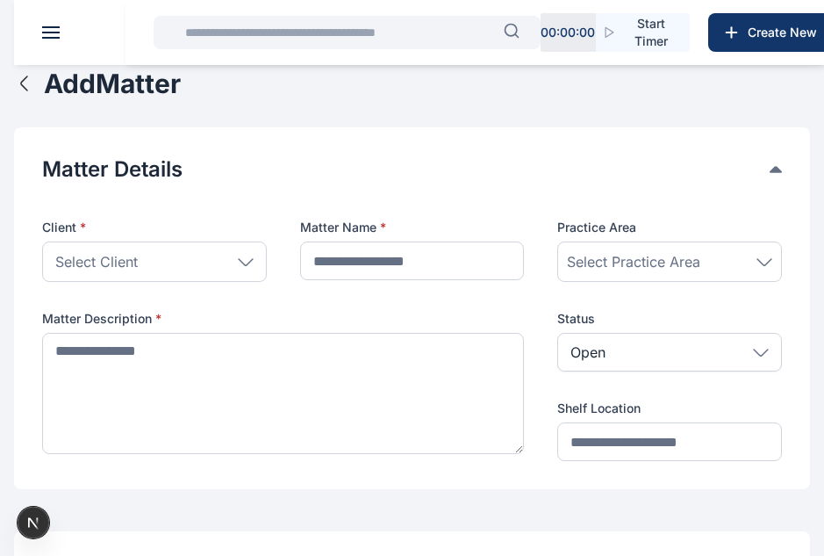
click at [149, 262] on div "Select Client" at bounding box center [154, 261] width 225 height 40
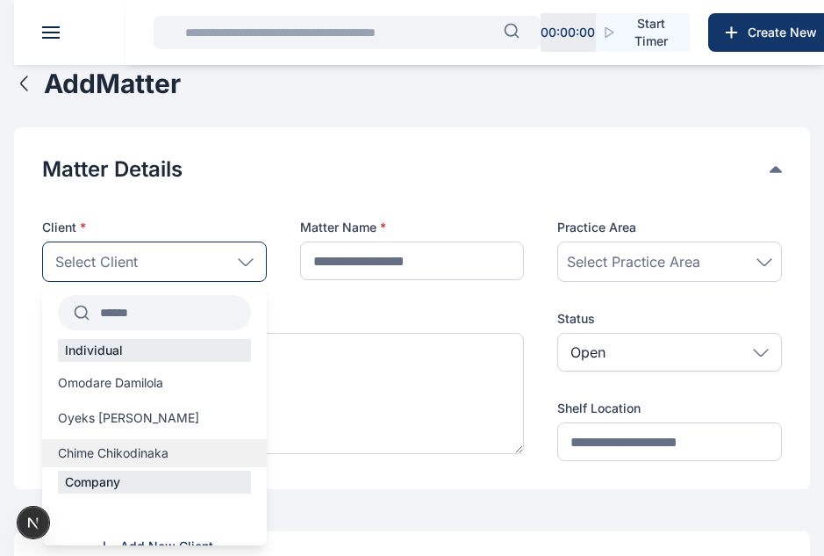
click at [156, 452] on span "Chime Chikodinaka" at bounding box center [113, 453] width 111 height 18
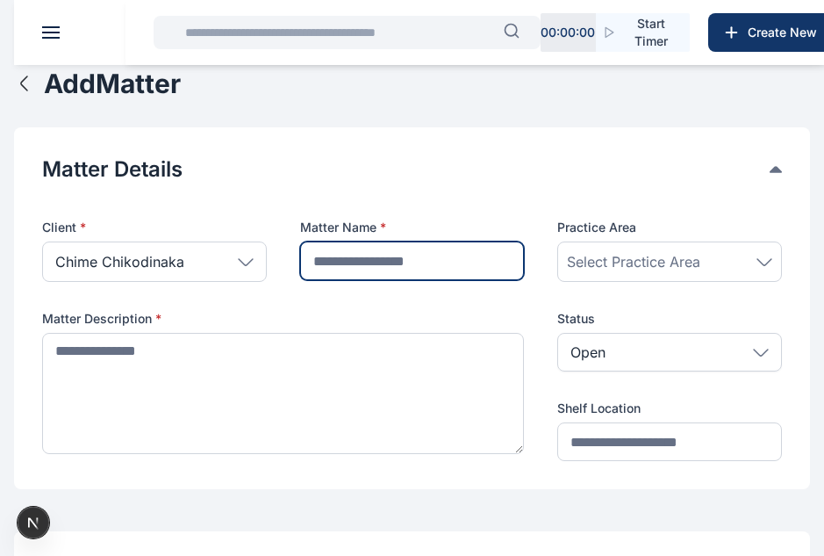
click at [433, 244] on input "text" at bounding box center [412, 260] width 225 height 39
type input "**********"
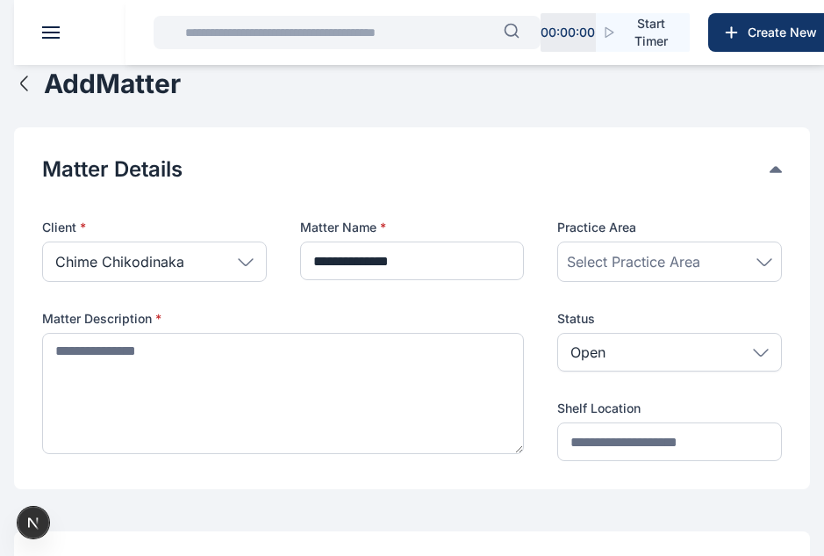
click at [617, 268] on span "Select Practice Area" at bounding box center [633, 261] width 133 height 21
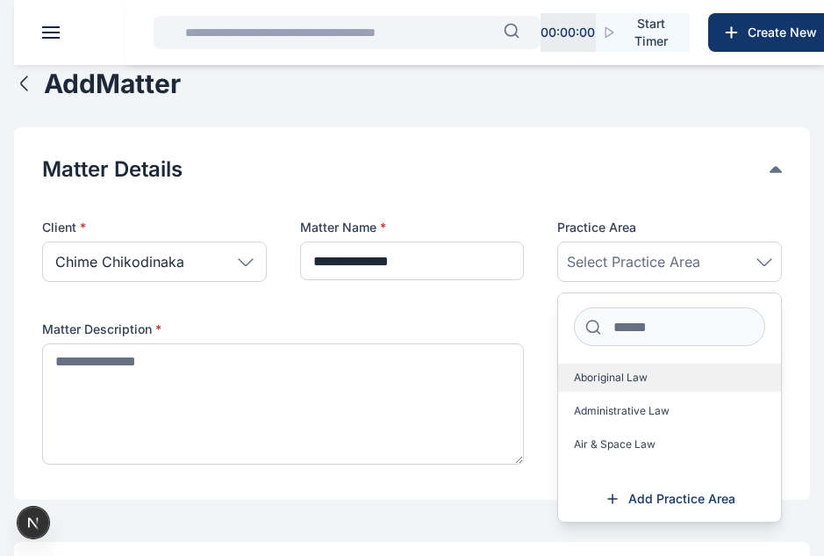
click at [614, 379] on span "Aboriginal Law" at bounding box center [611, 378] width 74 height 14
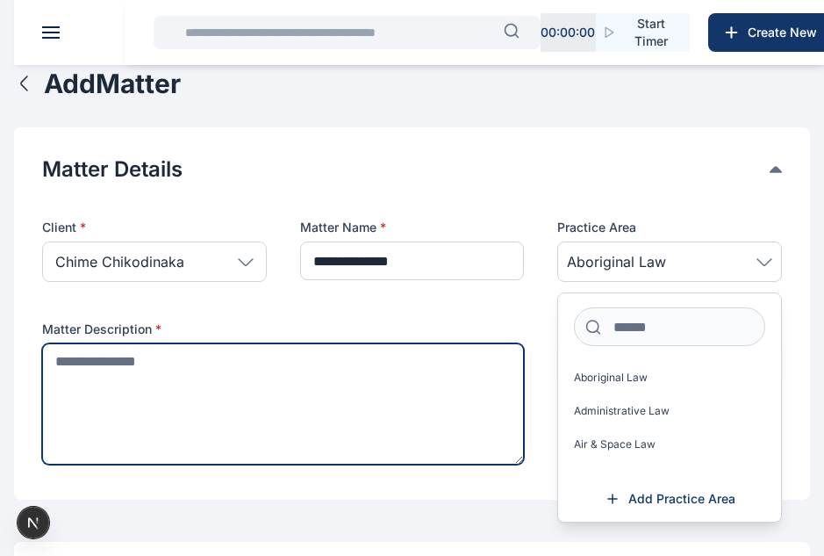
click at [392, 432] on textarea at bounding box center [283, 403] width 482 height 121
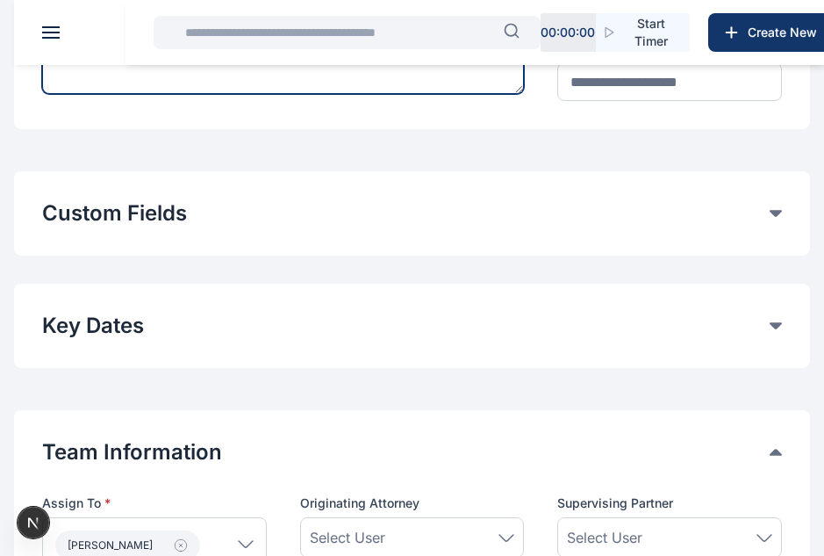
scroll to position [374, 0]
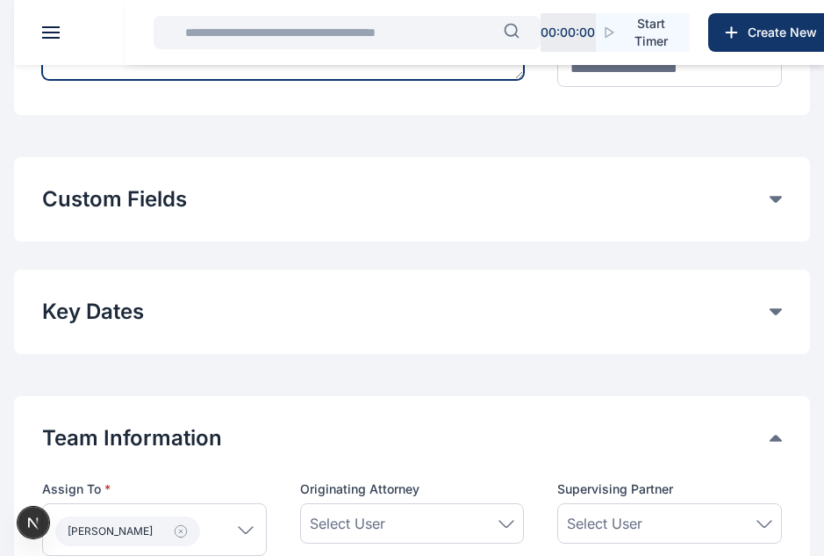
type textarea "**********"
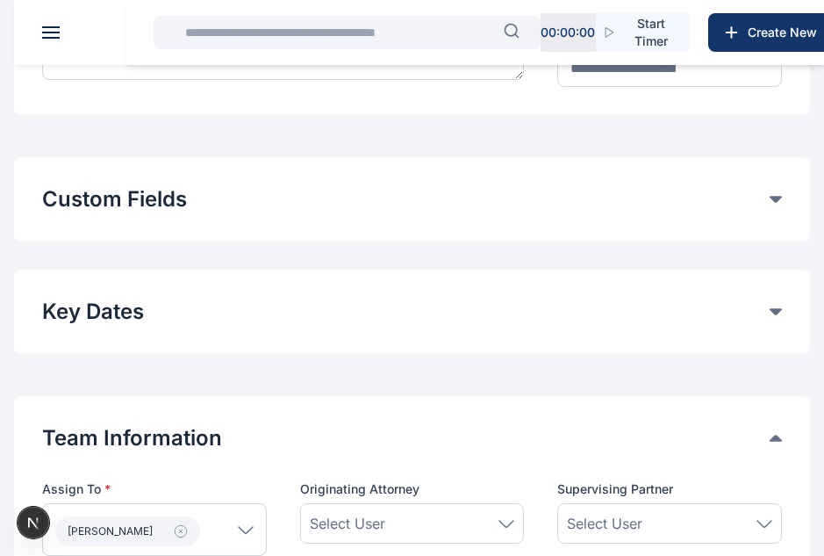
click at [195, 198] on button "Custom Fields" at bounding box center [406, 199] width 728 height 28
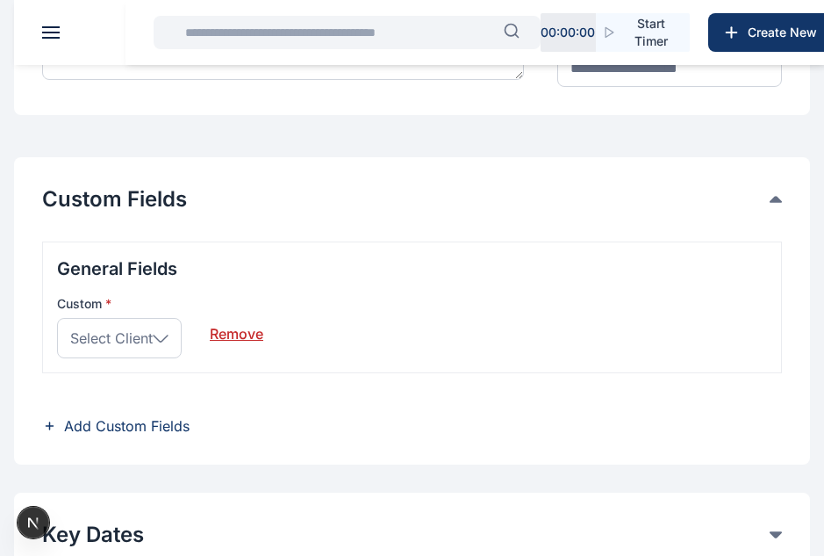
click at [150, 340] on span "Select Client" at bounding box center [111, 337] width 83 height 21
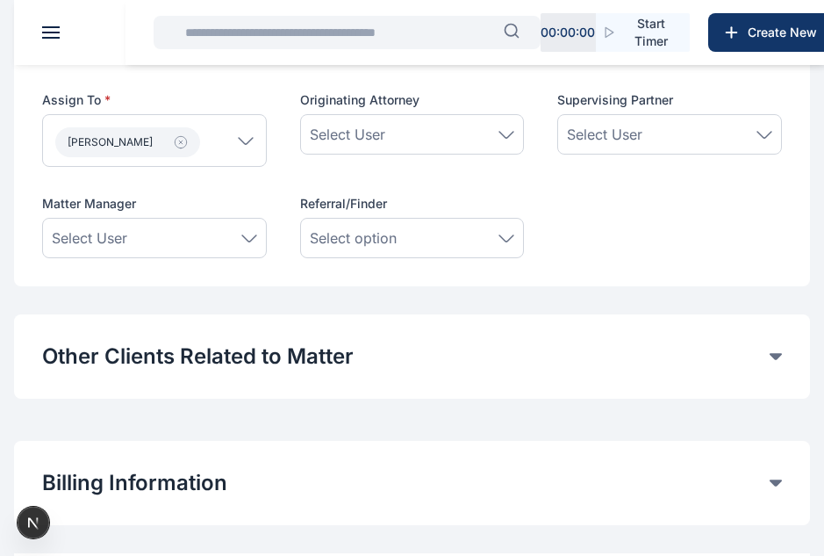
scroll to position [988, 0]
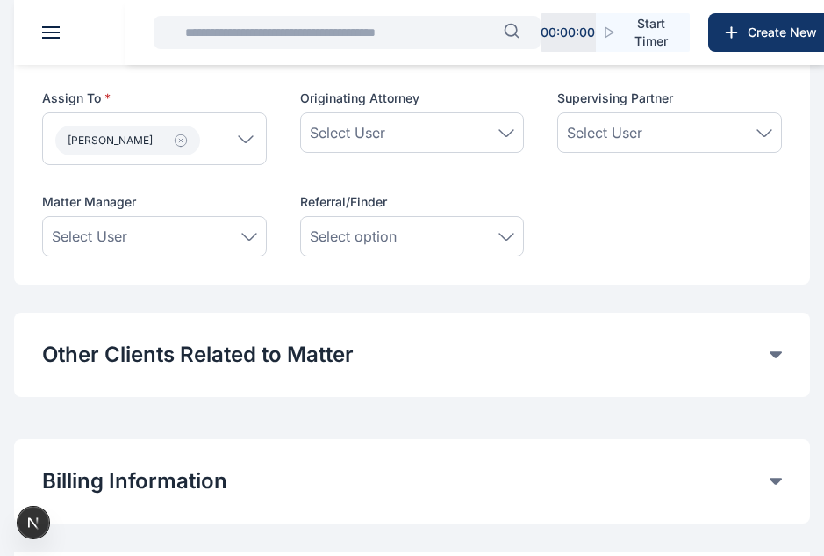
click at [197, 235] on div "Select User" at bounding box center [154, 236] width 205 height 21
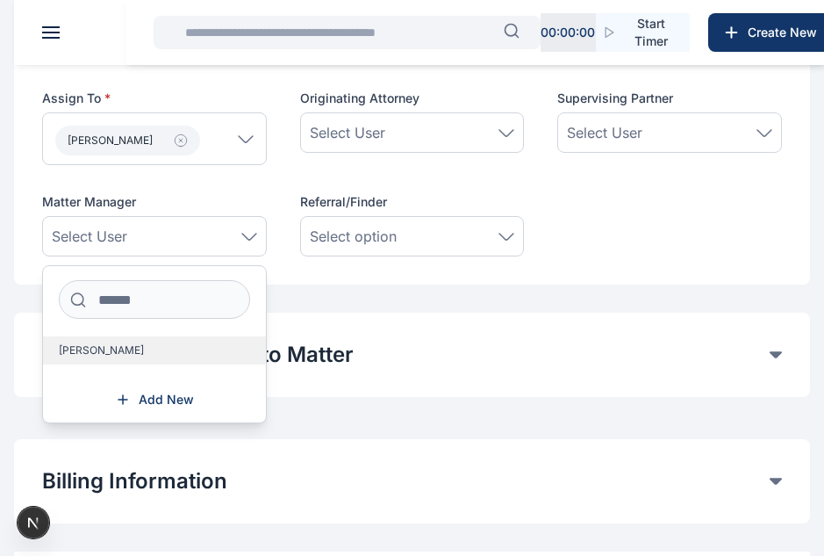
click at [127, 354] on span "[PERSON_NAME]" at bounding box center [101, 350] width 85 height 14
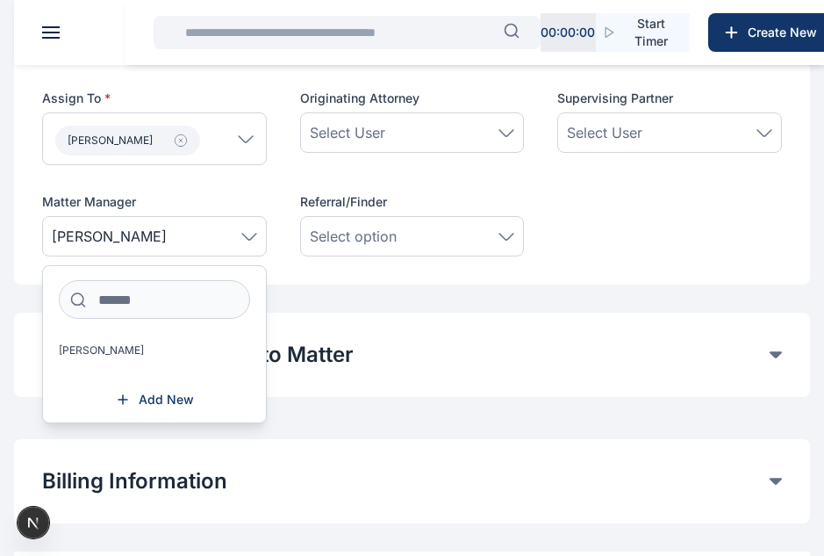
click at [392, 270] on div "Team Information Assign To * Adekoya Daniel Users Adekoya Daniel Work Group Ori…" at bounding box center [412, 144] width 796 height 279
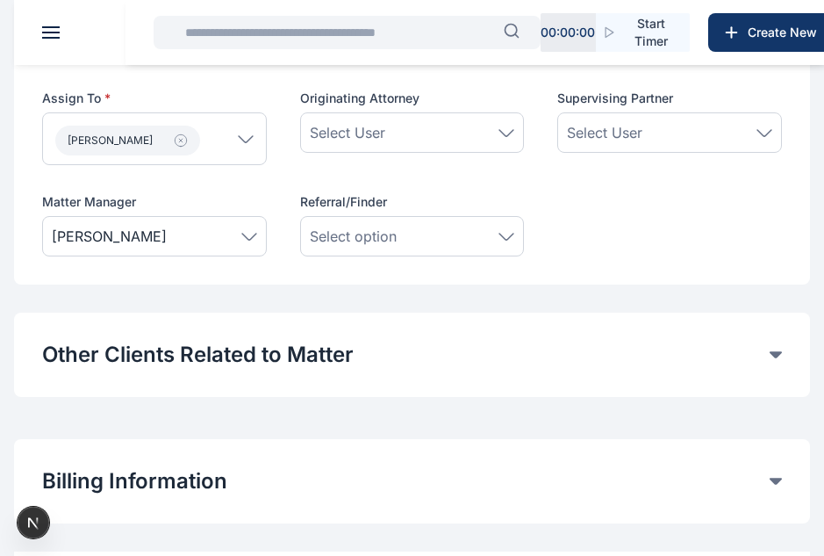
scroll to position [1096, 0]
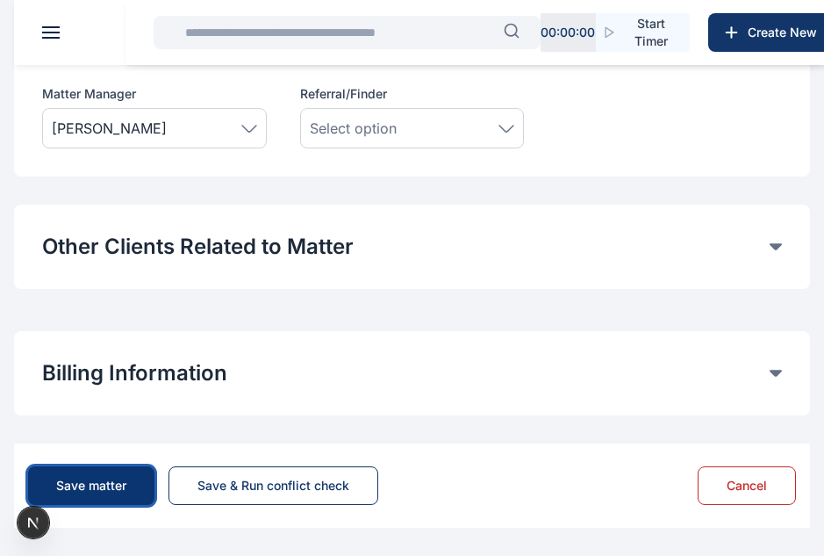
click at [106, 482] on div "Save matter" at bounding box center [91, 486] width 70 height 18
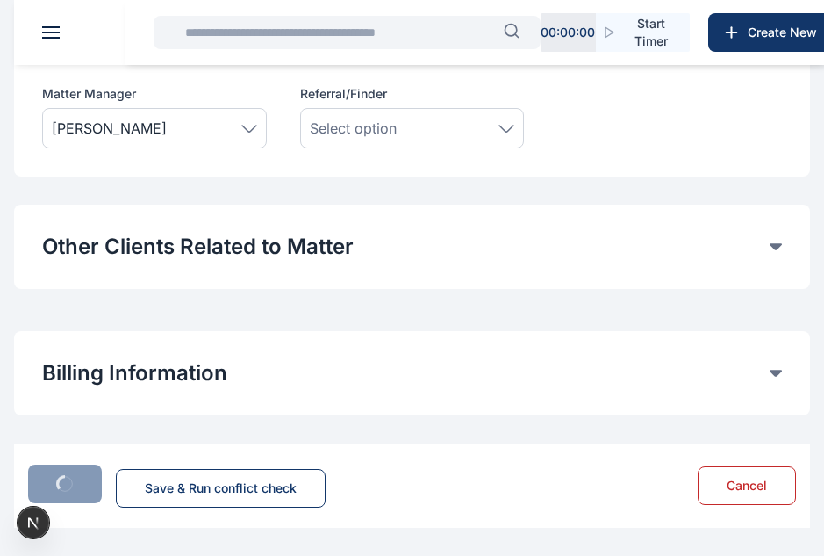
click at [106, 482] on div "Save & Run conflict check" at bounding box center [177, 485] width 298 height 43
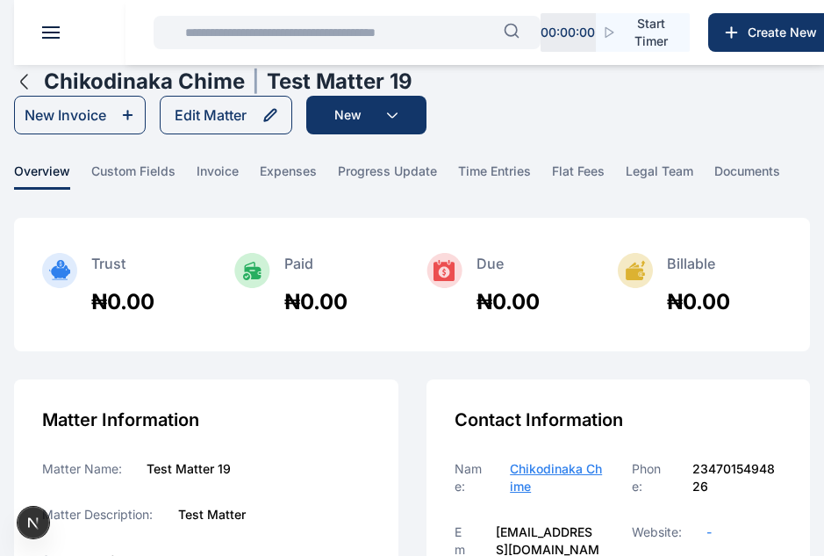
click at [21, 85] on icon "button" at bounding box center [24, 81] width 21 height 21
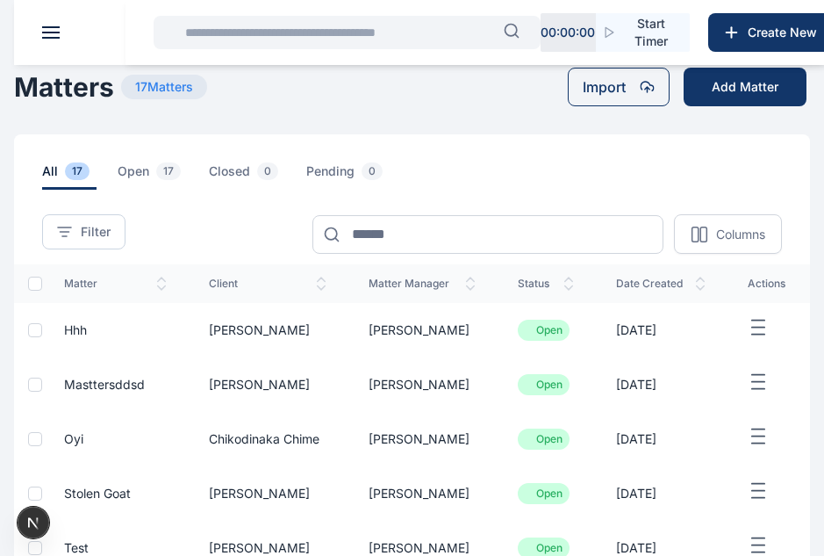
click at [76, 331] on span "hhh" at bounding box center [75, 329] width 23 height 15
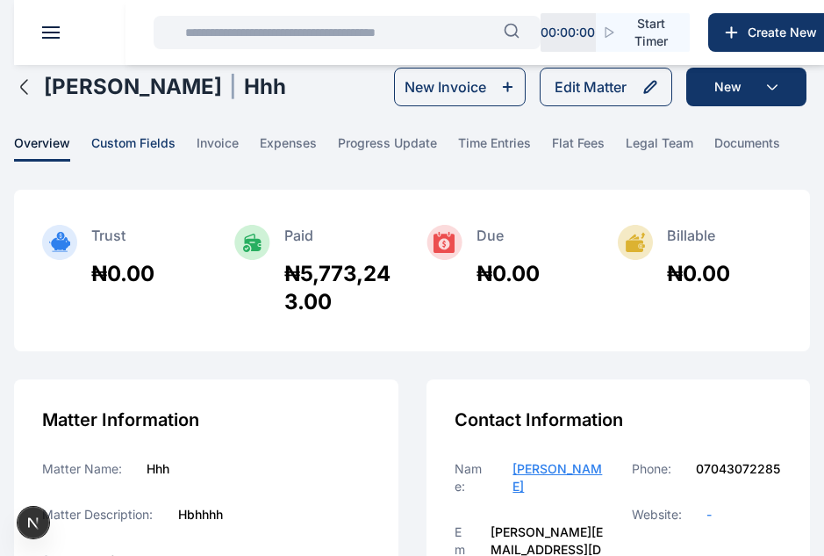
click at [139, 142] on span "custom fields" at bounding box center [133, 147] width 84 height 27
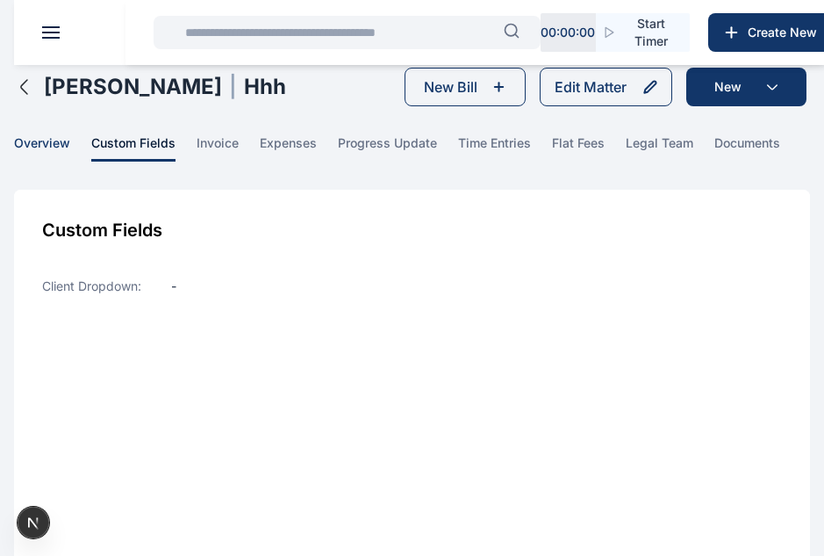
click at [55, 148] on span "overview" at bounding box center [42, 147] width 56 height 27
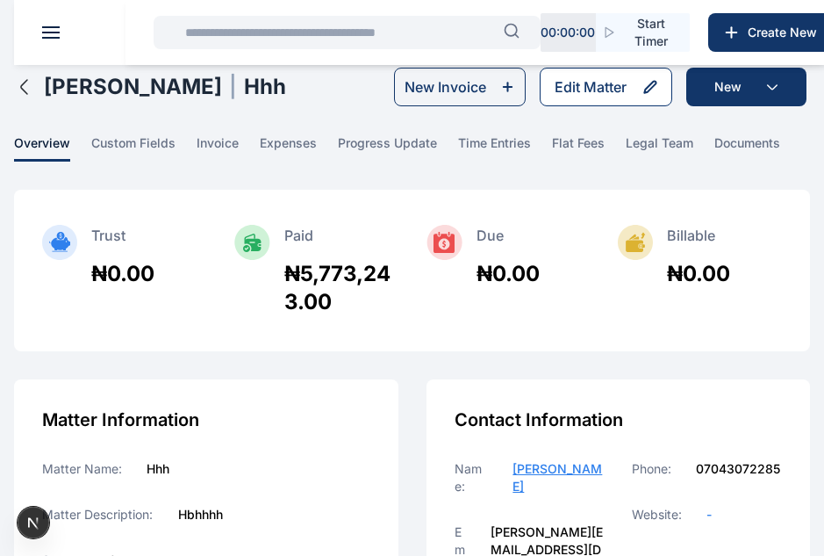
click at [571, 93] on div "Edit Matter" at bounding box center [591, 86] width 72 height 21
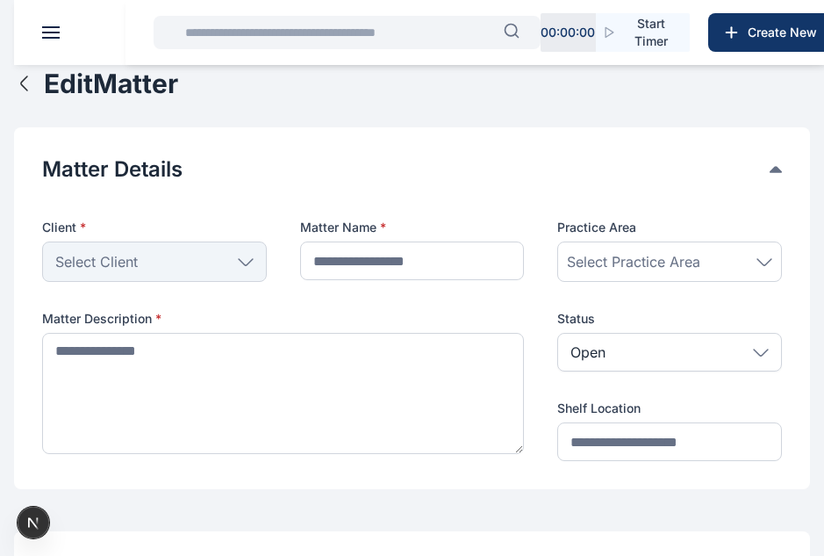
click at [197, 261] on div "Select Client" at bounding box center [154, 261] width 225 height 40
type input "***"
type textarea "******"
type input "****"
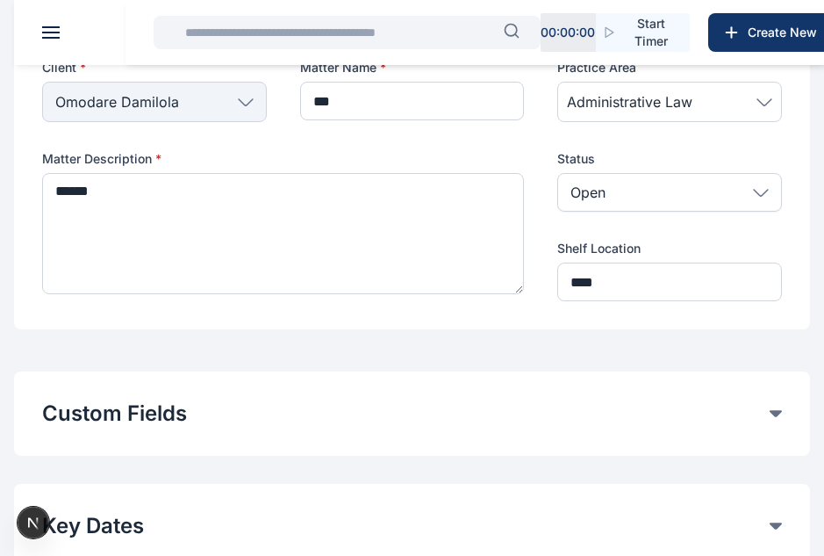
scroll to position [292, 0]
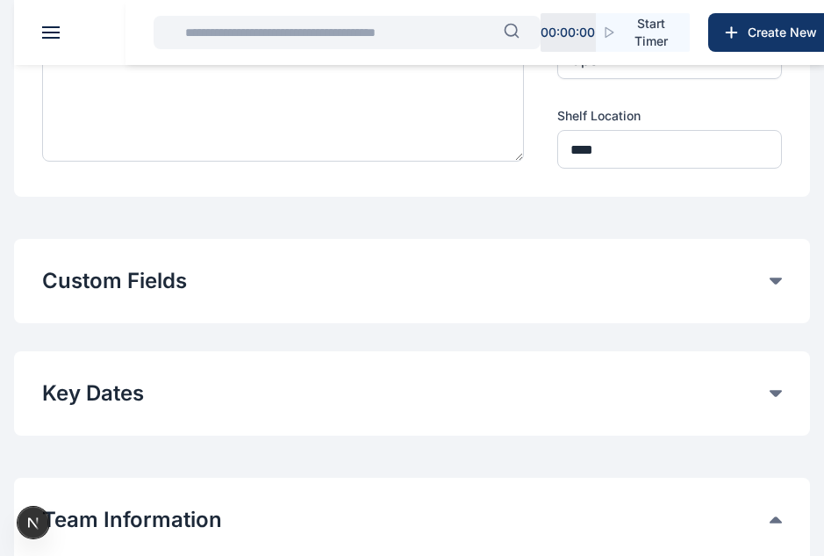
click at [261, 416] on div "**********" at bounding box center [412, 393] width 796 height 84
click at [255, 278] on button "Custom Fields" at bounding box center [406, 281] width 728 height 28
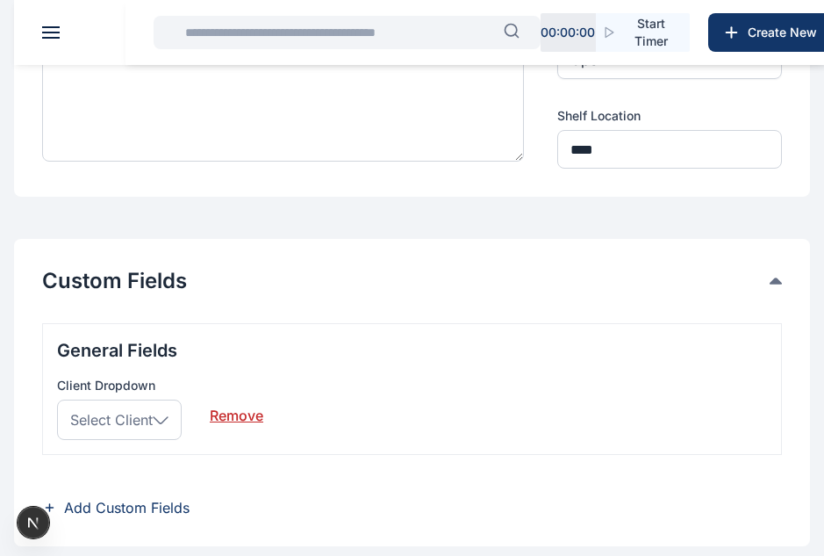
scroll to position [395, 0]
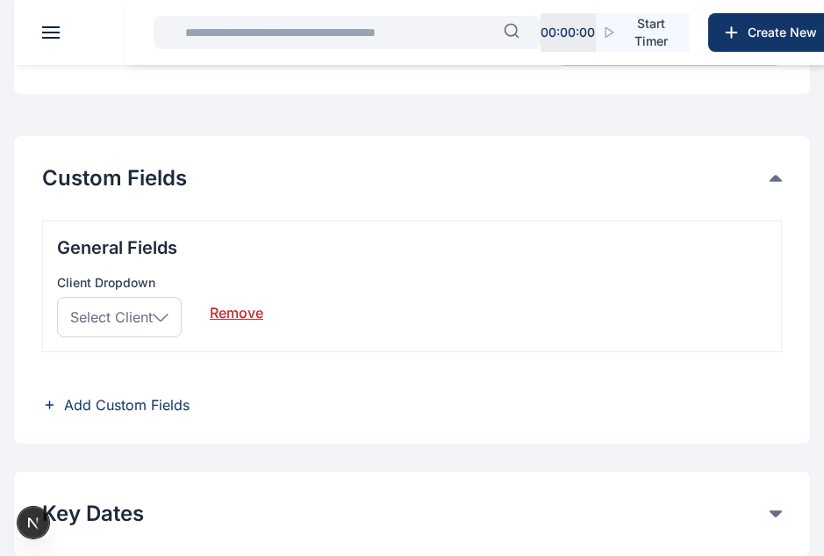
click at [148, 314] on span "Select Client" at bounding box center [111, 316] width 83 height 21
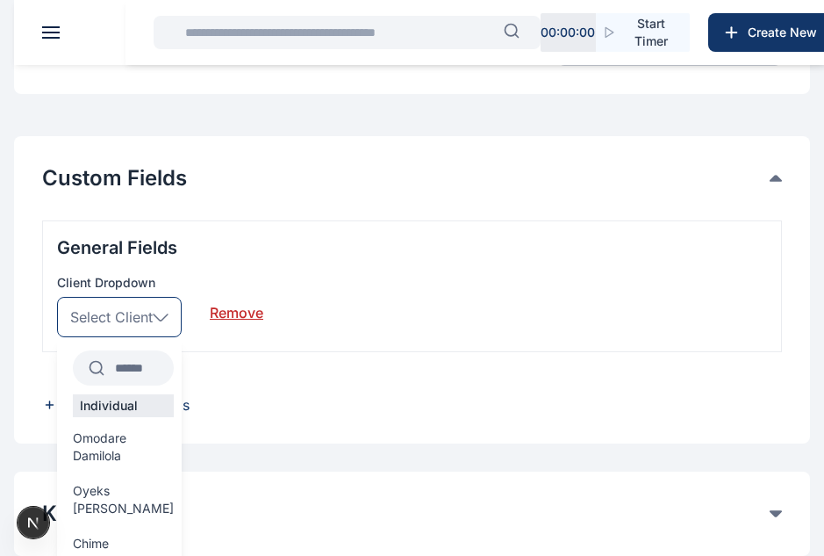
click at [156, 320] on icon at bounding box center [161, 317] width 16 height 8
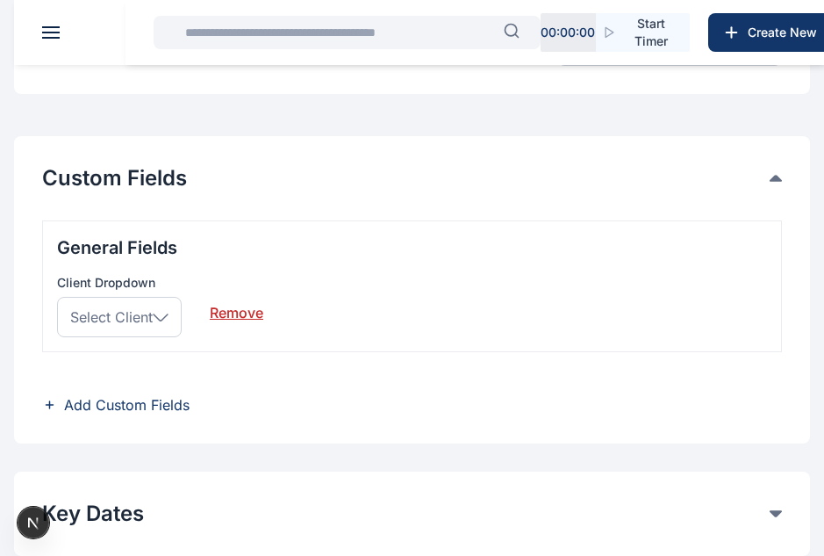
click at [156, 320] on icon at bounding box center [161, 317] width 16 height 8
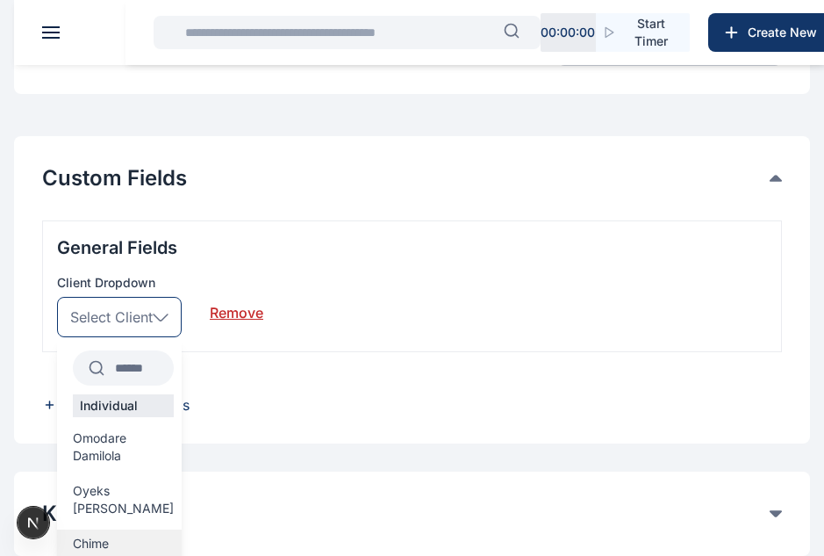
click at [116, 535] on span "Chime Chikodinaka" at bounding box center [123, 552] width 101 height 35
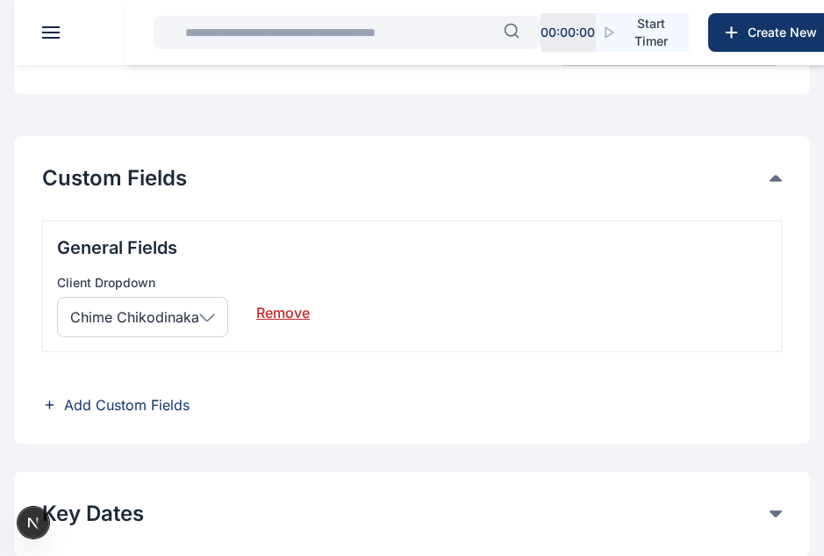
click at [162, 412] on span "Add Custom Fields" at bounding box center [127, 404] width 126 height 21
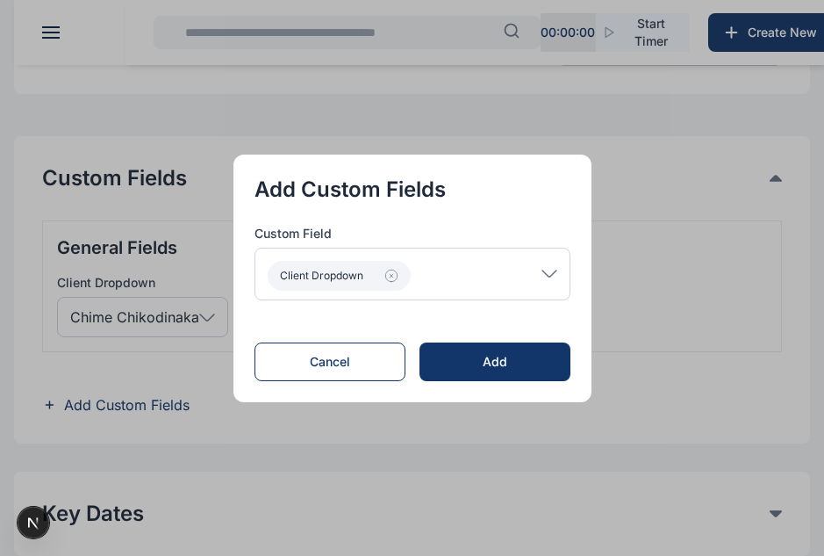
click at [514, 266] on div "Client Dropdown" at bounding box center [413, 274] width 316 height 53
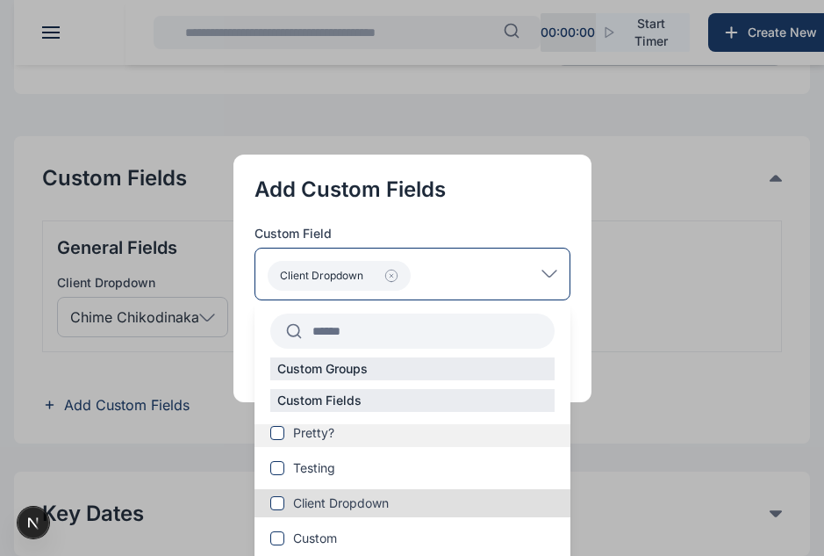
click at [280, 436] on span at bounding box center [277, 433] width 14 height 14
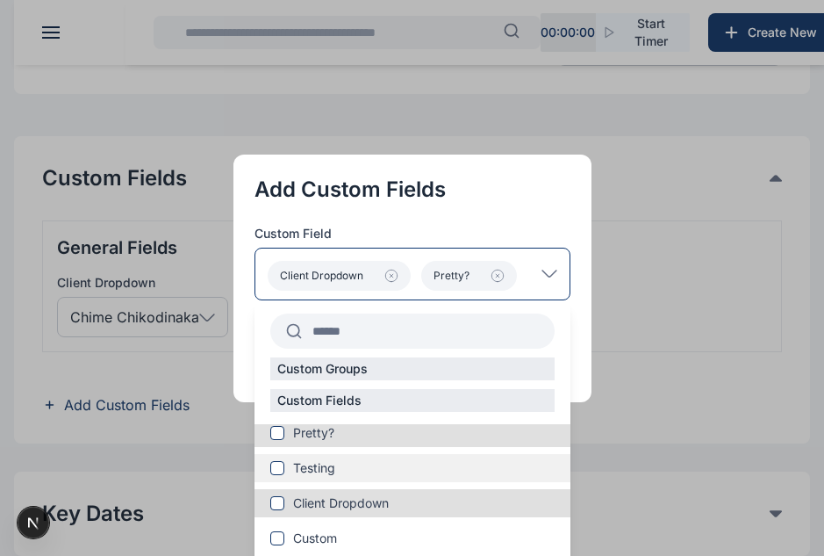
click at [282, 462] on span at bounding box center [277, 468] width 14 height 14
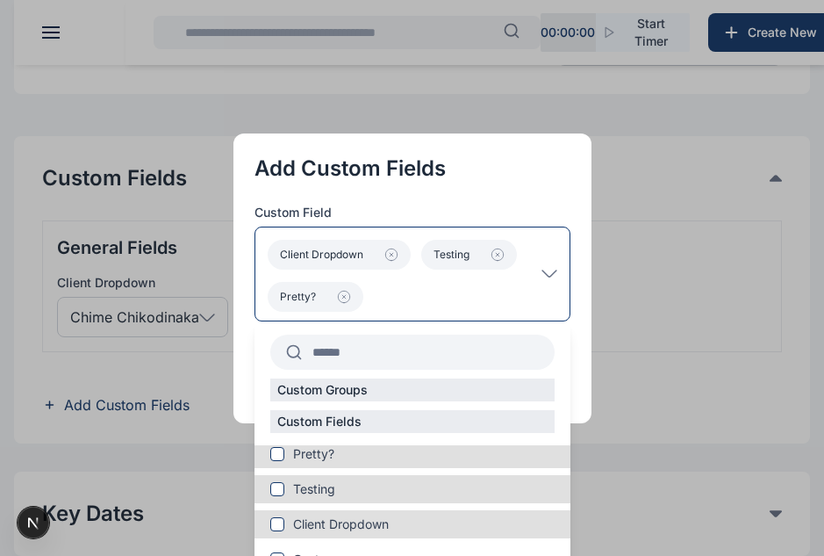
scroll to position [59, 0]
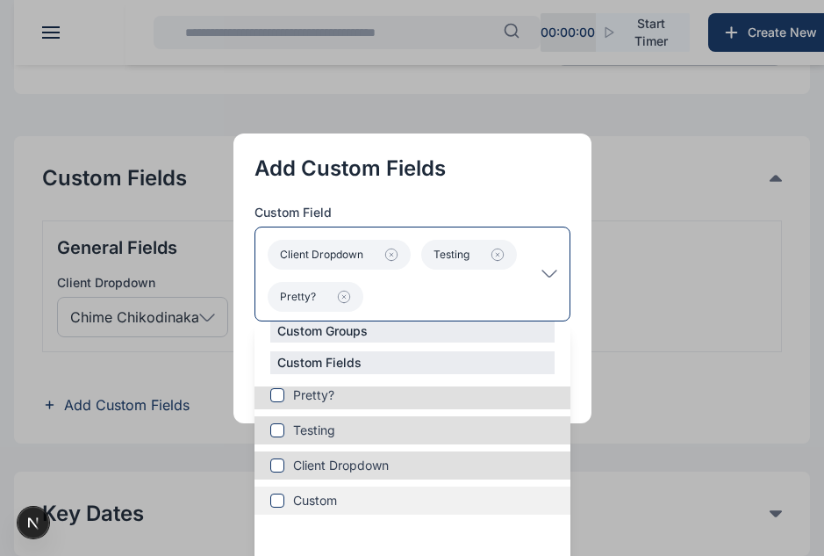
click at [284, 498] on span at bounding box center [277, 500] width 14 height 14
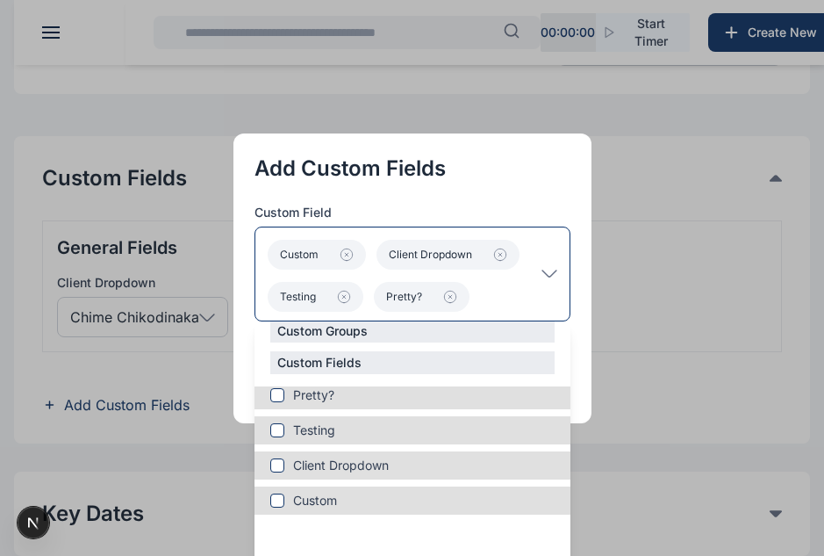
click at [552, 255] on div "Custom Client Dropdown Testing Pretty?" at bounding box center [413, 274] width 316 height 95
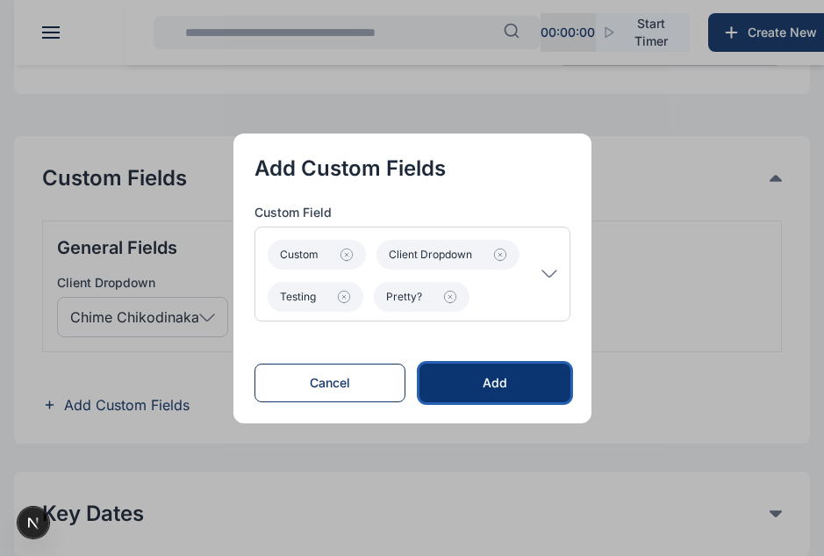
click at [517, 382] on div "Add" at bounding box center [495, 383] width 94 height 18
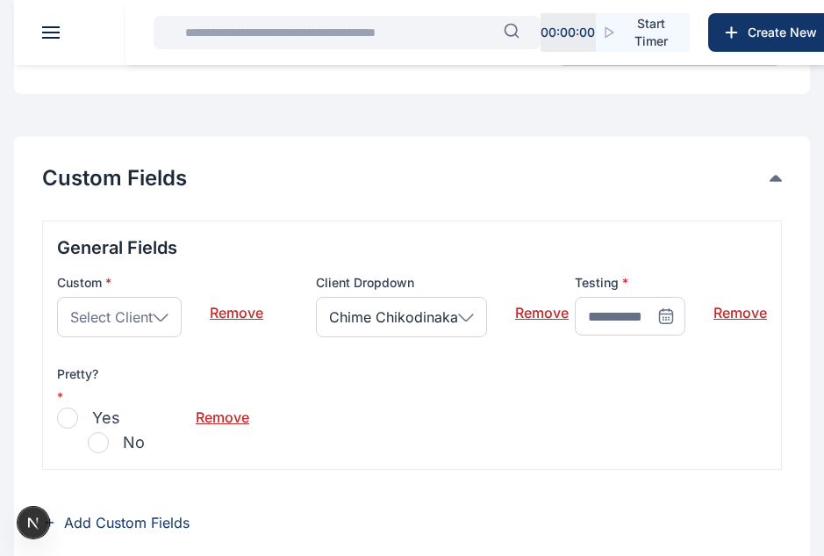
click at [101, 423] on span "Yes" at bounding box center [106, 418] width 28 height 25
click at [158, 315] on icon at bounding box center [161, 317] width 16 height 8
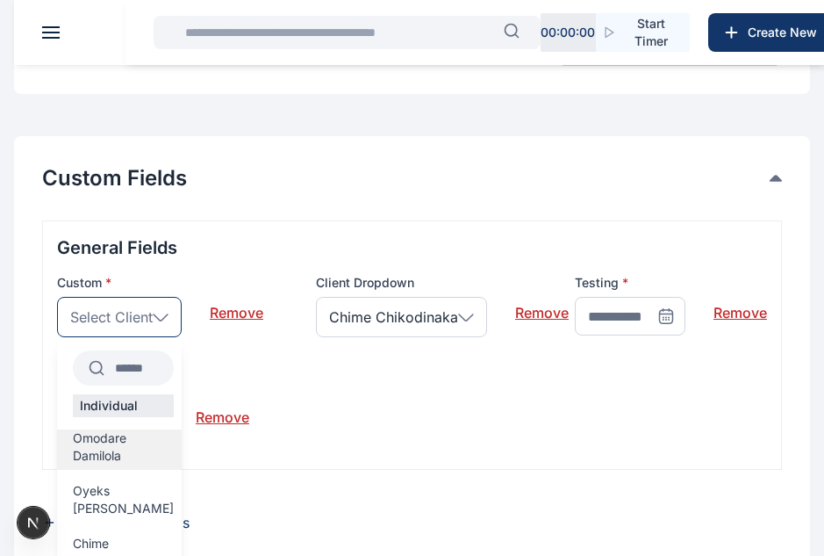
click at [130, 447] on span "Omodare Damilola" at bounding box center [123, 446] width 101 height 35
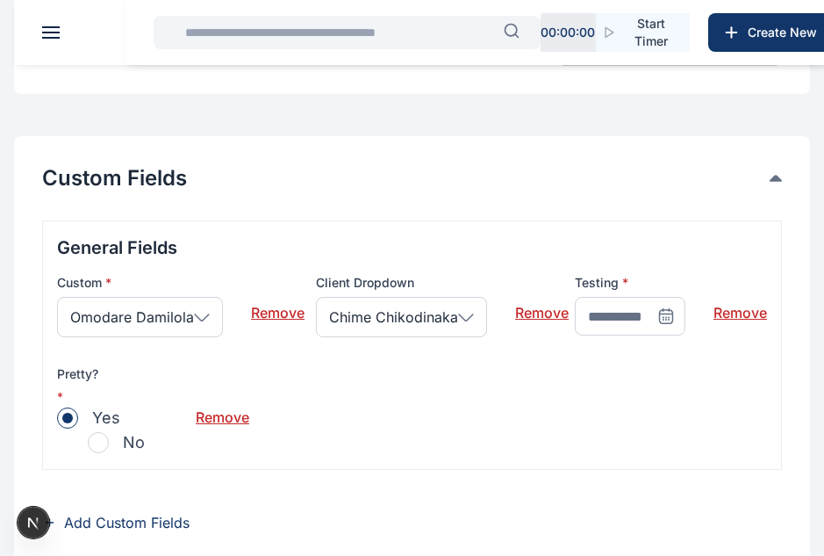
click at [662, 321] on icon at bounding box center [667, 316] width 18 height 18
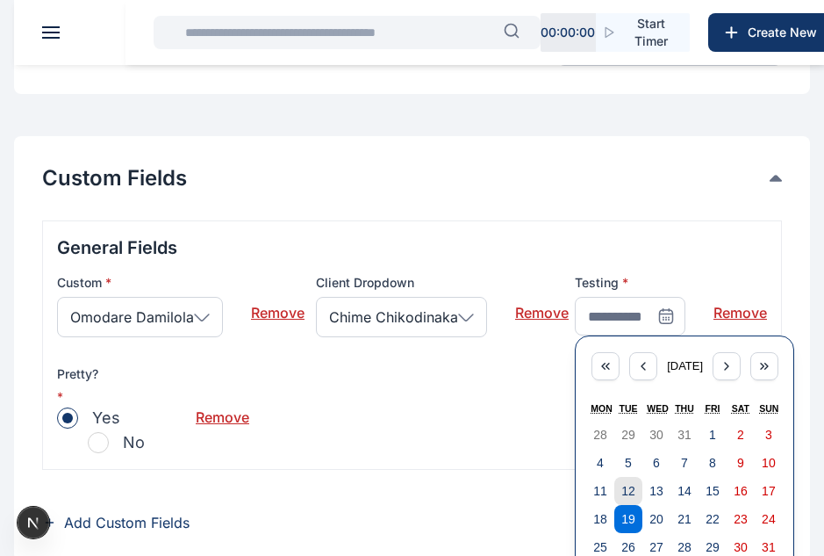
click at [637, 489] on button "12" at bounding box center [629, 491] width 28 height 28
type input "**********"
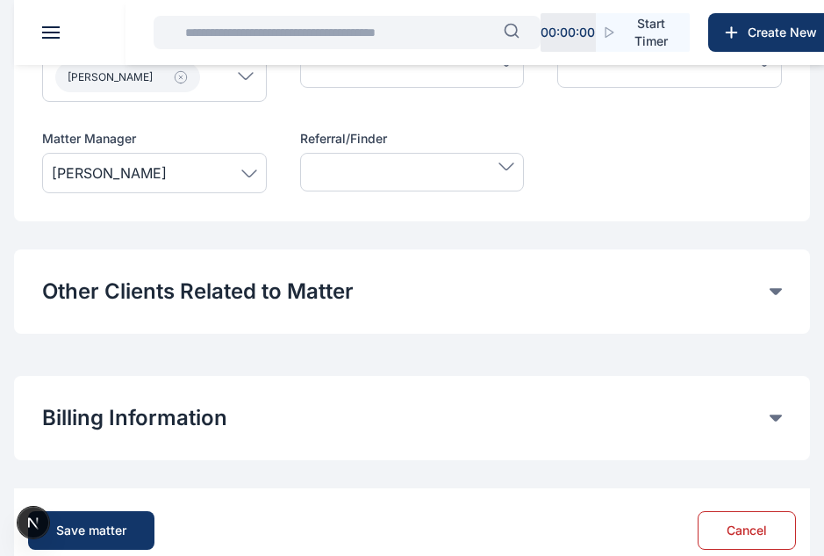
scroll to position [1169, 0]
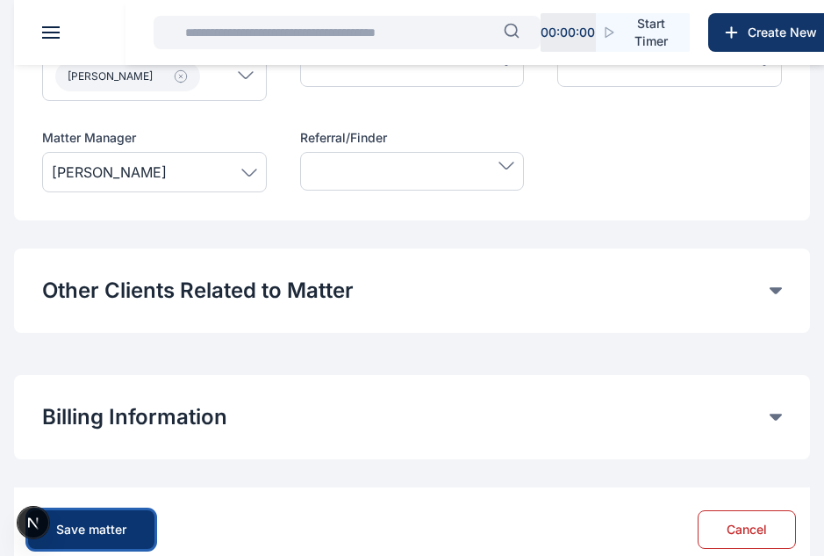
click at [112, 519] on button "Save matter" at bounding box center [91, 529] width 126 height 39
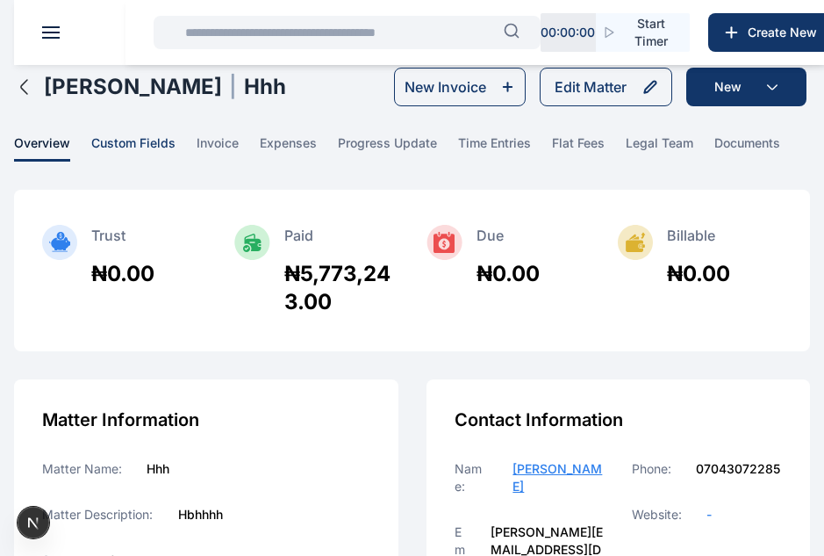
click at [169, 142] on span "custom fields" at bounding box center [133, 147] width 84 height 27
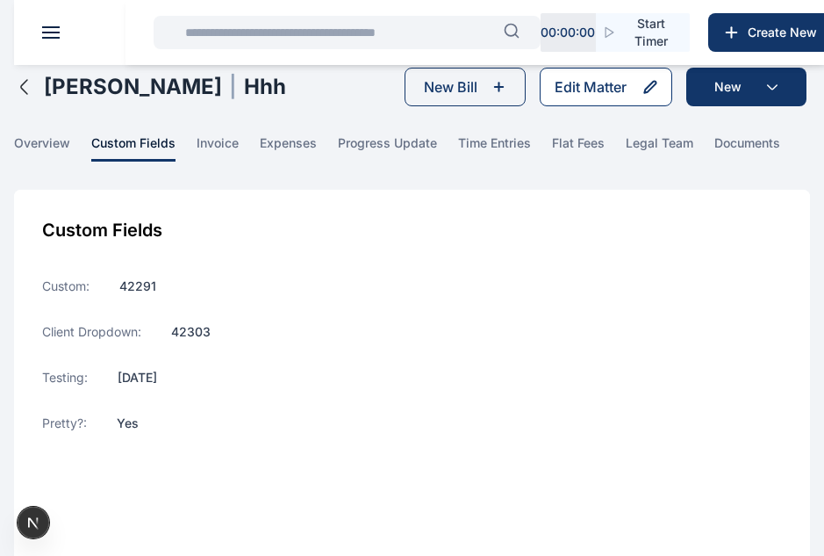
click at [563, 78] on div "Edit Matter" at bounding box center [591, 86] width 72 height 21
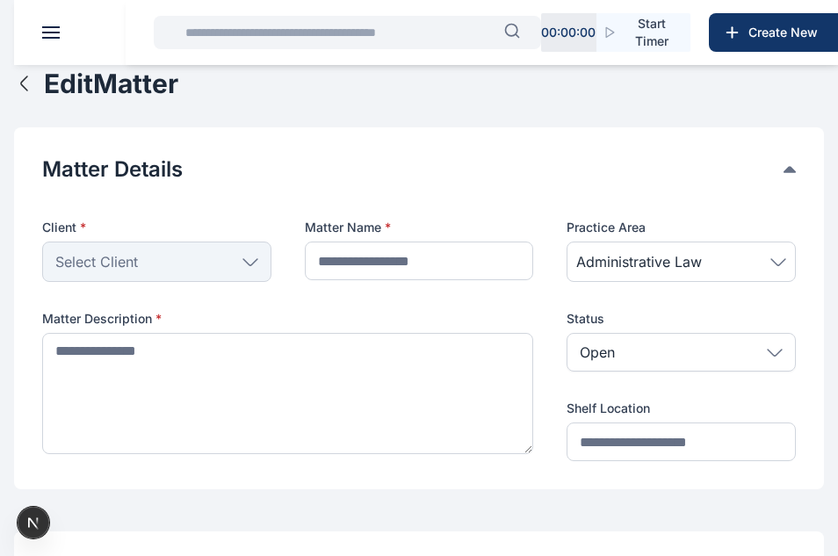
type input "***"
type textarea "******"
type input "****"
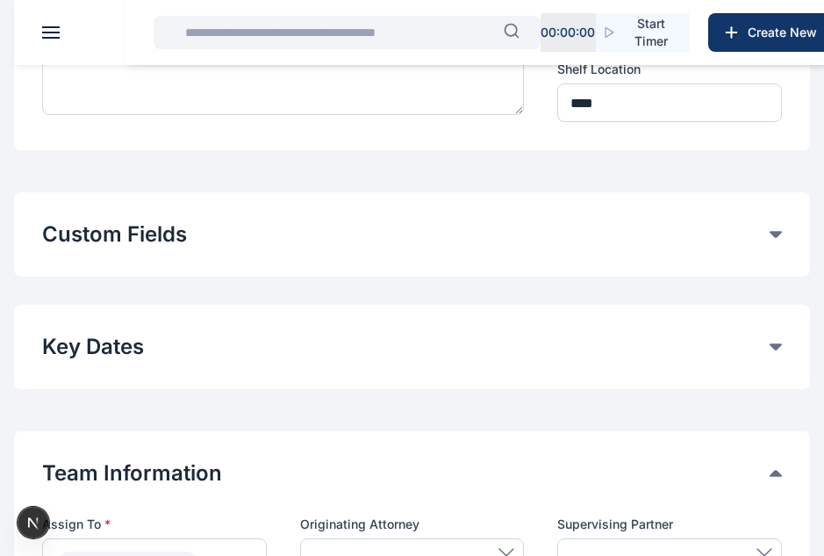
scroll to position [373, 0]
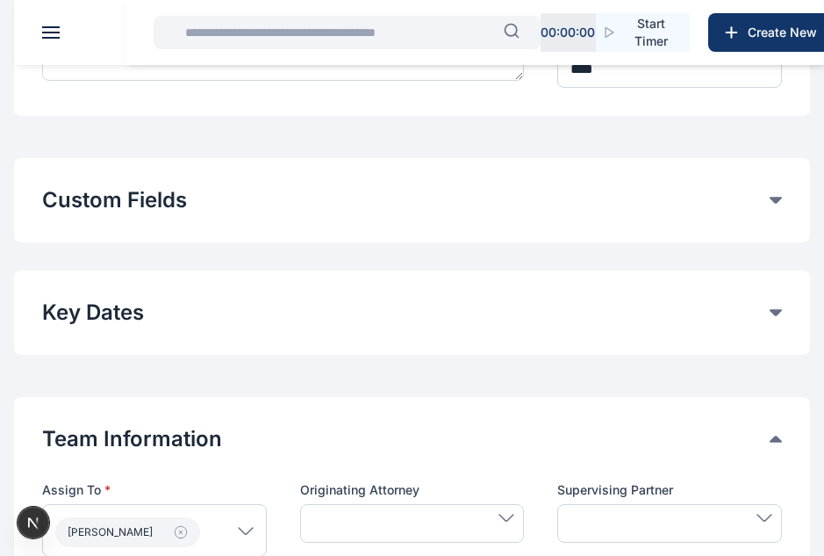
click at [374, 203] on button "Custom Fields" at bounding box center [406, 200] width 728 height 28
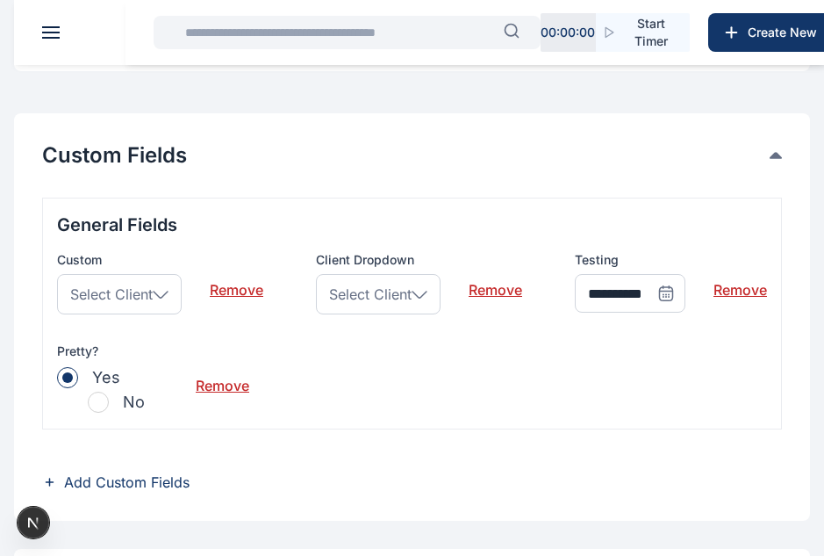
scroll to position [443, 0]
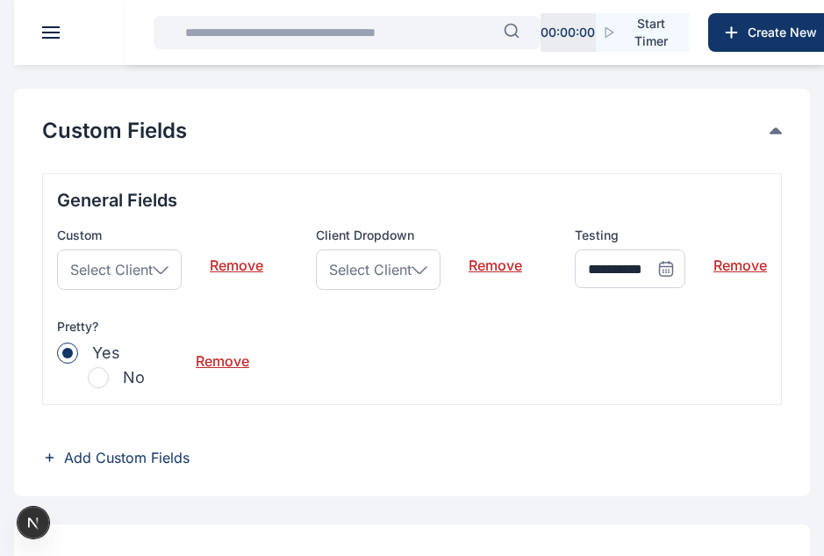
click at [161, 262] on div "Select Client" at bounding box center [119, 269] width 125 height 40
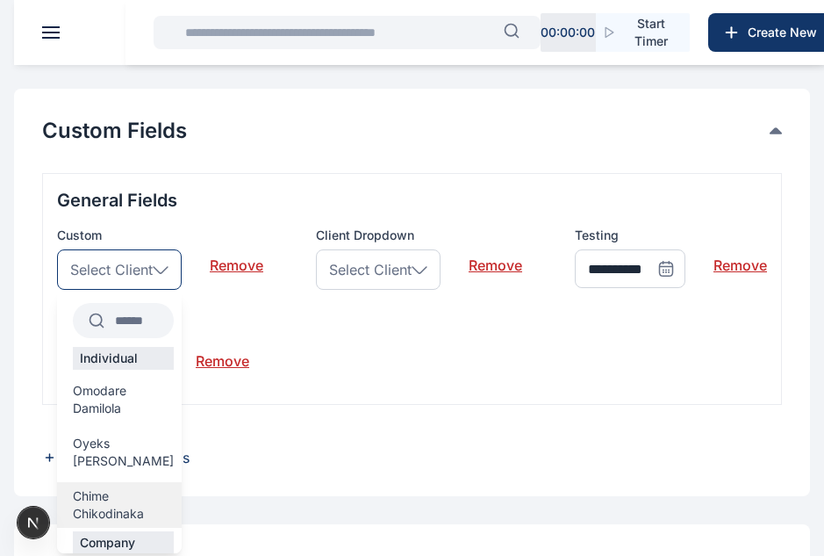
click at [112, 500] on span "Chime Chikodinaka" at bounding box center [123, 504] width 101 height 35
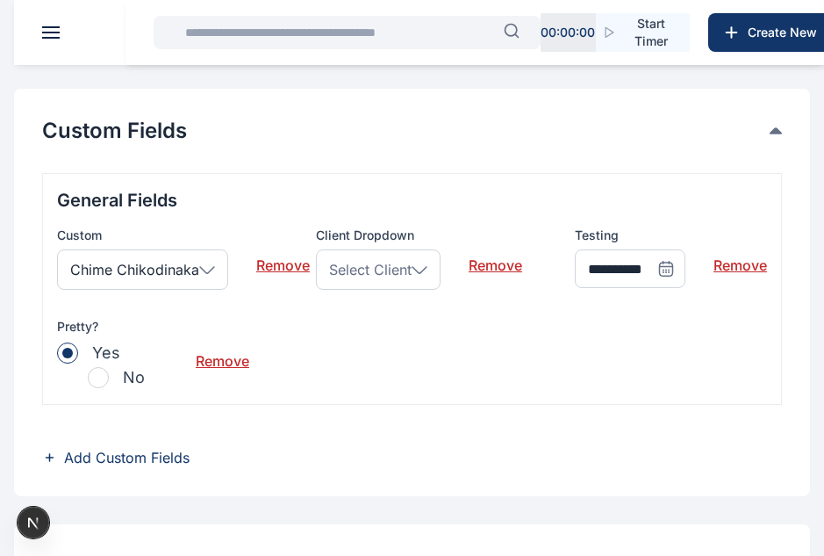
click at [394, 271] on span "Select Client" at bounding box center [370, 269] width 83 height 21
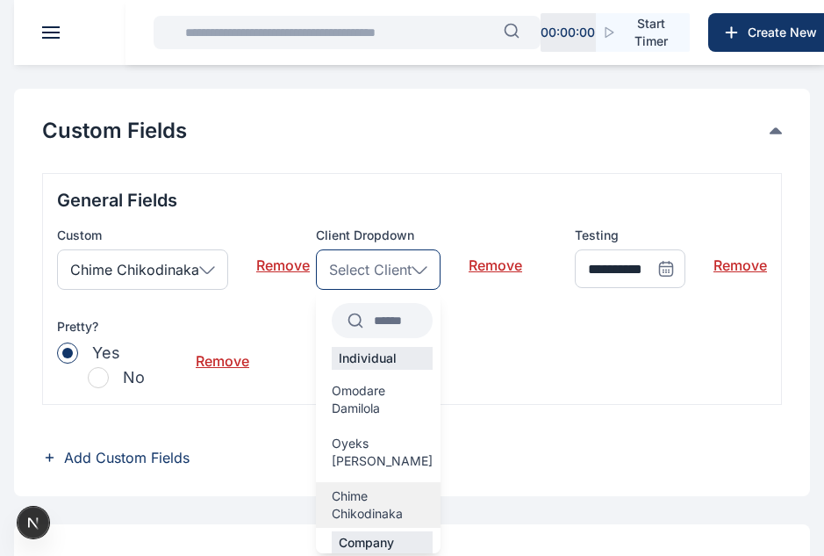
click at [347, 502] on span "Chime Chikodinaka" at bounding box center [382, 504] width 101 height 35
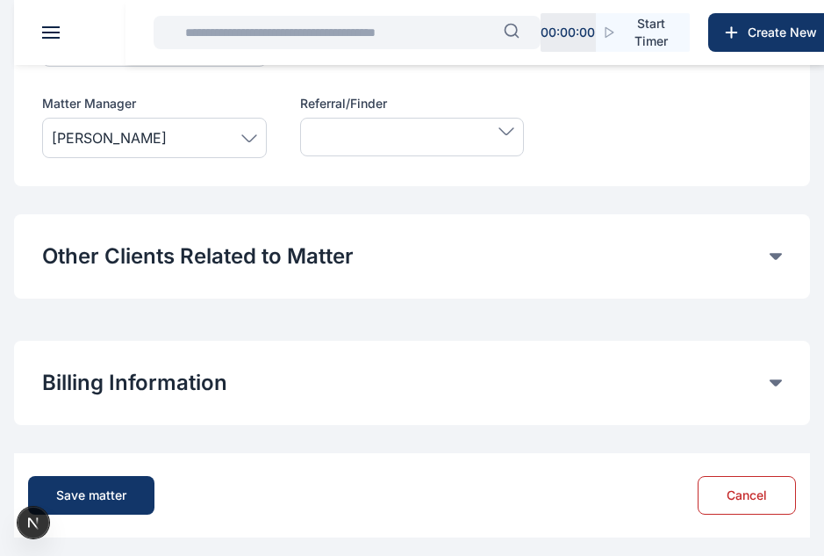
scroll to position [1196, 0]
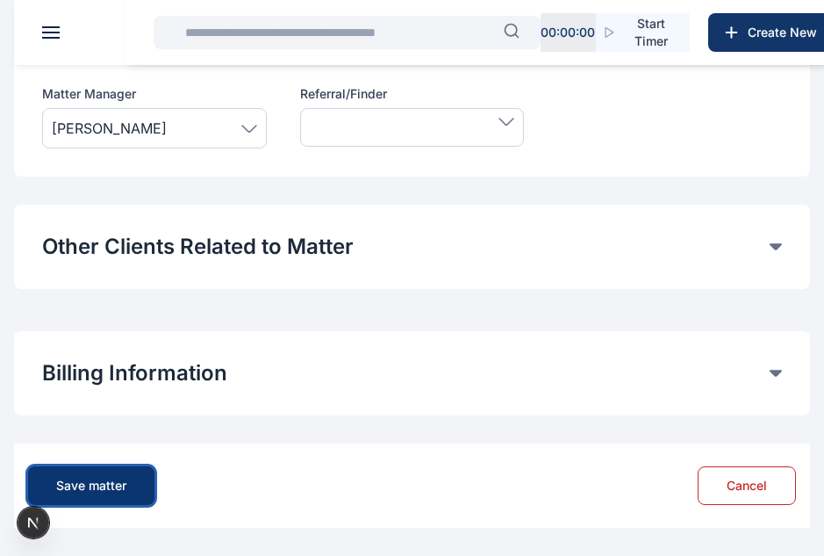
click at [134, 480] on button "Save matter" at bounding box center [91, 485] width 126 height 39
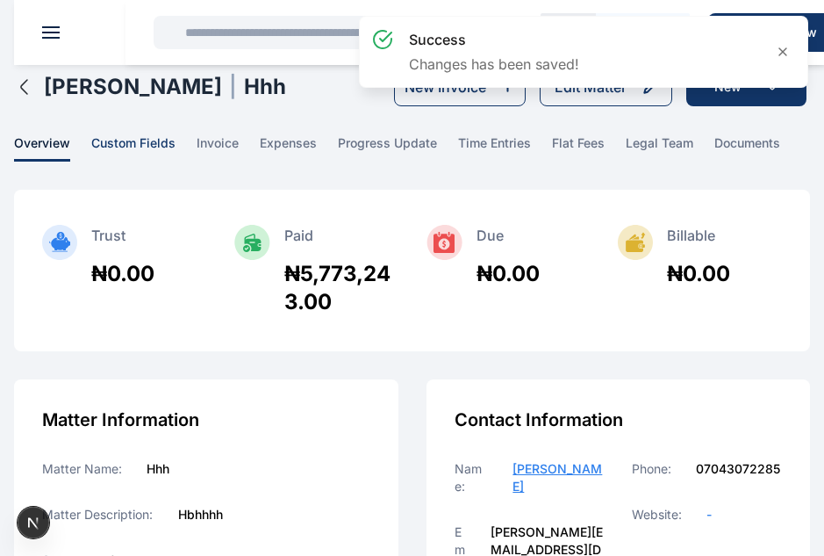
click at [143, 149] on span "custom fields" at bounding box center [133, 147] width 84 height 27
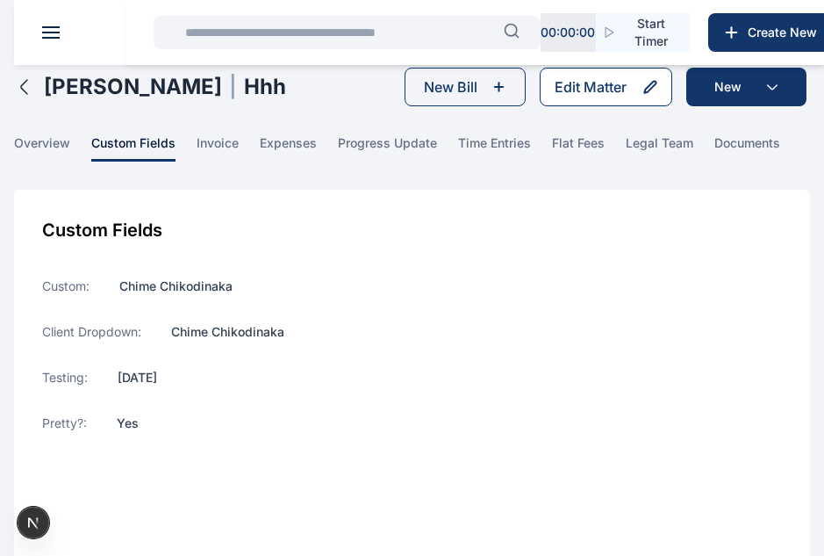
click at [576, 83] on div "Edit Matter" at bounding box center [591, 86] width 72 height 21
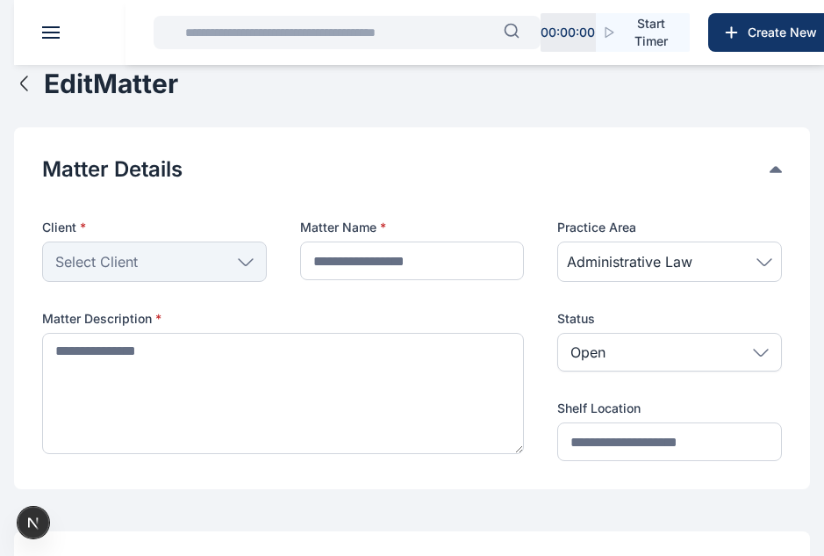
type input "***"
type textarea "******"
type input "****"
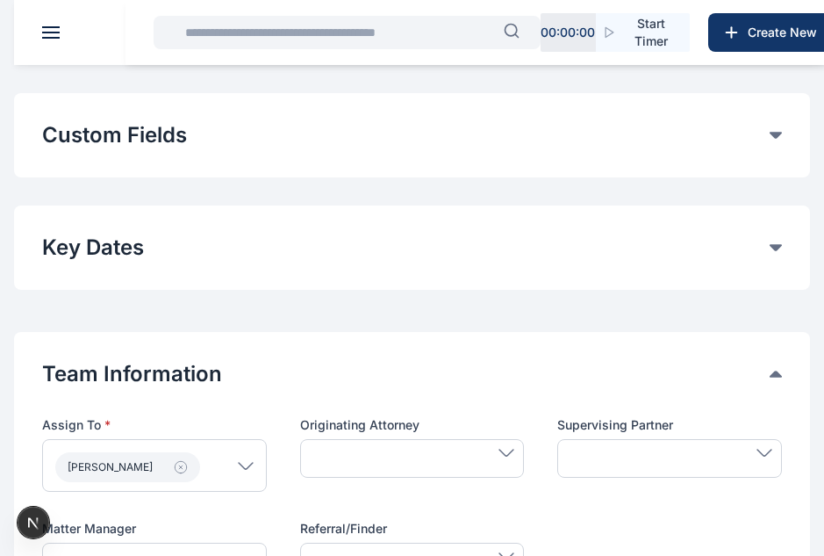
scroll to position [439, 0]
click at [490, 140] on button "Custom Fields" at bounding box center [406, 134] width 728 height 28
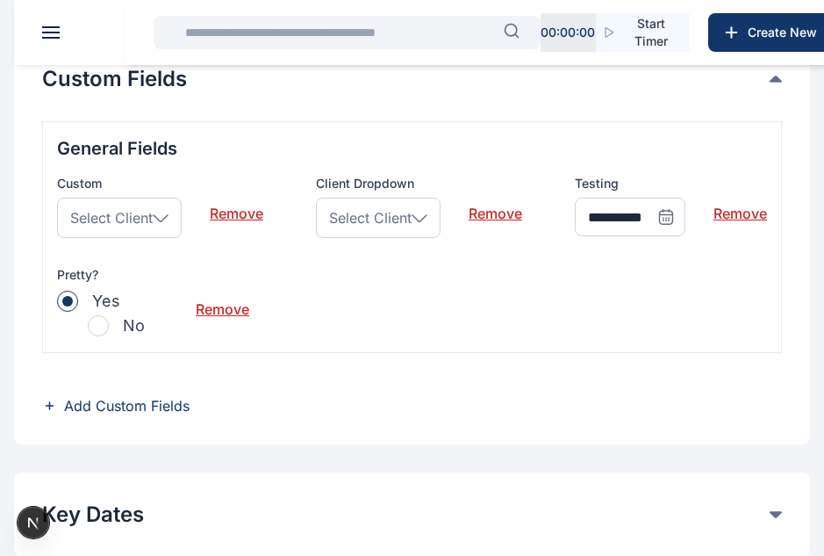
scroll to position [497, 0]
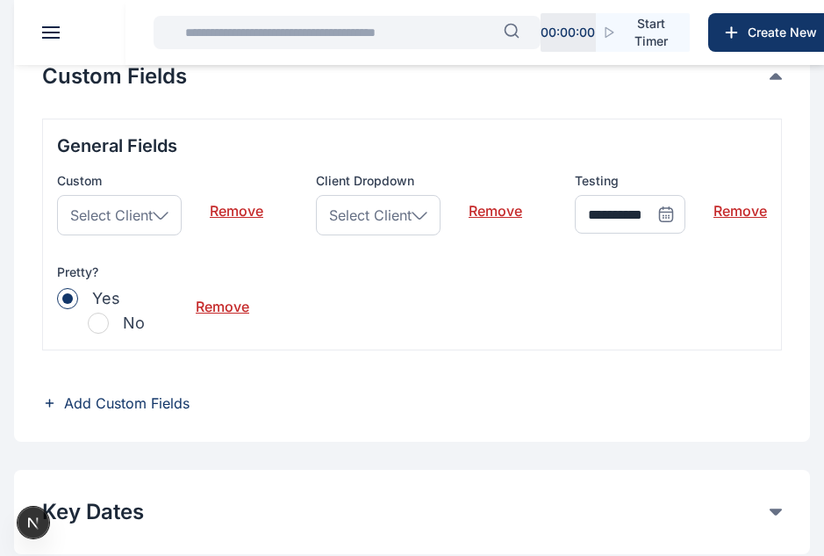
click at [133, 402] on span "Add Custom Fields" at bounding box center [127, 402] width 126 height 21
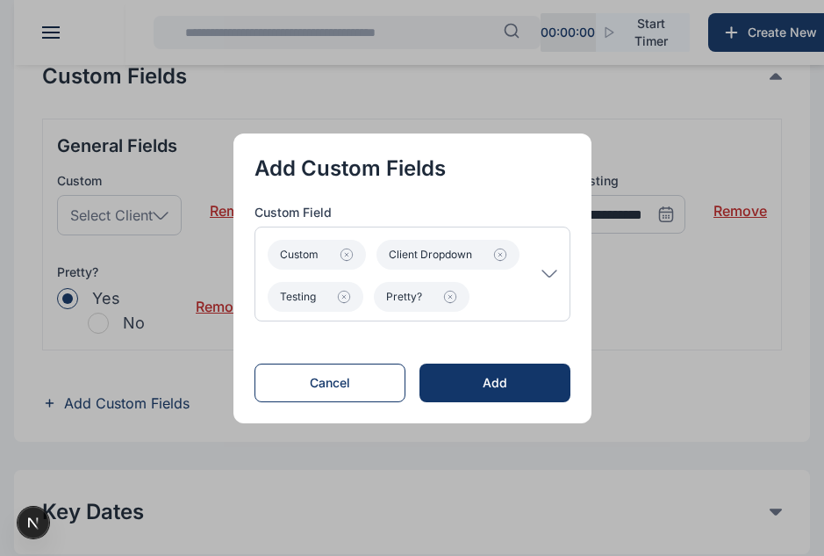
click at [542, 286] on p "Custom Client Dropdown Testing Pretty?" at bounding box center [405, 274] width 274 height 76
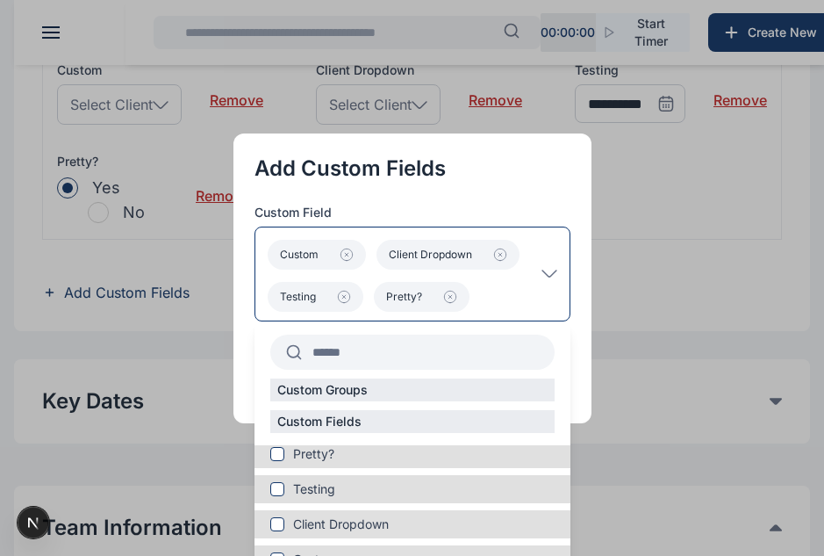
scroll to position [59, 0]
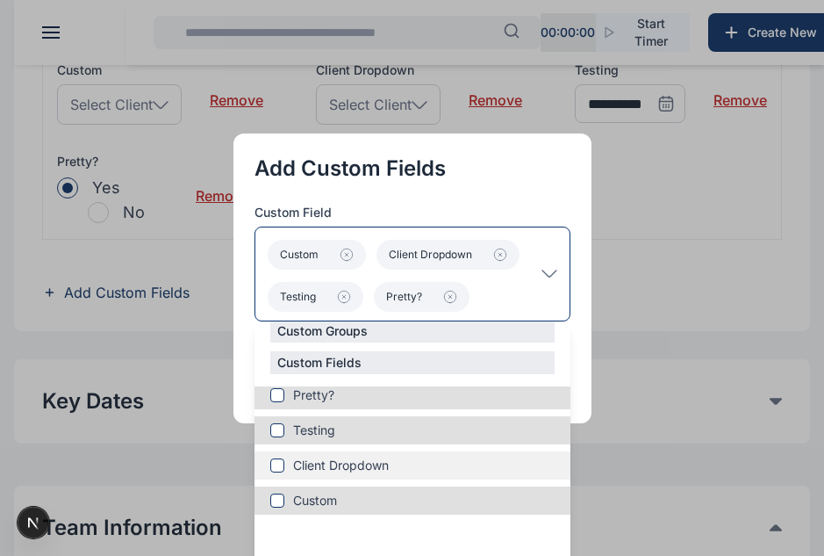
click at [370, 464] on span "Client Dropdown" at bounding box center [341, 466] width 96 height 18
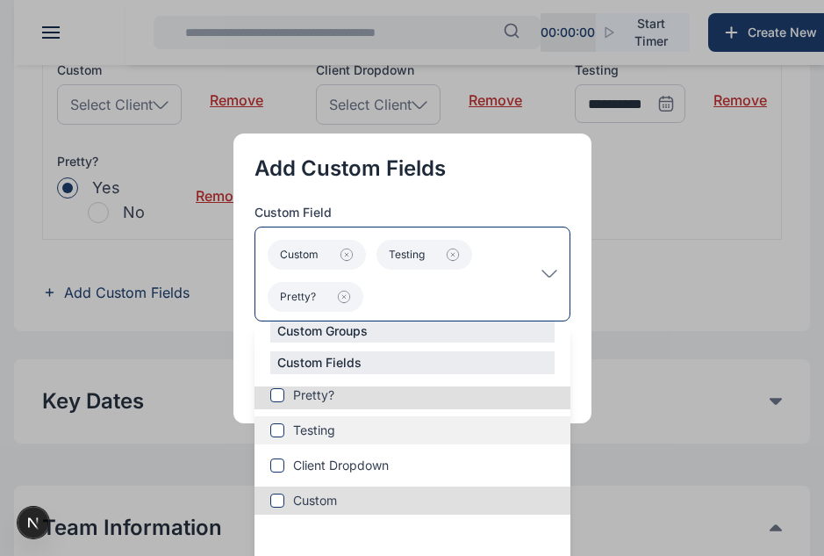
click at [342, 429] on label "Testing" at bounding box center [413, 430] width 316 height 18
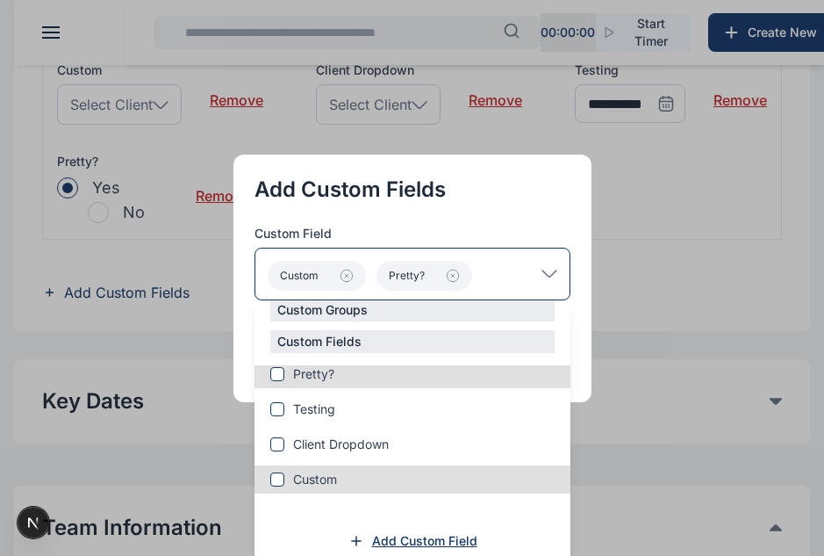
click at [392, 538] on span "Add Custom Field" at bounding box center [424, 541] width 105 height 18
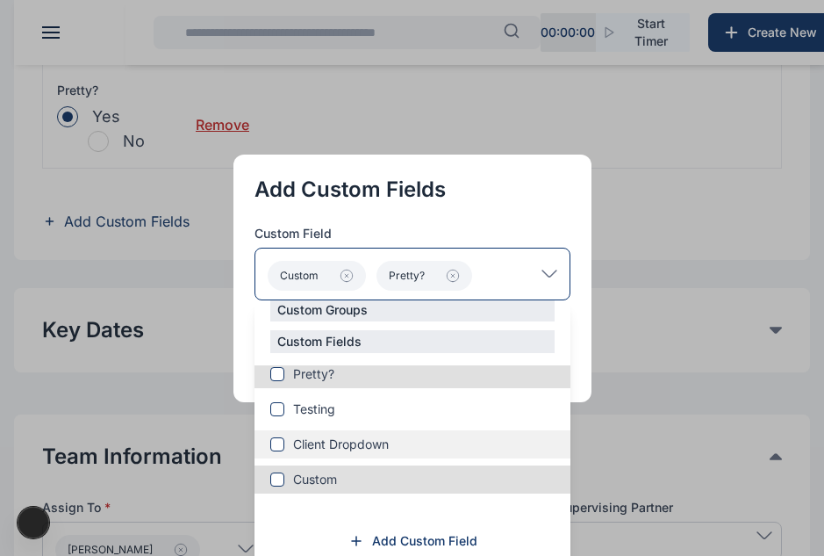
scroll to position [680, 0]
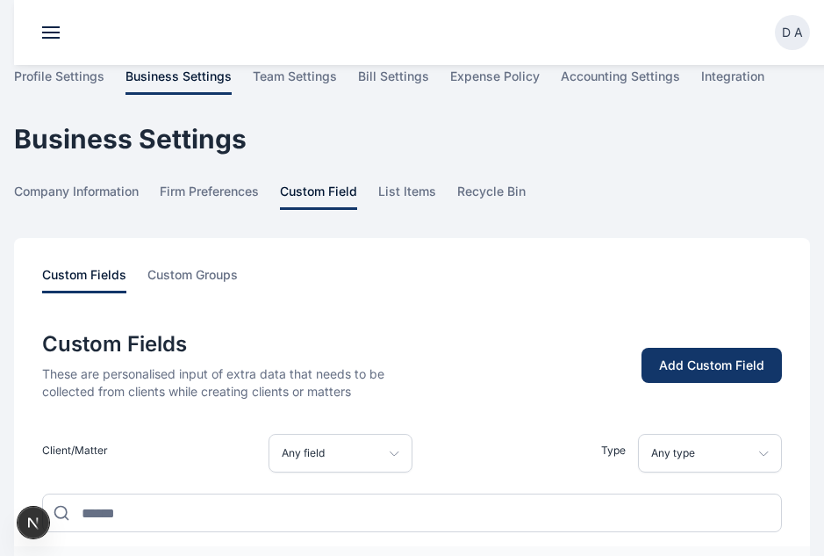
click at [690, 358] on div "Add Custom Field" at bounding box center [711, 365] width 105 height 18
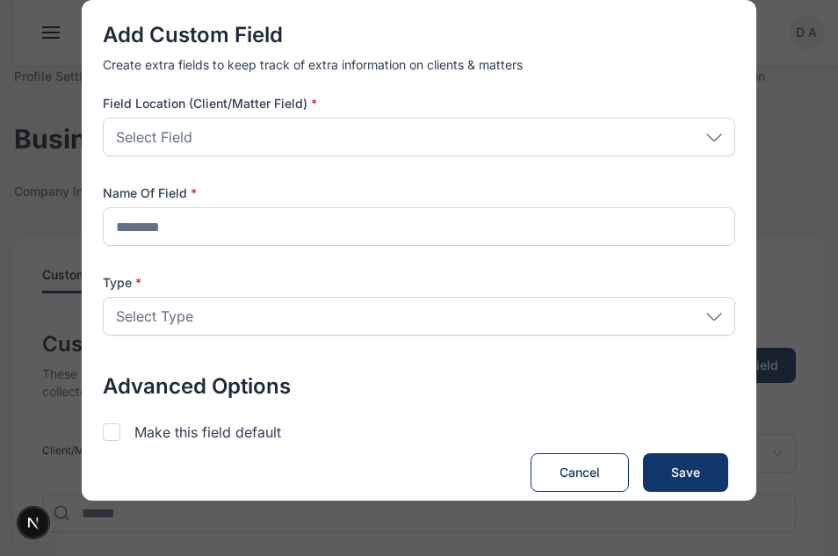
click at [639, 150] on div "Select Field" at bounding box center [419, 137] width 632 height 39
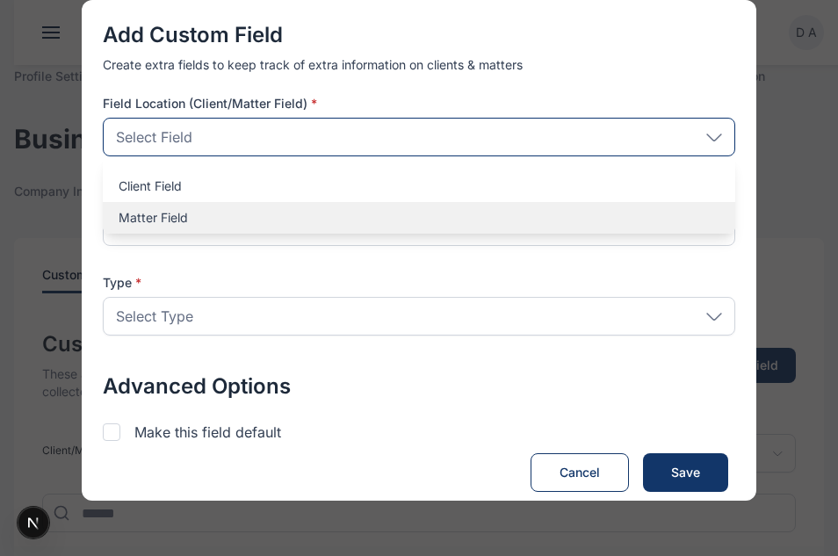
click at [416, 217] on p "Matter Field" at bounding box center [419, 218] width 601 height 18
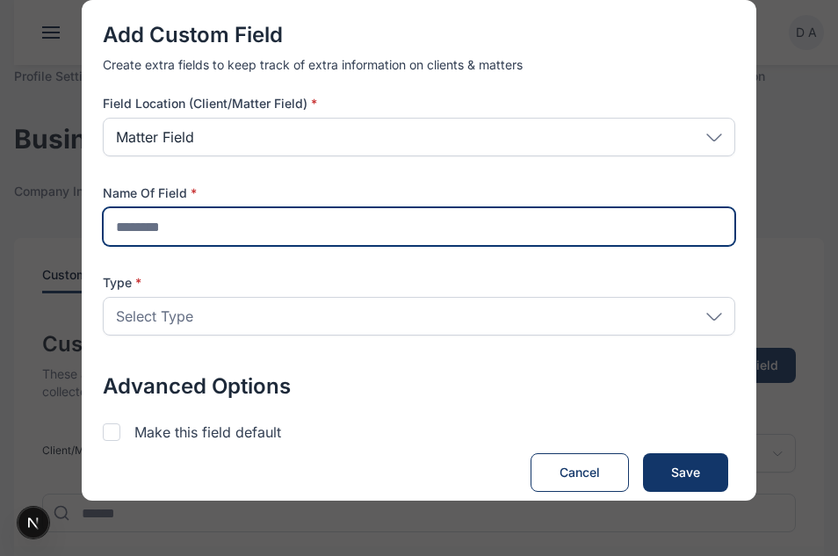
click at [251, 219] on input "text" at bounding box center [419, 226] width 632 height 39
type input "**********"
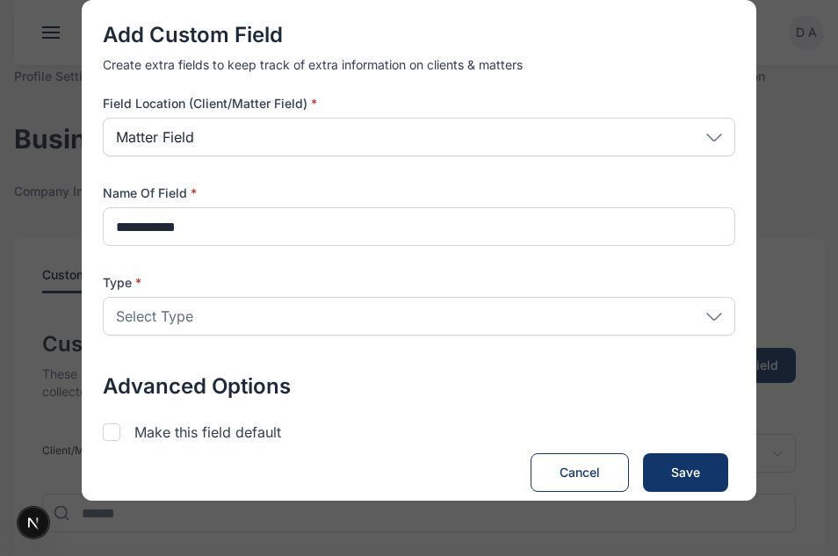
click at [239, 313] on div "Select Type" at bounding box center [419, 316] width 632 height 39
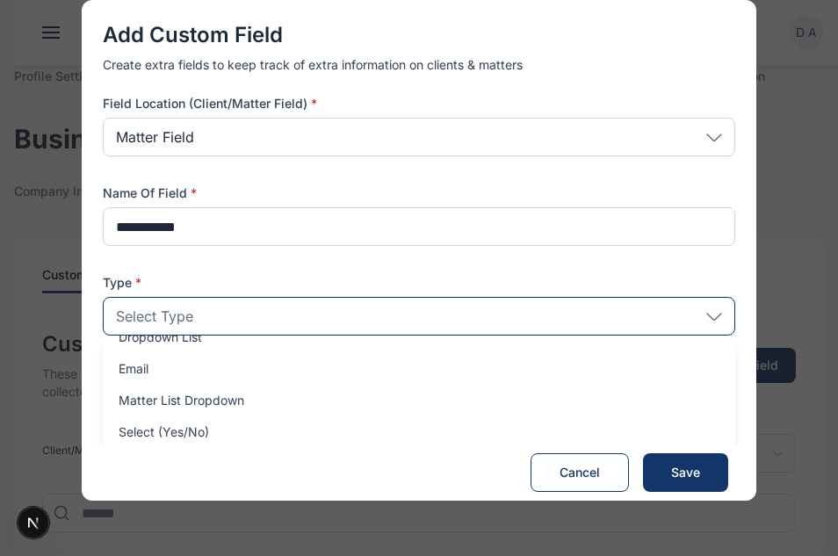
scroll to position [95, 0]
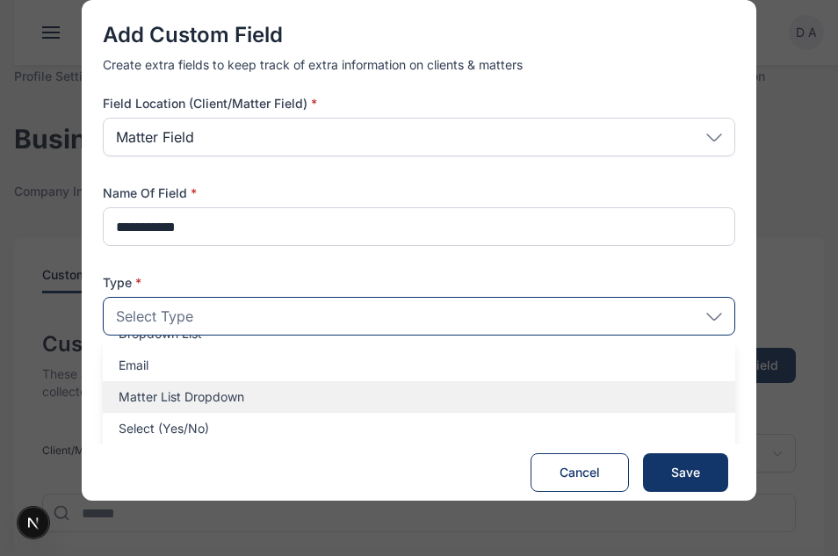
click at [240, 388] on p "Matter List Dropdown" at bounding box center [419, 397] width 601 height 18
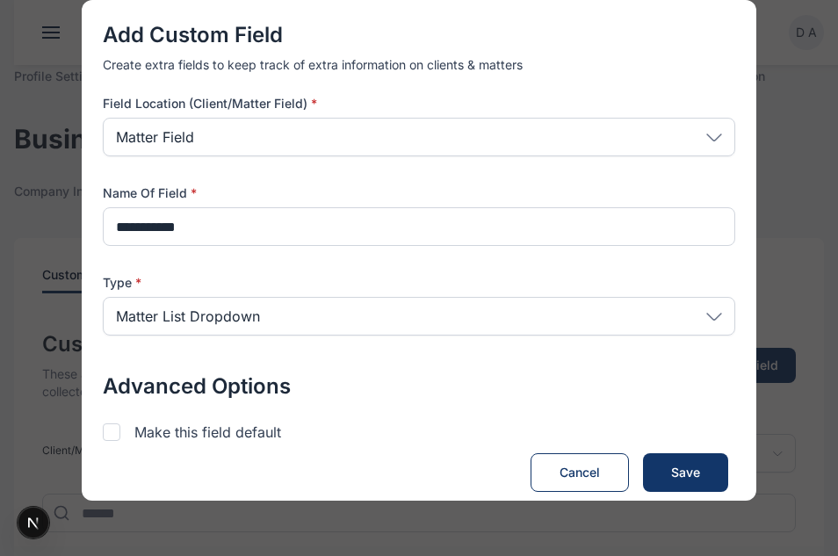
scroll to position [97, 0]
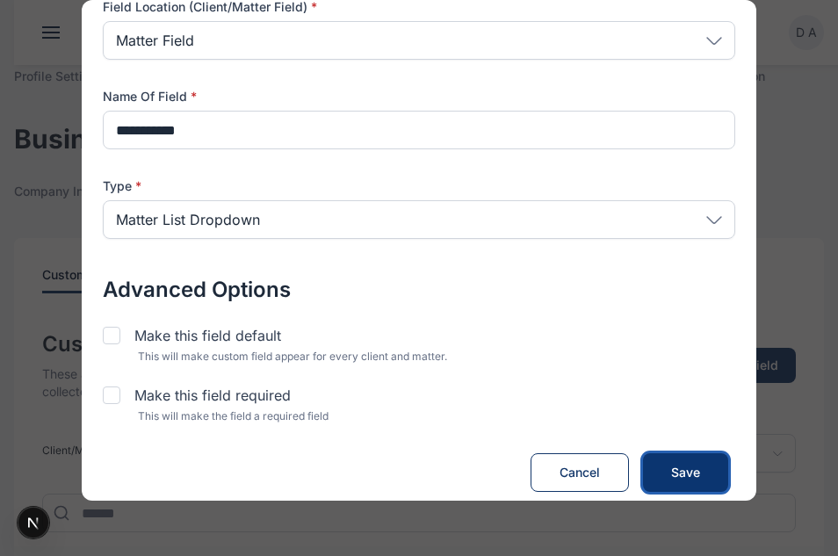
click at [661, 456] on button "Create Field Save" at bounding box center [685, 472] width 85 height 39
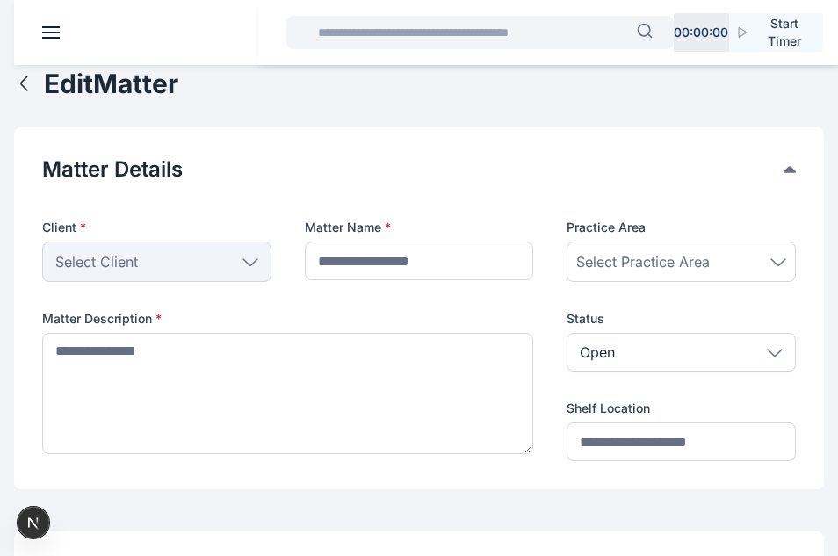
type input "***"
type textarea "******"
type input "****"
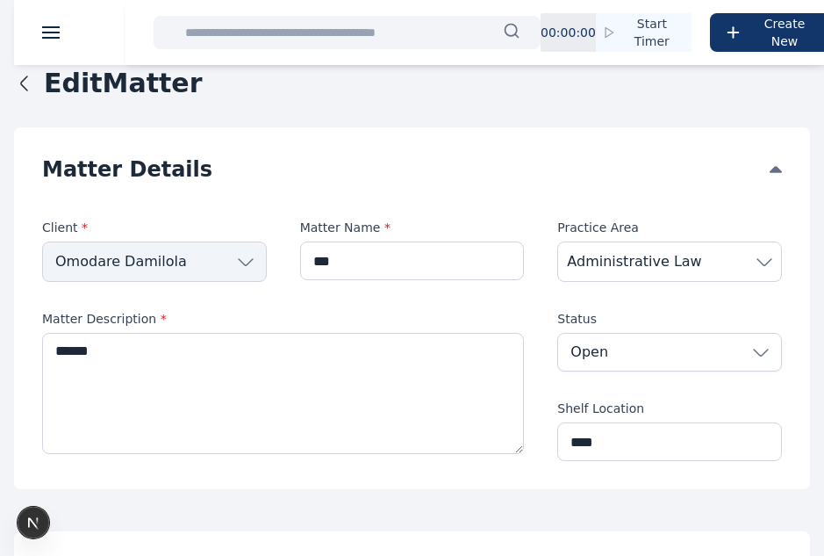
type input "***"
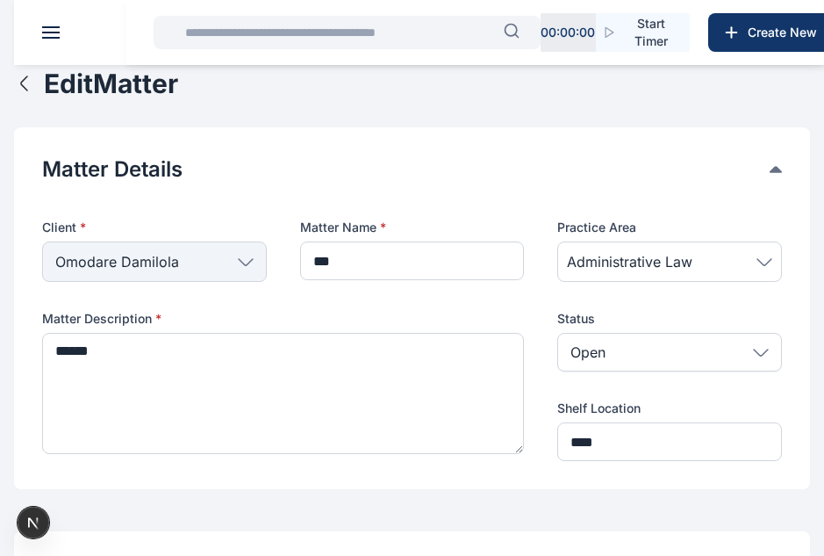
type textarea "******"
type input "****"
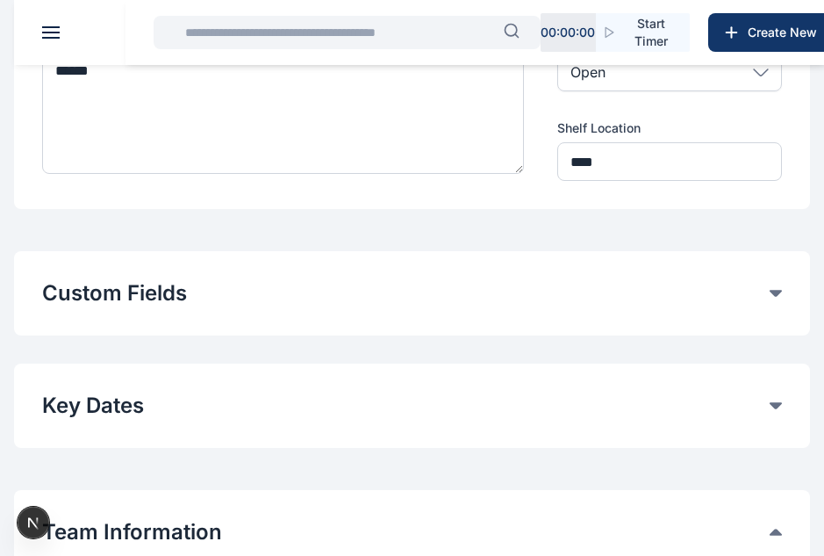
scroll to position [277, 0]
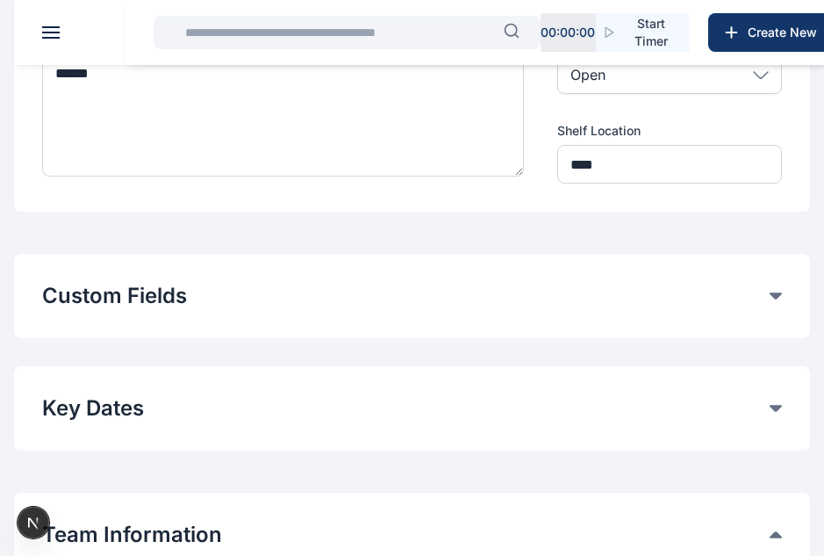
click at [288, 283] on button "Custom Fields" at bounding box center [406, 296] width 728 height 28
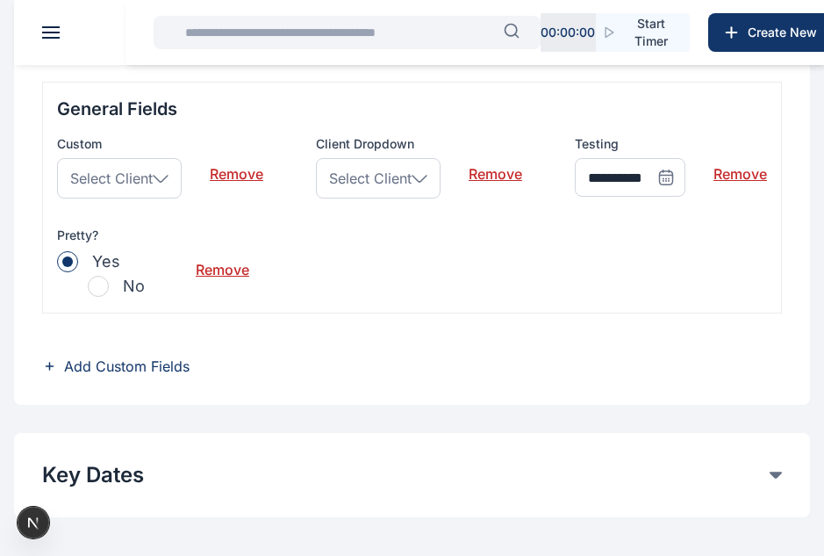
scroll to position [560, 0]
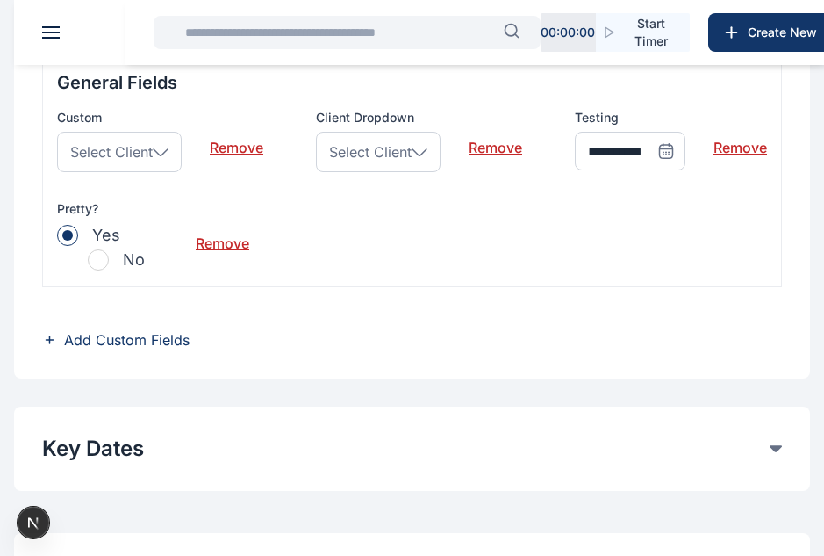
click at [151, 150] on span "Select Client" at bounding box center [111, 151] width 83 height 21
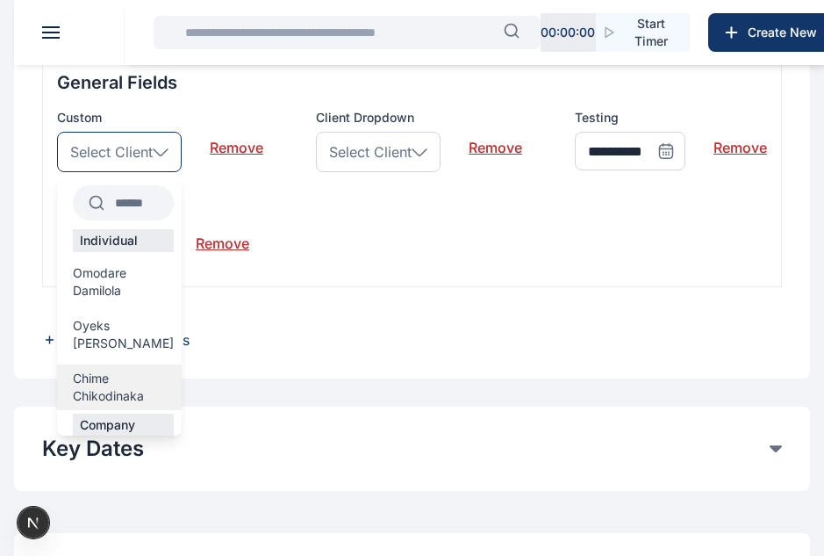
click at [126, 370] on span "Chime Chikodinaka" at bounding box center [123, 387] width 101 height 35
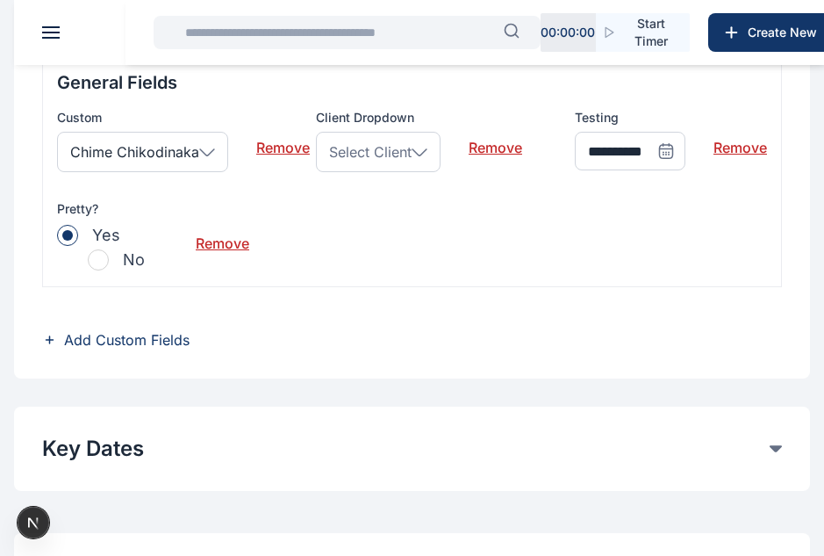
click at [411, 140] on div "Select Client" at bounding box center [378, 152] width 125 height 40
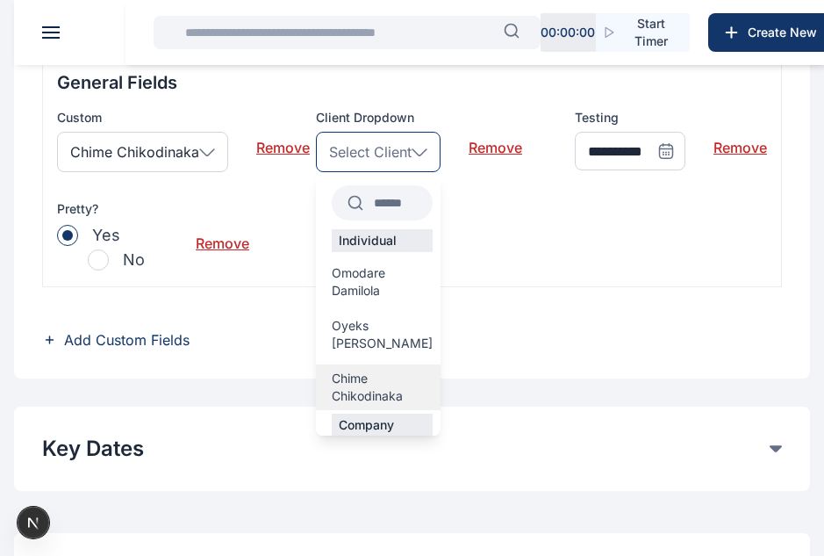
click at [365, 371] on span "Chime Chikodinaka" at bounding box center [382, 387] width 101 height 35
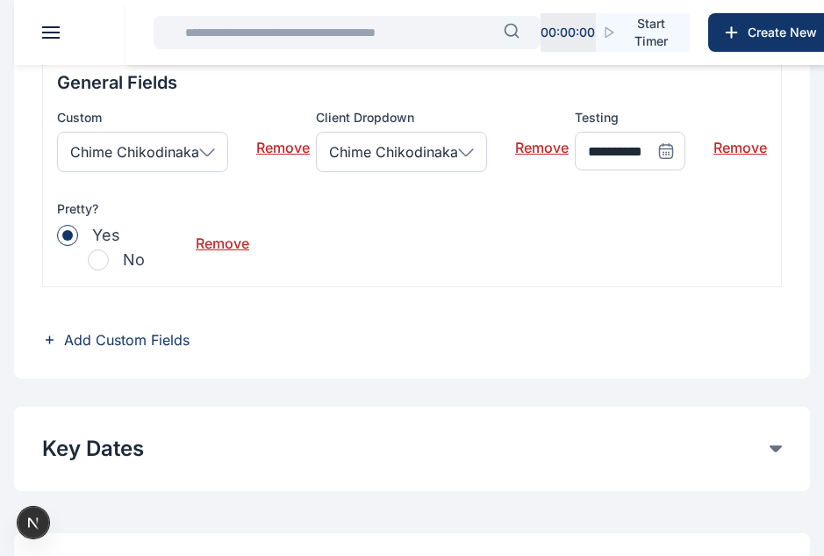
click at [154, 343] on span "Add Custom Fields" at bounding box center [127, 339] width 126 height 21
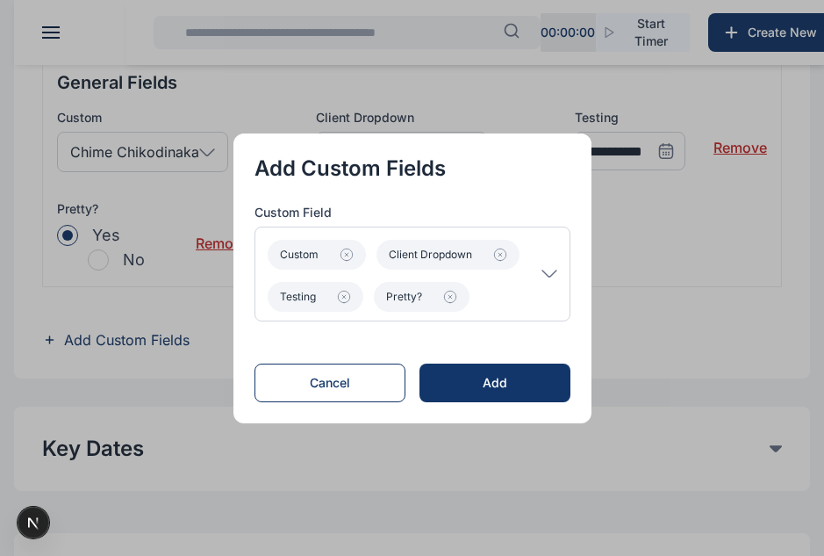
click at [522, 286] on p "Custom Client Dropdown Testing Pretty?" at bounding box center [405, 274] width 274 height 76
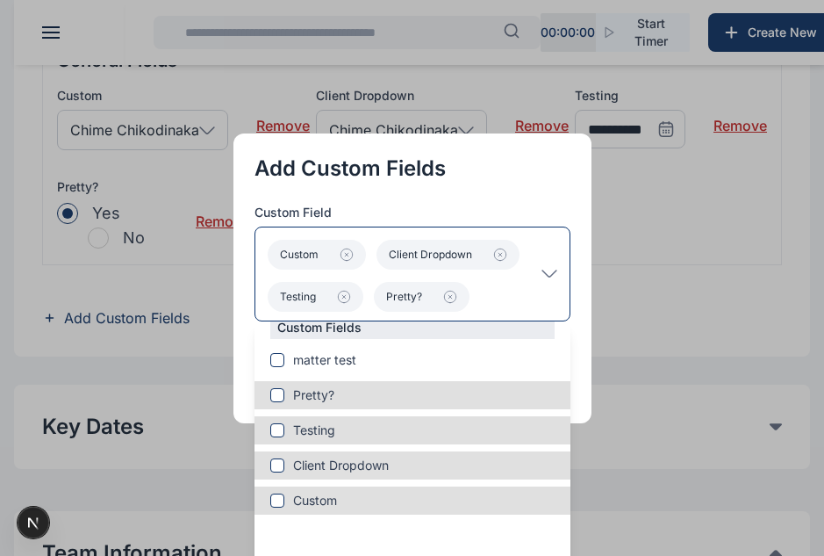
scroll to position [581, 0]
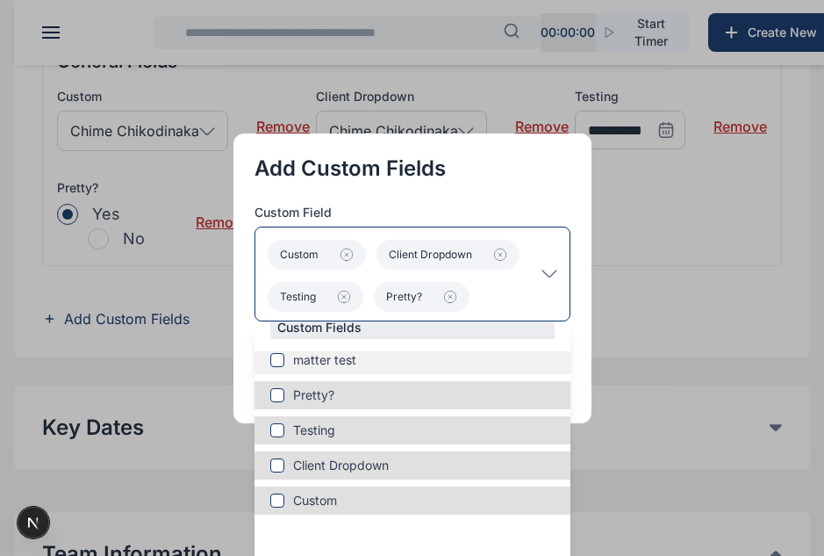
click at [321, 363] on span "matter test" at bounding box center [324, 360] width 63 height 18
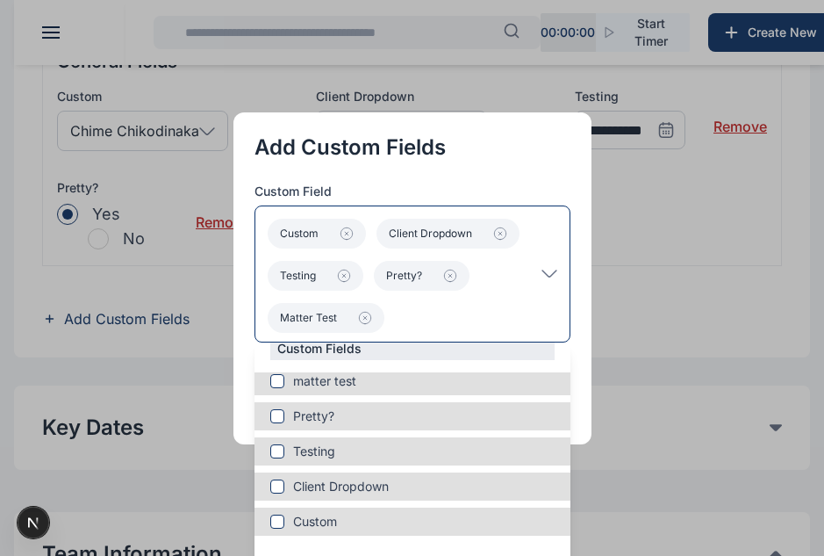
click at [568, 313] on div "Custom Client Dropdown Testing Pretty? matter test" at bounding box center [413, 273] width 316 height 137
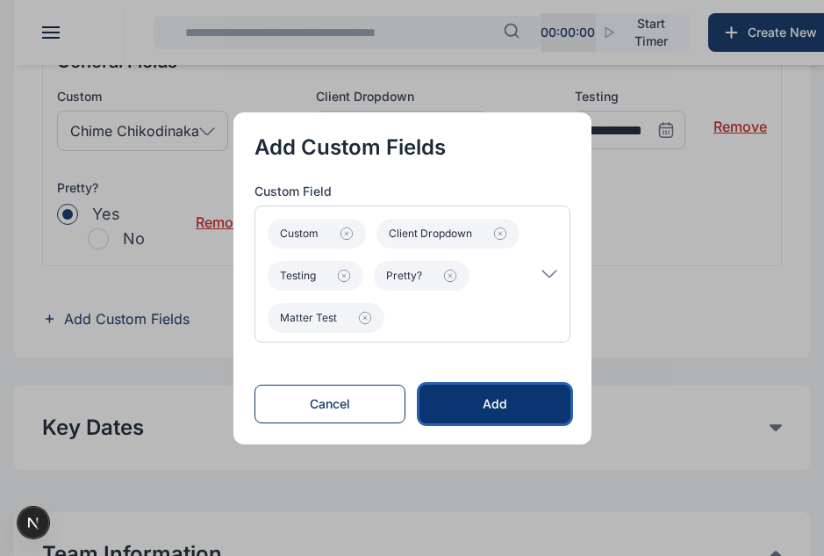
click at [477, 404] on div "Add" at bounding box center [495, 404] width 94 height 18
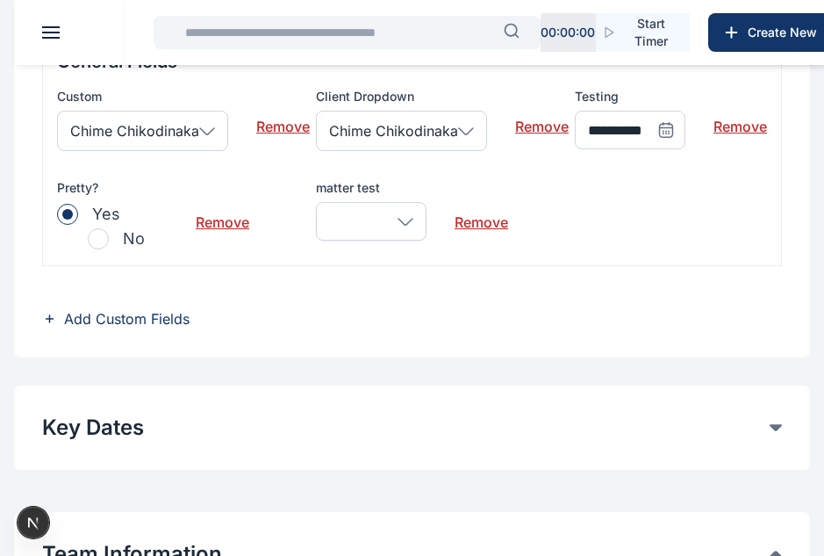
click at [392, 217] on div at bounding box center [371, 221] width 111 height 39
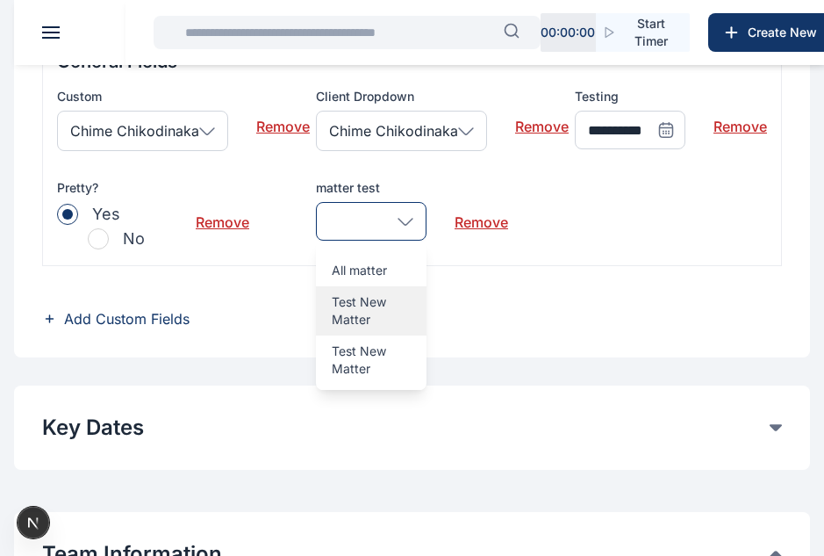
click at [363, 300] on p "Test New Matter" at bounding box center [371, 310] width 79 height 35
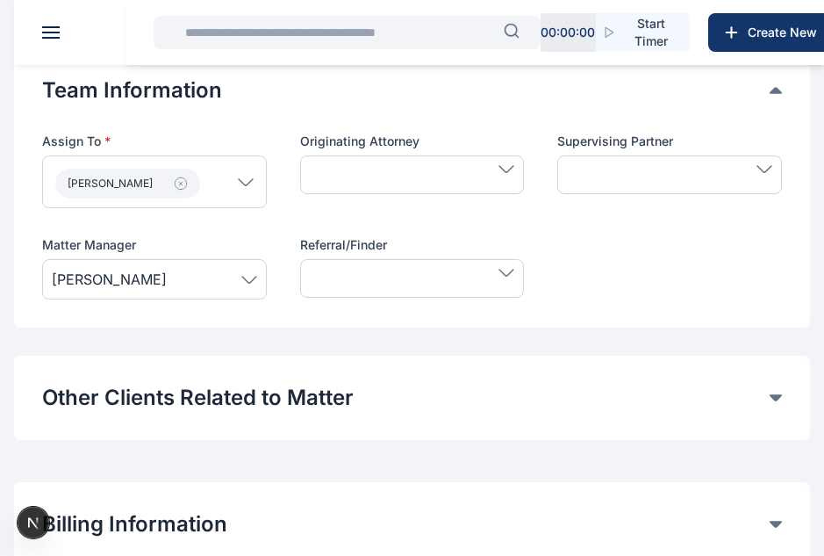
scroll to position [1196, 0]
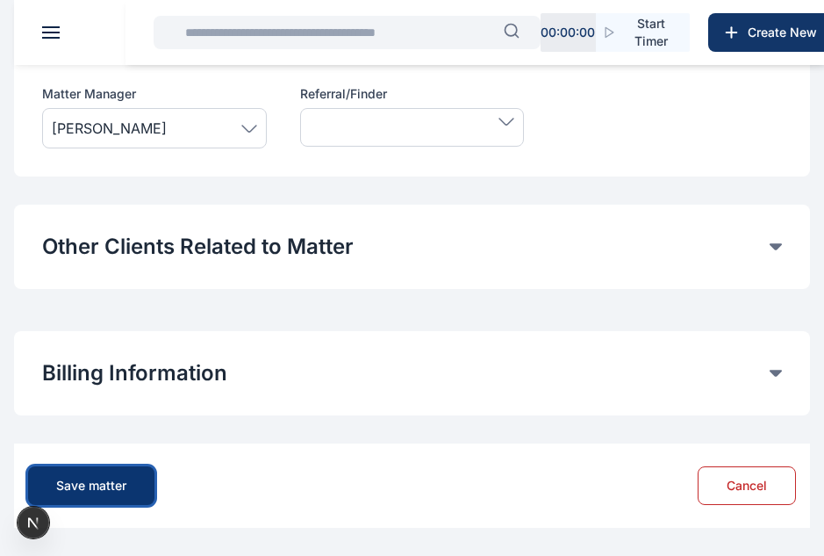
click at [122, 476] on button "Save matter" at bounding box center [91, 485] width 126 height 39
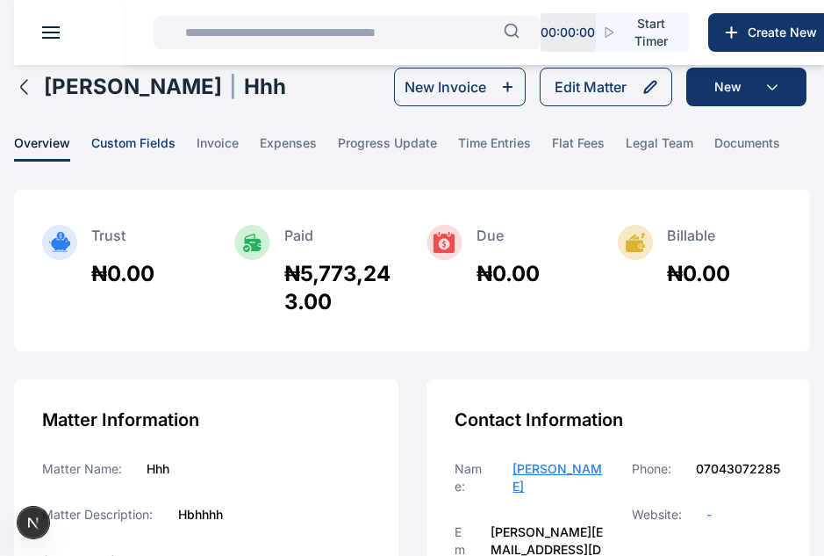
click at [146, 139] on span "custom fields" at bounding box center [133, 147] width 84 height 27
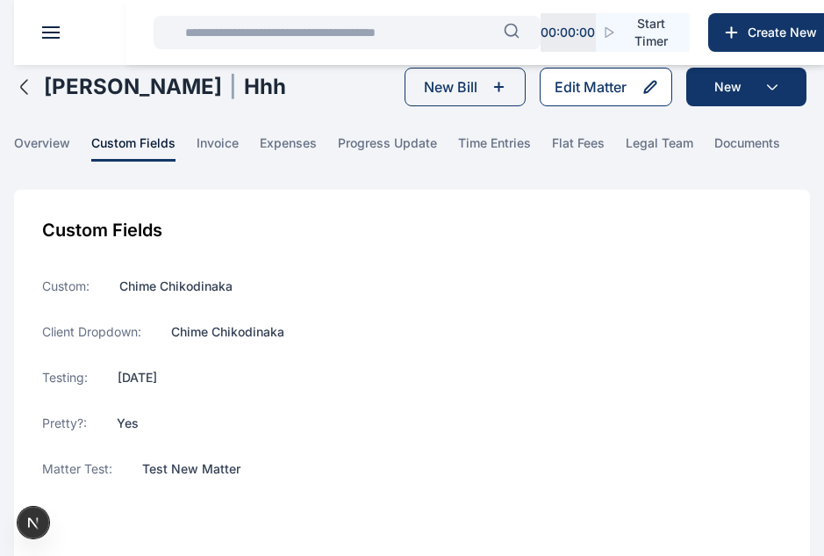
click at [576, 97] on div "Edit Matter" at bounding box center [591, 86] width 72 height 21
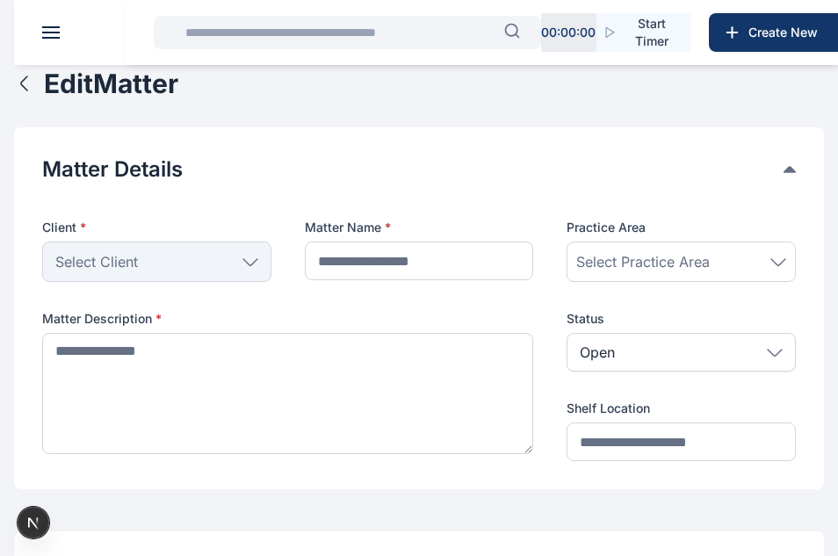
type input "***"
type textarea "******"
type input "****"
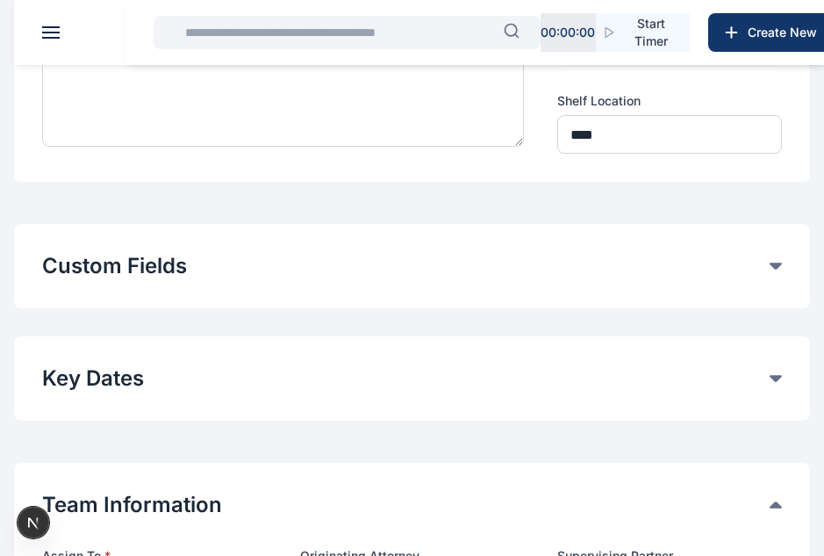
scroll to position [308, 0]
click at [325, 269] on button "Custom Fields" at bounding box center [406, 265] width 728 height 28
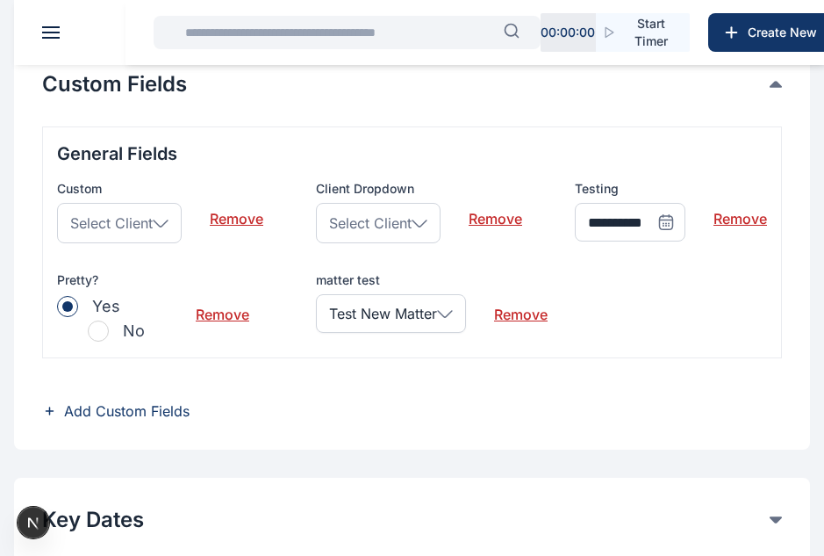
scroll to position [493, 0]
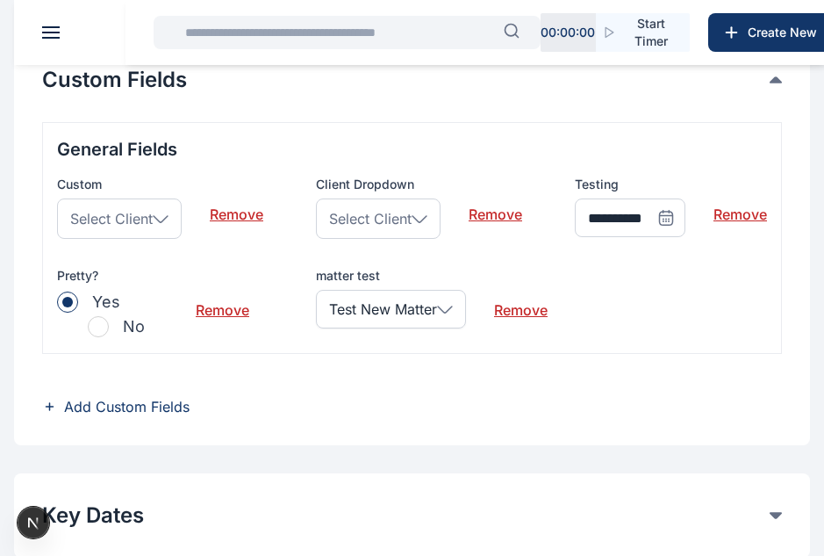
click at [155, 219] on icon at bounding box center [161, 219] width 16 height 8
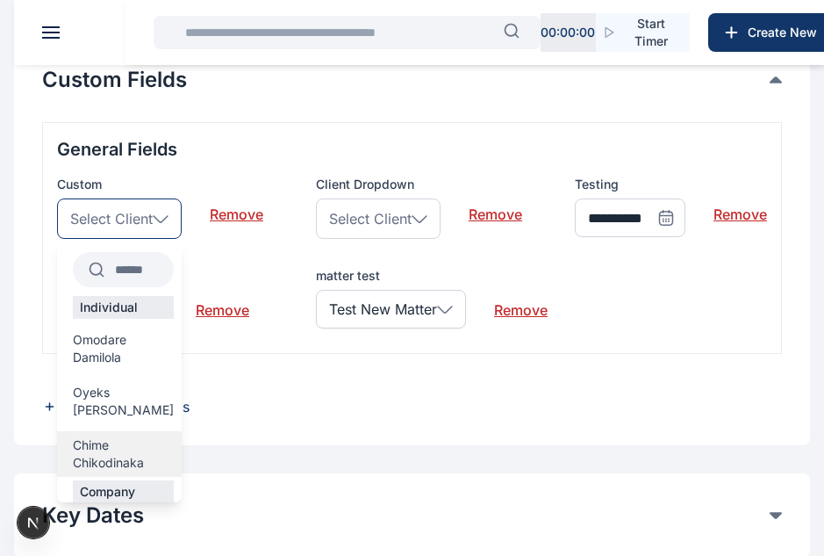
click at [122, 436] on span "Chime Chikodinaka" at bounding box center [123, 453] width 101 height 35
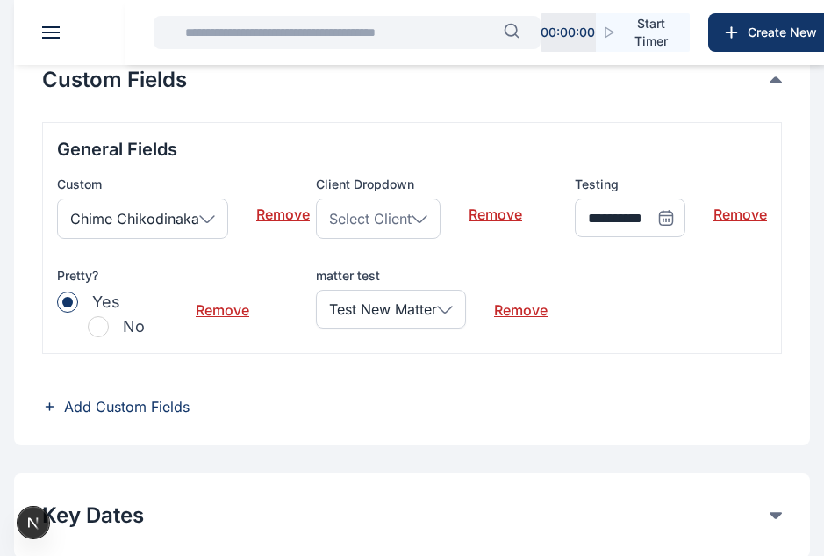
click at [399, 225] on span "Select Client" at bounding box center [370, 218] width 83 height 21
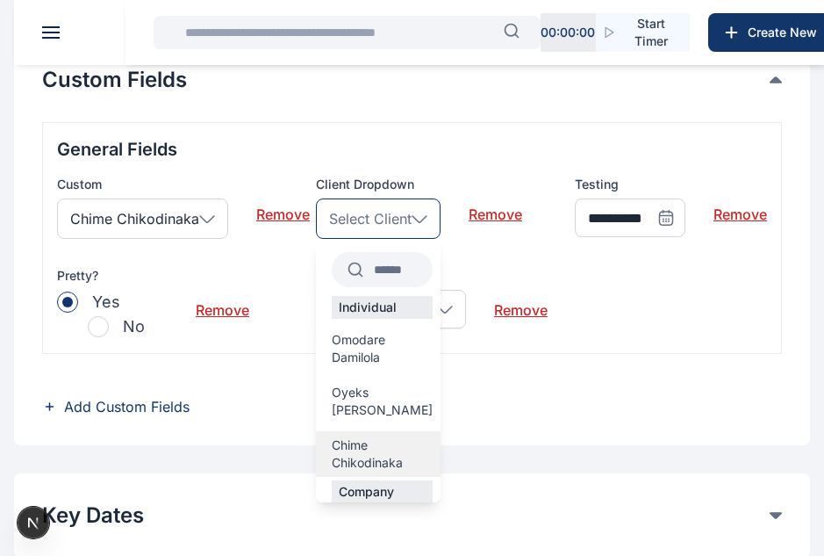
click at [403, 444] on span "Chime Chikodinaka" at bounding box center [382, 453] width 101 height 35
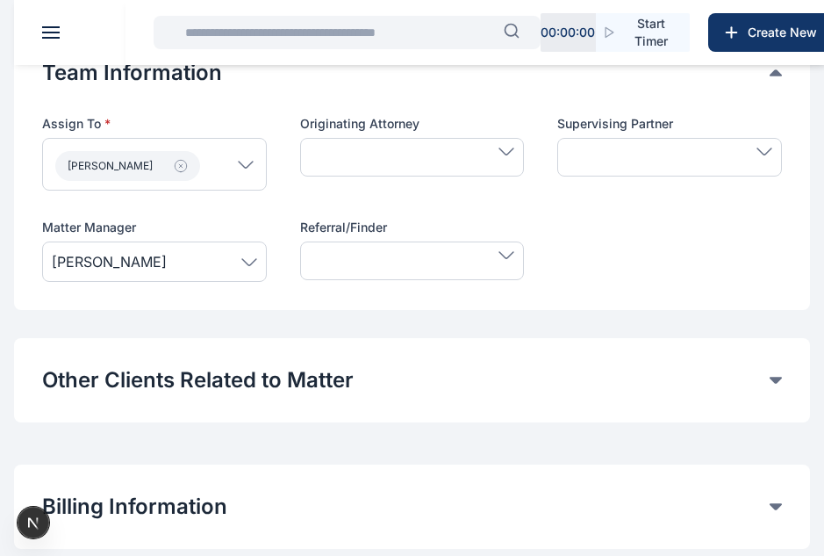
scroll to position [1196, 0]
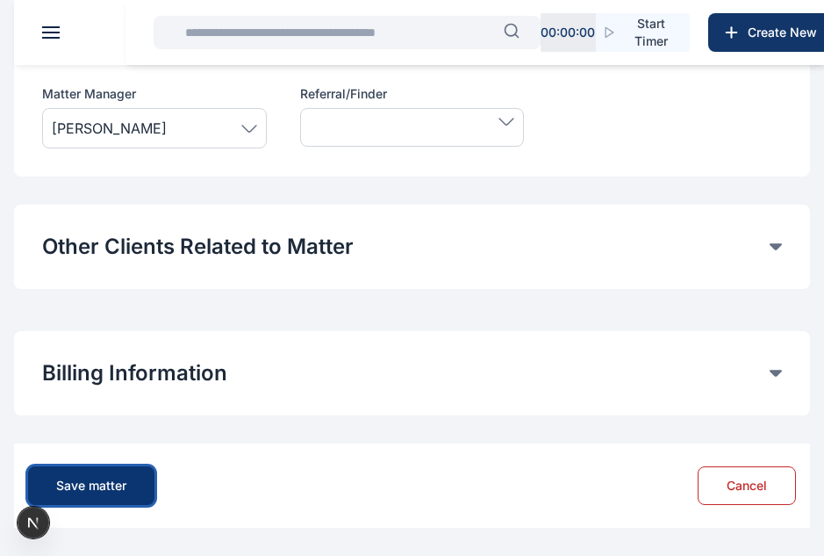
click at [130, 469] on button "Save matter" at bounding box center [91, 485] width 126 height 39
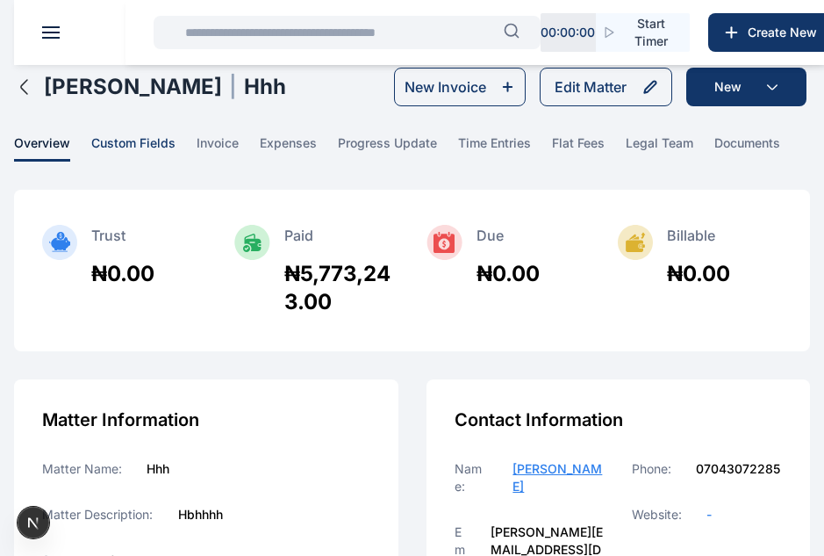
click at [119, 143] on span "custom fields" at bounding box center [133, 147] width 84 height 27
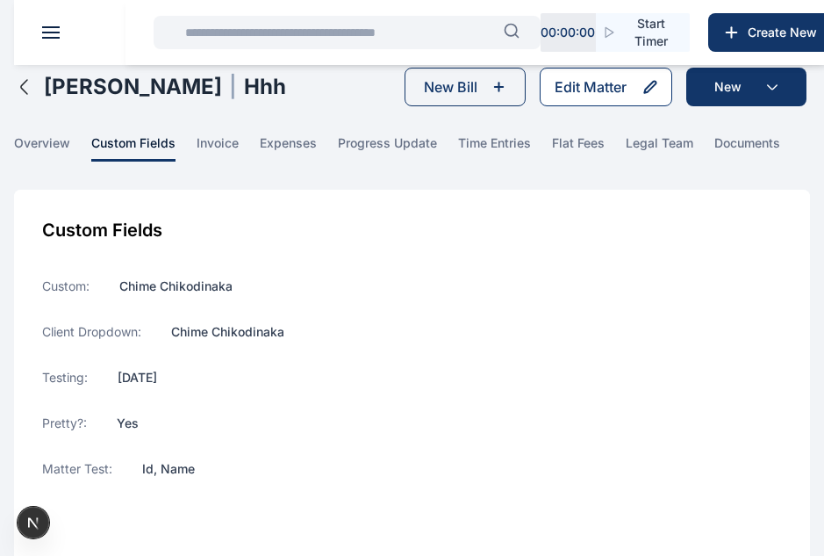
click at [577, 86] on div "Edit Matter" at bounding box center [591, 86] width 72 height 21
click at [29, 90] on icon "button" at bounding box center [24, 86] width 21 height 21
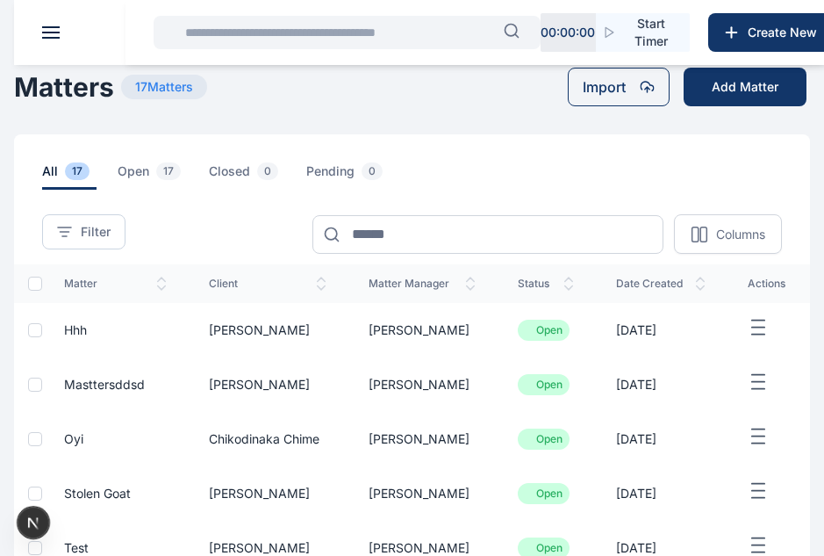
click at [762, 382] on line "button" at bounding box center [758, 382] width 12 height 0
click at [728, 399] on div "Edit" at bounding box center [720, 403] width 116 height 40
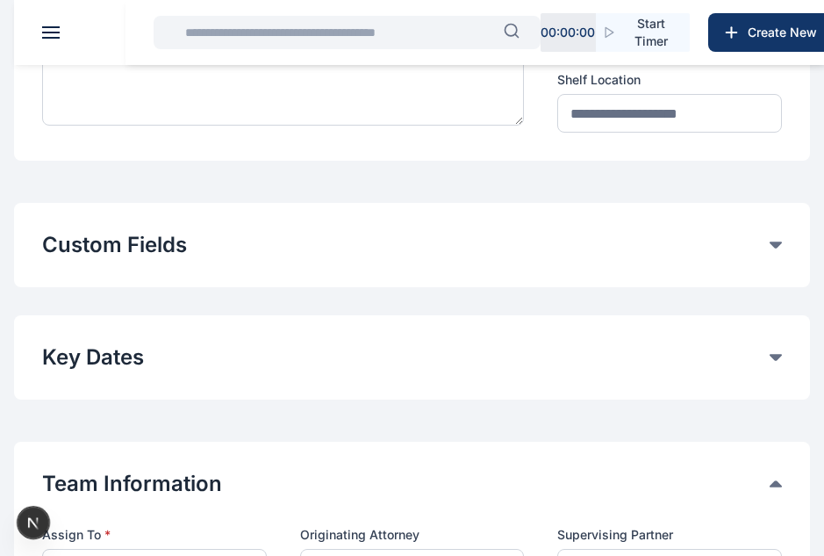
scroll to position [329, 0]
click at [327, 244] on button "Custom Fields" at bounding box center [406, 244] width 728 height 28
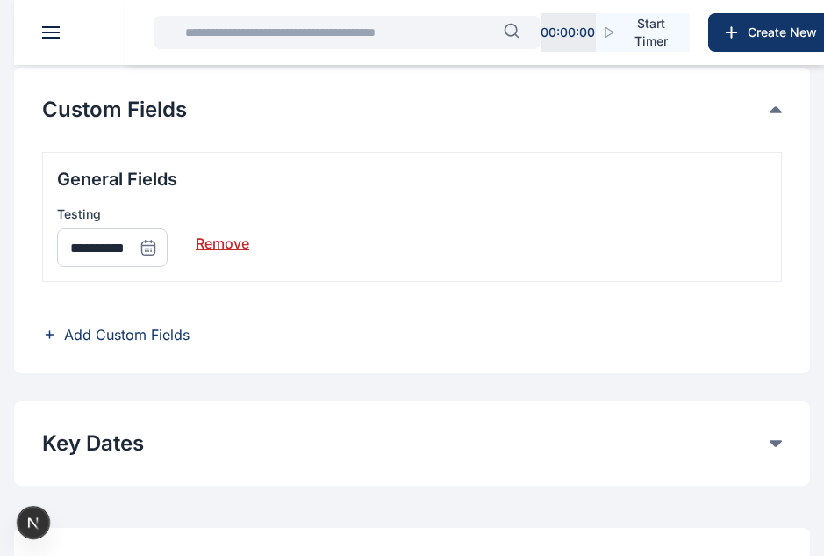
scroll to position [464, 0]
click at [146, 334] on span "Add Custom Fields" at bounding box center [127, 333] width 126 height 21
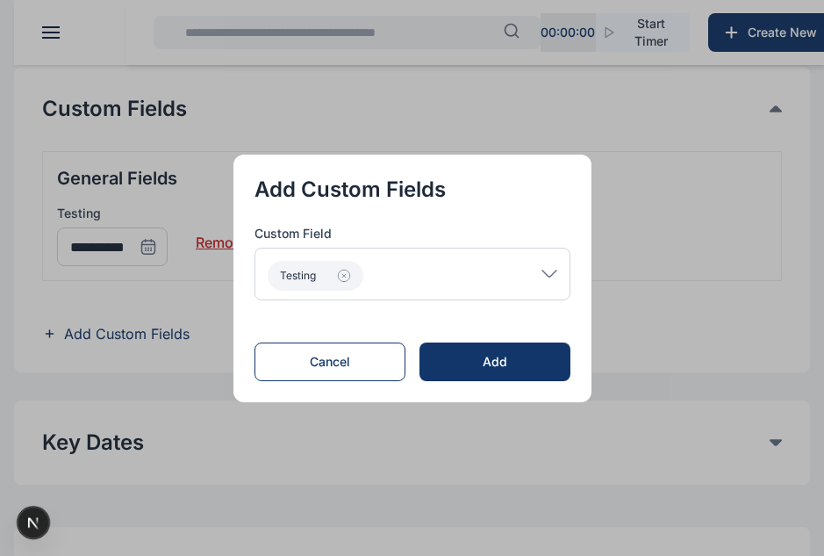
click at [446, 264] on div "Testing" at bounding box center [413, 274] width 316 height 53
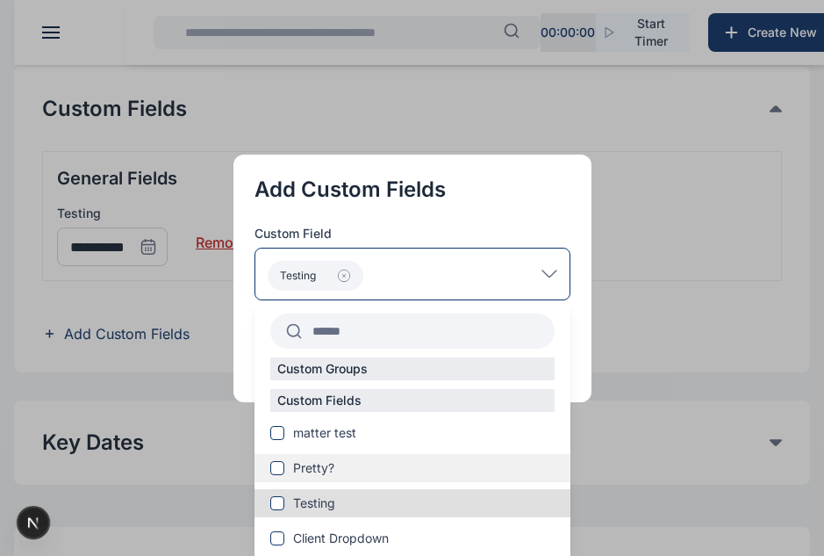
click at [327, 469] on span "Pretty?" at bounding box center [313, 468] width 41 height 18
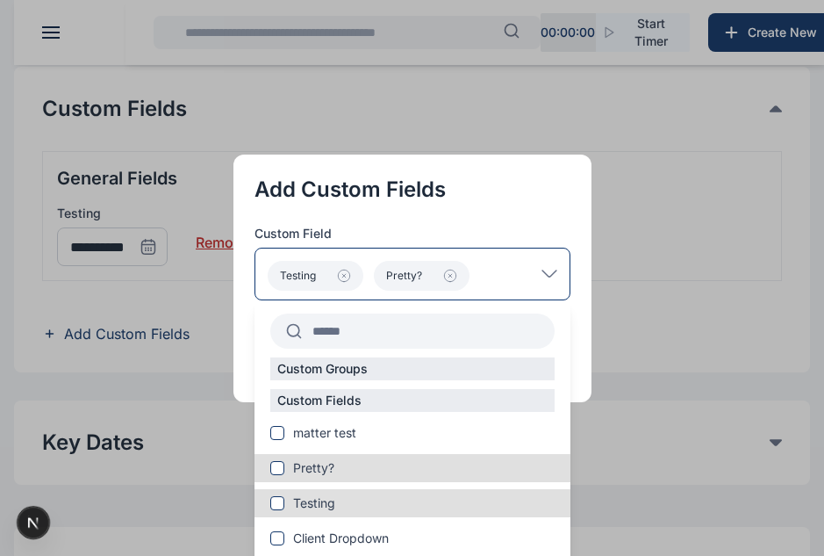
click at [537, 269] on div "Testing Pretty?" at bounding box center [413, 274] width 316 height 53
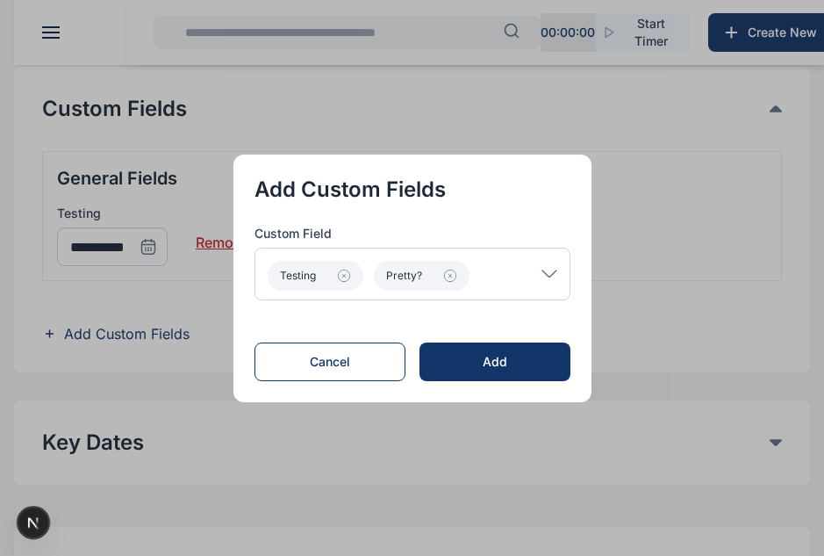
click at [551, 265] on div "Testing Pretty?" at bounding box center [413, 274] width 316 height 53
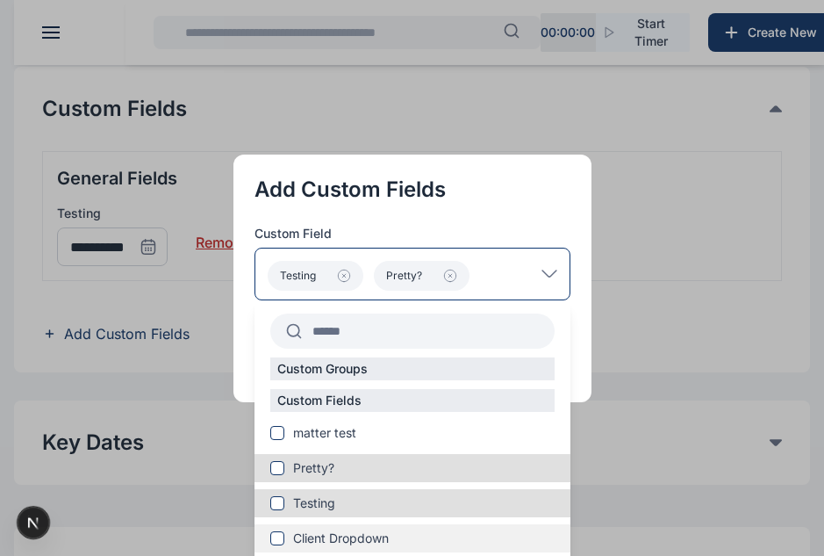
click at [354, 529] on span "Client Dropdown" at bounding box center [341, 538] width 96 height 18
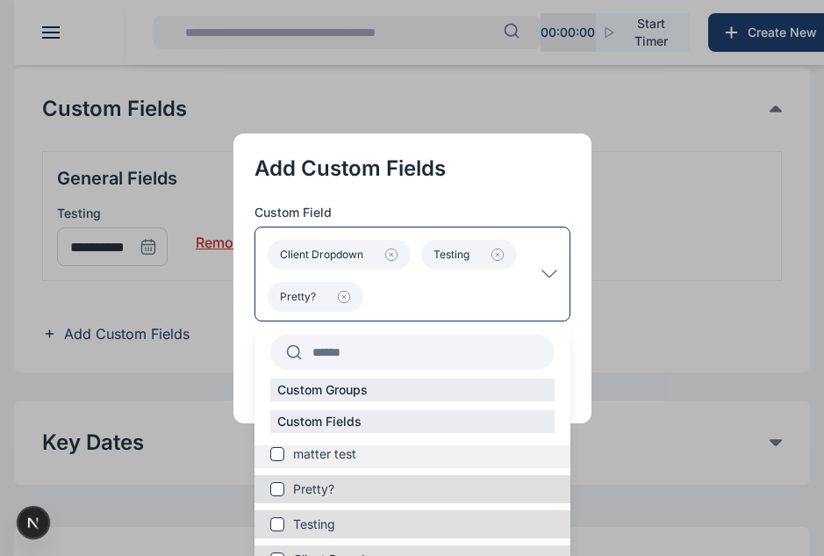
click at [300, 449] on span "matter test" at bounding box center [324, 454] width 63 height 18
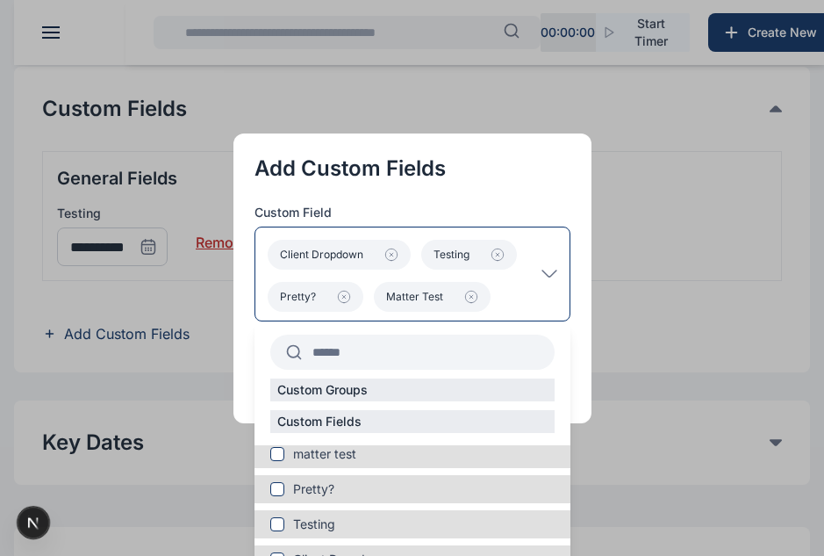
click at [540, 299] on p "Client Dropdown Testing Pretty? matter test" at bounding box center [405, 274] width 274 height 76
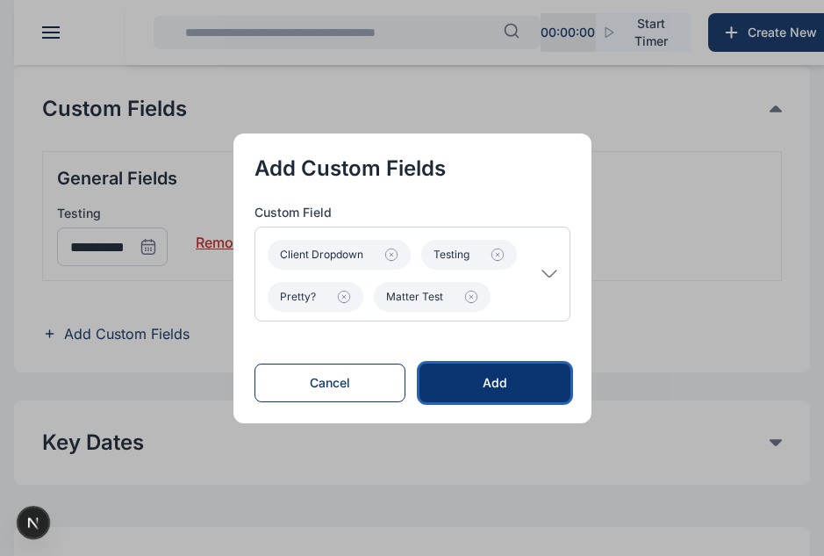
click at [504, 378] on div "Add" at bounding box center [495, 383] width 94 height 18
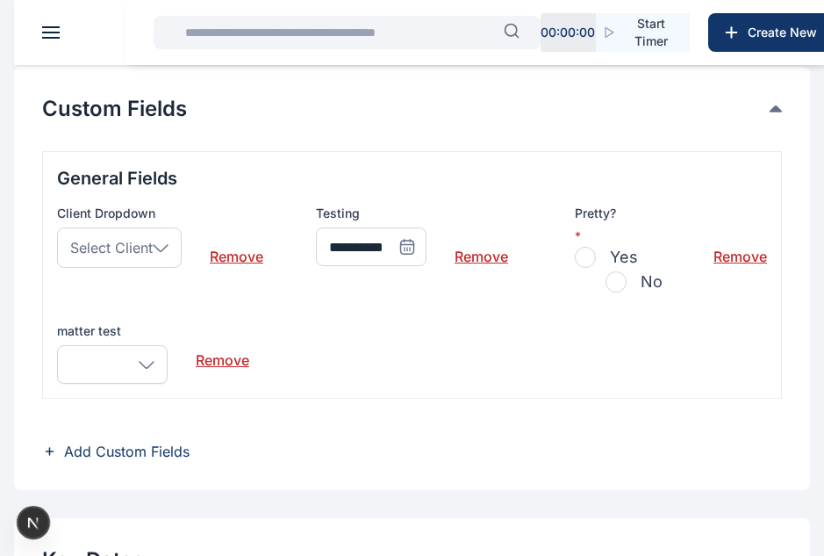
click at [149, 350] on div at bounding box center [112, 364] width 111 height 39
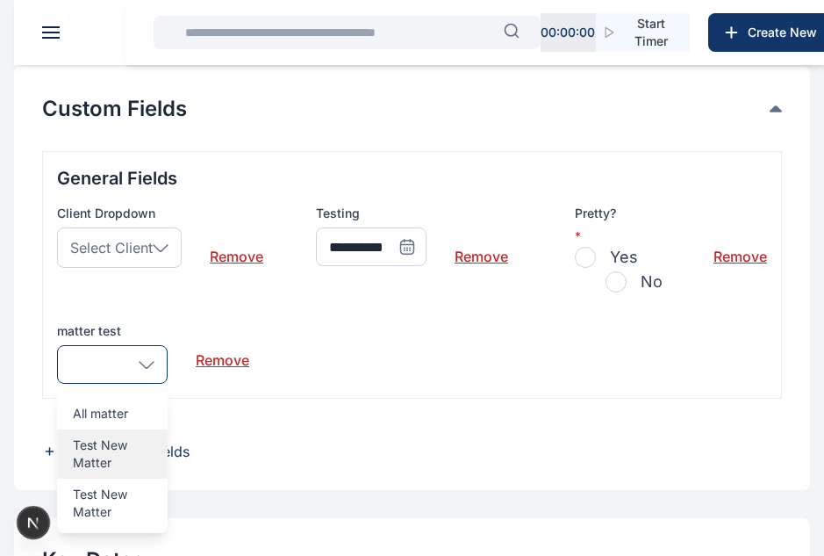
click at [105, 450] on p "Test New Matter" at bounding box center [112, 453] width 79 height 35
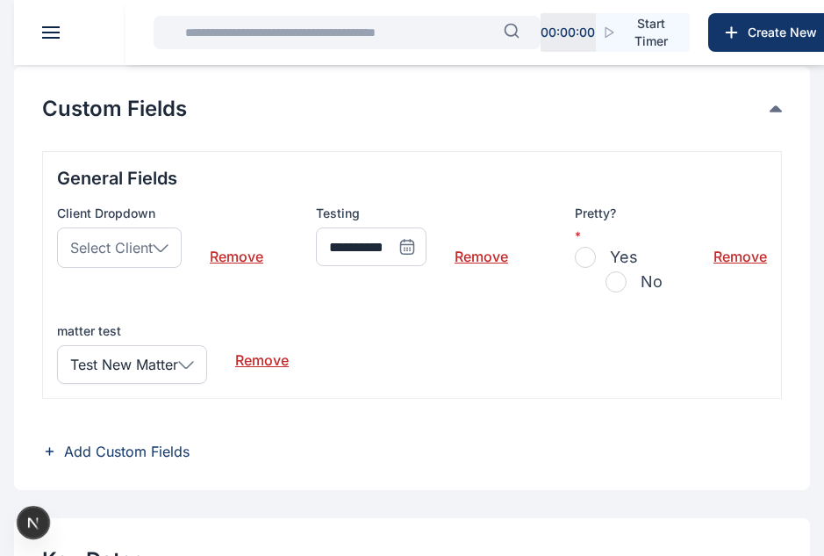
click at [587, 255] on span "button" at bounding box center [585, 257] width 21 height 21
click at [132, 231] on div "Select Client" at bounding box center [119, 247] width 125 height 40
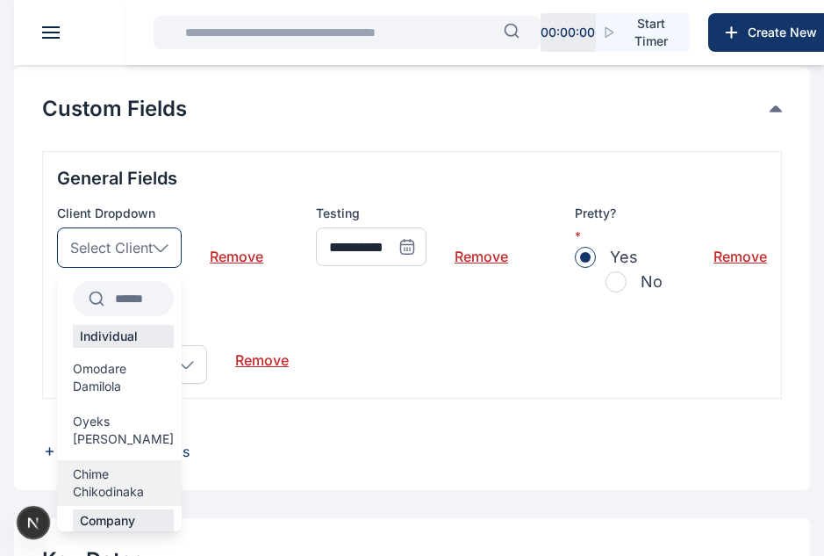
click at [95, 465] on span "Chime Chikodinaka" at bounding box center [123, 482] width 101 height 35
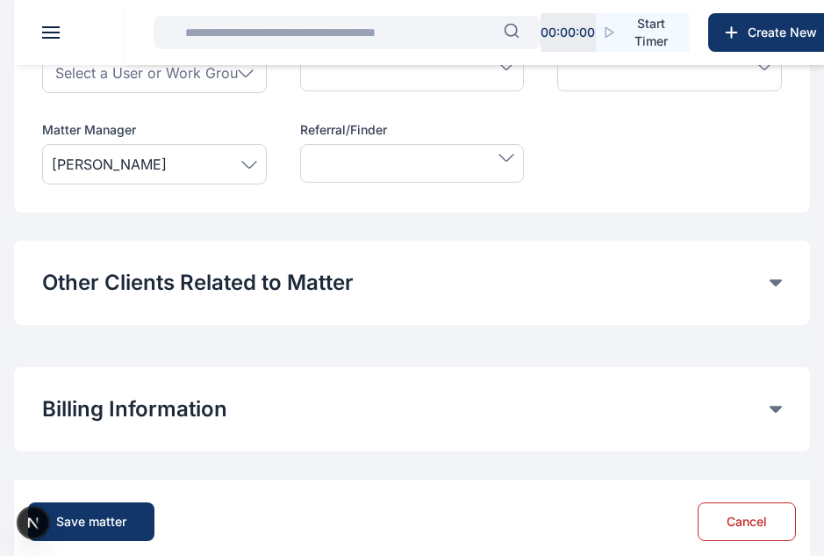
scroll to position [1199, 0]
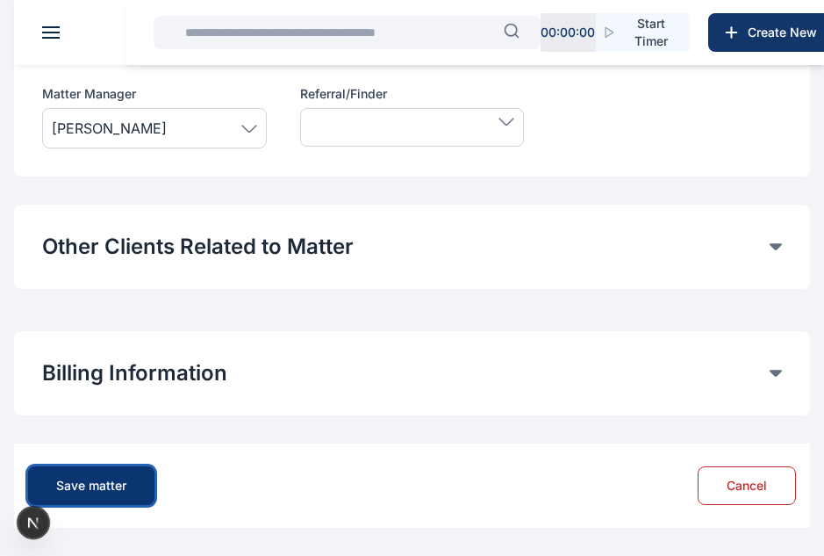
click at [103, 484] on div "Save matter" at bounding box center [91, 486] width 70 height 18
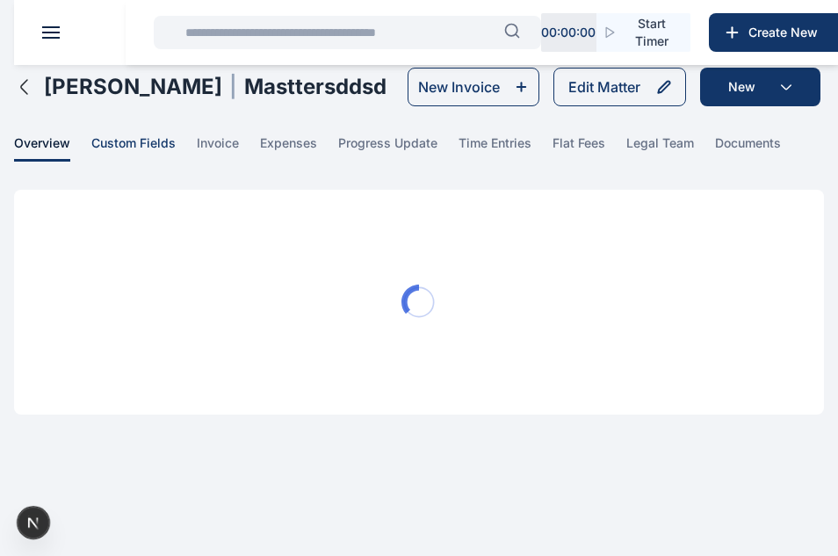
click at [146, 141] on span "custom fields" at bounding box center [133, 147] width 84 height 27
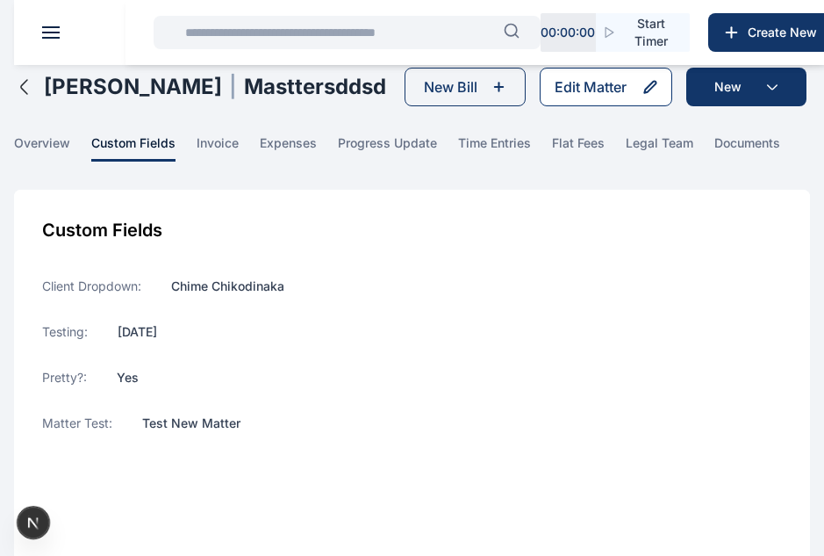
click at [551, 87] on button "Edit Matter" at bounding box center [606, 87] width 133 height 39
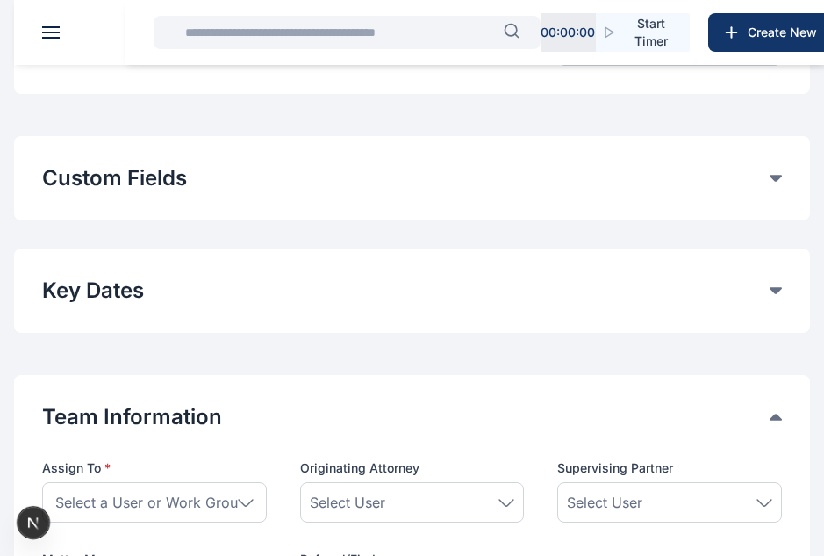
scroll to position [390, 0]
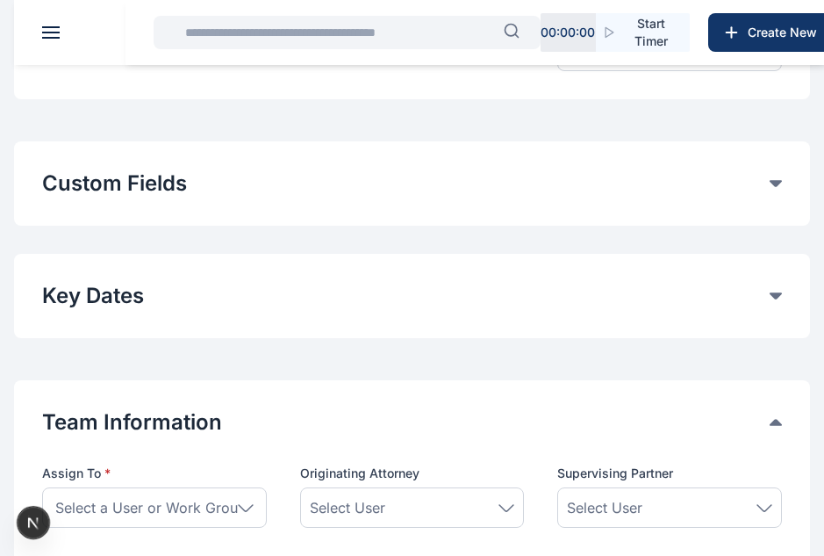
click at [417, 185] on button "Custom Fields" at bounding box center [406, 183] width 728 height 28
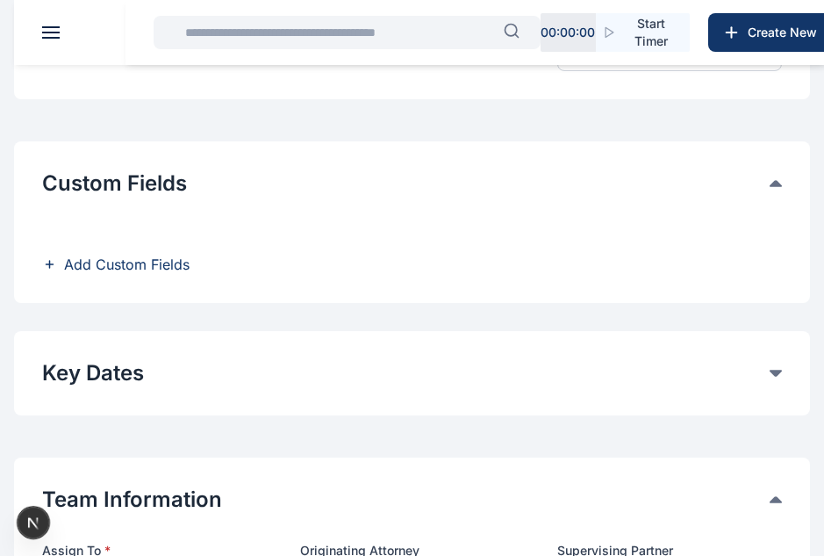
scroll to position [0, 0]
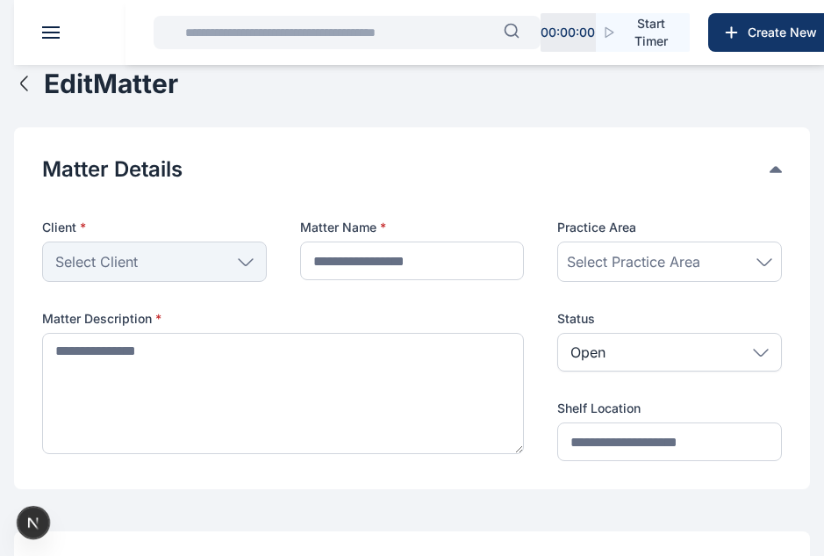
type input "**********"
type textarea "****"
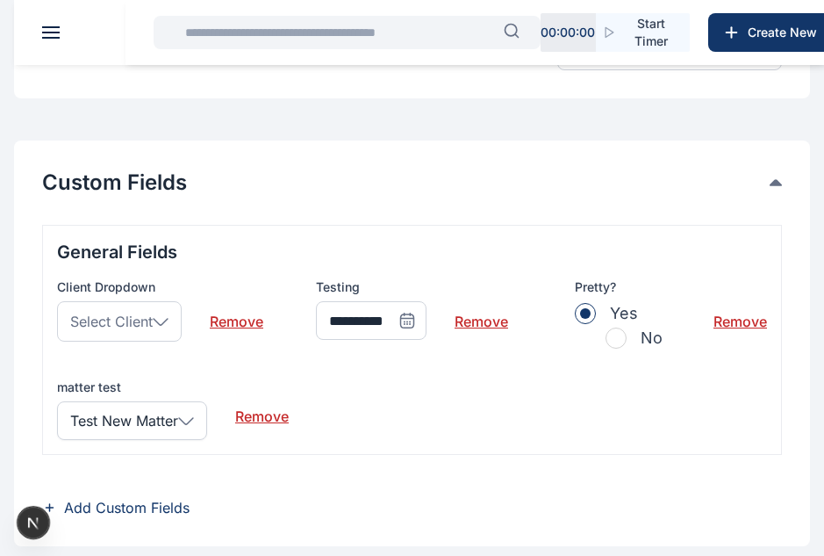
scroll to position [390, 0]
click at [137, 333] on div "Select Client" at bounding box center [119, 322] width 125 height 40
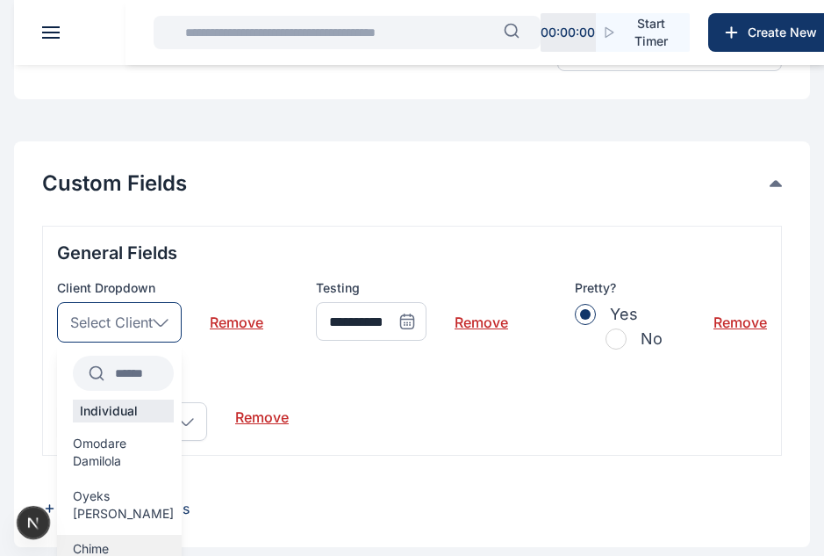
click at [104, 540] on span "Chime Chikodinaka" at bounding box center [123, 557] width 101 height 35
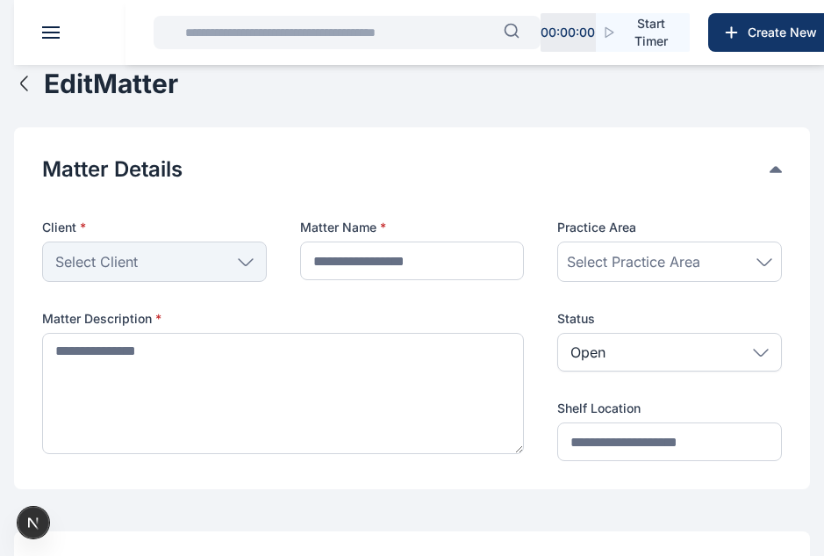
type input "**********"
type textarea "****"
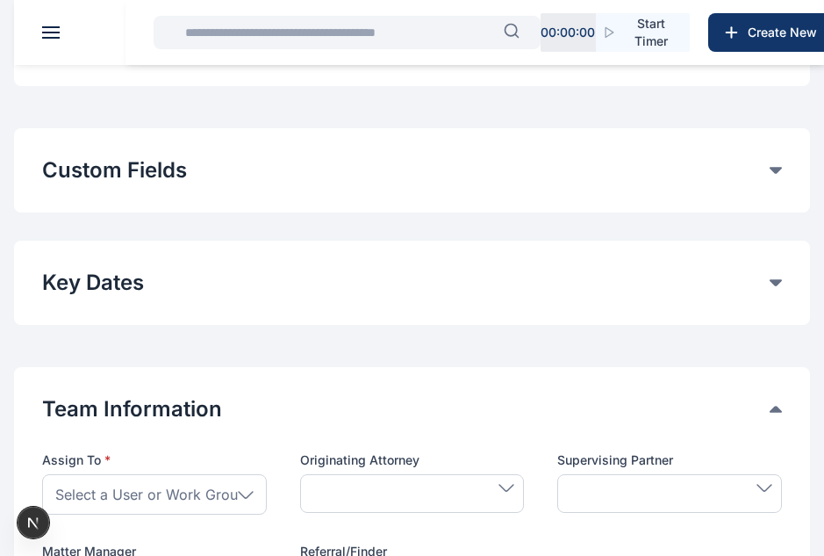
scroll to position [379, 0]
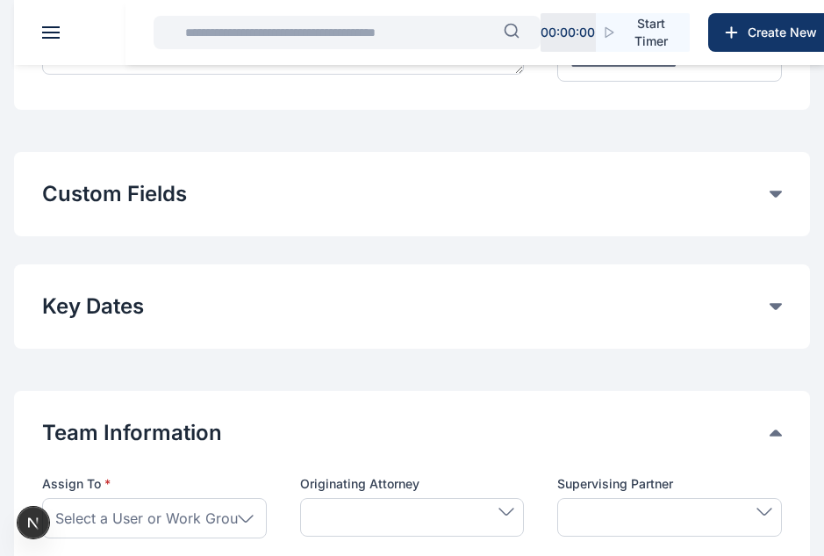
click at [320, 203] on button "Custom Fields" at bounding box center [406, 194] width 728 height 28
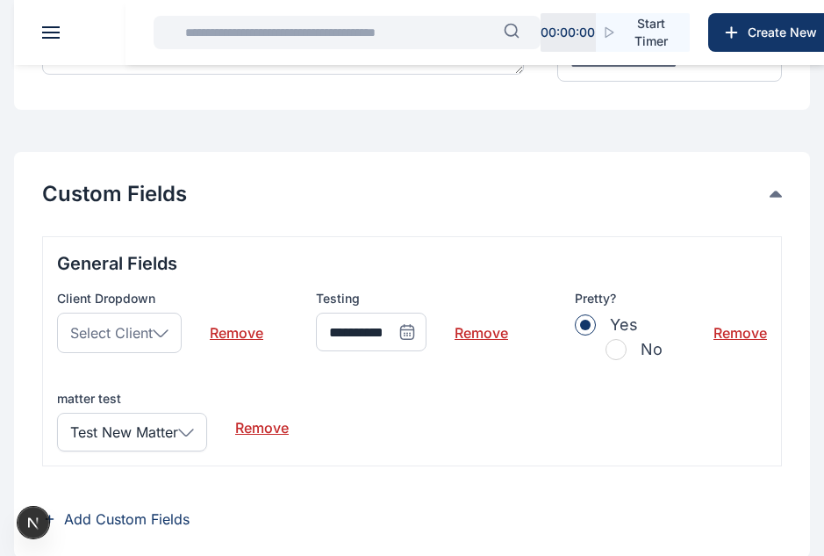
click at [157, 339] on div "Select Client" at bounding box center [119, 333] width 125 height 40
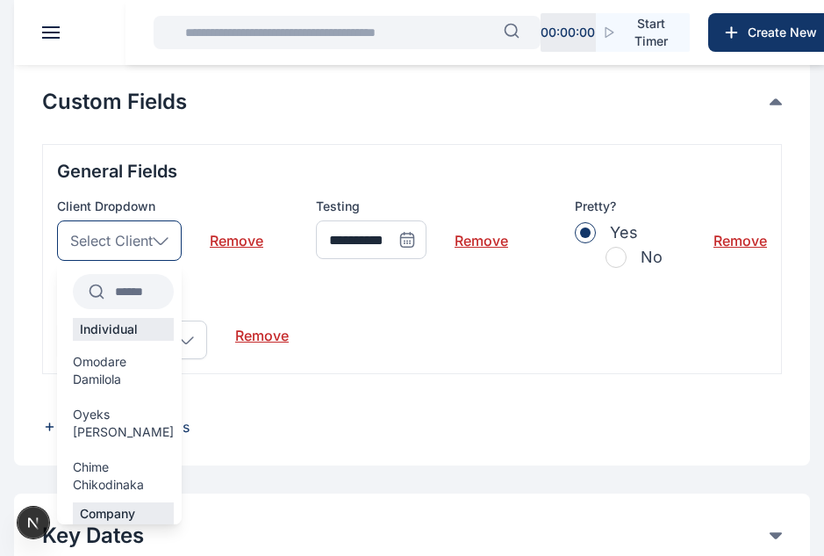
scroll to position [475, 0]
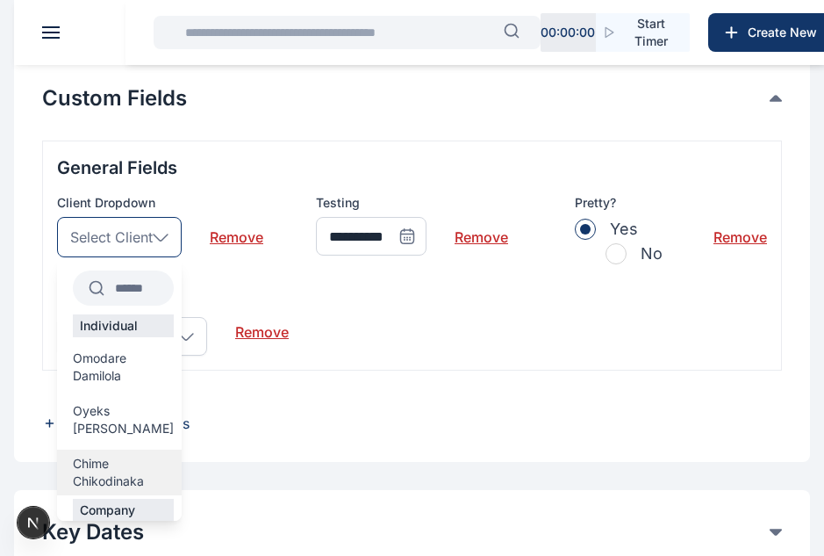
click at [97, 455] on span "Chime Chikodinaka" at bounding box center [123, 472] width 101 height 35
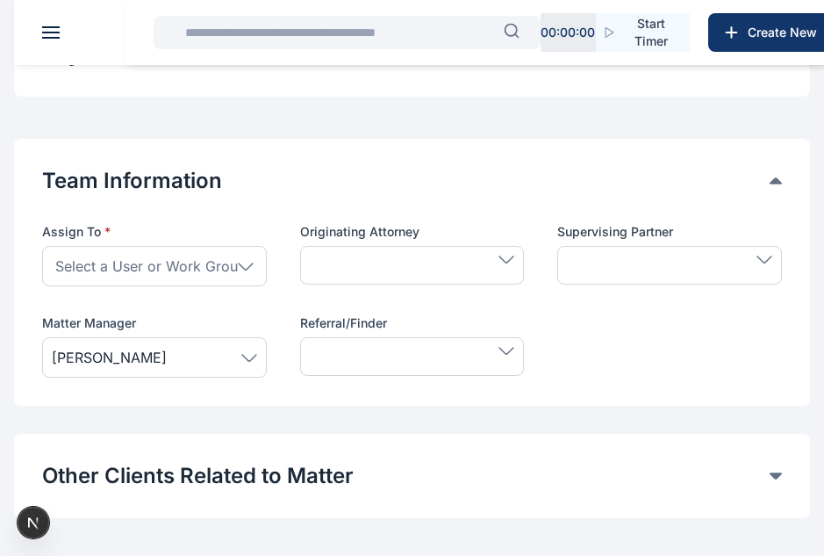
scroll to position [1182, 0]
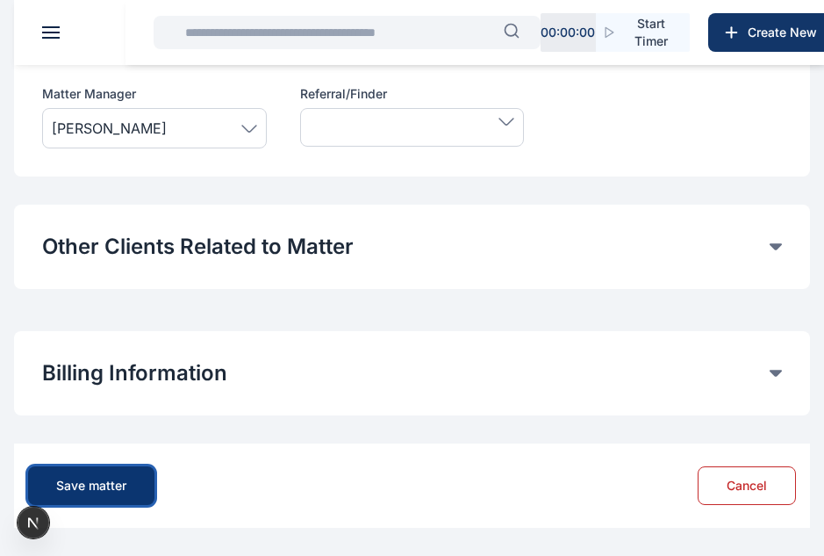
click at [110, 483] on div "Save matter" at bounding box center [91, 486] width 70 height 18
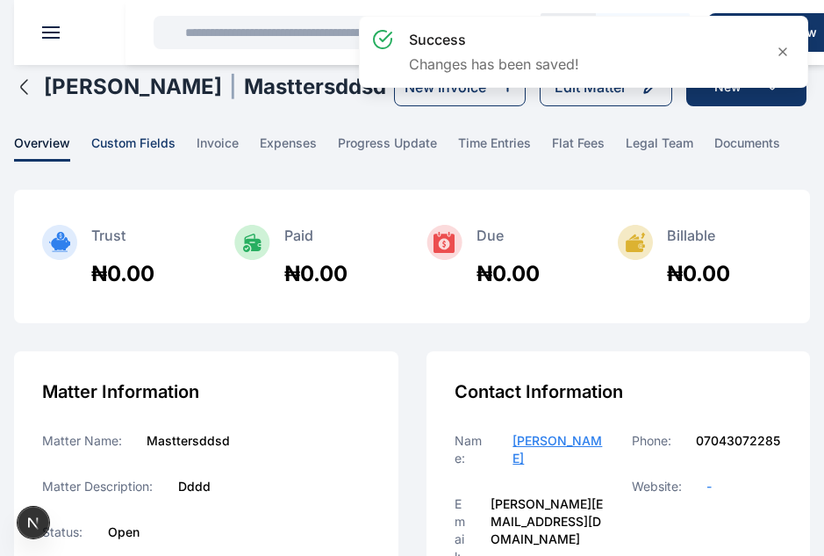
click at [152, 162] on span "custom fields" at bounding box center [133, 147] width 84 height 27
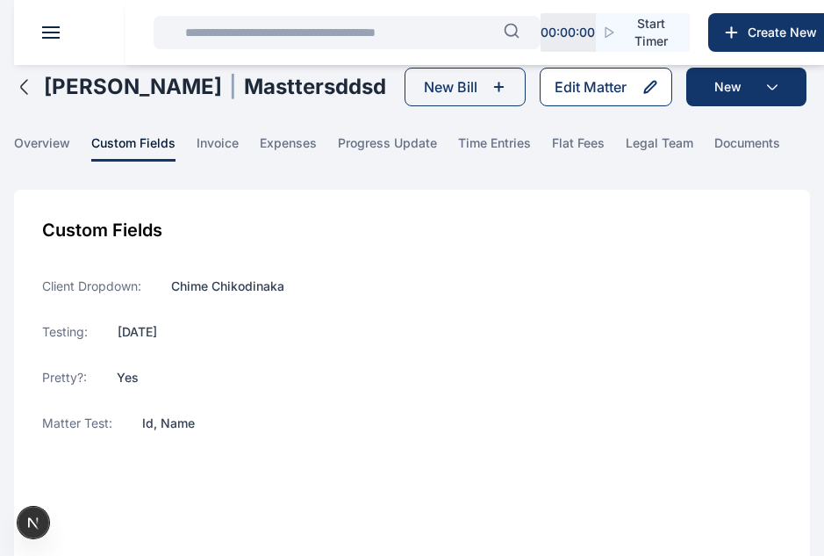
click at [580, 91] on div "Edit Matter" at bounding box center [591, 86] width 72 height 21
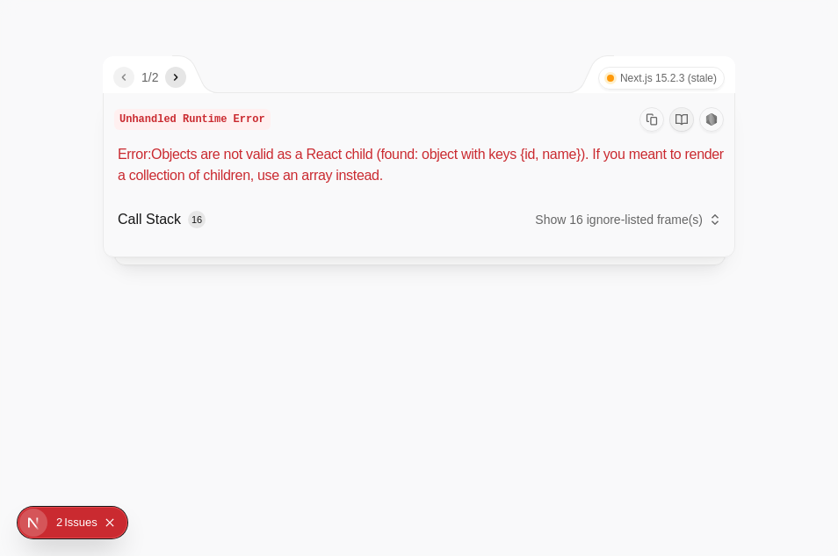
click at [657, 124] on icon "Copy Stack Trace" at bounding box center [651, 119] width 11 height 11
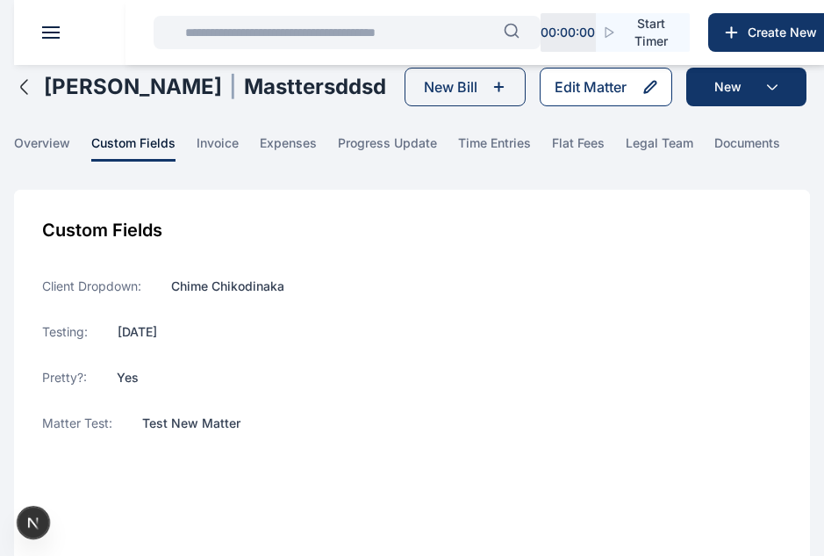
click at [565, 88] on div "Edit Matter" at bounding box center [591, 86] width 72 height 21
click at [18, 88] on icon "button" at bounding box center [24, 86] width 21 height 21
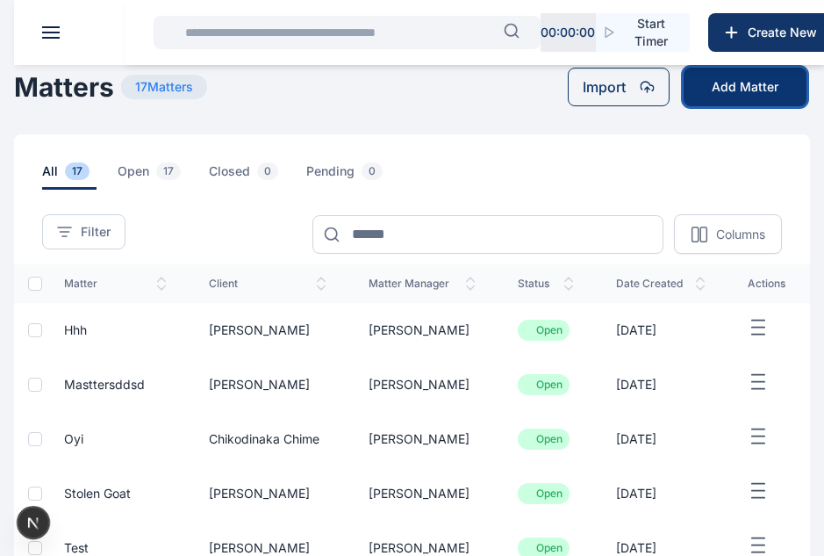
click at [723, 76] on button "Add Matter" at bounding box center [745, 87] width 123 height 39
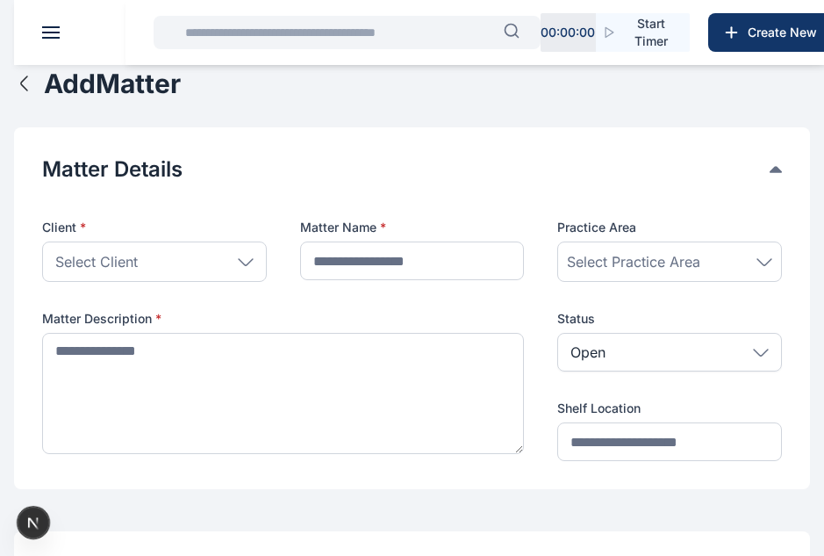
click at [166, 267] on div "Select Client" at bounding box center [154, 261] width 225 height 40
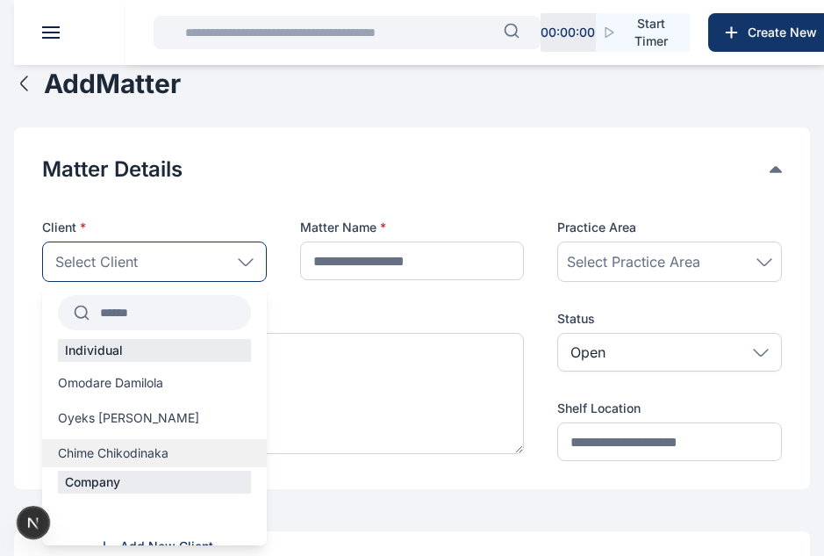
click at [124, 458] on span "Chime Chikodinaka" at bounding box center [113, 453] width 111 height 18
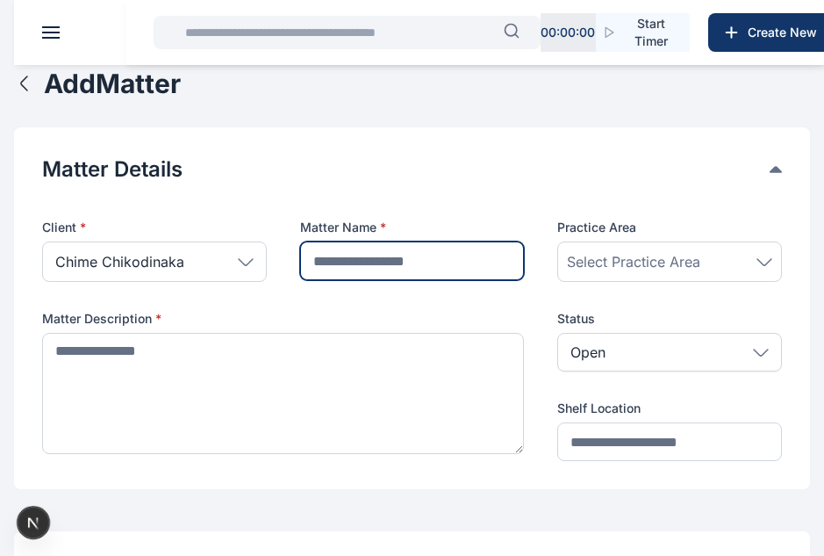
click at [381, 264] on input "text" at bounding box center [412, 260] width 225 height 39
type input "*********"
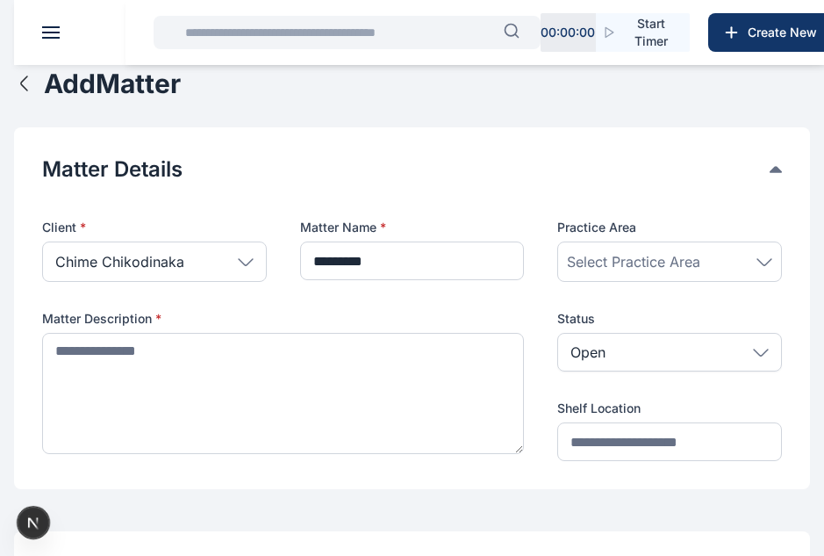
click at [674, 258] on span "Select Practice Area" at bounding box center [633, 261] width 133 height 21
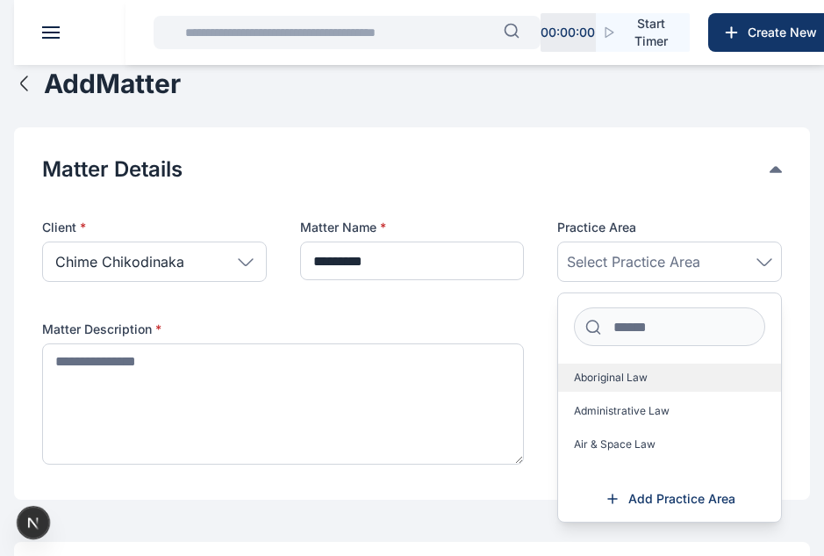
click at [655, 376] on label "Aboriginal Law" at bounding box center [669, 377] width 223 height 28
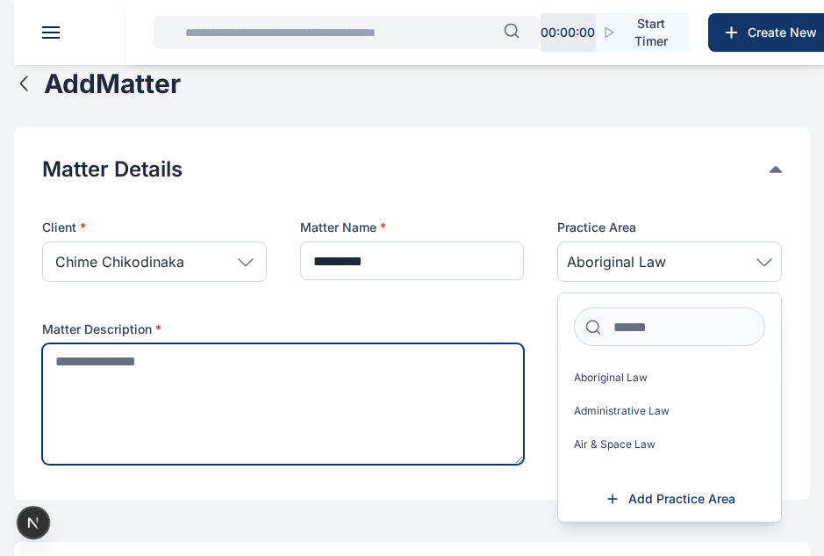
click at [335, 358] on textarea at bounding box center [283, 403] width 482 height 121
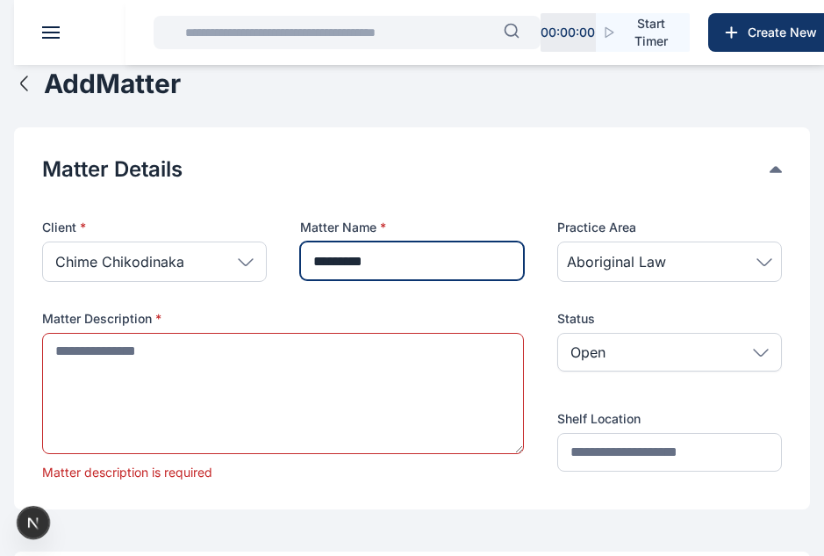
drag, startPoint x: 378, startPoint y: 270, endPoint x: 291, endPoint y: 260, distance: 87.6
click at [291, 260] on div "Client * Chime Chikodinaka Individual Omodare Damilola Oyeks [PERSON_NAME] Chik…" at bounding box center [412, 350] width 740 height 263
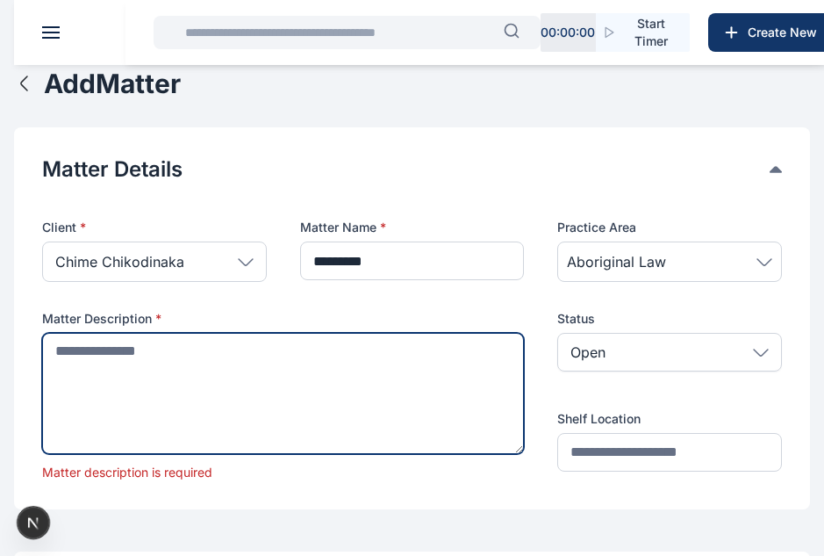
click at [290, 380] on textarea at bounding box center [283, 393] width 482 height 121
paste textarea "*********"
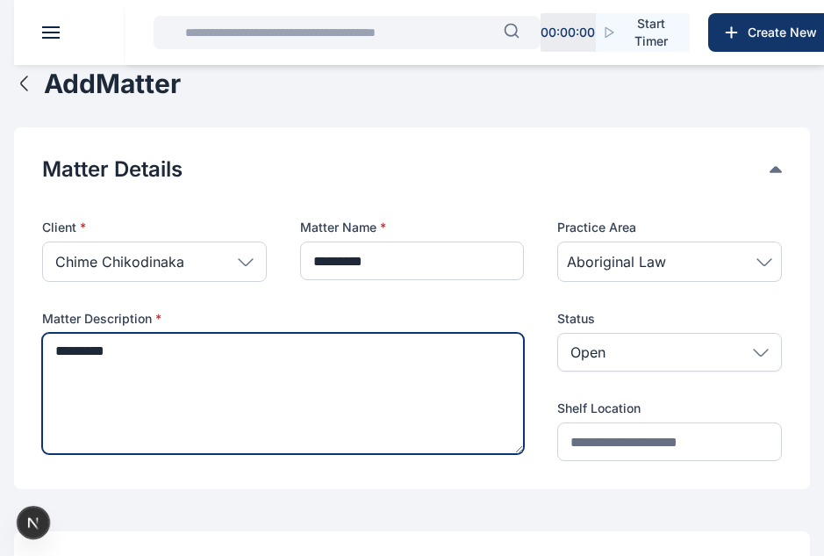
type textarea "*********"
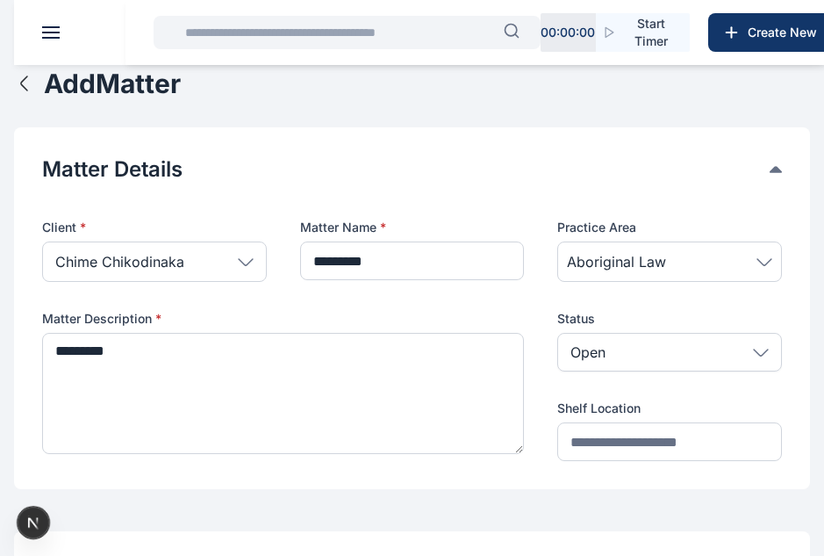
click at [658, 349] on div "Open" at bounding box center [670, 352] width 225 height 39
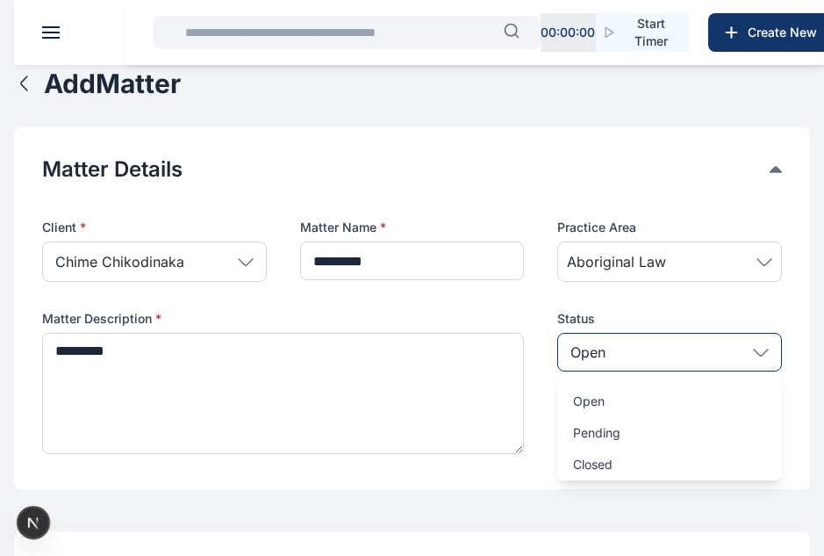
click at [658, 349] on div "Open" at bounding box center [670, 352] width 225 height 39
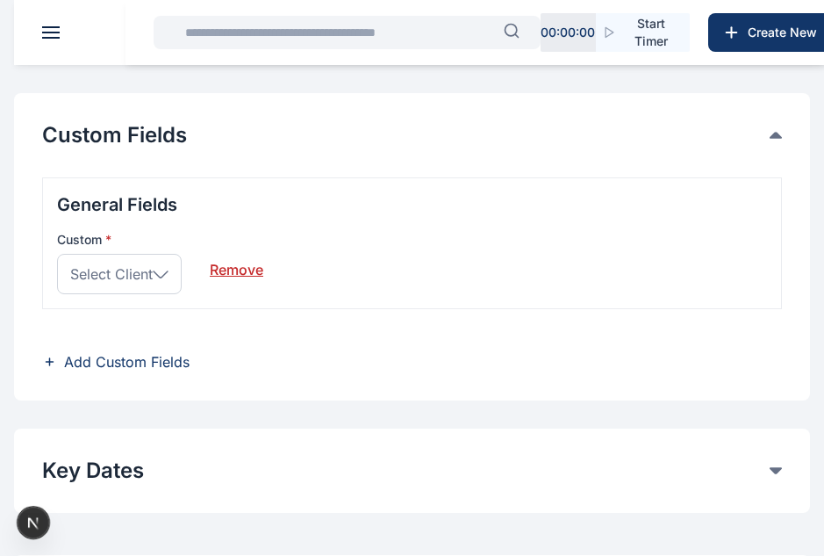
scroll to position [439, 0]
click at [131, 270] on span "Select Client" at bounding box center [111, 273] width 83 height 21
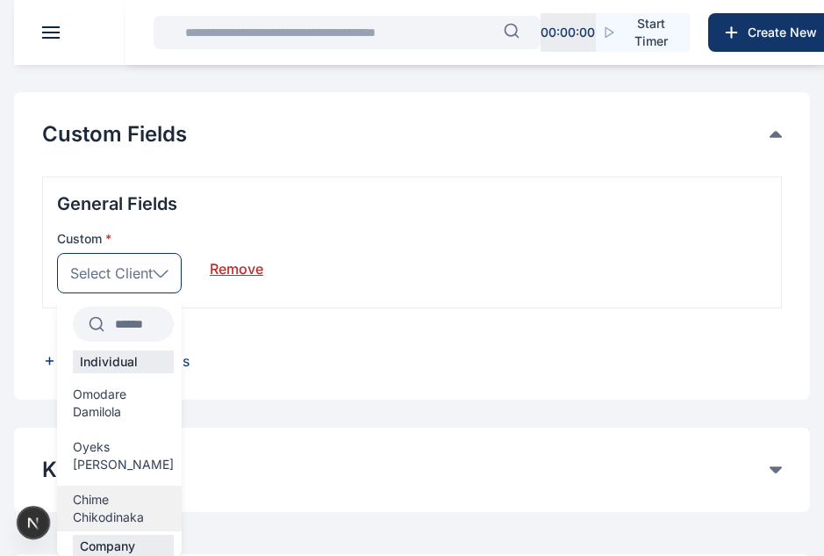
click at [109, 491] on span "Chime Chikodinaka" at bounding box center [123, 508] width 101 height 35
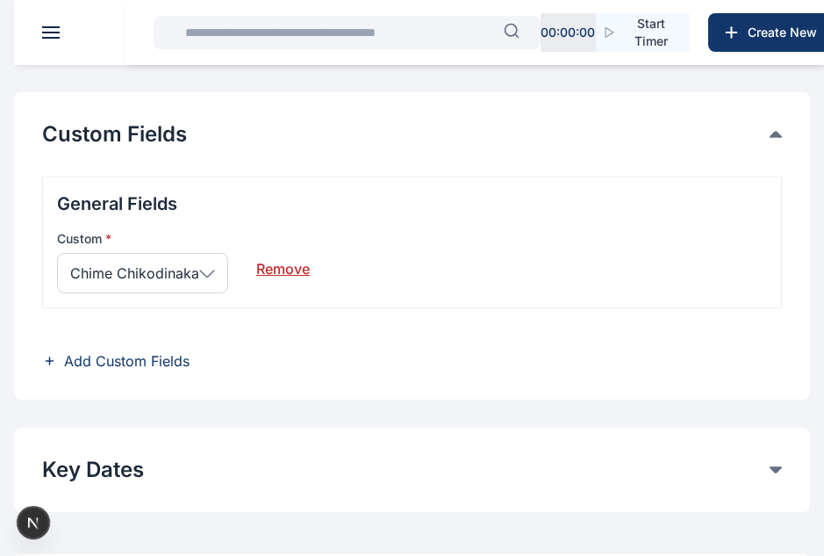
click at [123, 359] on span "Add Custom Fields" at bounding box center [127, 360] width 126 height 21
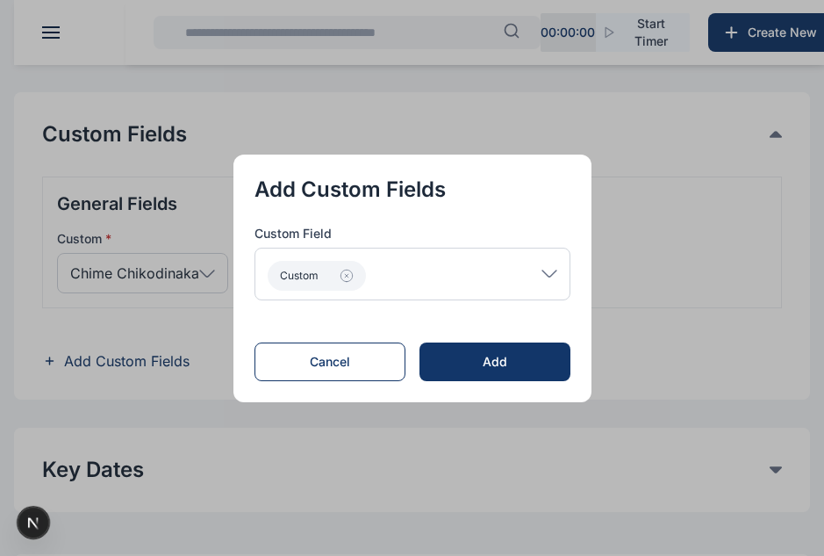
click at [495, 276] on div "Custom" at bounding box center [413, 274] width 316 height 53
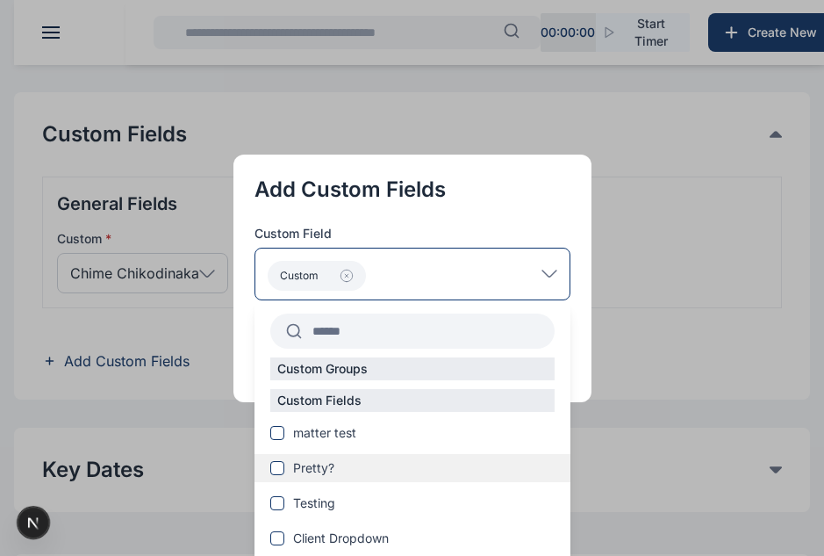
scroll to position [94, 0]
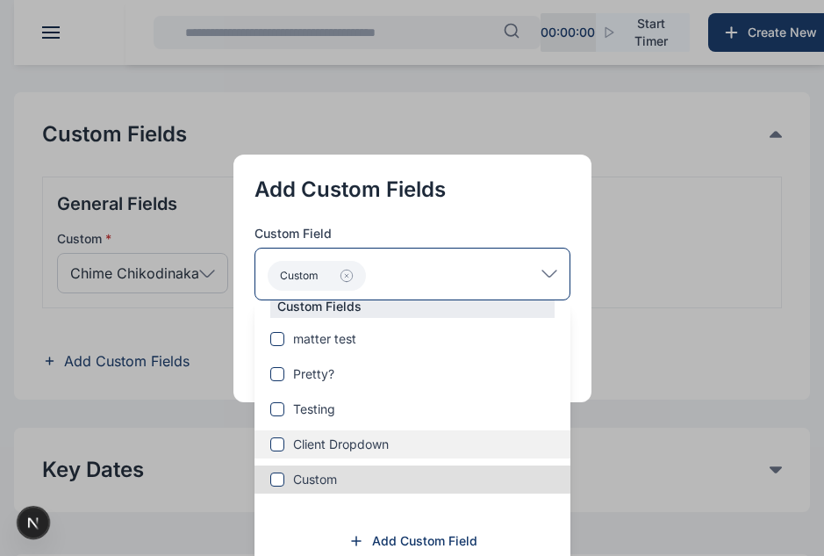
click at [303, 445] on span "Client Dropdown" at bounding box center [341, 444] width 96 height 18
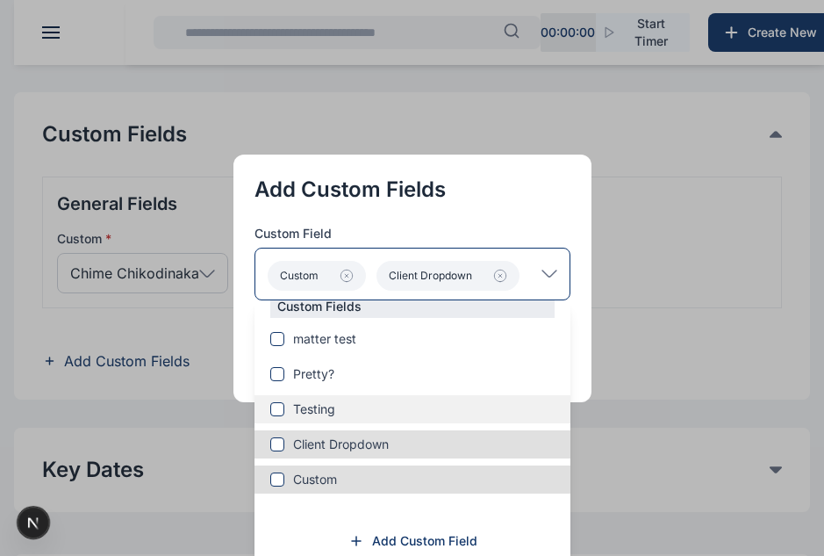
click at [299, 408] on label "Testing" at bounding box center [413, 409] width 316 height 18
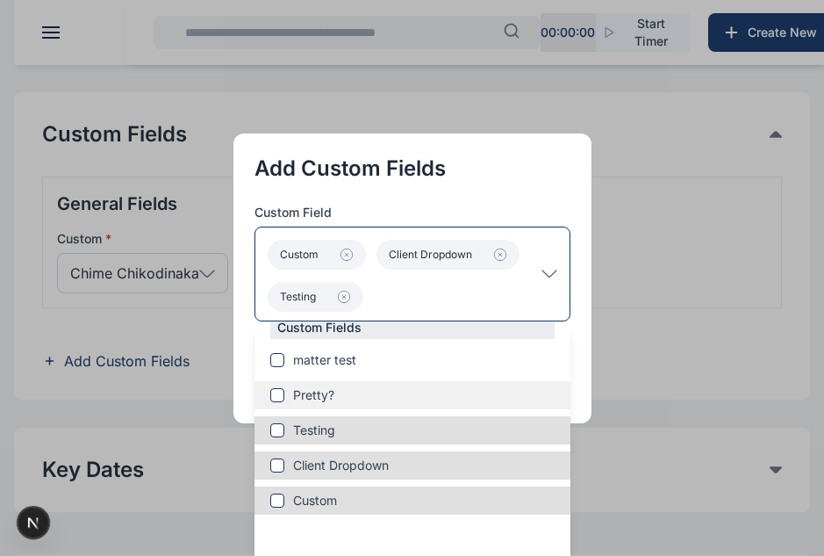
click at [306, 382] on div "Pretty?" at bounding box center [413, 395] width 316 height 28
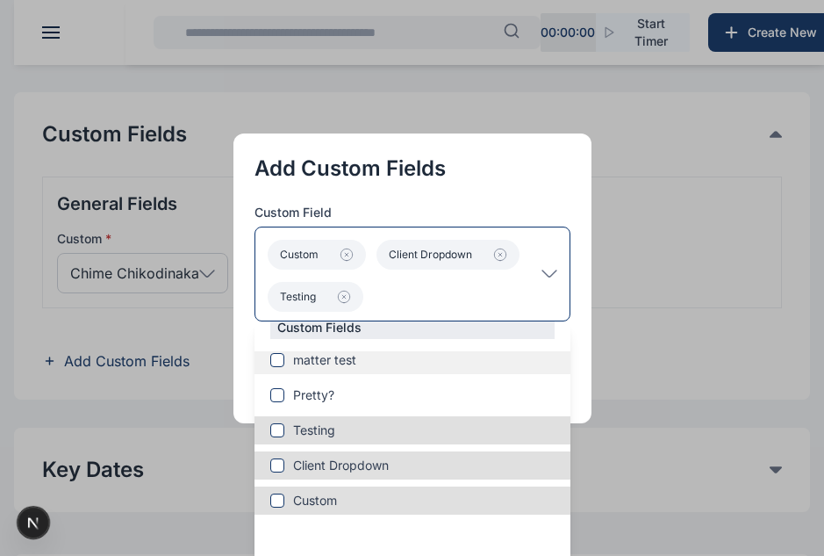
click at [311, 365] on span "matter test" at bounding box center [324, 360] width 63 height 18
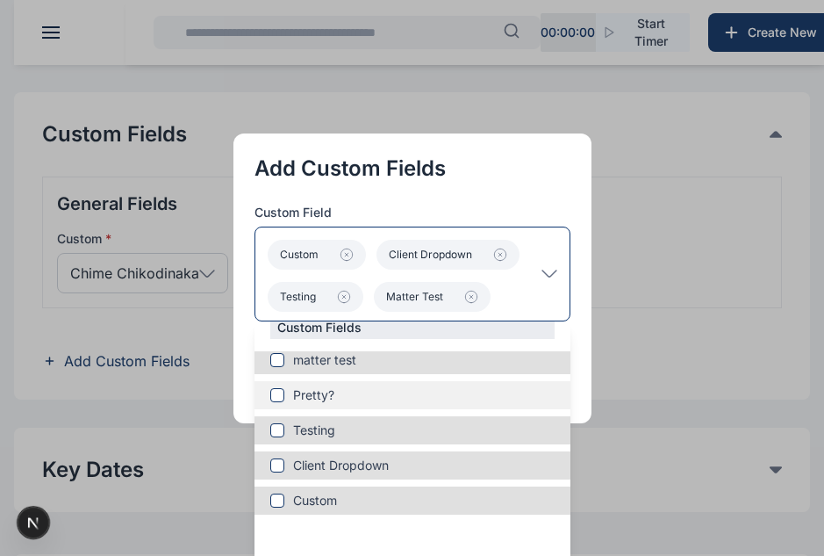
click at [297, 396] on label "Pretty?" at bounding box center [413, 395] width 316 height 18
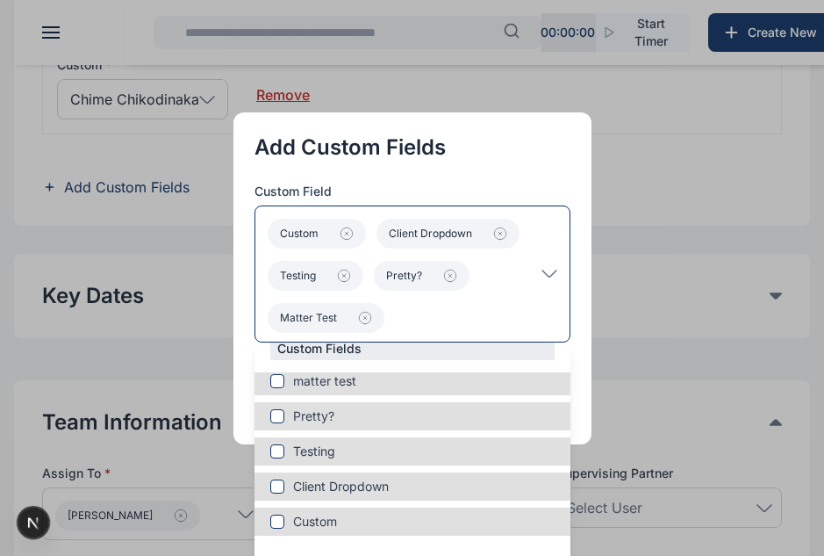
scroll to position [614, 0]
click at [584, 363] on div "Add Custom Fields Custom Field Custom Client Dropdown Testing Pretty? matter te…" at bounding box center [413, 278] width 358 height 332
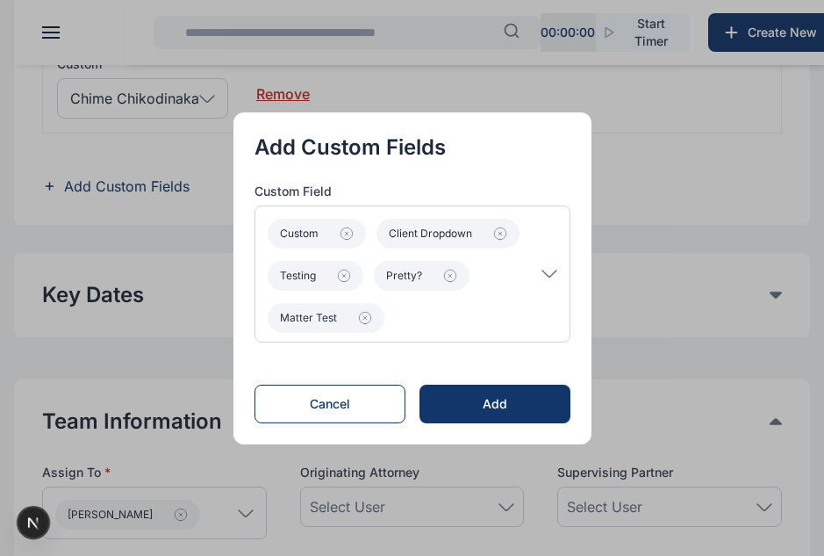
click at [570, 273] on div "Custom Client Dropdown Testing Pretty? matter test" at bounding box center [413, 273] width 316 height 137
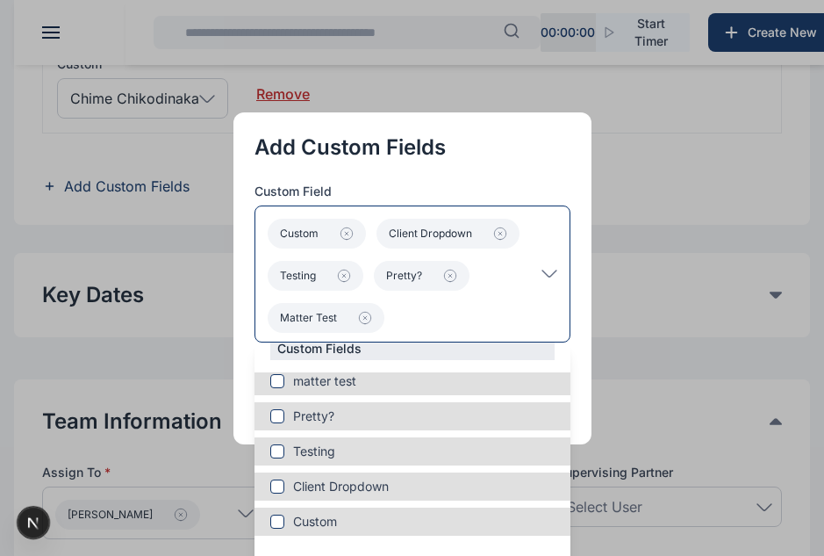
click at [551, 270] on icon at bounding box center [550, 274] width 16 height 8
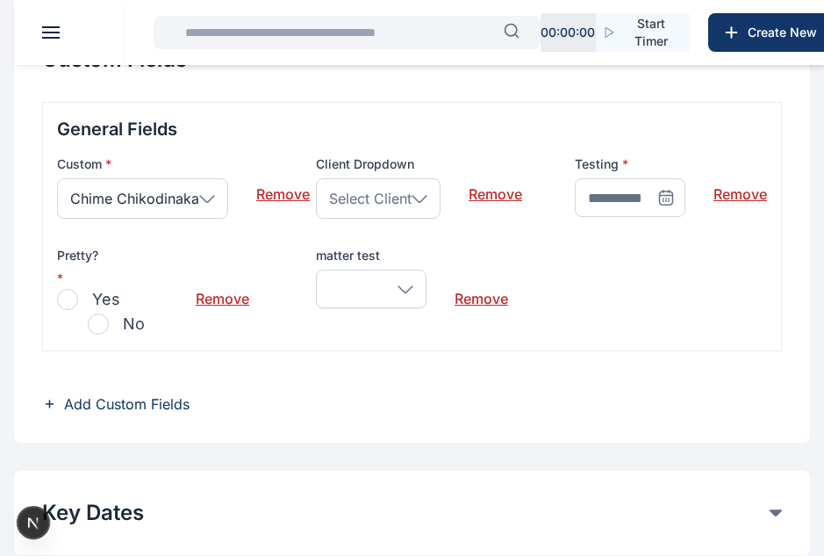
scroll to position [507, 0]
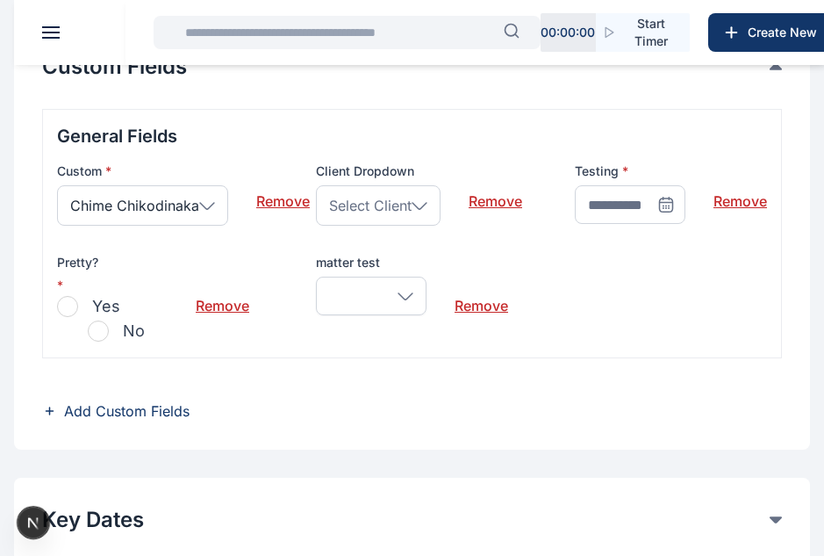
click at [395, 202] on span "Select Client" at bounding box center [370, 205] width 83 height 21
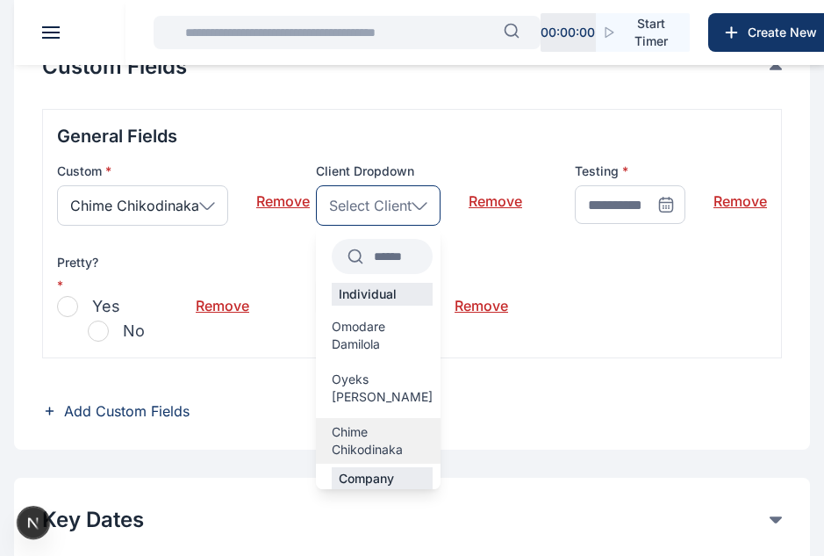
click at [380, 432] on span "Chime Chikodinaka" at bounding box center [382, 440] width 101 height 35
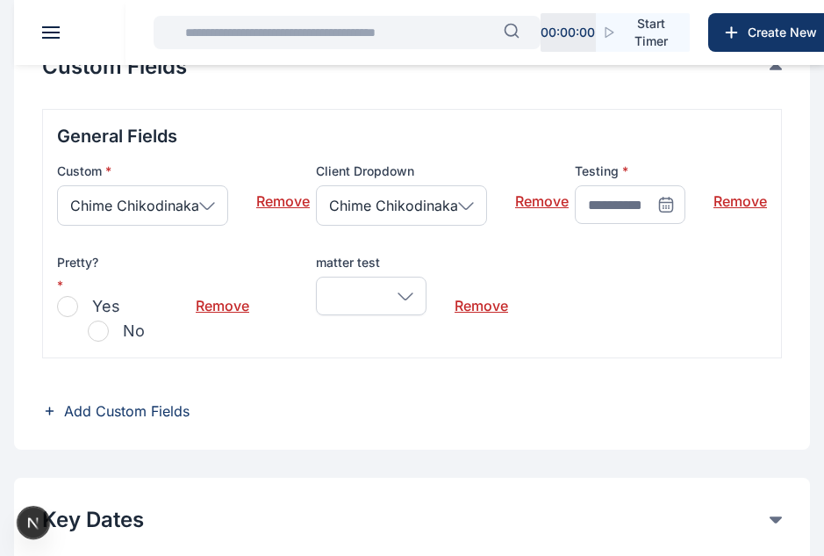
click at [663, 209] on icon at bounding box center [667, 205] width 18 height 18
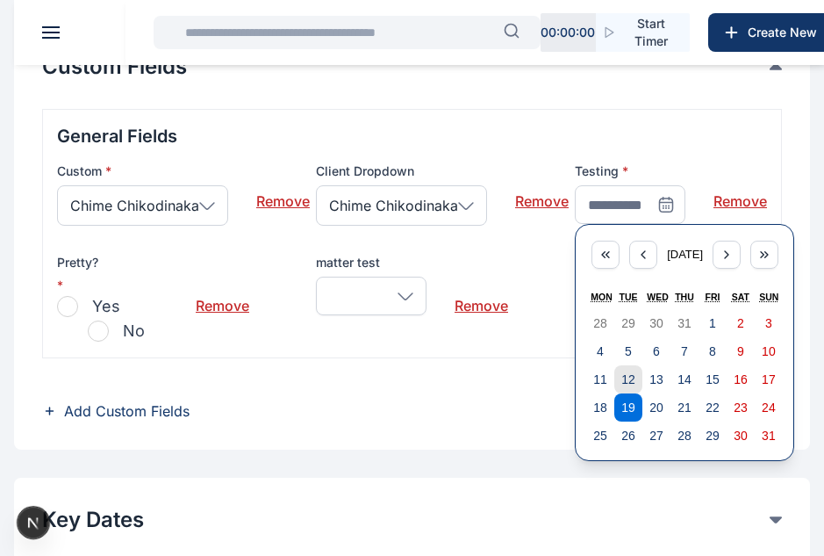
click at [630, 367] on button "12" at bounding box center [629, 379] width 28 height 28
type input "**********"
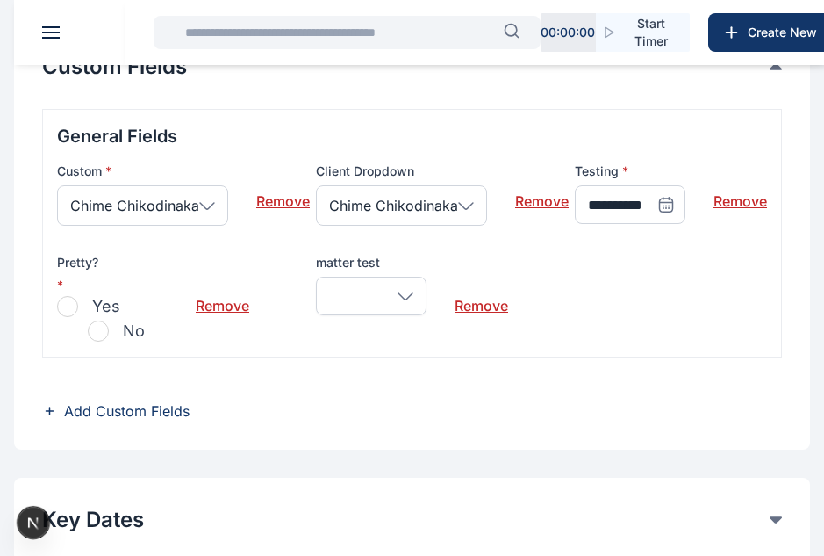
click at [80, 310] on button "Yes" at bounding box center [88, 306] width 63 height 25
click at [372, 314] on div at bounding box center [371, 296] width 111 height 39
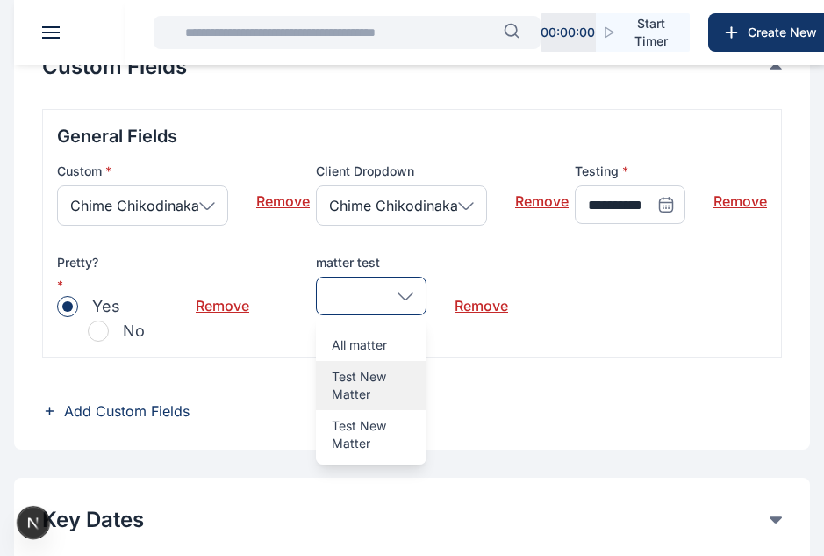
click at [370, 386] on p "Test New Matter" at bounding box center [371, 385] width 79 height 35
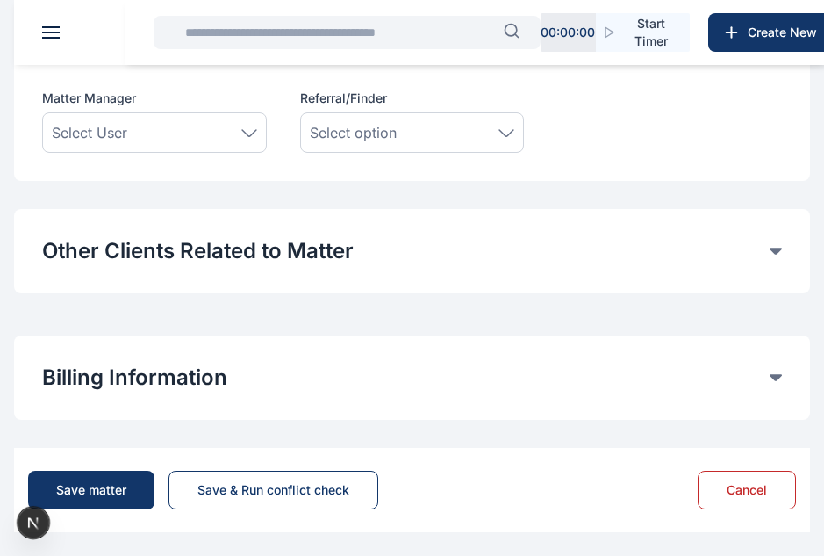
scroll to position [1213, 0]
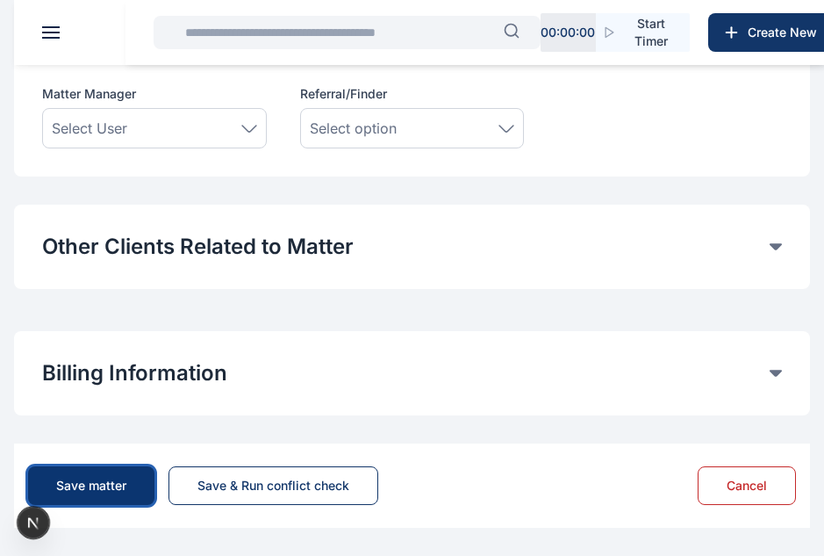
click at [119, 482] on div "Save matter" at bounding box center [91, 486] width 70 height 18
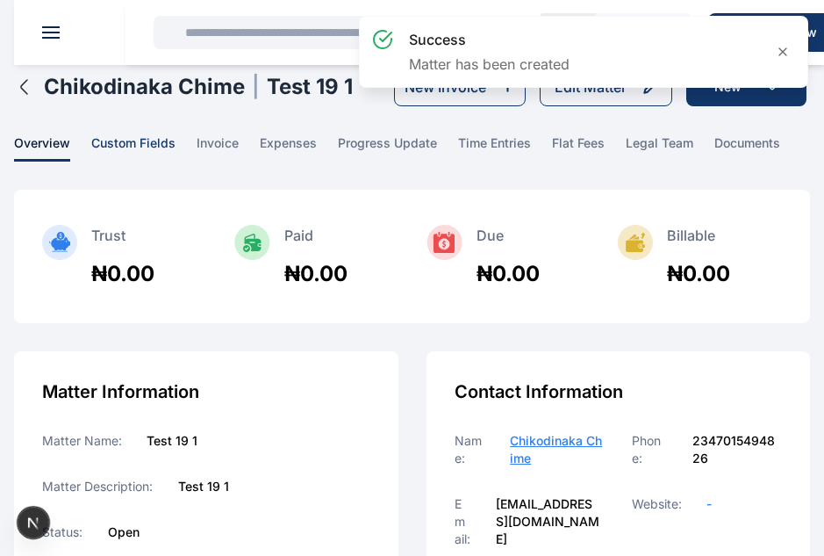
click at [163, 142] on span "custom fields" at bounding box center [133, 147] width 84 height 27
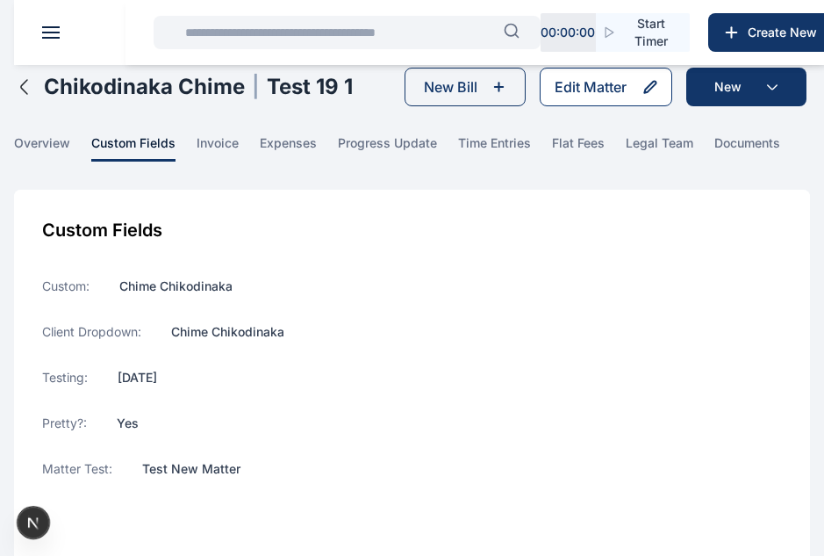
click at [609, 70] on button "Edit Matter" at bounding box center [606, 87] width 133 height 39
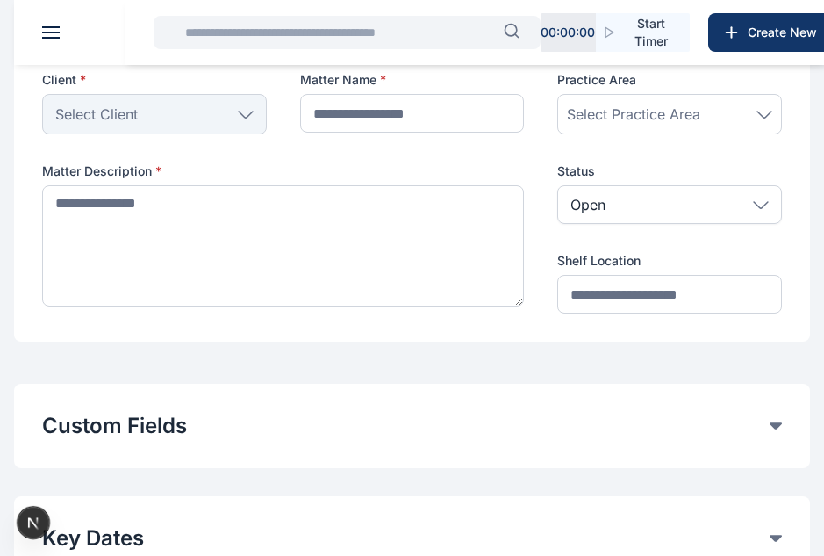
type input "*********"
type textarea "*********"
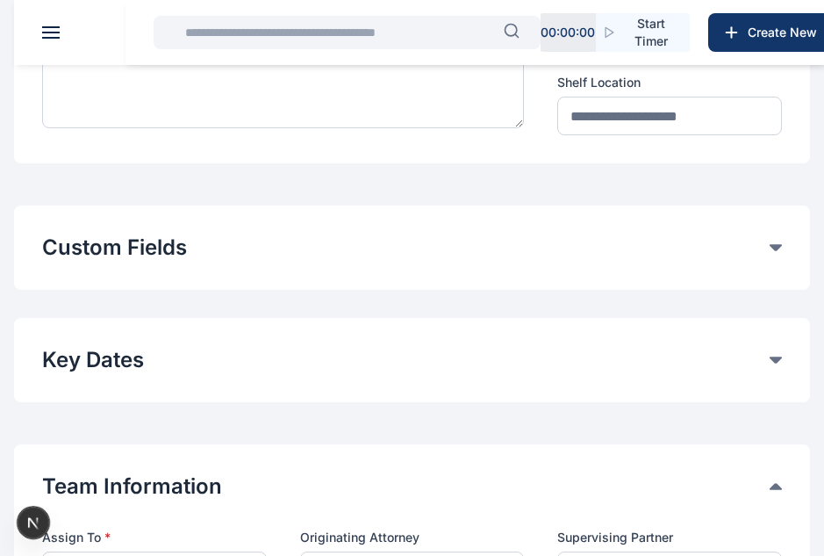
scroll to position [327, 0]
click at [529, 261] on div "**********" at bounding box center [412, 247] width 796 height 84
click at [553, 253] on button "Custom Fields" at bounding box center [406, 247] width 728 height 28
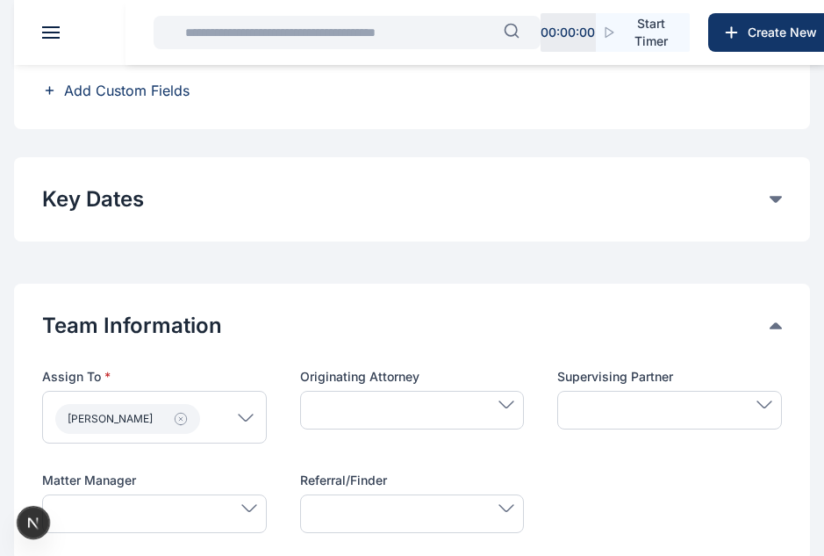
scroll to position [812, 0]
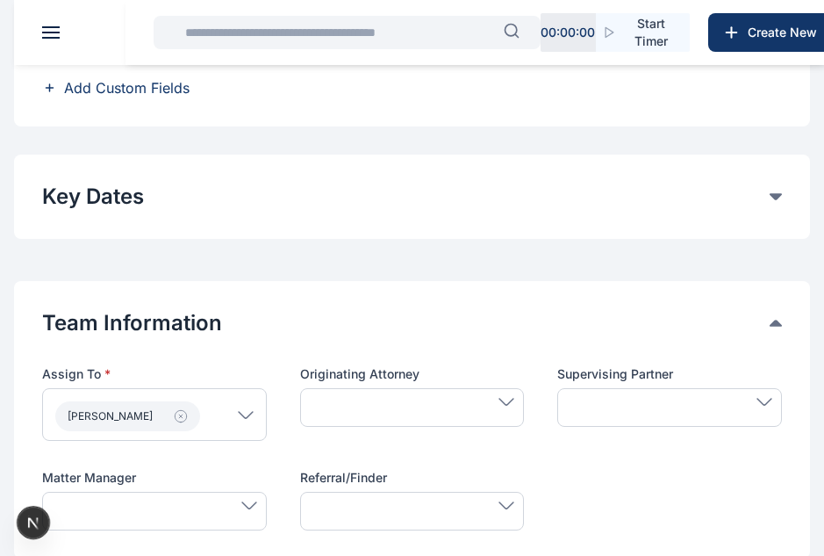
click at [212, 519] on div at bounding box center [154, 511] width 225 height 39
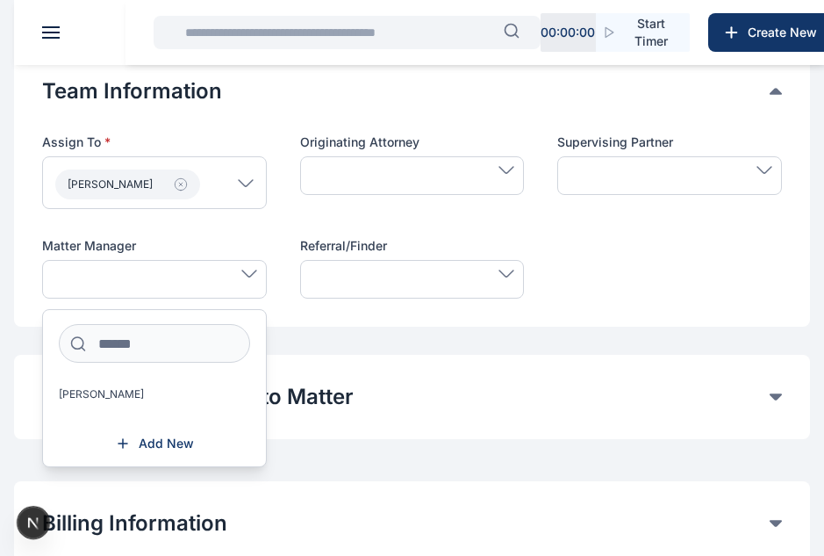
scroll to position [1047, 0]
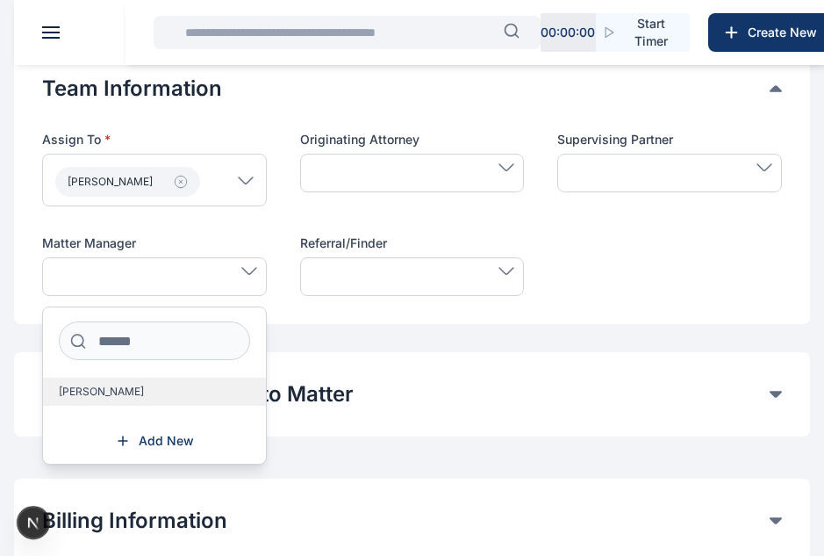
click at [104, 393] on span "[PERSON_NAME]" at bounding box center [101, 392] width 85 height 14
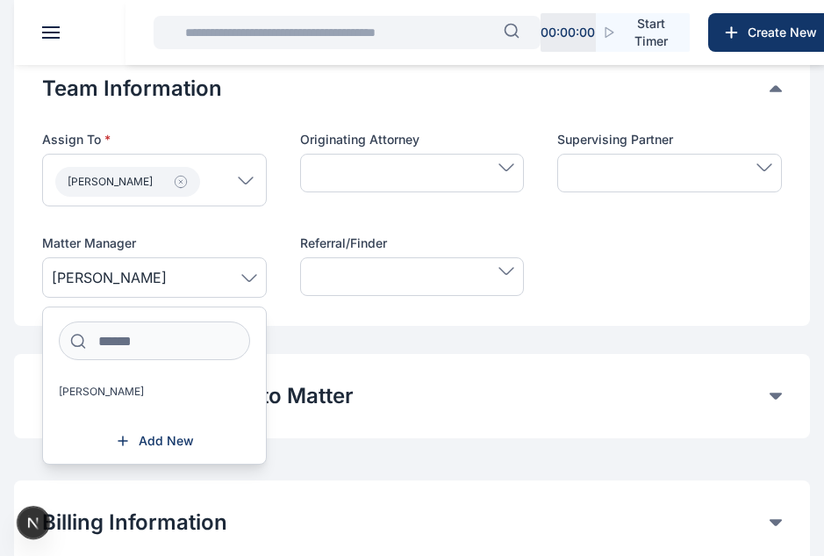
click at [234, 279] on span "[PERSON_NAME]" at bounding box center [154, 277] width 205 height 21
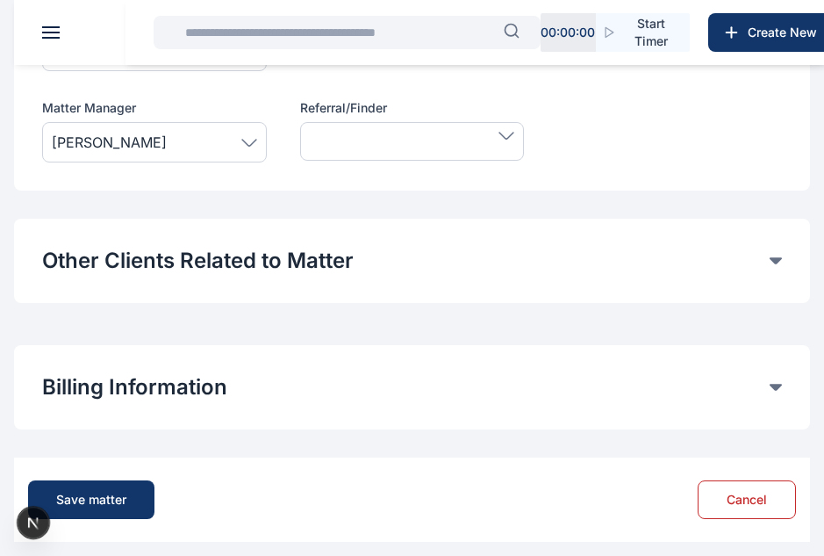
scroll to position [1196, 0]
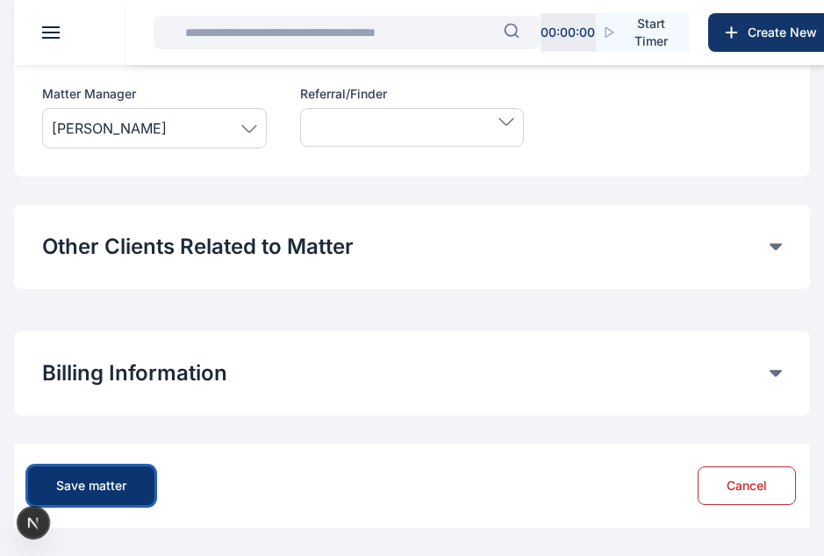
click at [120, 480] on div "Save matter" at bounding box center [91, 486] width 70 height 18
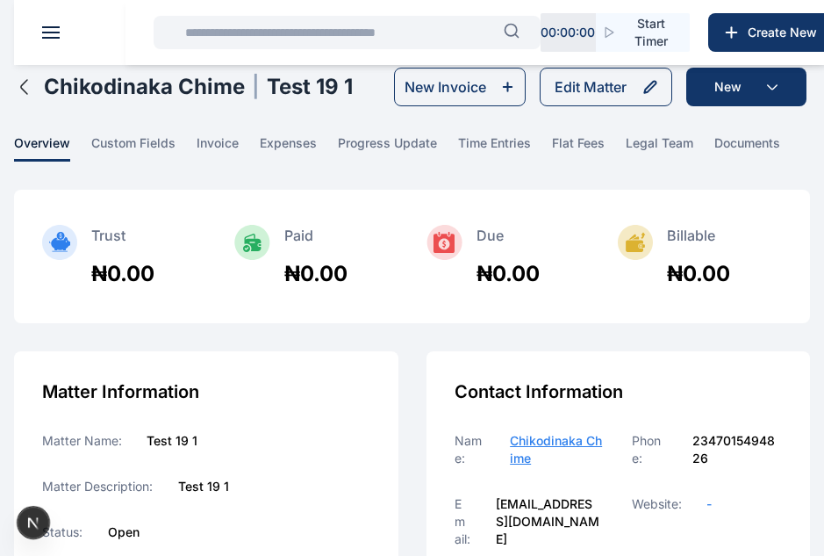
click at [30, 92] on icon "button" at bounding box center [24, 86] width 21 height 21
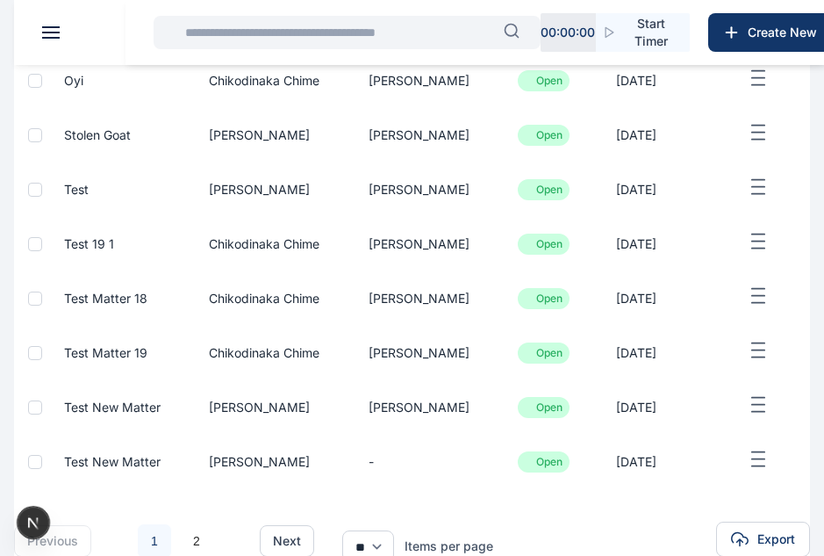
scroll to position [399, 0]
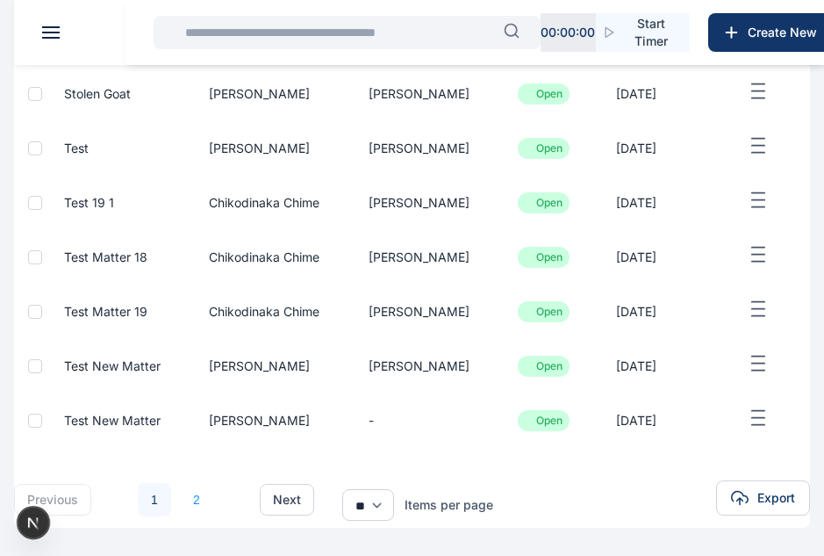
click at [199, 500] on link "2" at bounding box center [196, 499] width 33 height 33
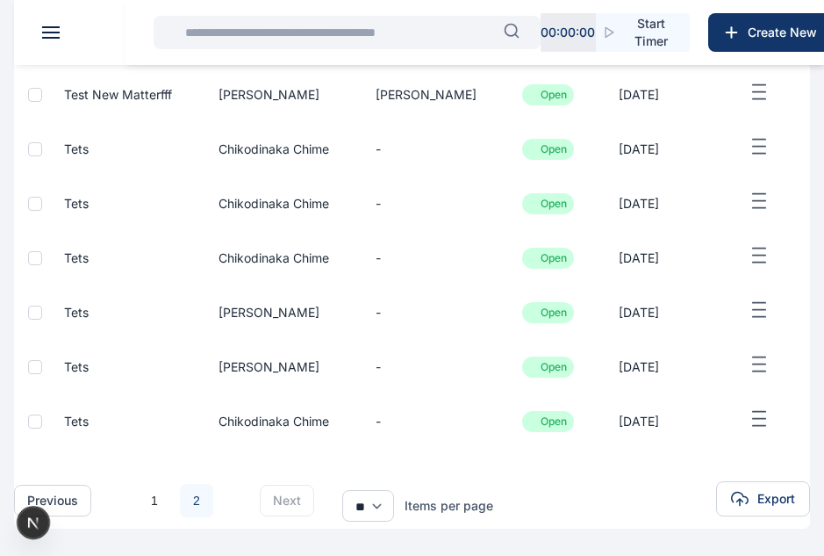
scroll to position [291, 0]
click at [200, 507] on link "2" at bounding box center [196, 499] width 33 height 33
click at [160, 502] on link "1" at bounding box center [154, 499] width 33 height 33
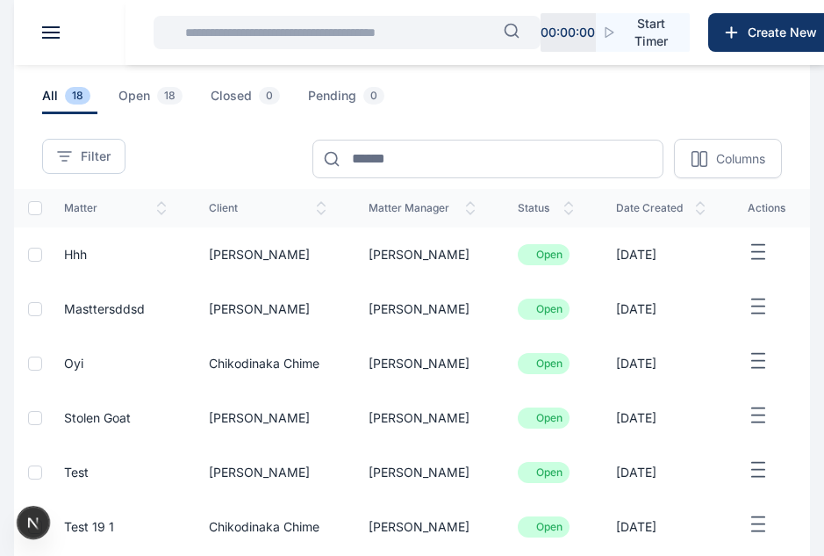
scroll to position [79, 0]
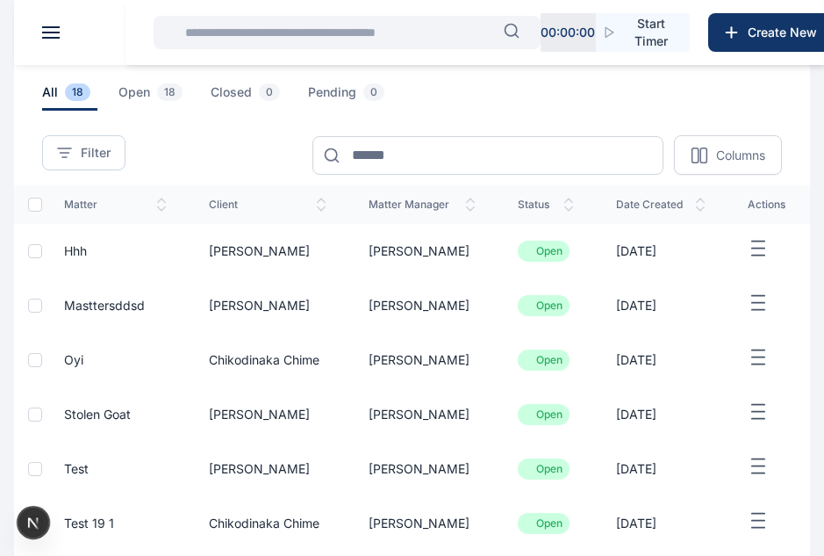
click at [127, 414] on span "Stolen Goat" at bounding box center [97, 414] width 67 height 15
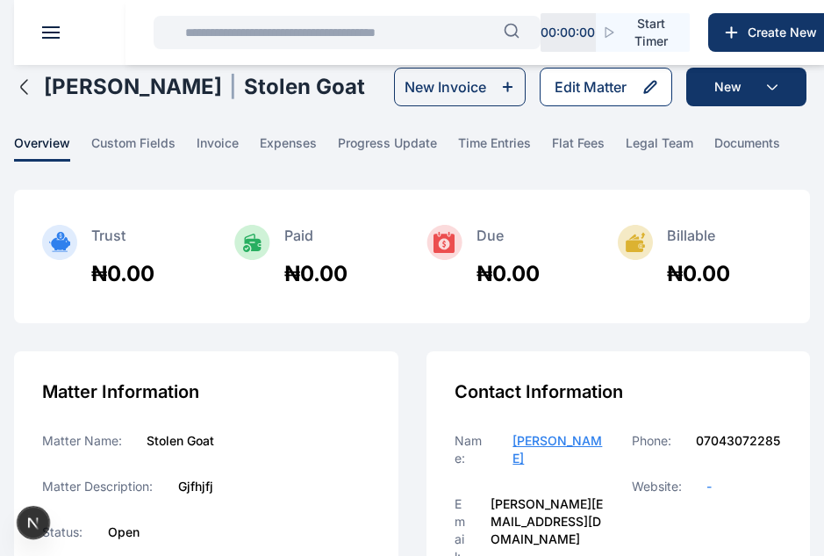
click at [574, 97] on button "Edit Matter" at bounding box center [606, 87] width 133 height 39
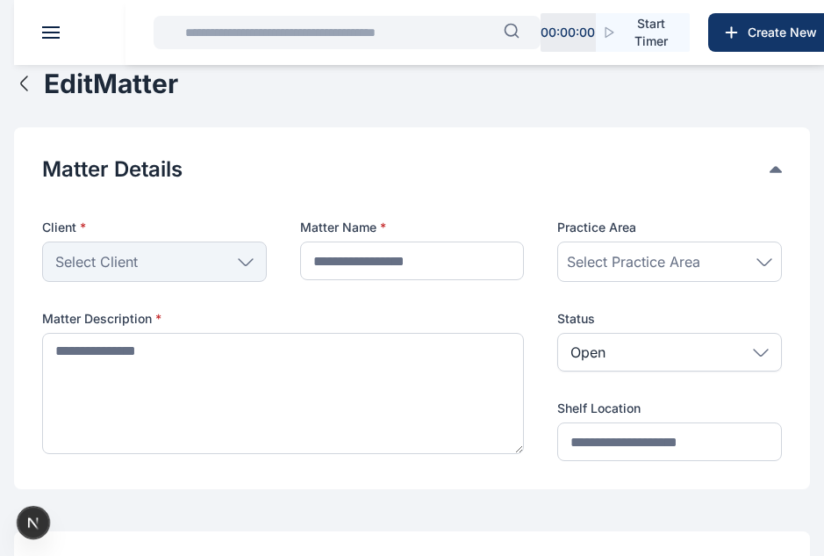
type input "**********"
type textarea "*******"
